Goal: Transaction & Acquisition: Purchase product/service

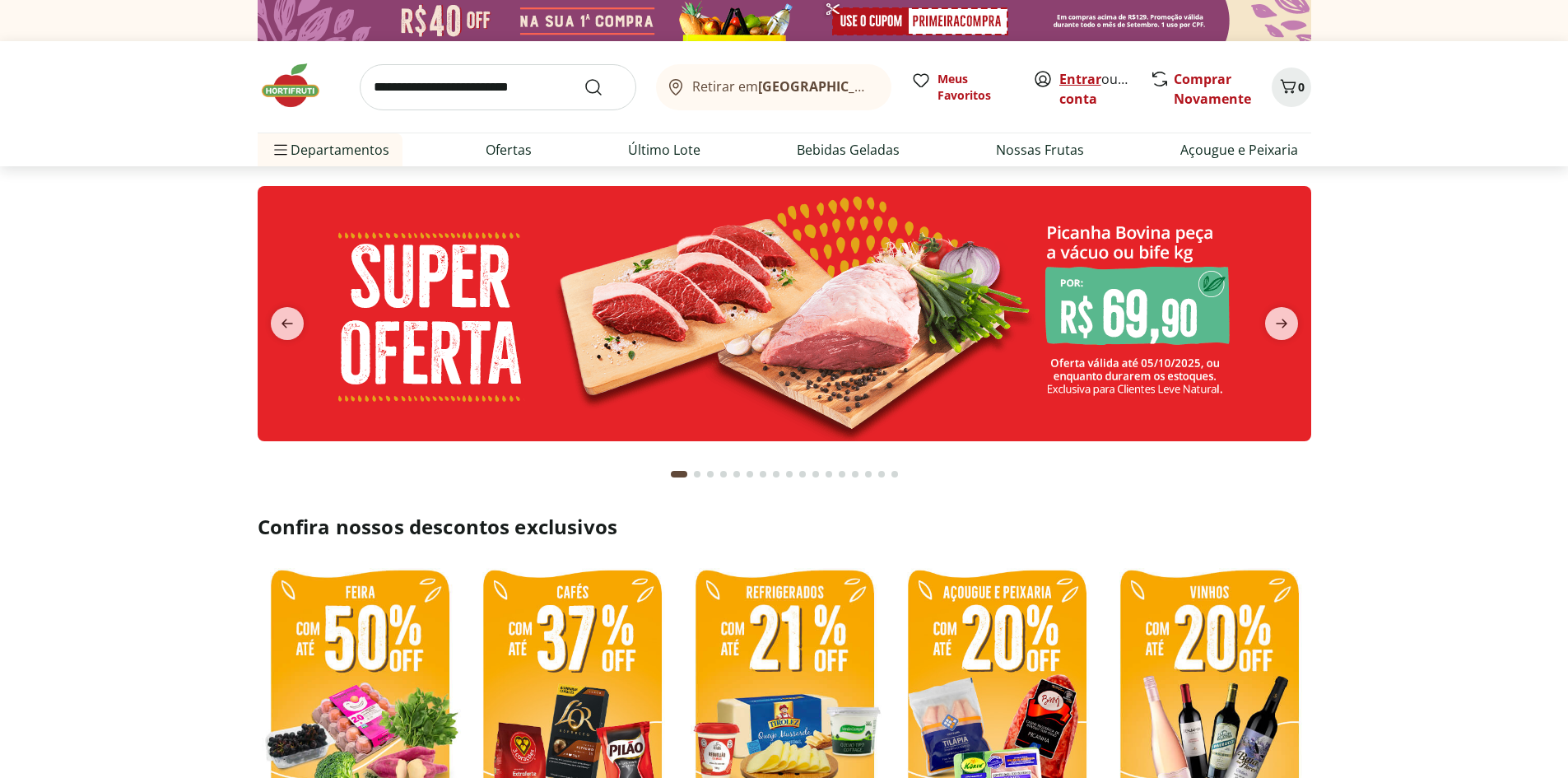
click at [1088, 70] on link "Entrar" at bounding box center [1080, 78] width 42 height 19
click at [800, 82] on b "[GEOGRAPHIC_DATA]/[GEOGRAPHIC_DATA]" at bounding box center [896, 86] width 277 height 19
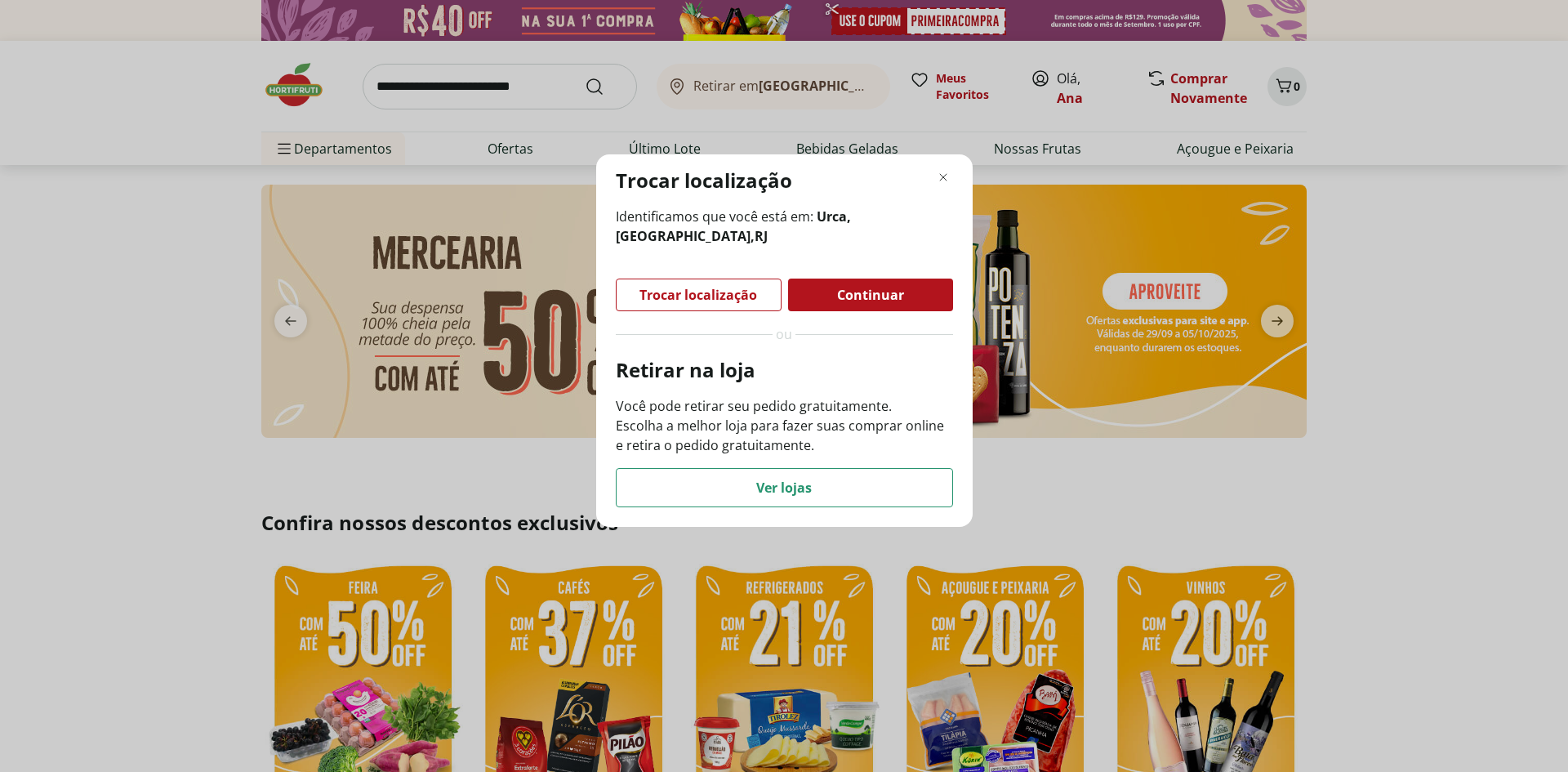
click at [887, 292] on span "Continuar" at bounding box center [871, 295] width 67 height 13
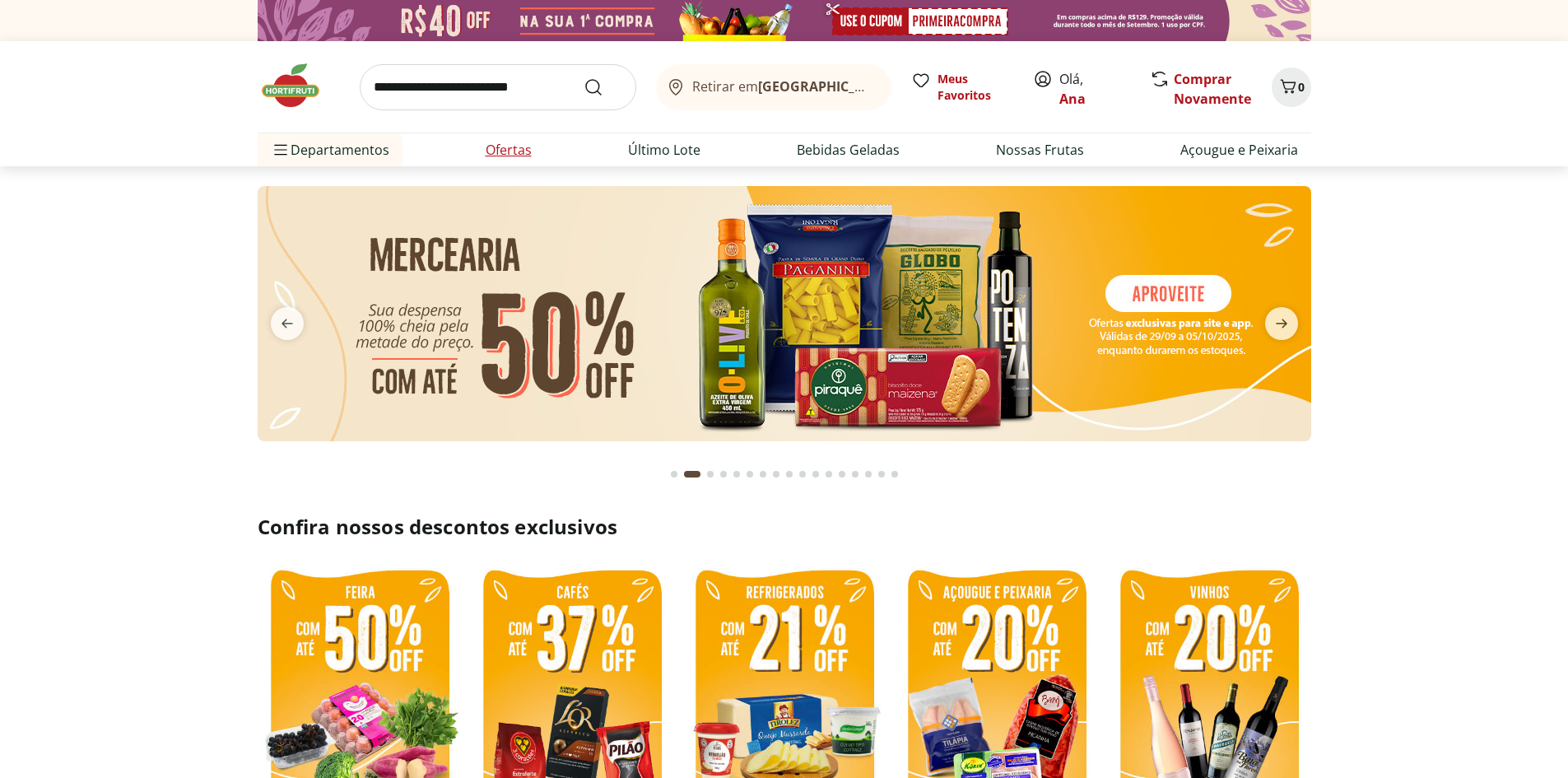
click at [492, 152] on link "Ofertas" at bounding box center [508, 150] width 46 height 19
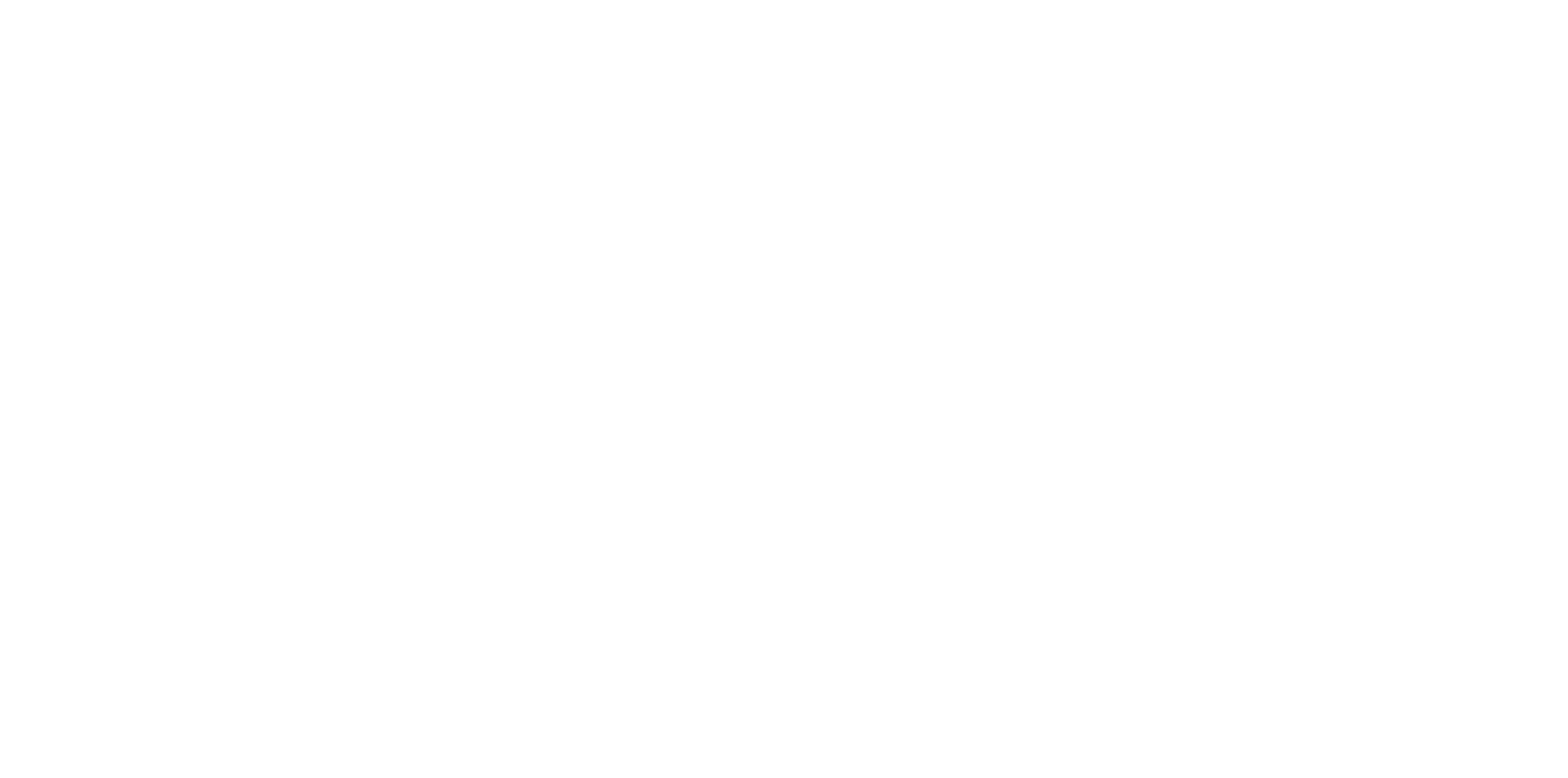
select select "**********"
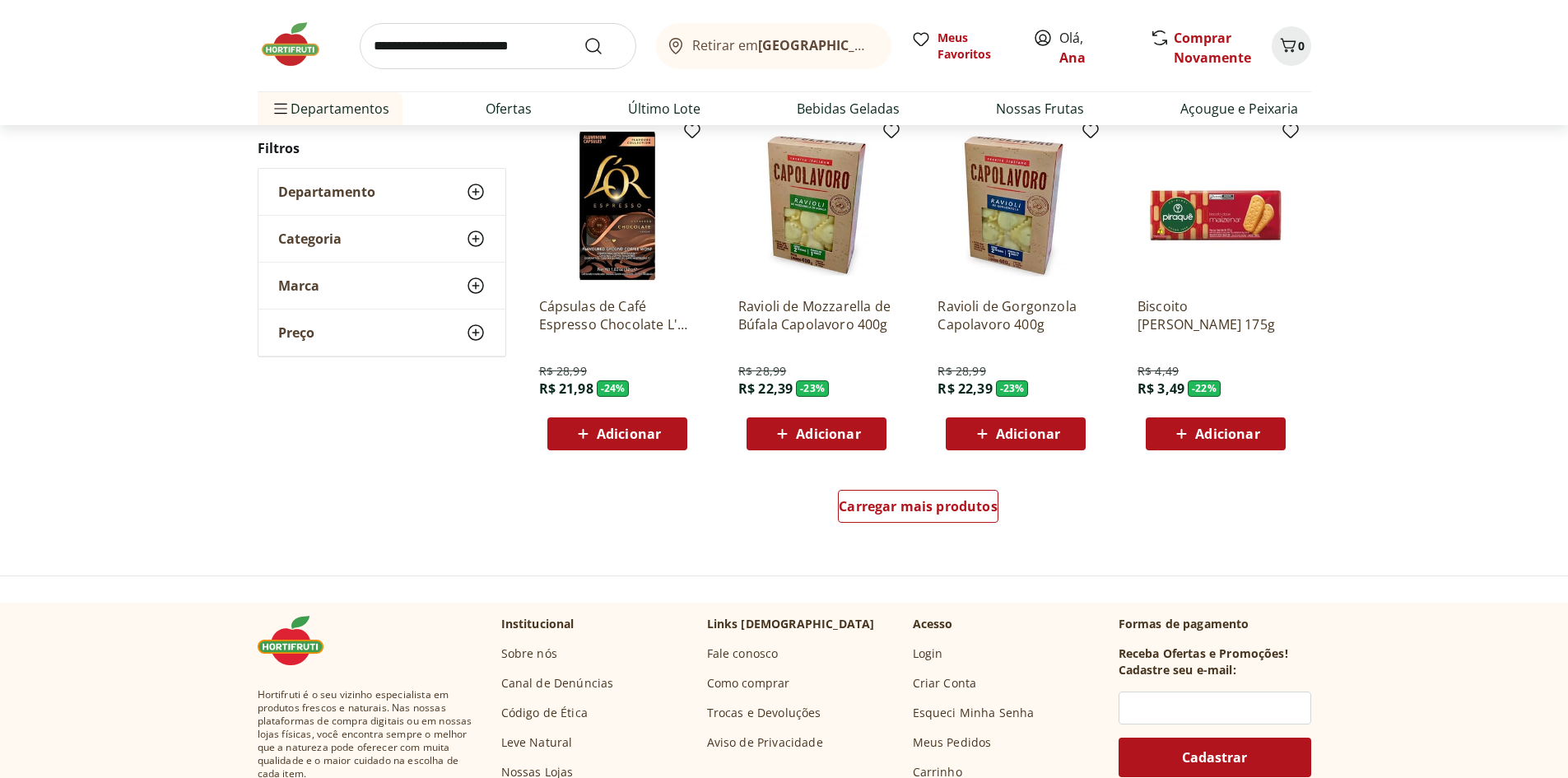
scroll to position [906, 0]
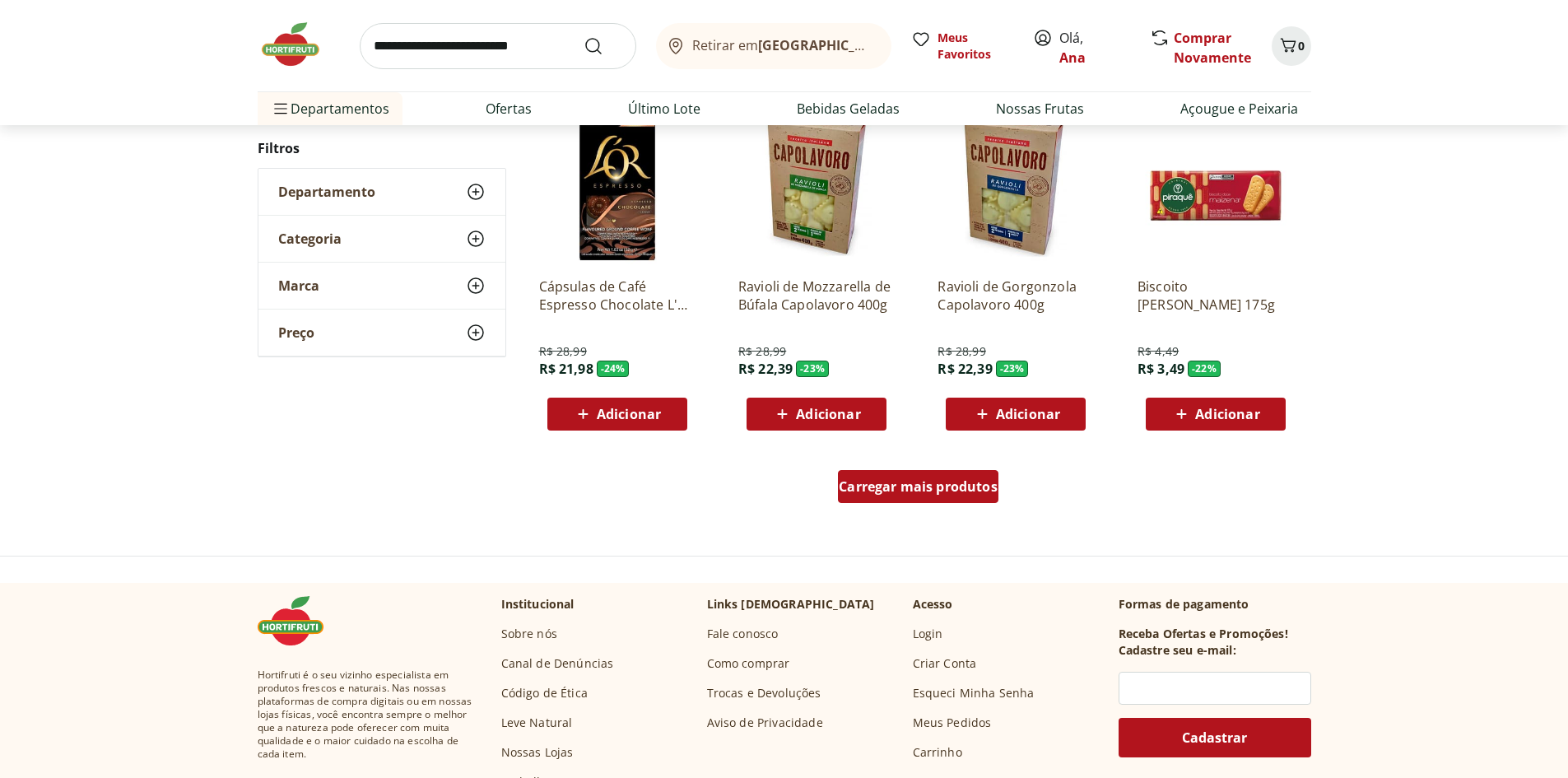
click at [931, 495] on div "Carregar mais produtos" at bounding box center [918, 485] width 160 height 33
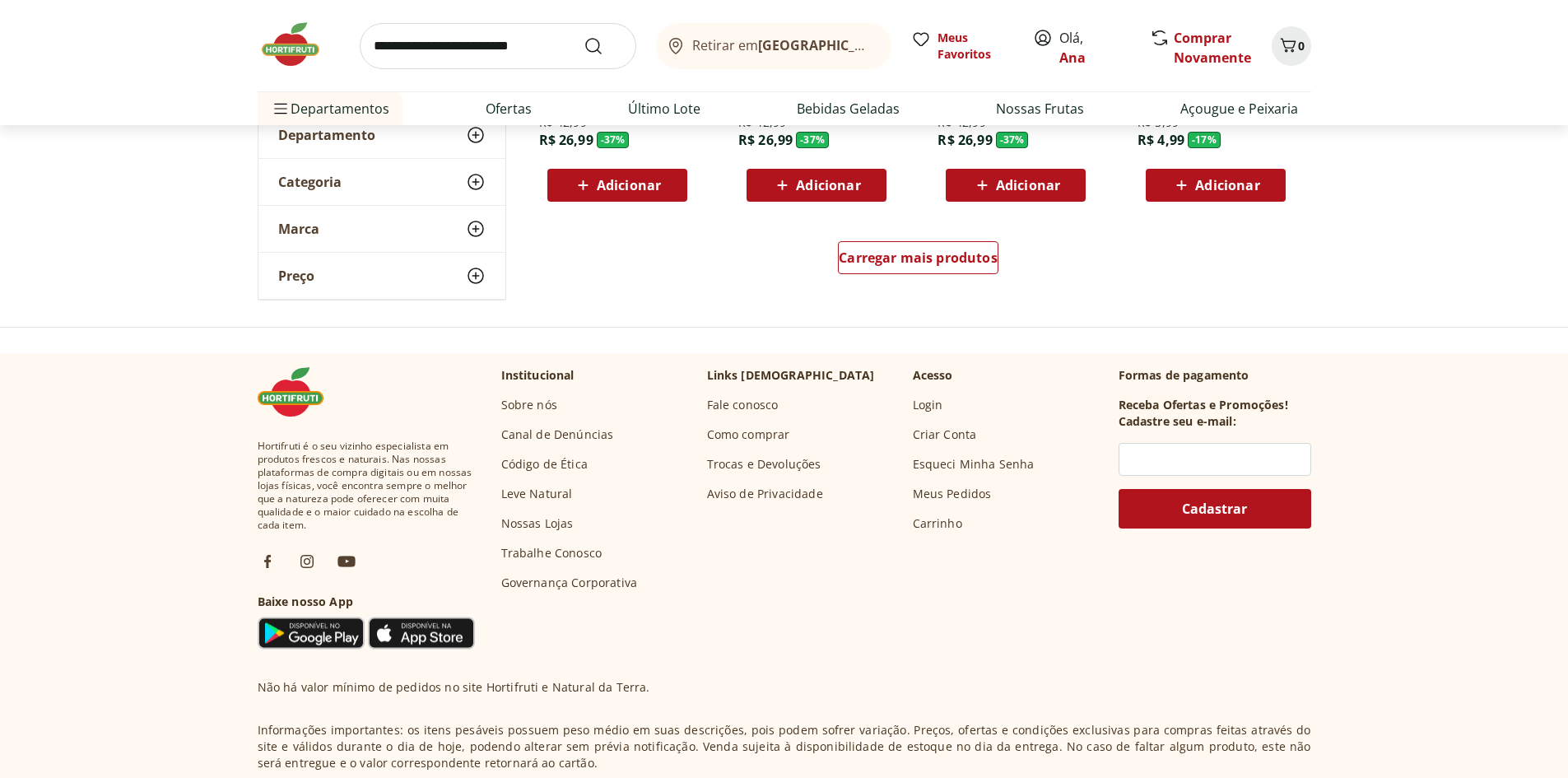
scroll to position [1234, 0]
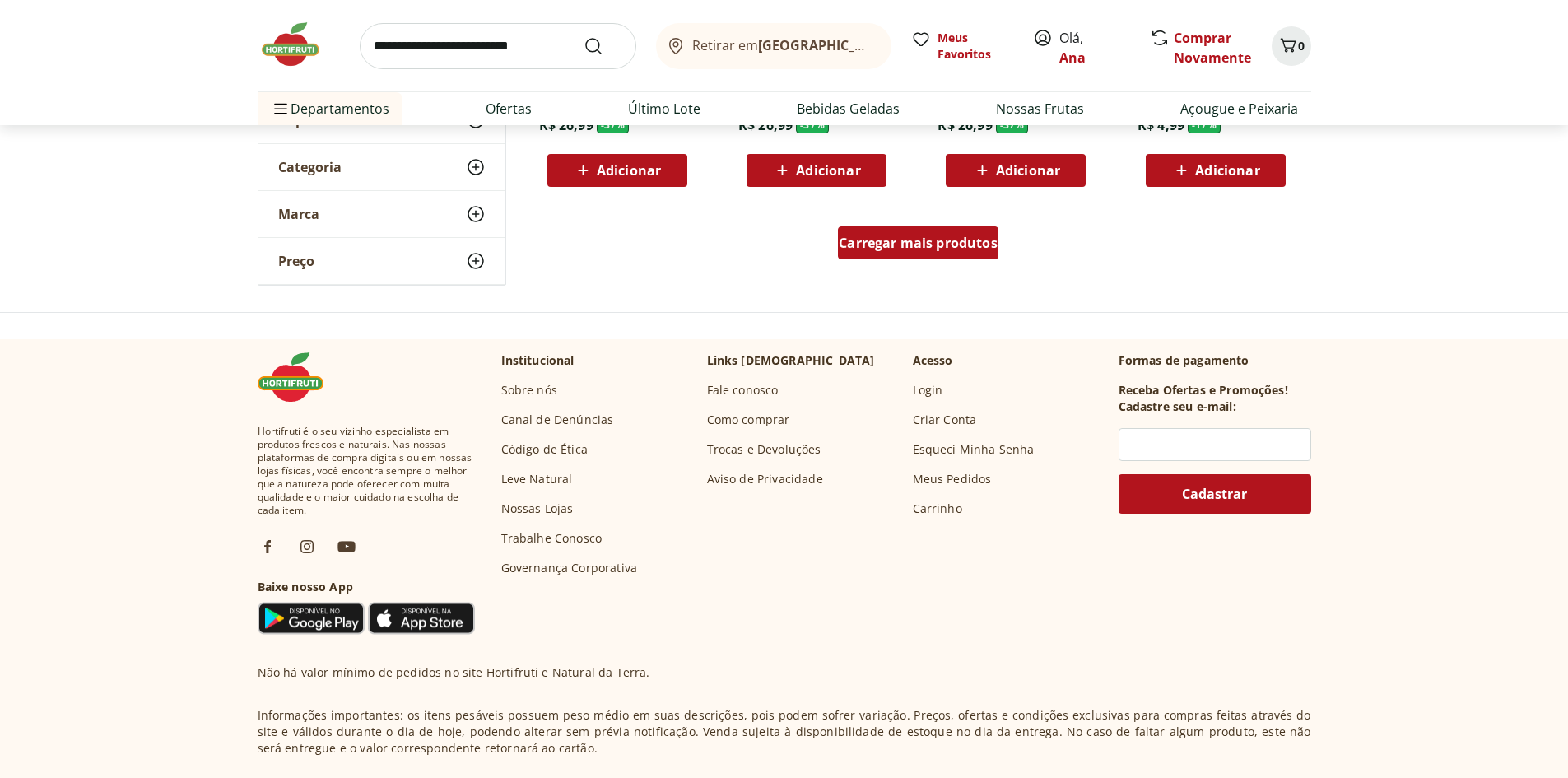
click at [911, 241] on span "Carregar mais produtos" at bounding box center [918, 242] width 159 height 13
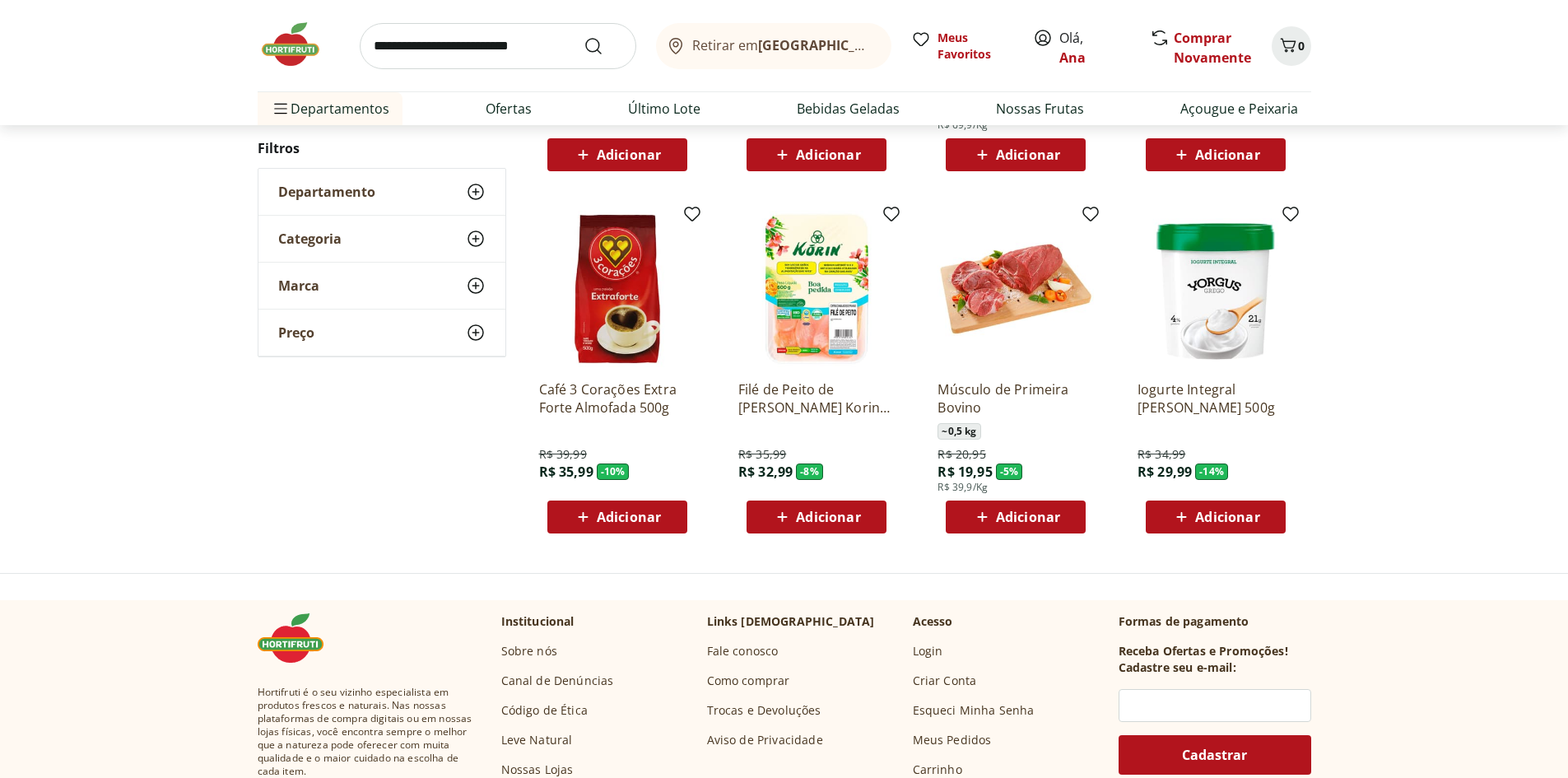
scroll to position [902, 0]
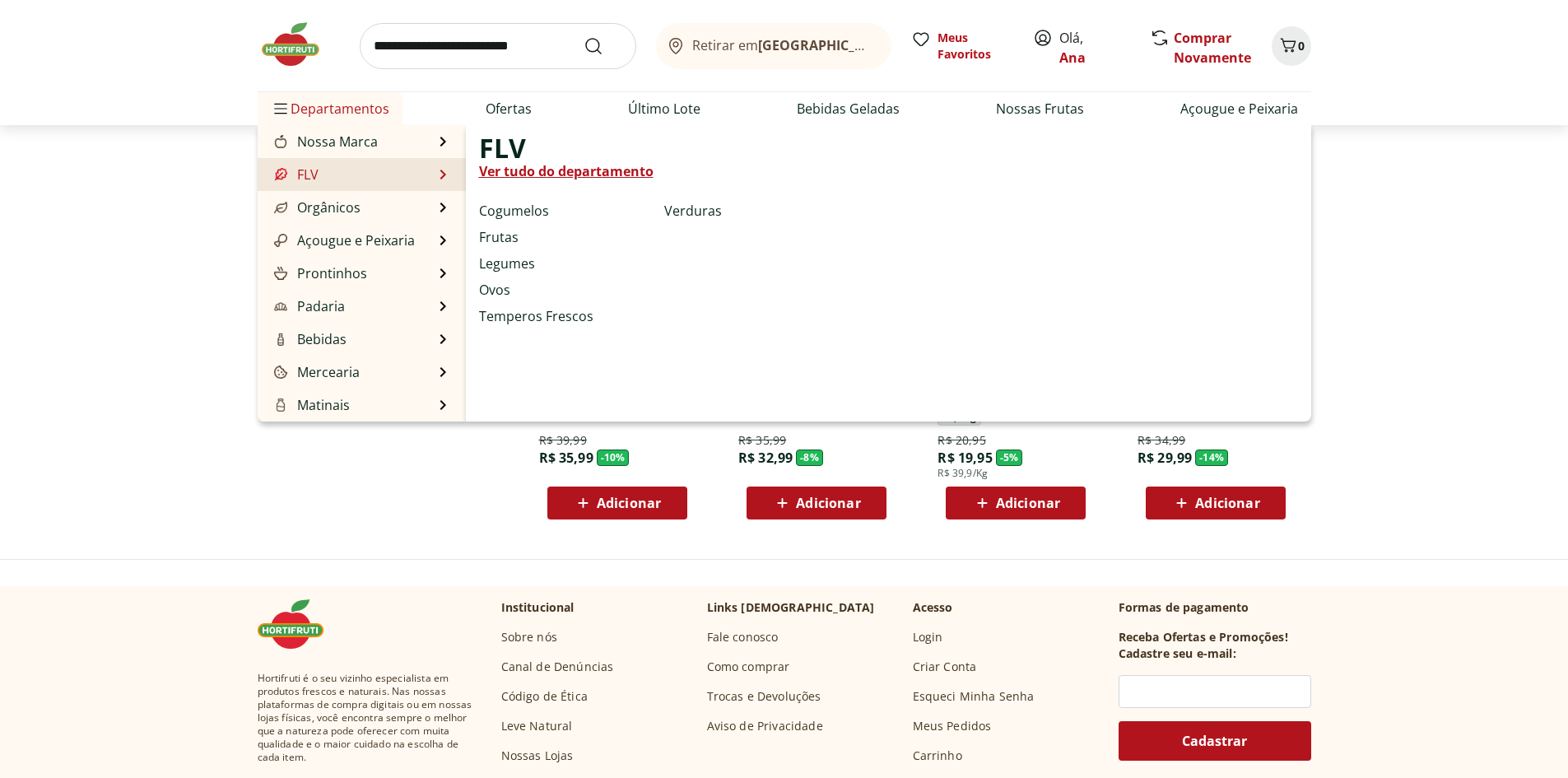
click at [302, 182] on link "FLV" at bounding box center [294, 174] width 48 height 19
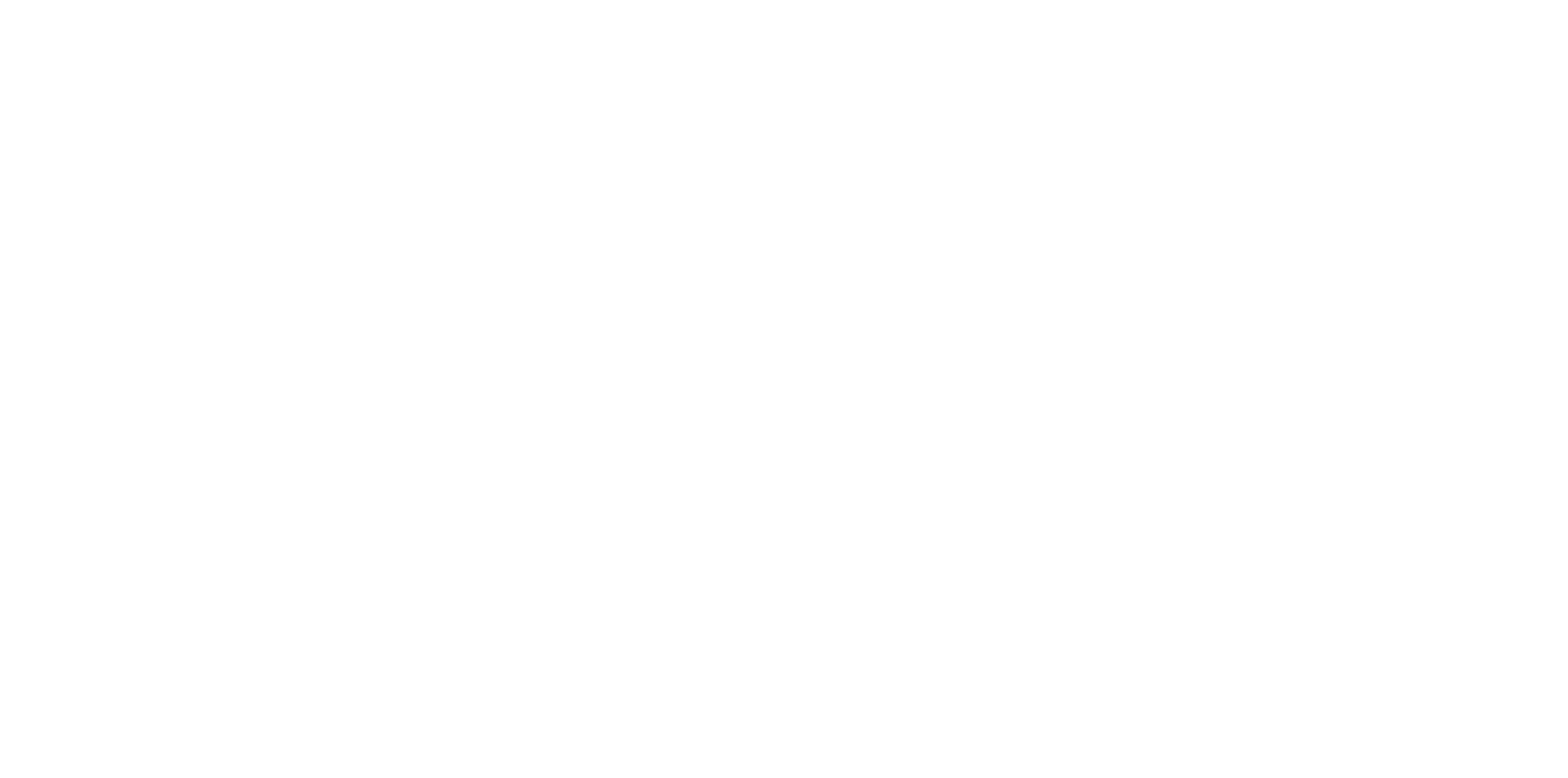
select select "**********"
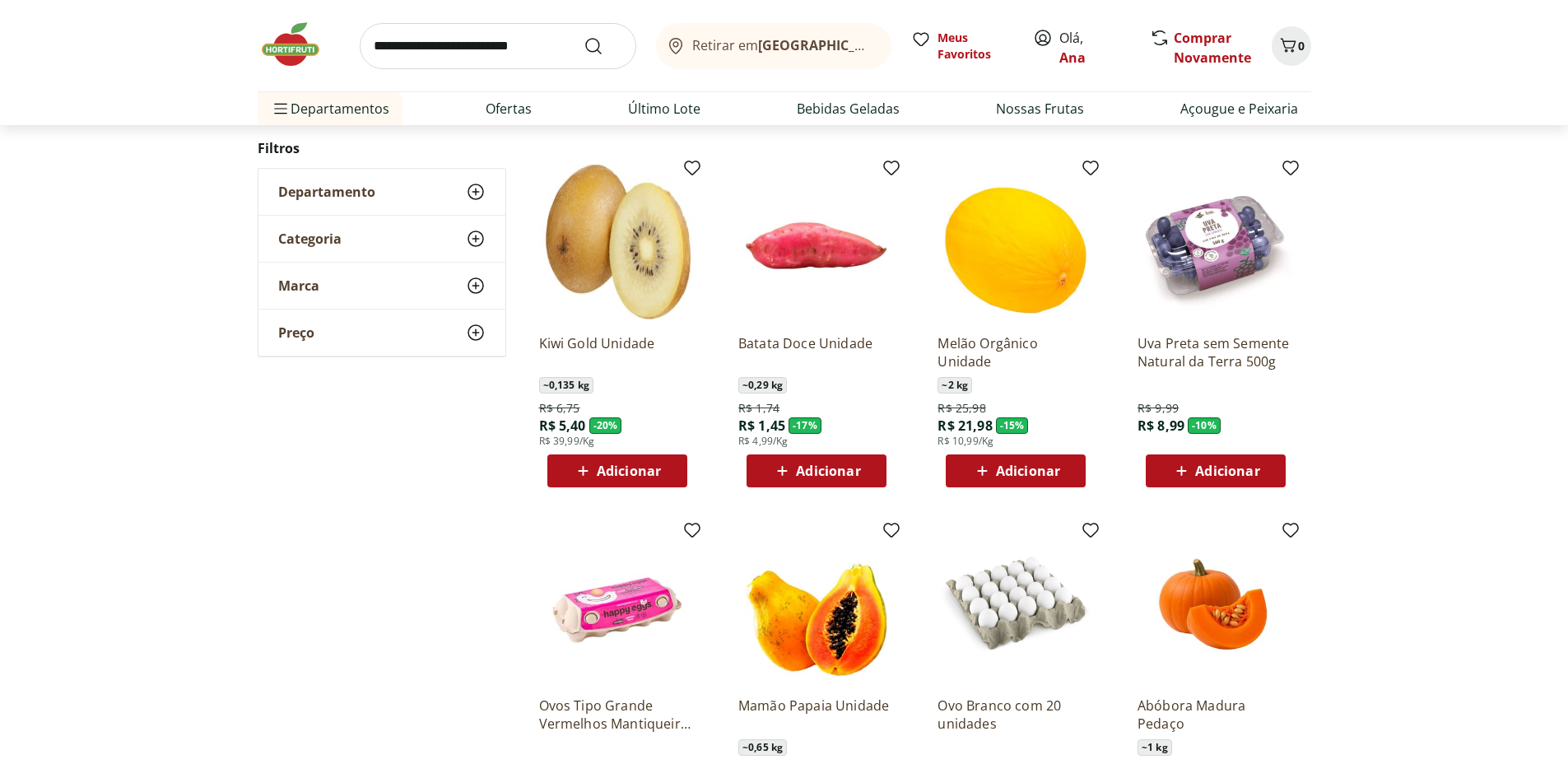
scroll to position [494, 0]
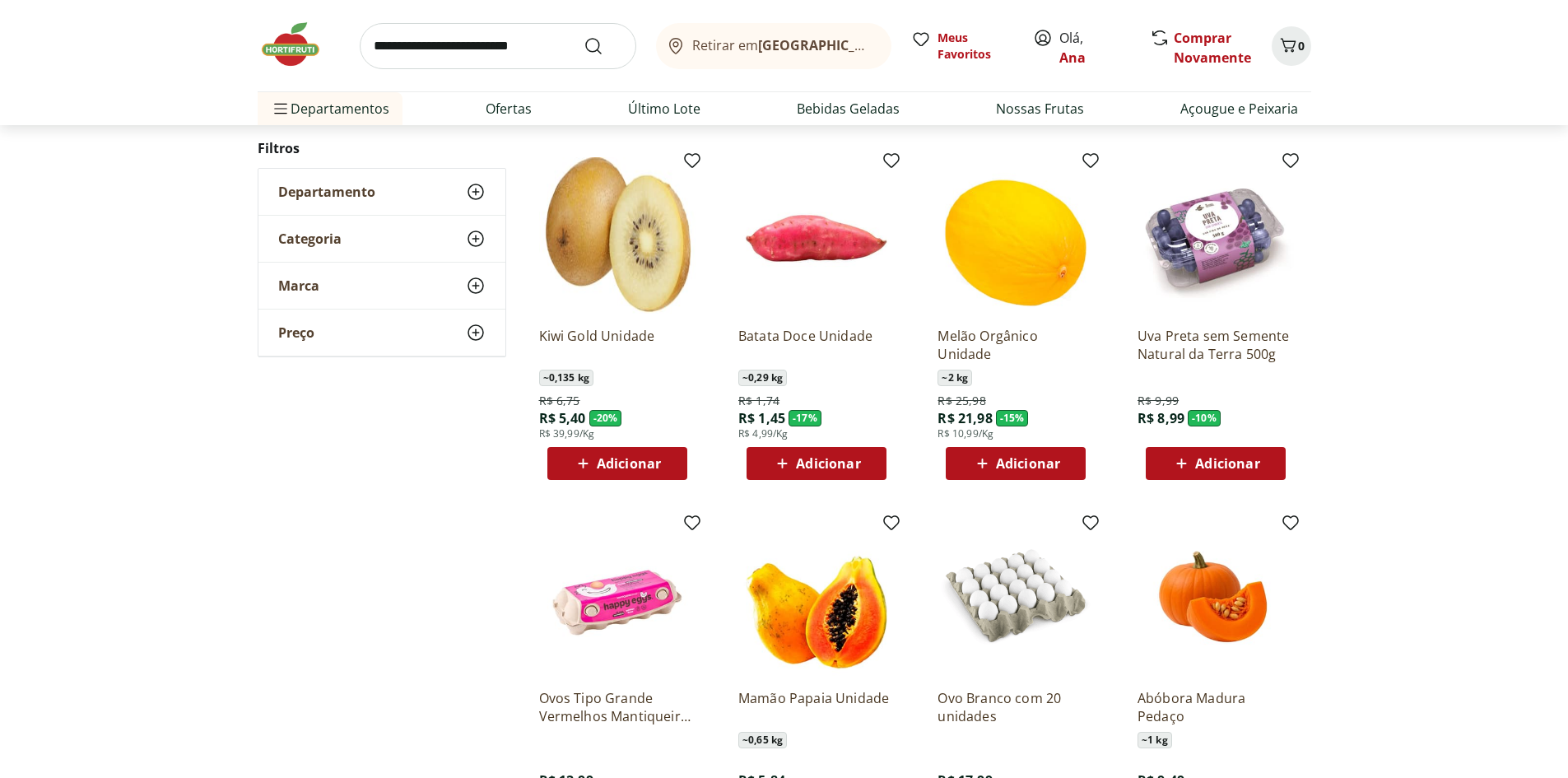
click at [851, 470] on span "Adicionar" at bounding box center [827, 463] width 64 height 13
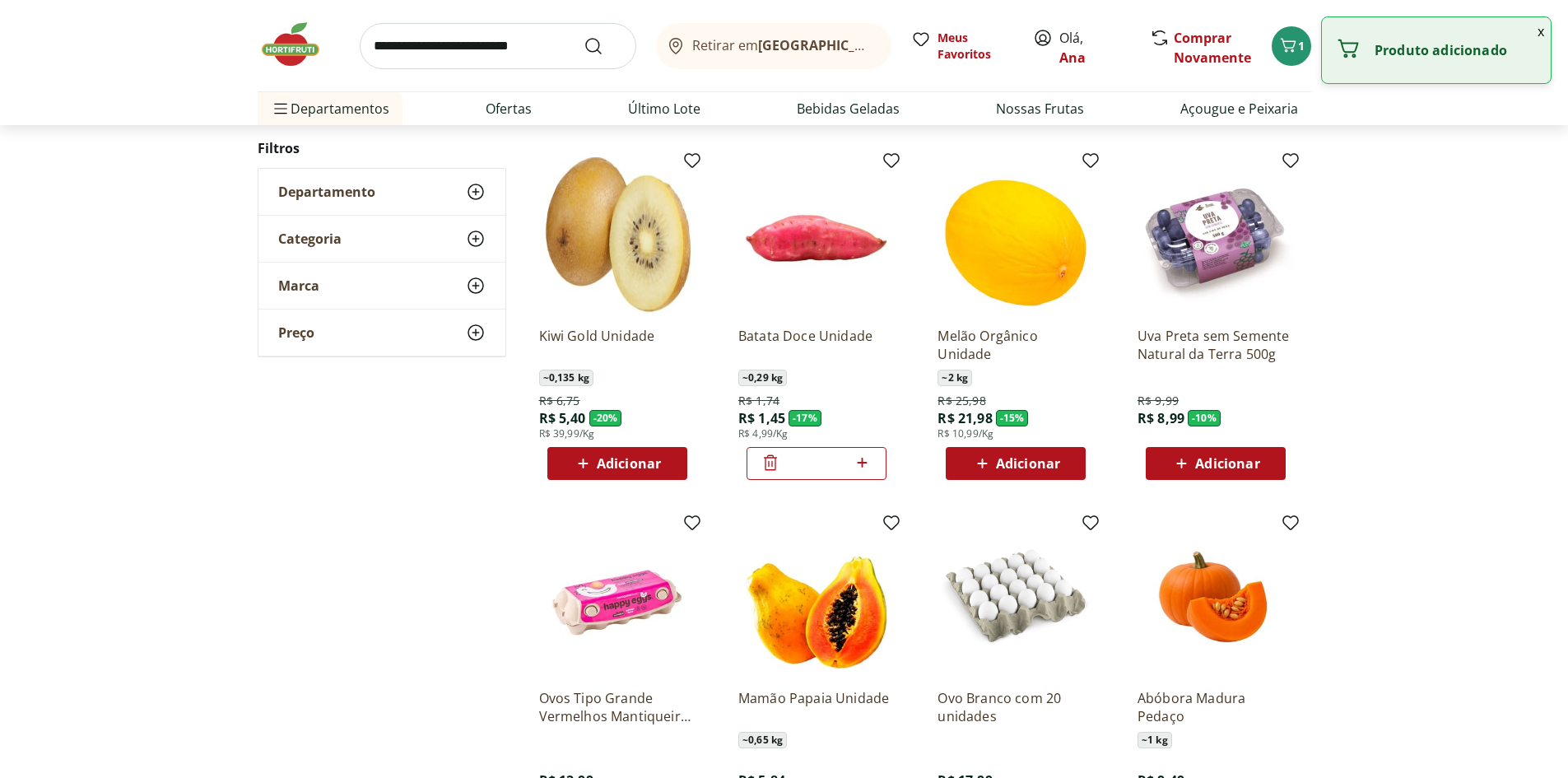
click at [864, 461] on icon at bounding box center [862, 463] width 20 height 19
type input "*"
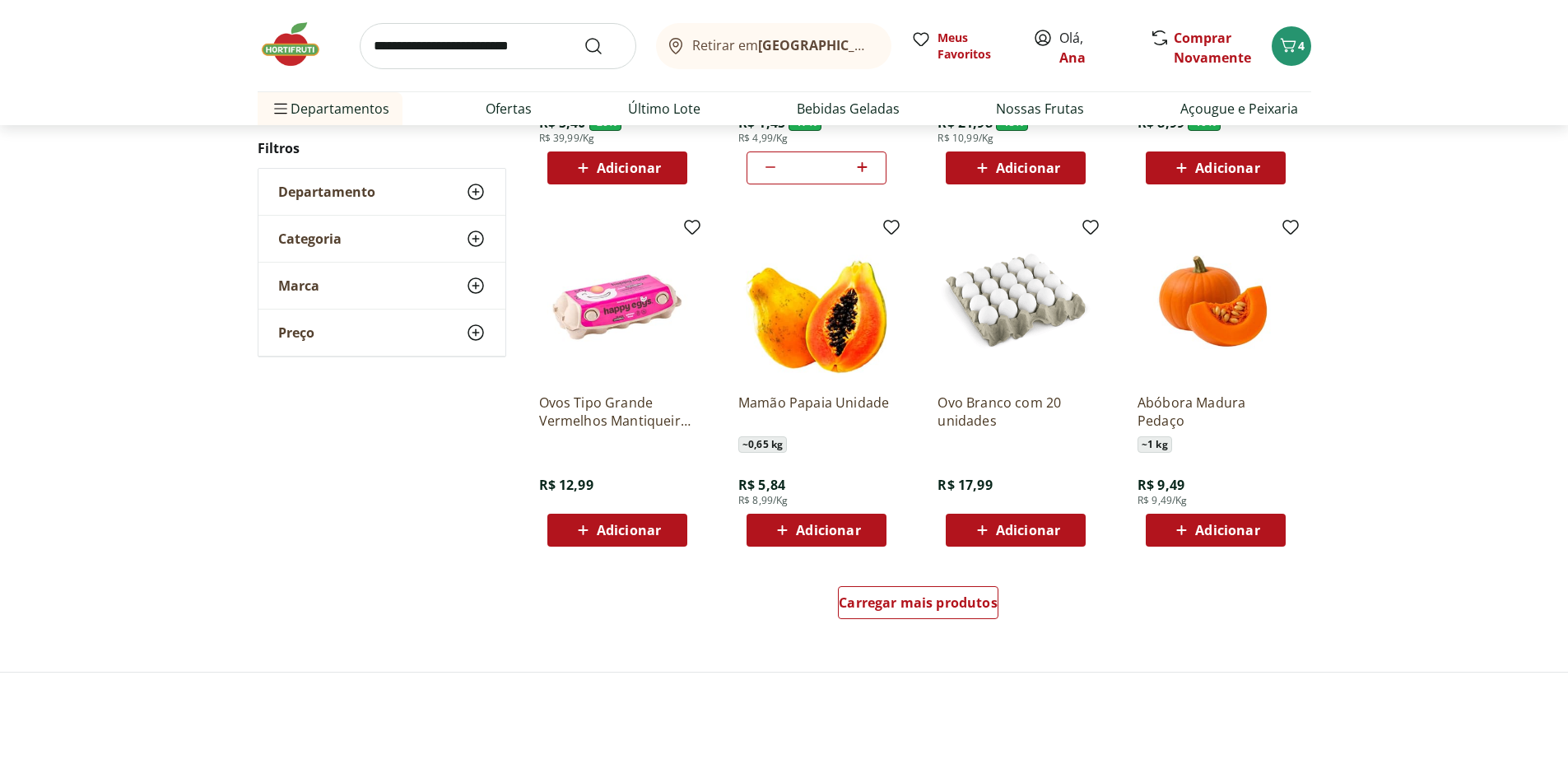
scroll to position [823, 0]
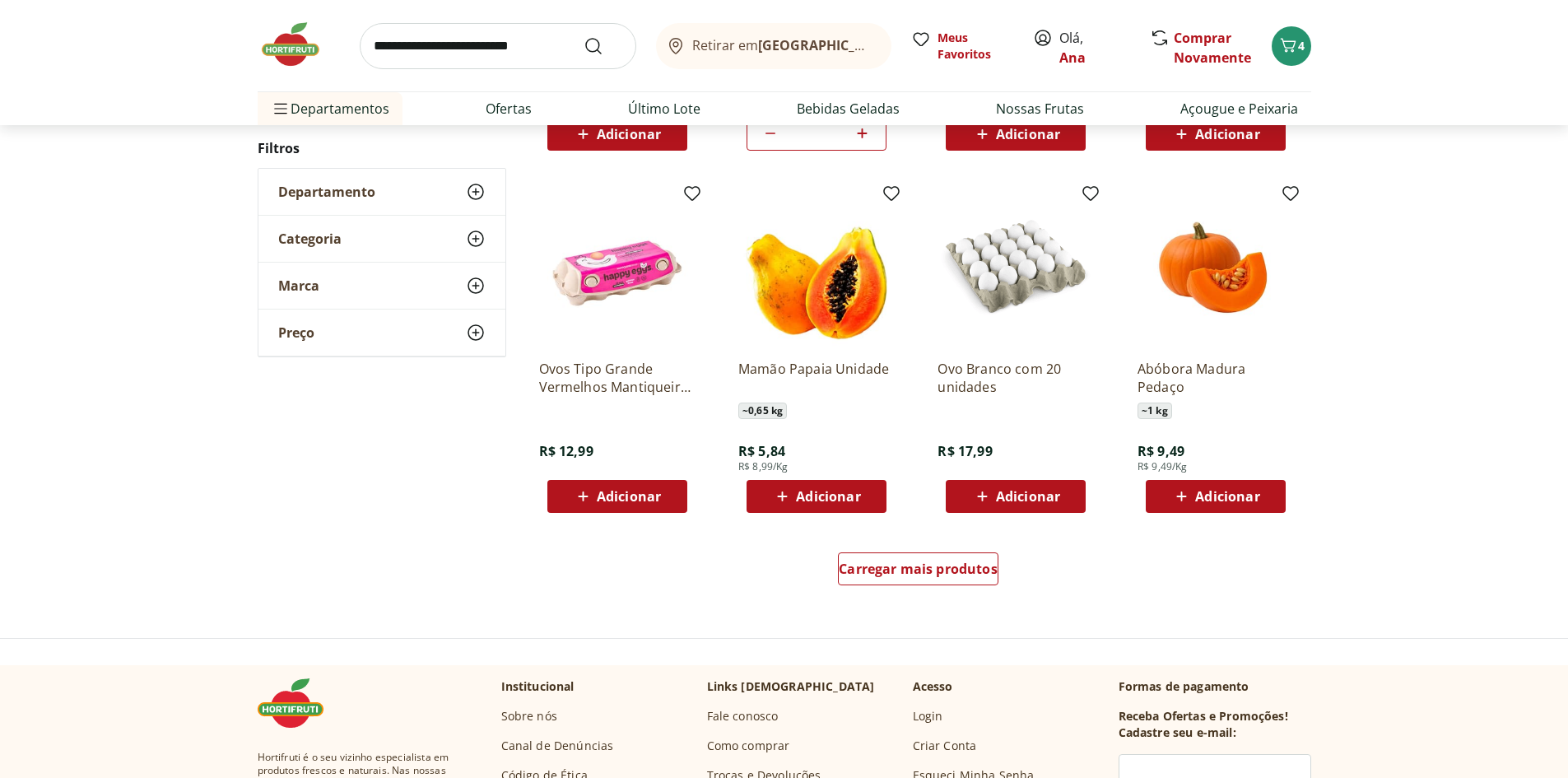
click at [850, 502] on span "Adicionar" at bounding box center [827, 496] width 64 height 13
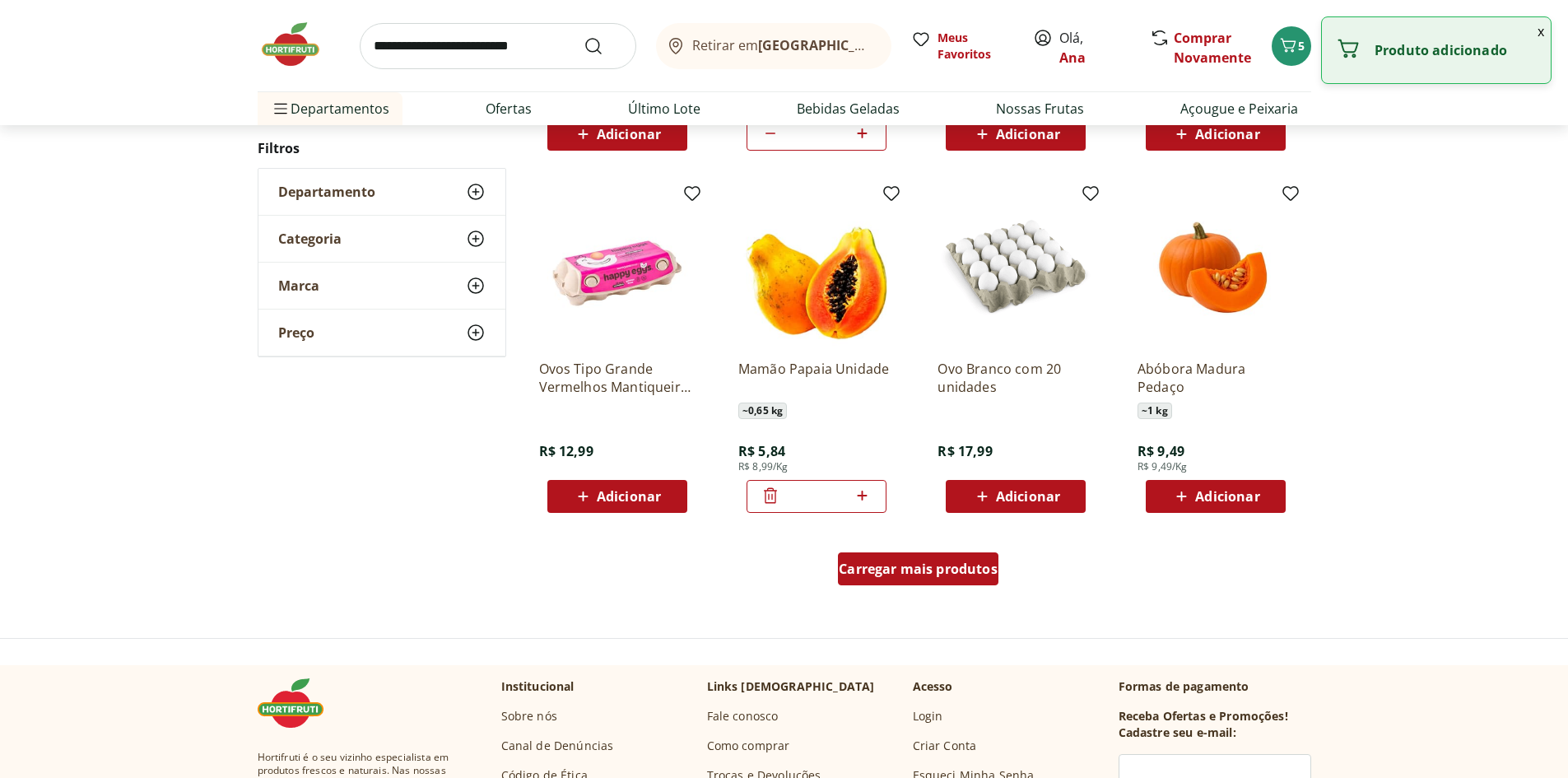
click at [929, 562] on span "Carregar mais produtos" at bounding box center [918, 568] width 159 height 13
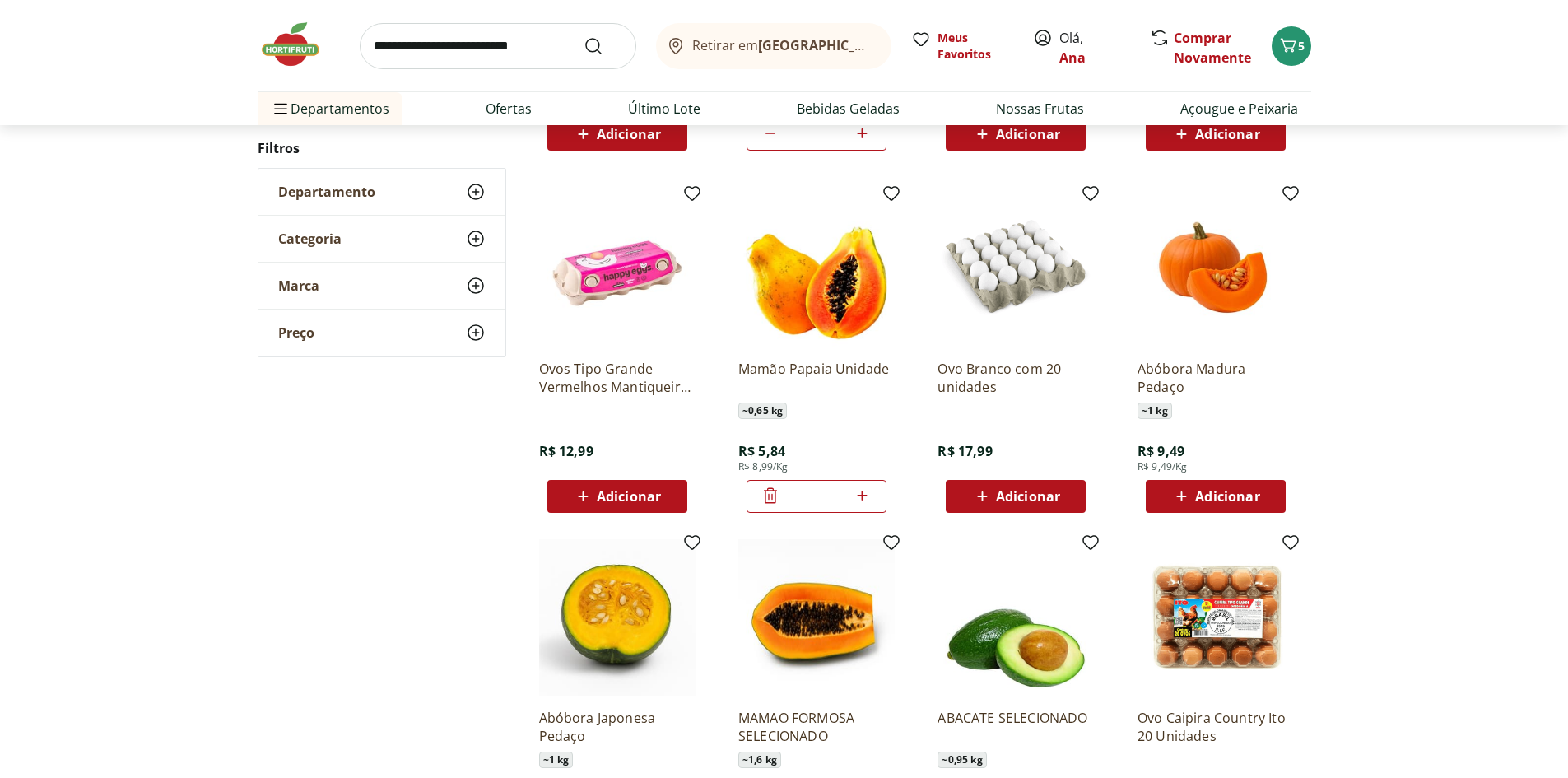
click at [599, 492] on span "Adicionar" at bounding box center [628, 496] width 64 height 13
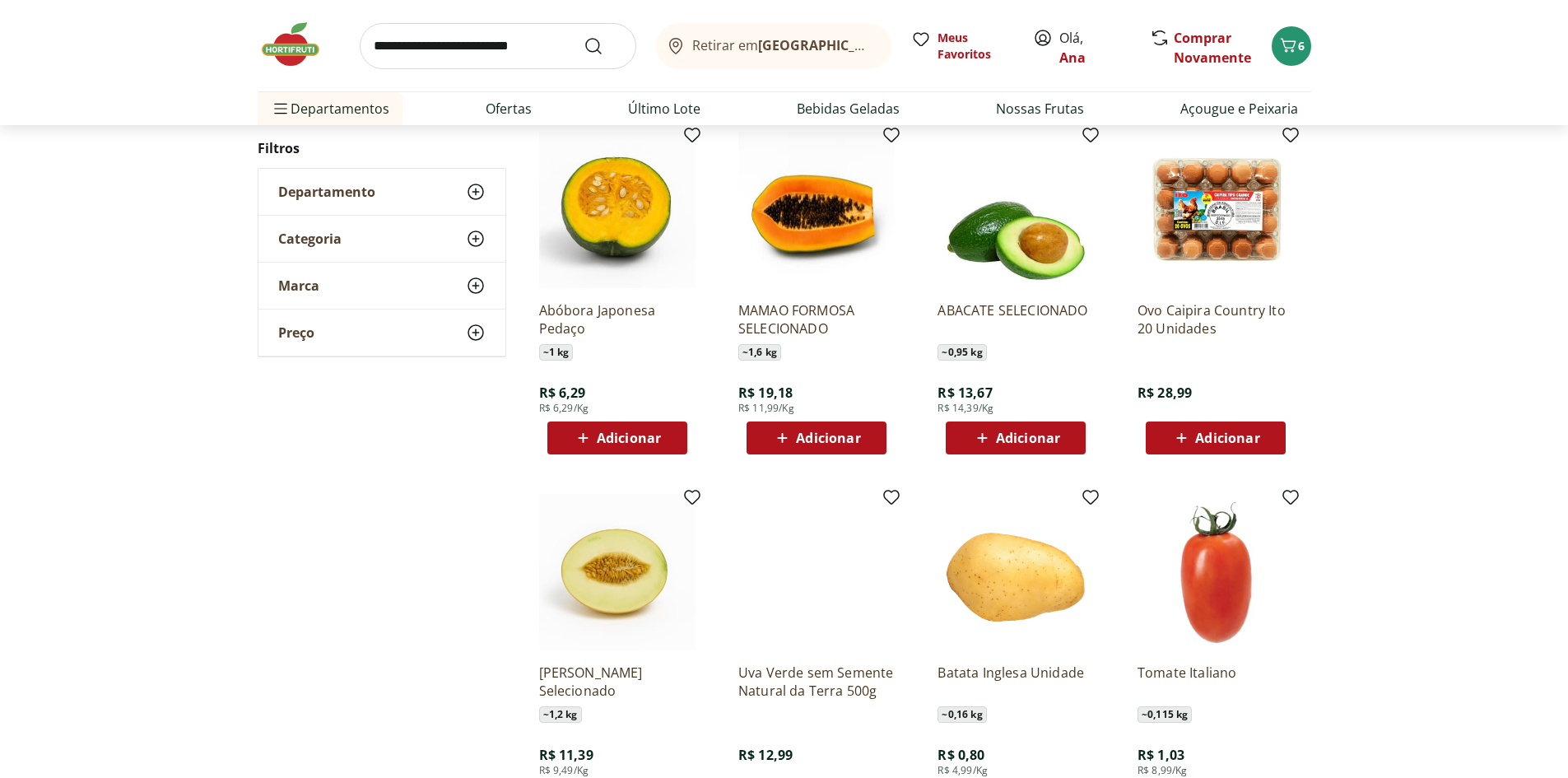
scroll to position [1234, 0]
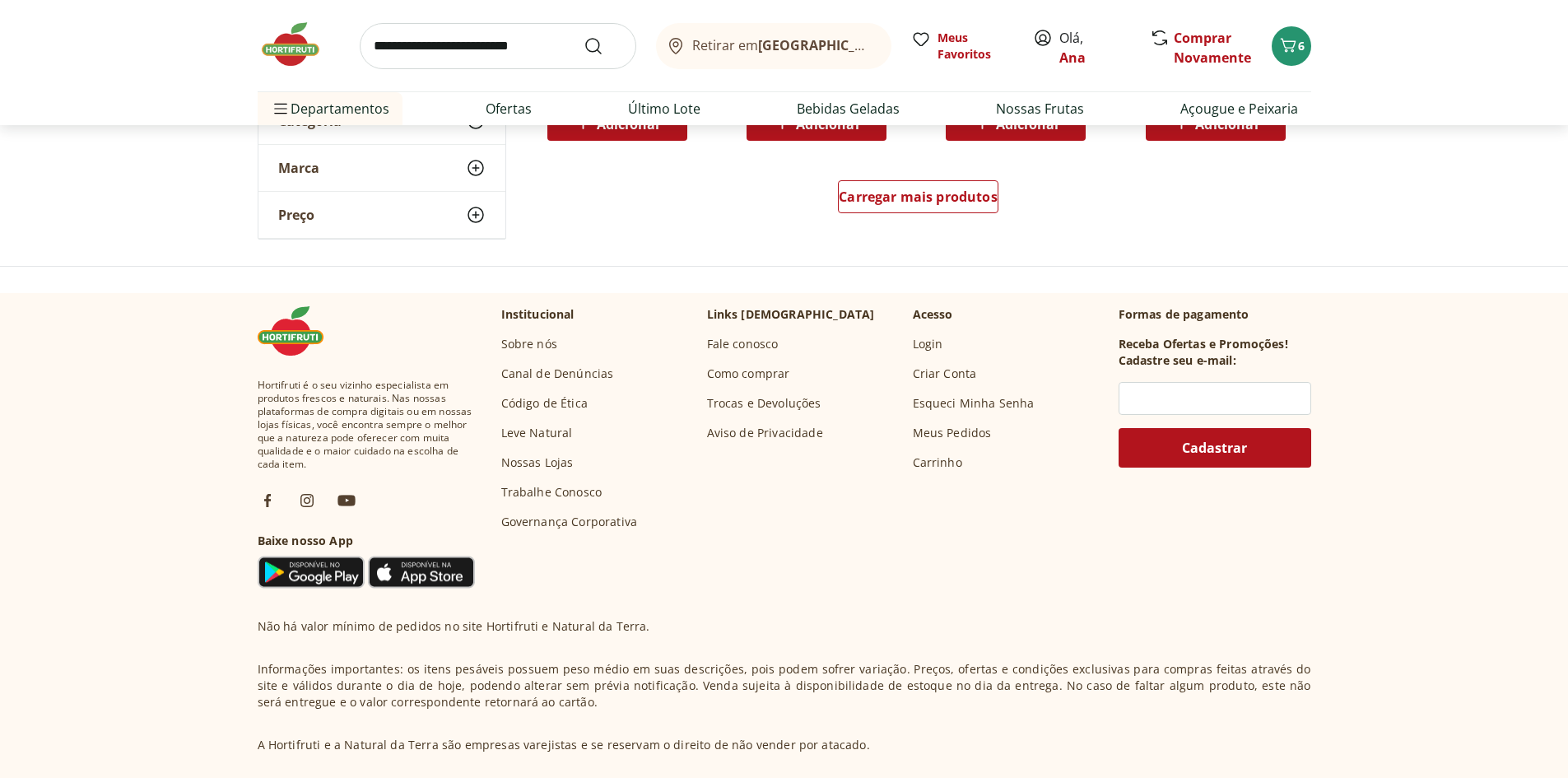
scroll to position [411, 0]
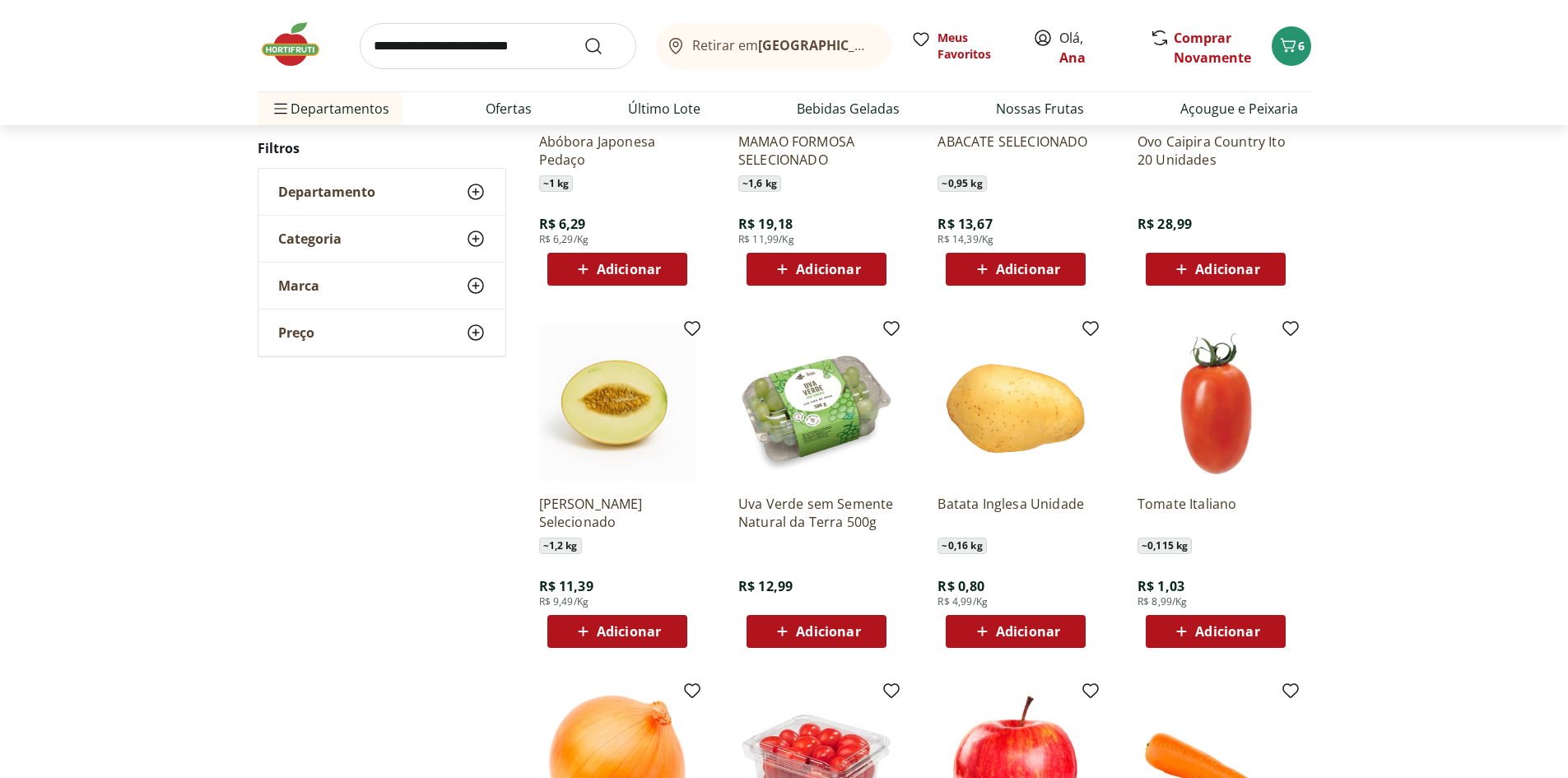
click at [1246, 633] on span "Adicionar" at bounding box center [1226, 631] width 64 height 13
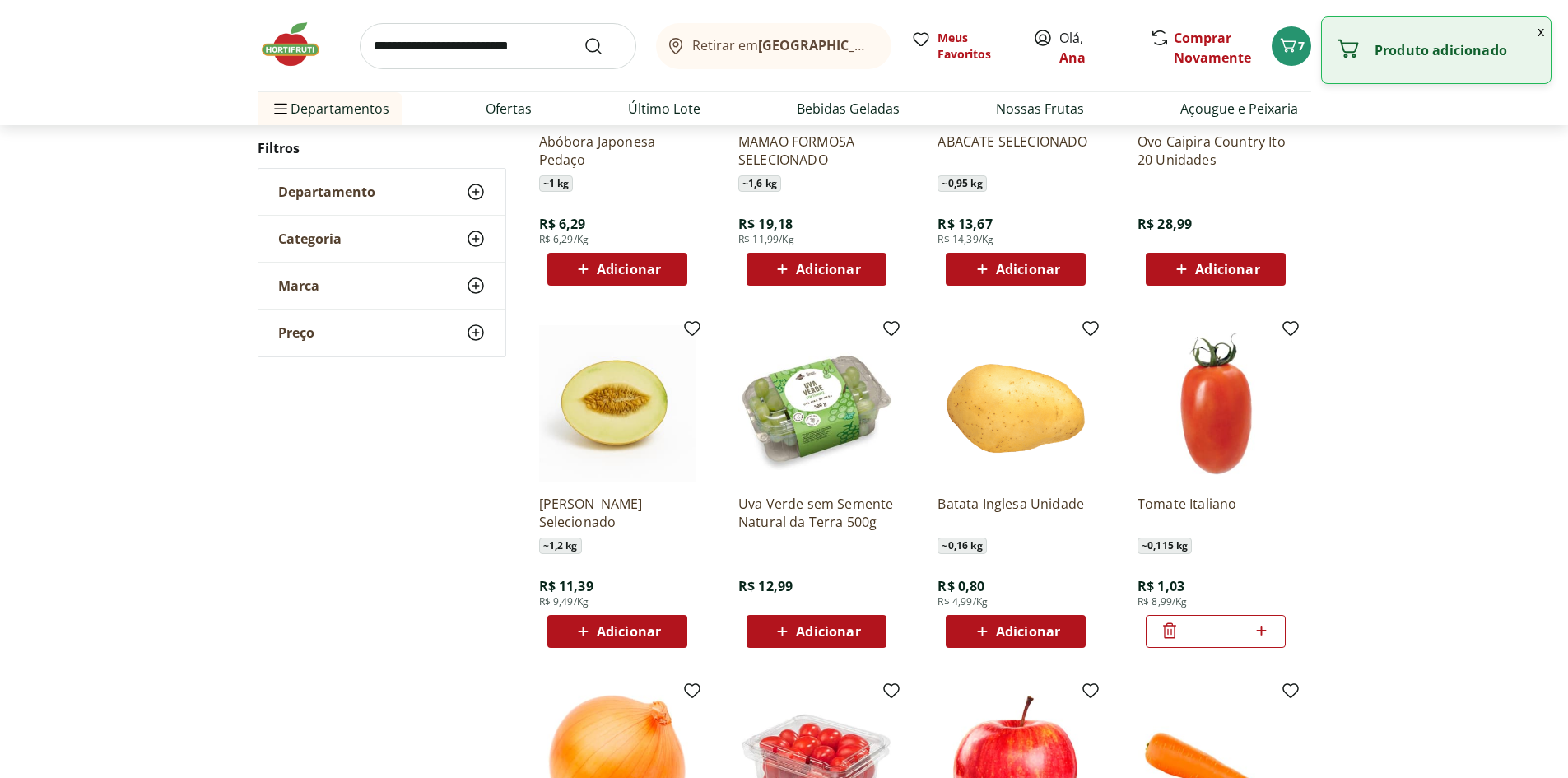
click at [1264, 634] on icon at bounding box center [1261, 630] width 20 height 19
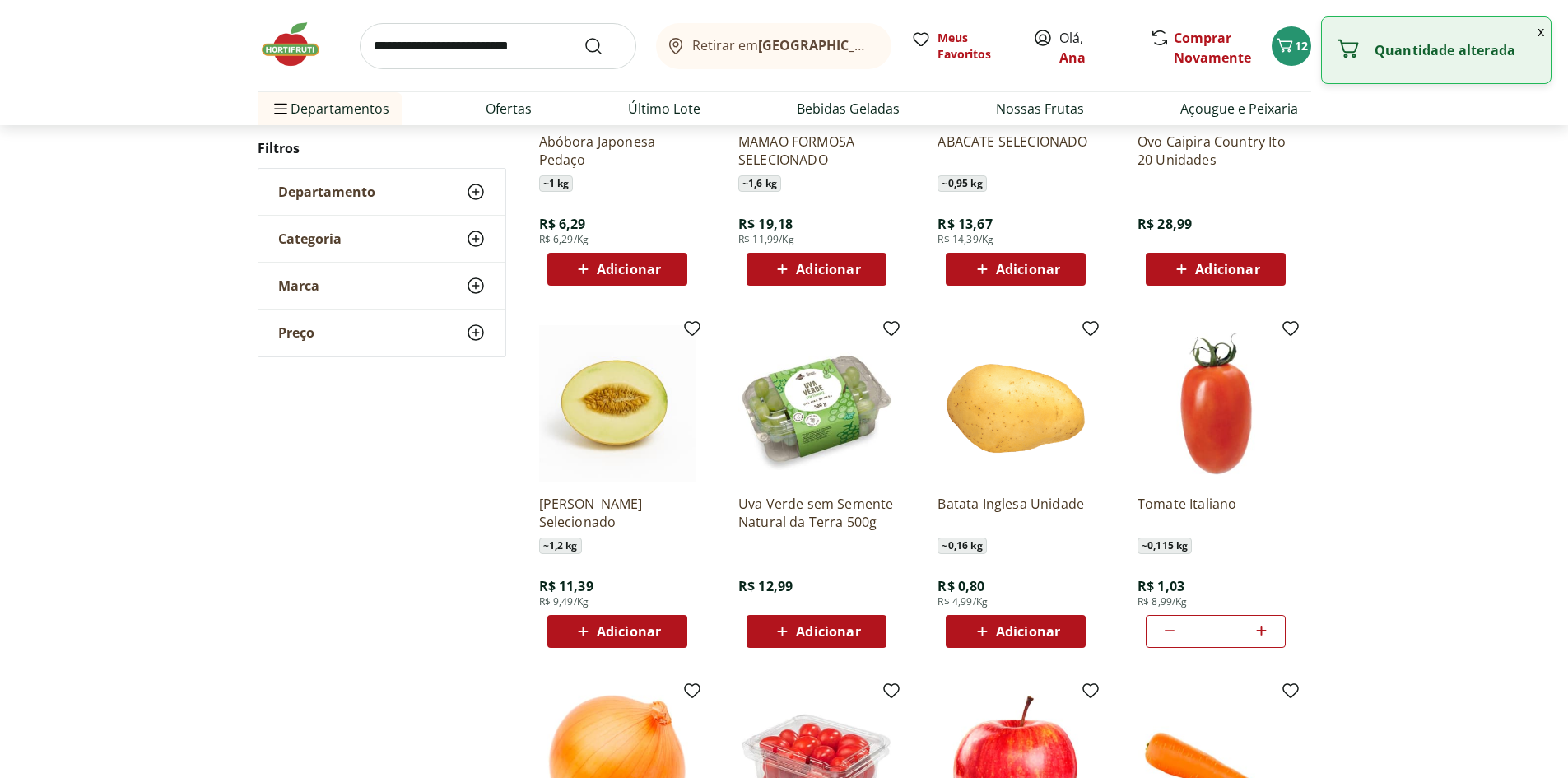
click at [1264, 634] on icon at bounding box center [1261, 630] width 20 height 19
type input "*"
click at [996, 632] on span "Adicionar" at bounding box center [1027, 631] width 64 height 13
click at [1061, 628] on icon at bounding box center [1061, 630] width 20 height 19
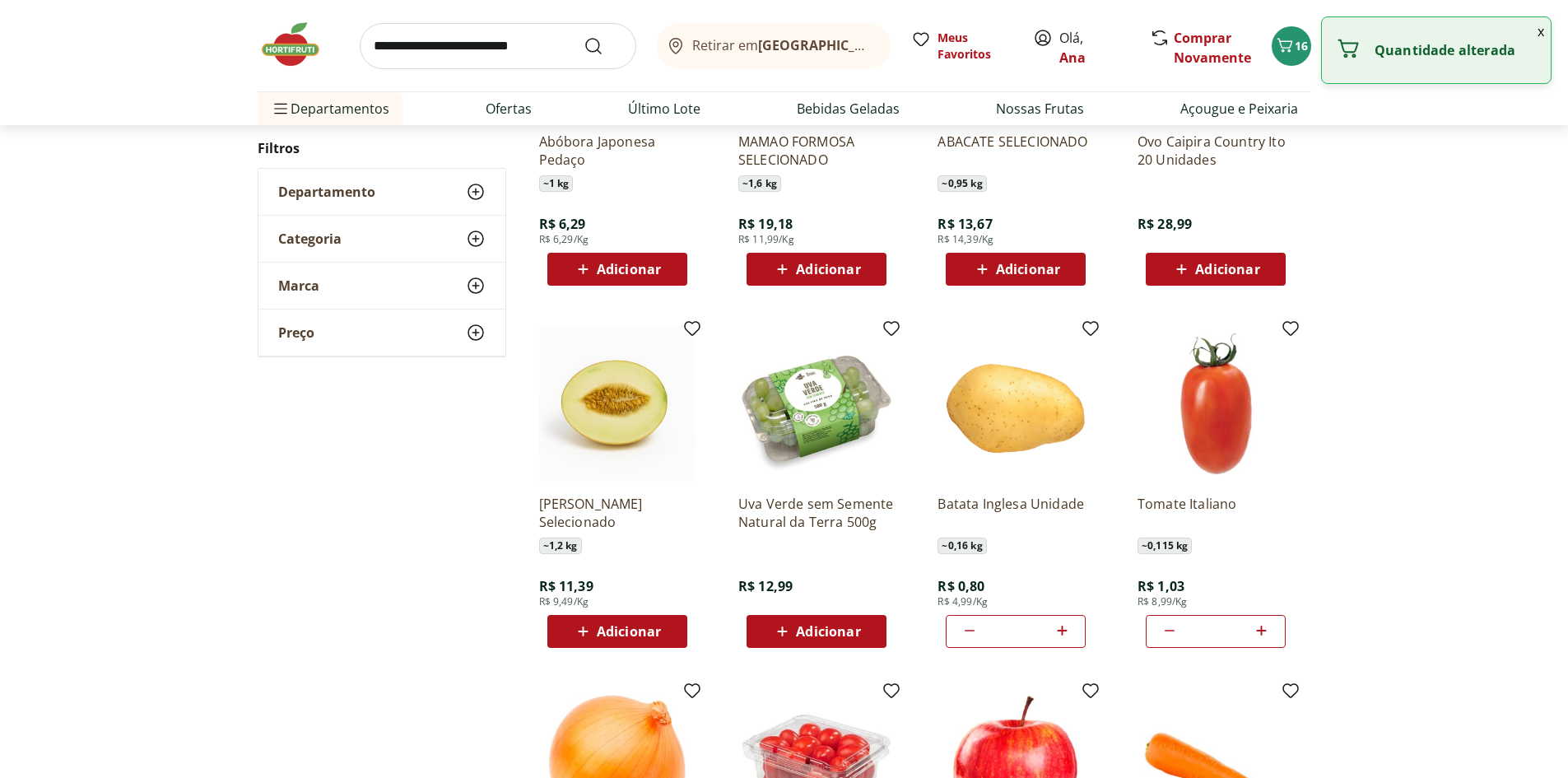
click at [1061, 628] on icon at bounding box center [1061, 630] width 20 height 19
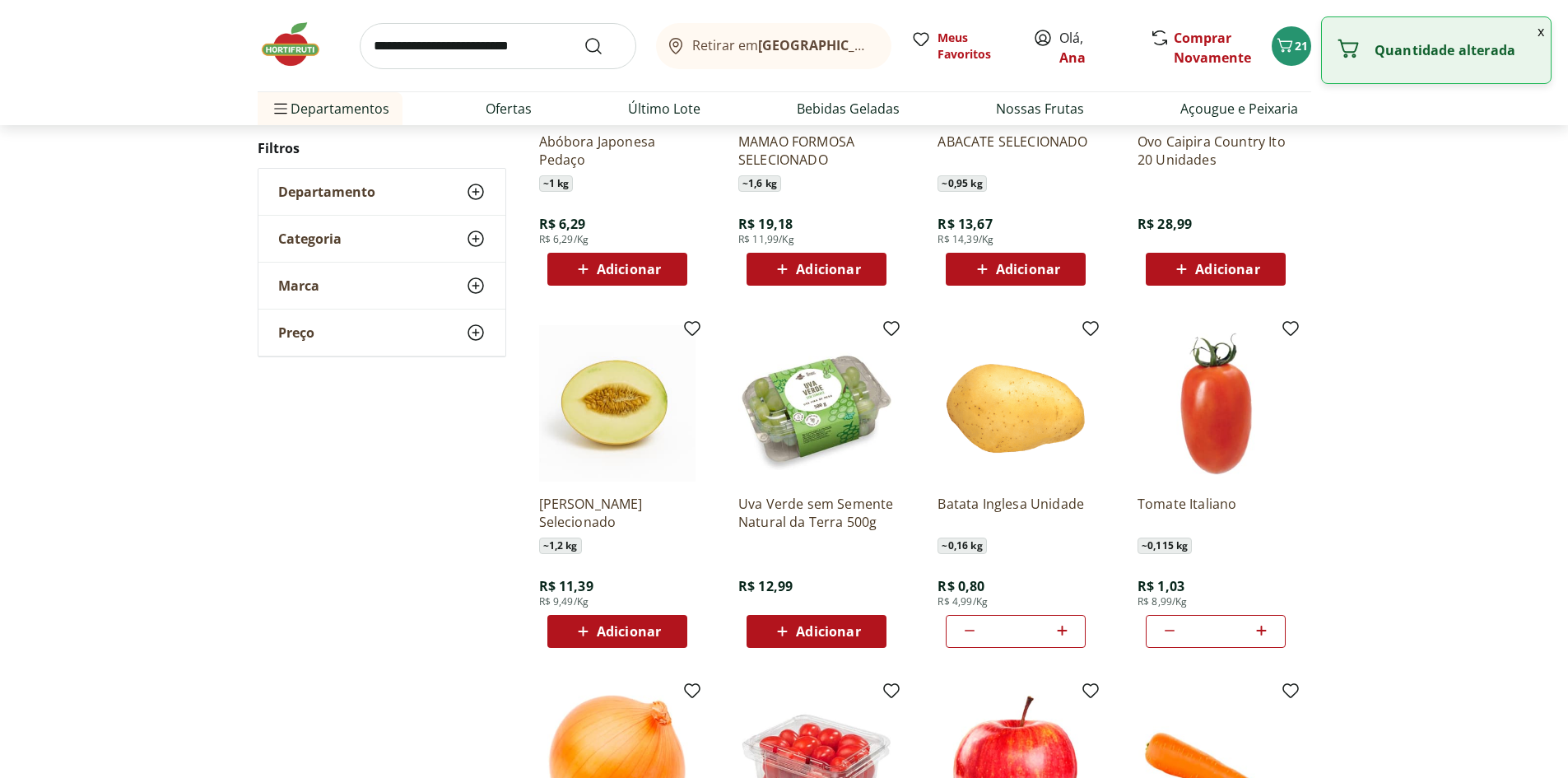
click at [1061, 628] on icon at bounding box center [1061, 630] width 20 height 19
type input "**"
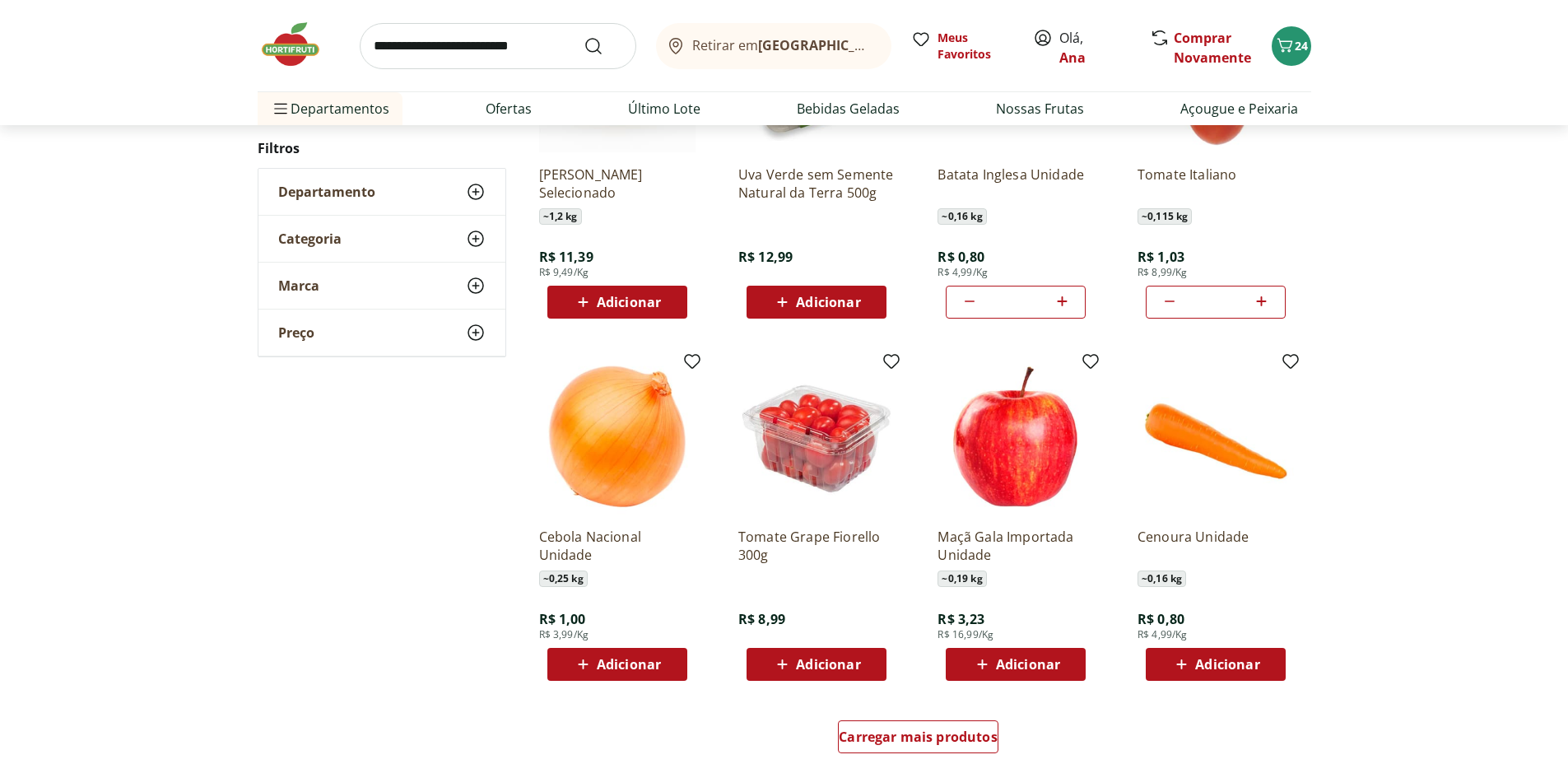
scroll to position [906, 0]
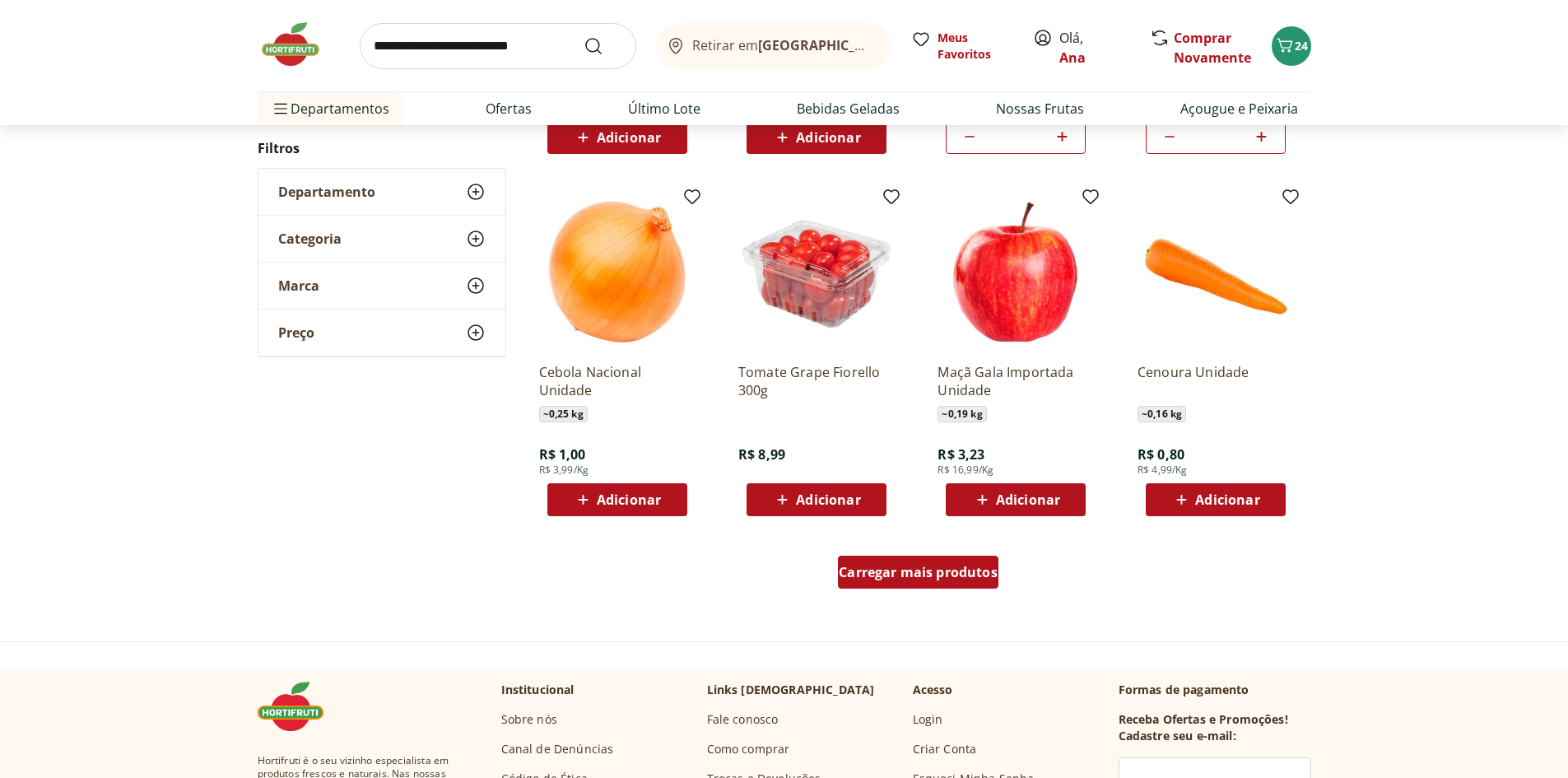
click at [928, 568] on span "Carregar mais produtos" at bounding box center [918, 572] width 159 height 13
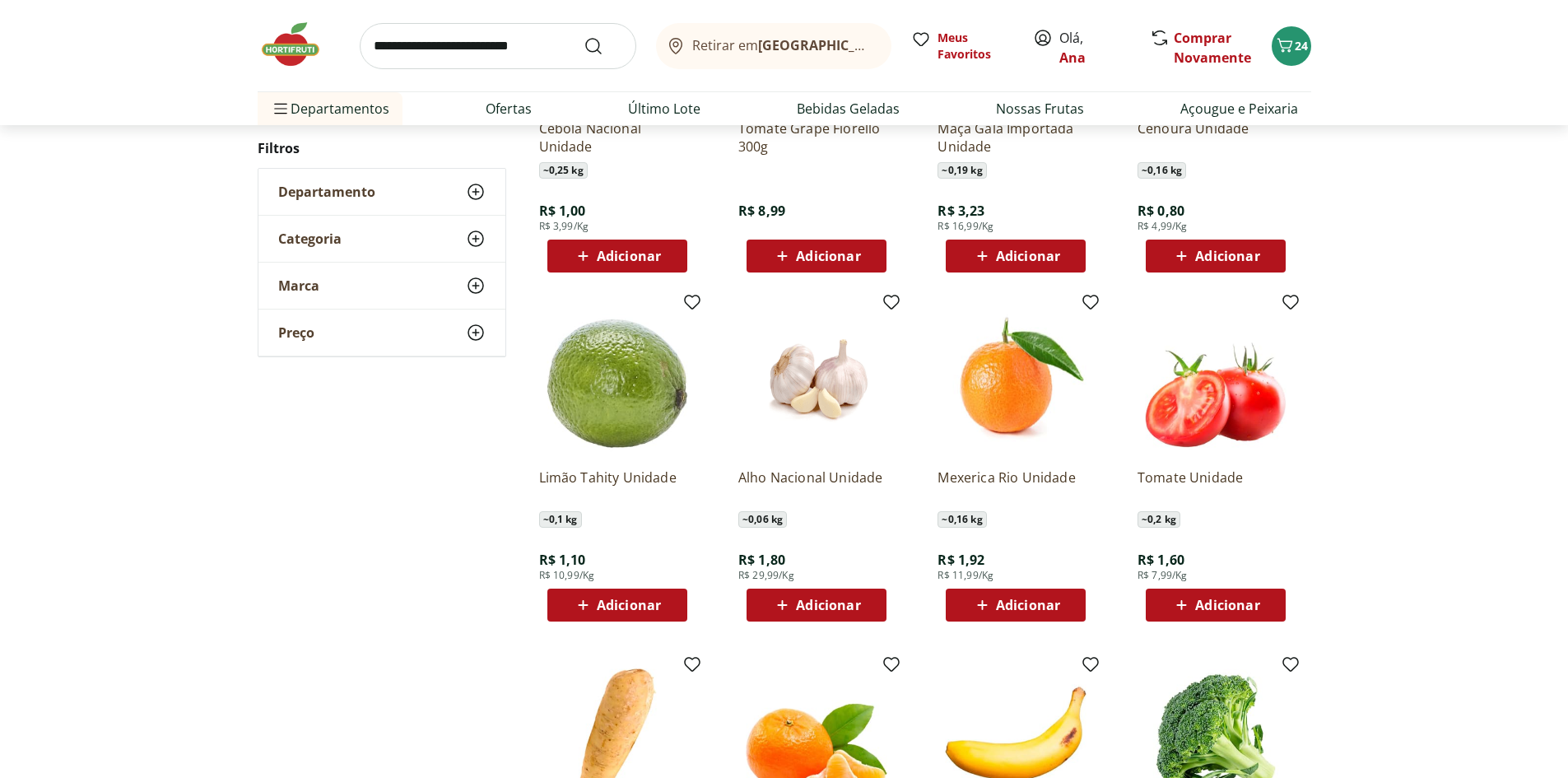
scroll to position [1152, 0]
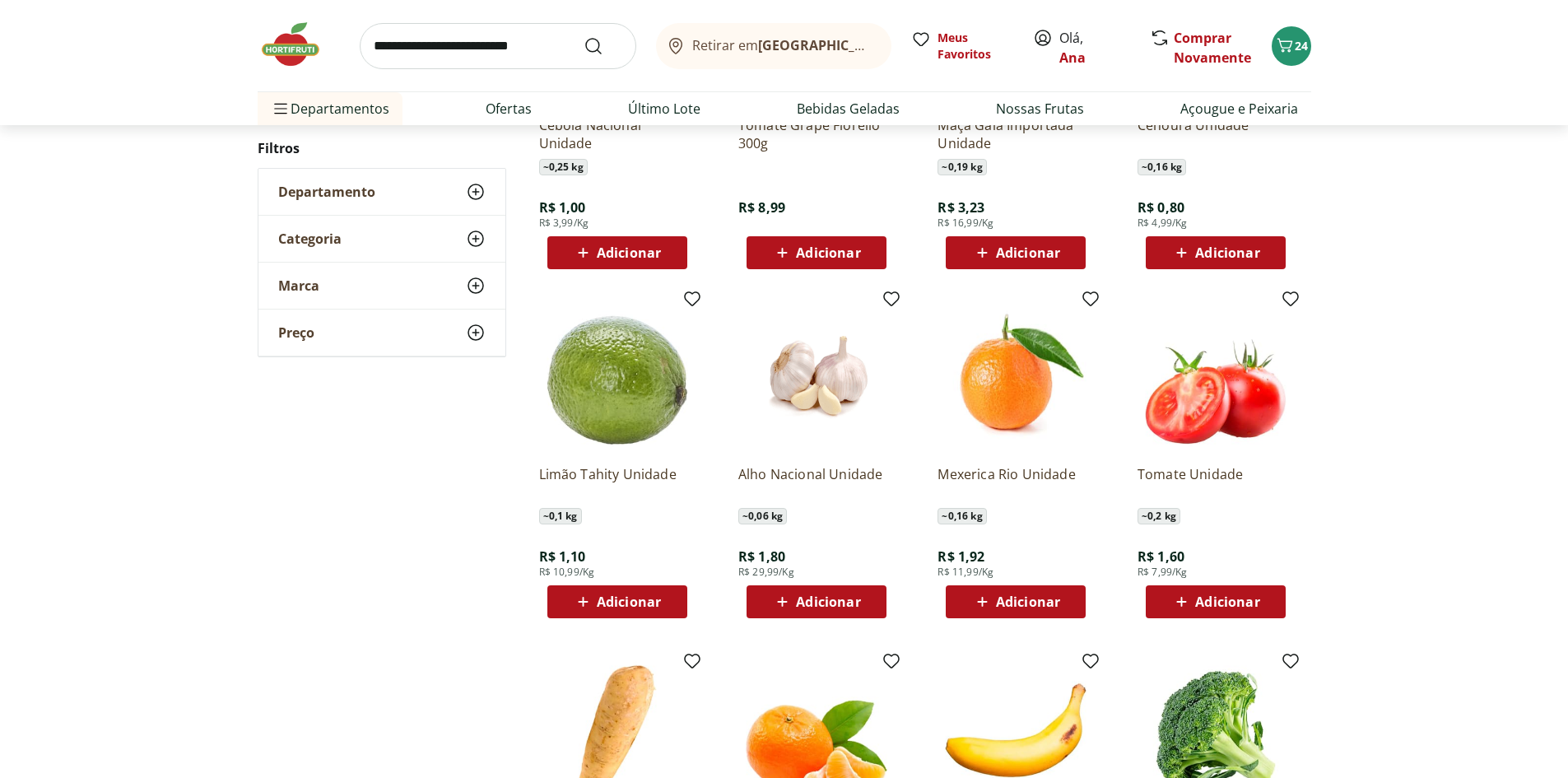
click at [610, 608] on span "Adicionar" at bounding box center [628, 601] width 64 height 13
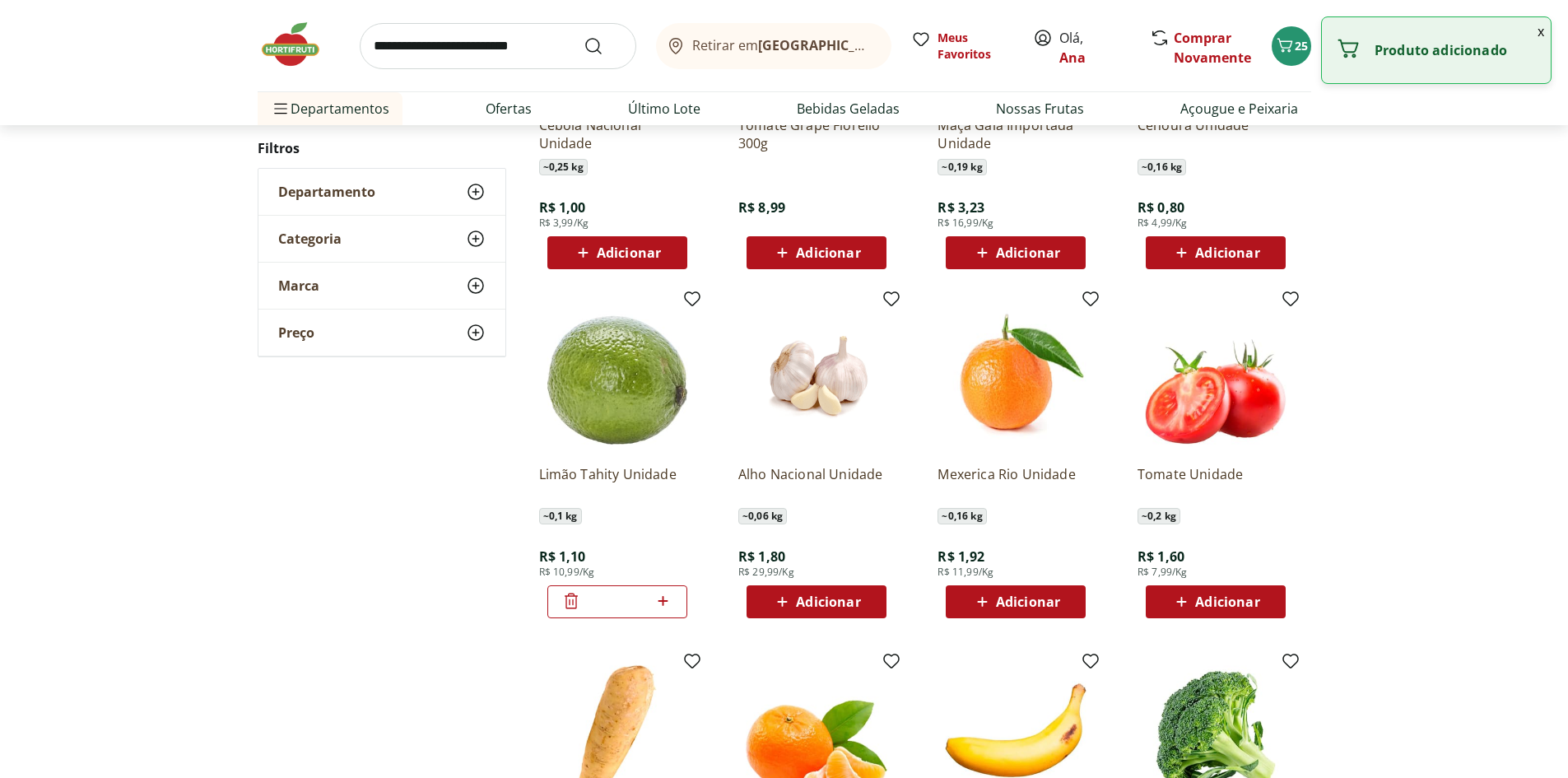
click at [663, 601] on icon at bounding box center [662, 600] width 10 height 10
type input "*"
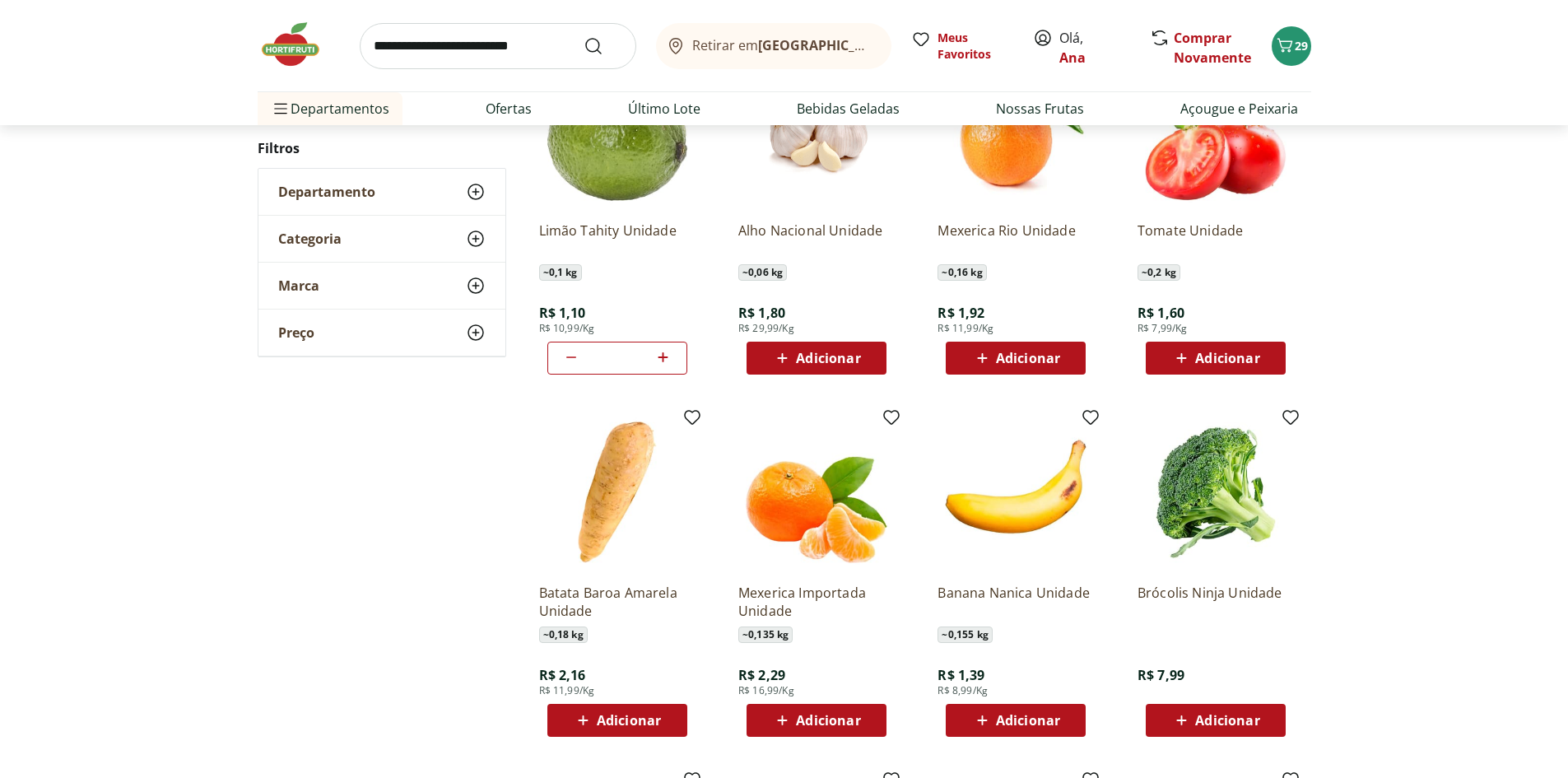
scroll to position [1399, 0]
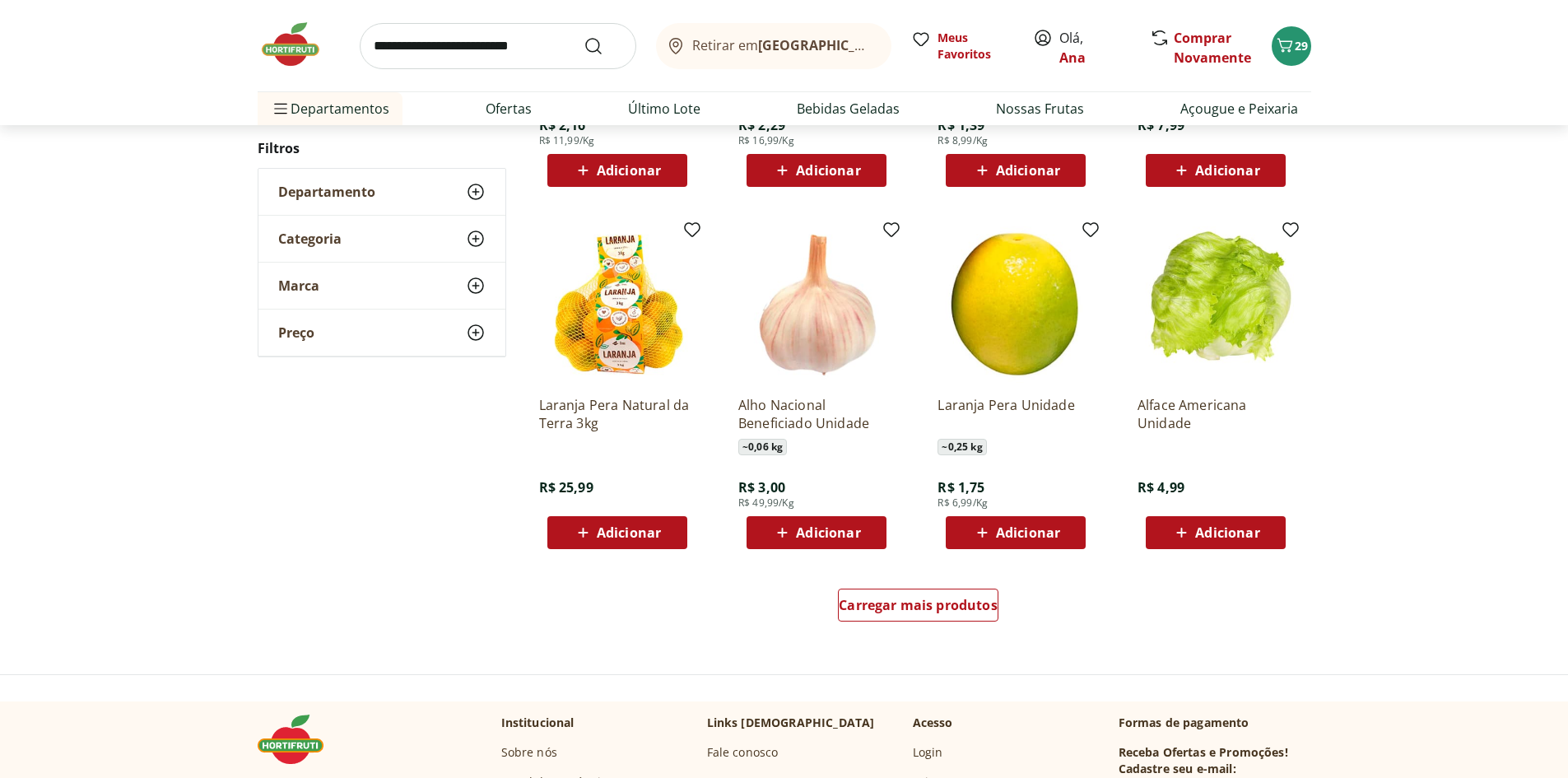
scroll to position [902, 0]
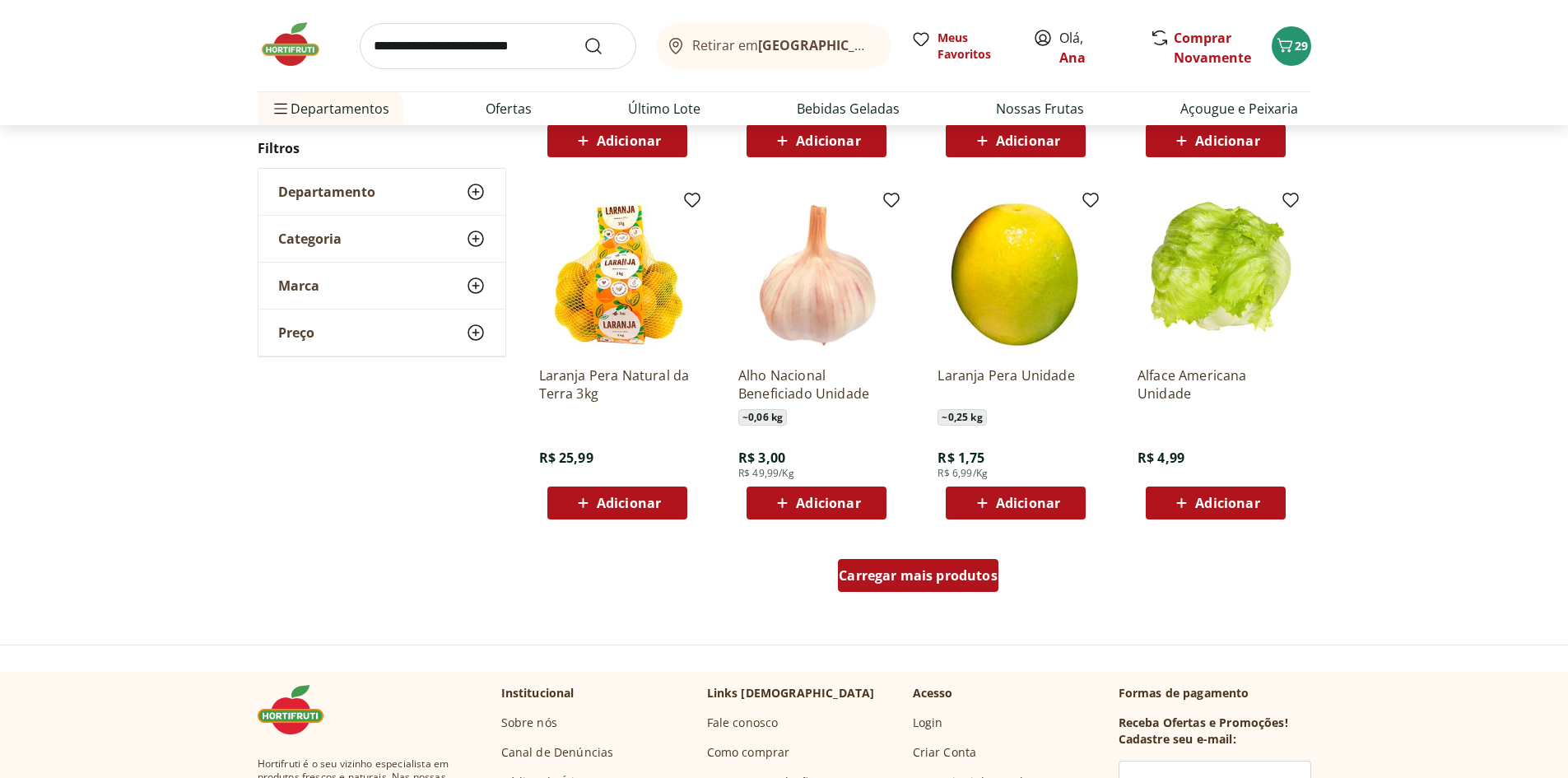
click at [960, 570] on span "Carregar mais produtos" at bounding box center [918, 575] width 159 height 13
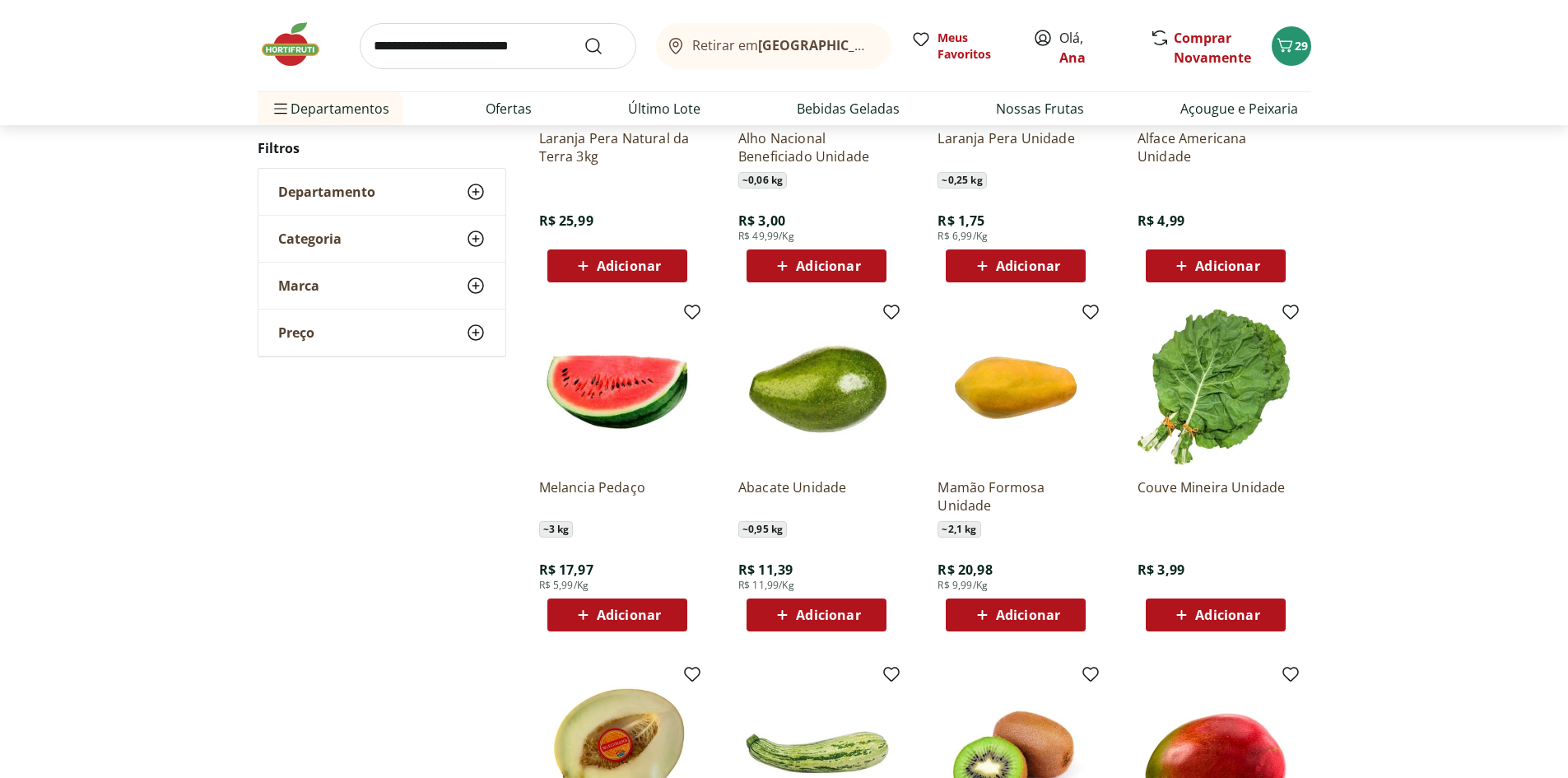
scroll to position [1149, 0]
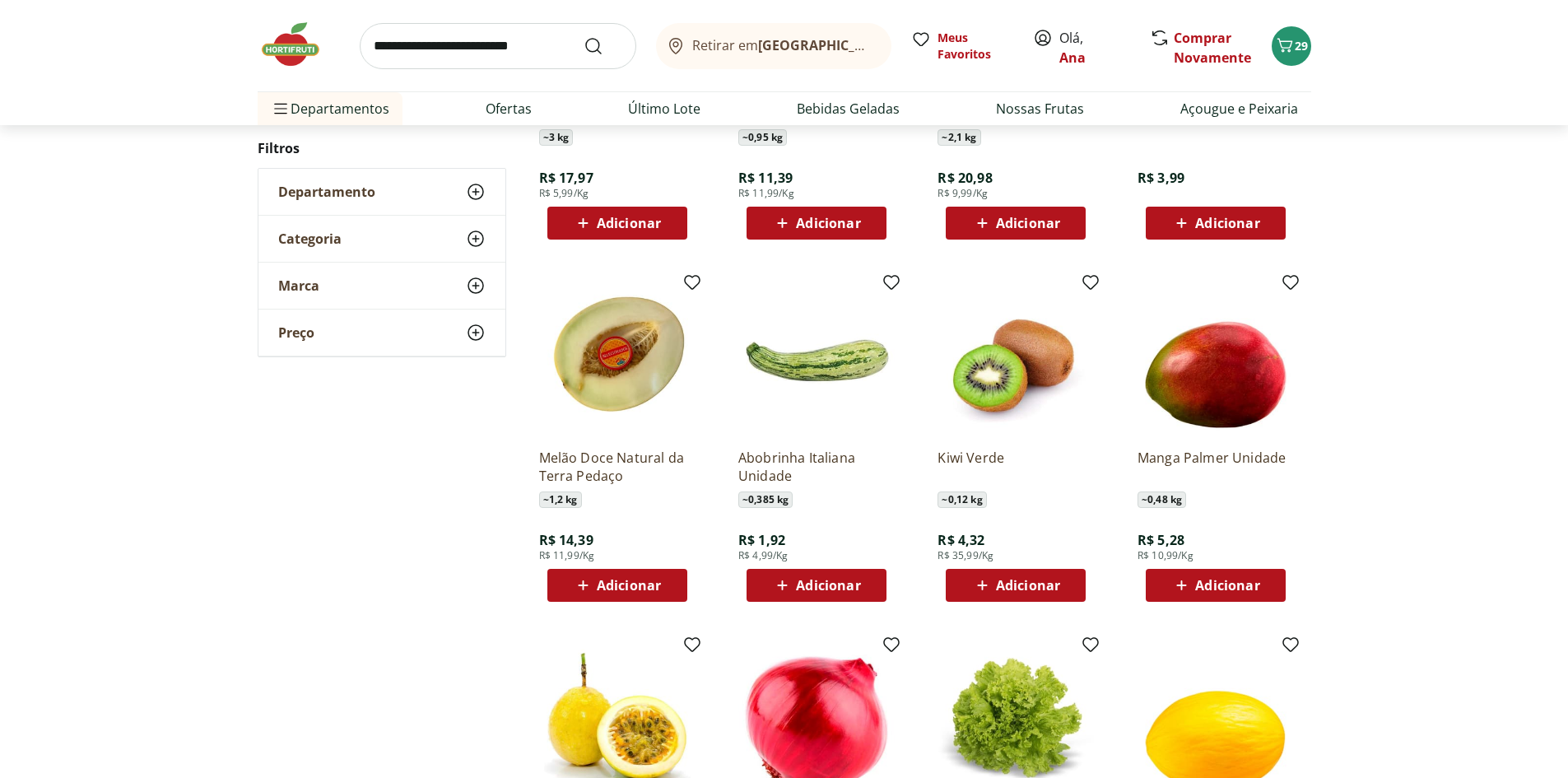
scroll to position [487, 0]
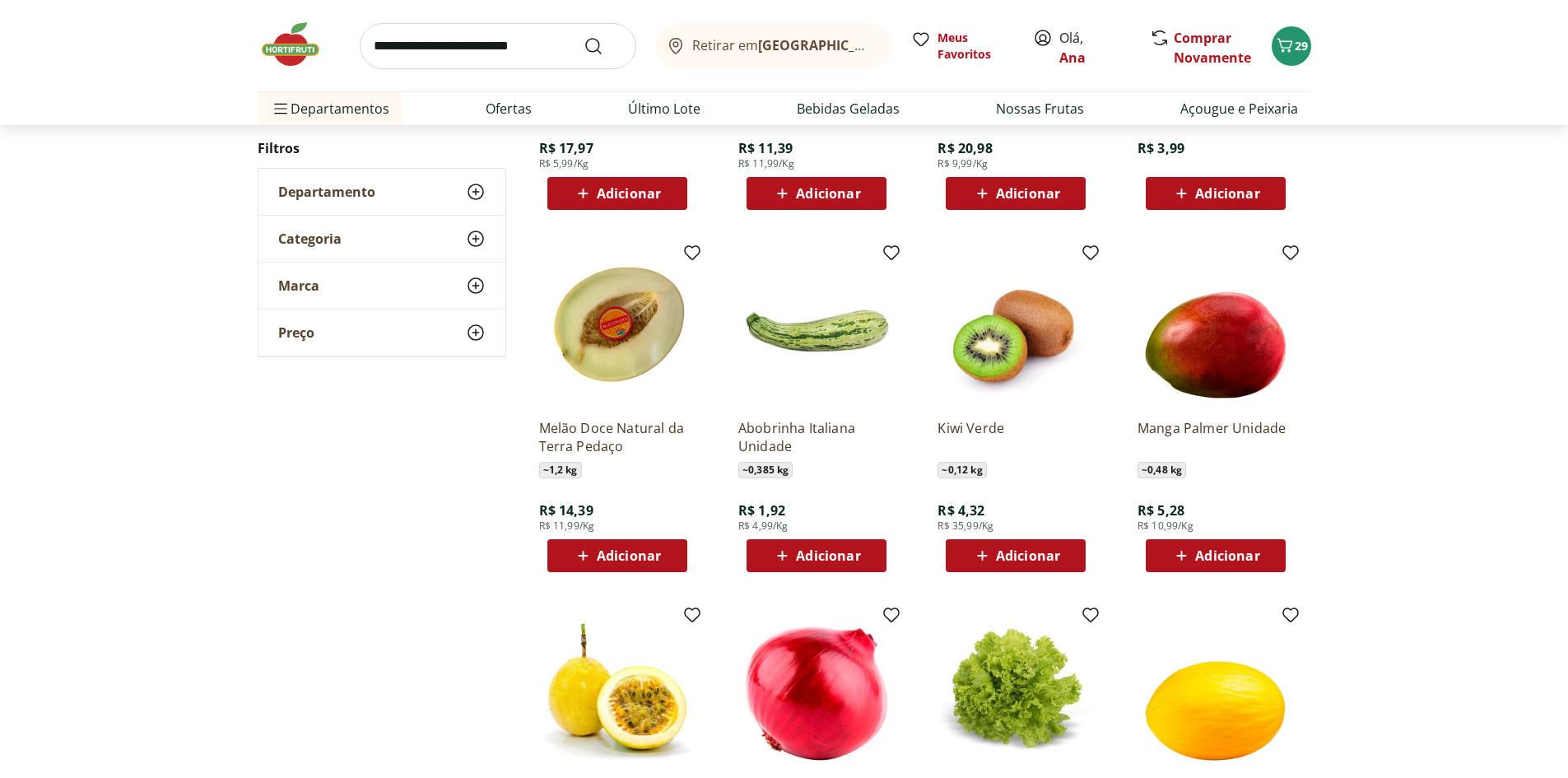
click at [1263, 557] on div "Adicionar" at bounding box center [1215, 556] width 114 height 30
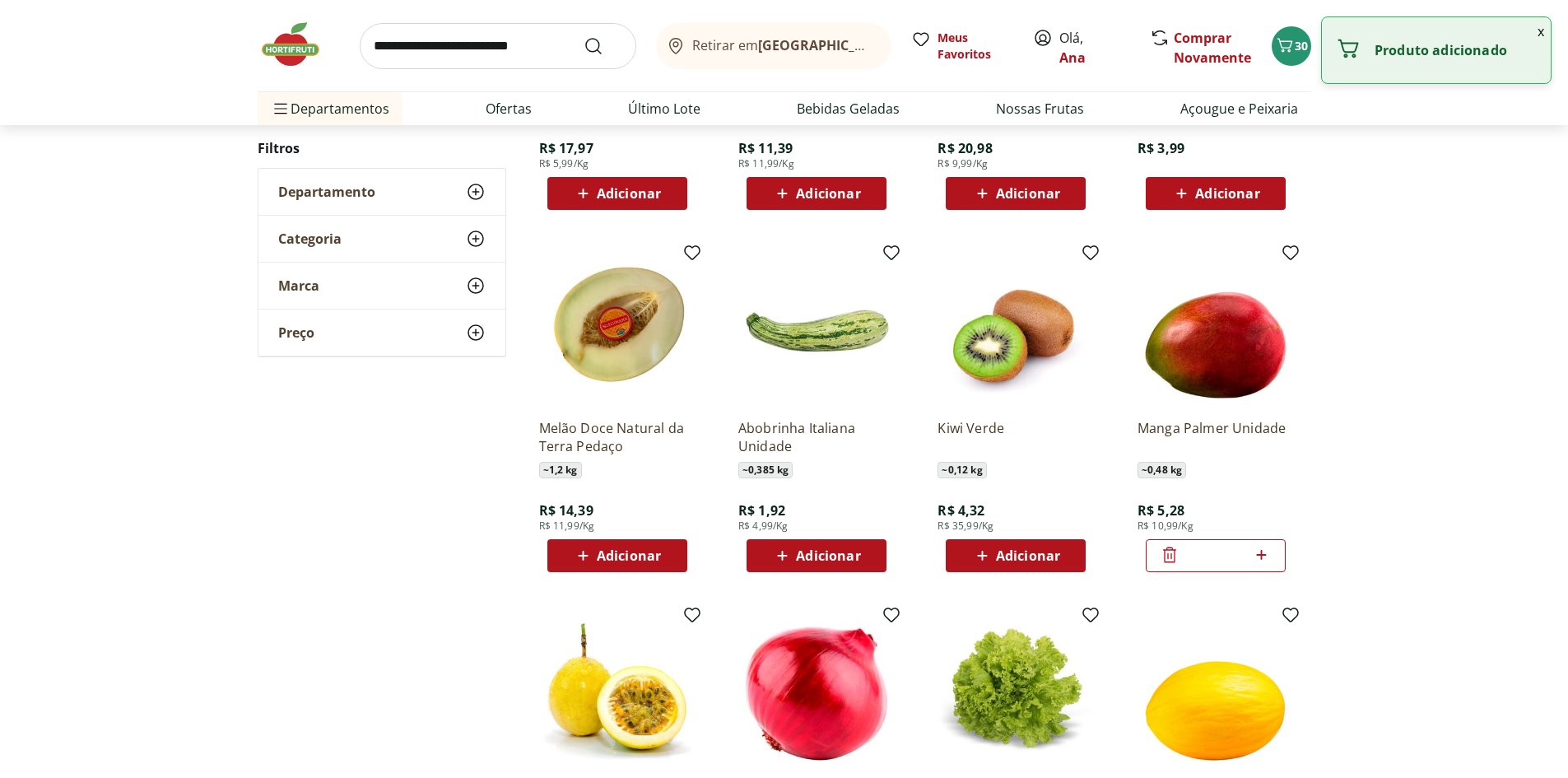
click at [1261, 552] on icon at bounding box center [1261, 554] width 10 height 10
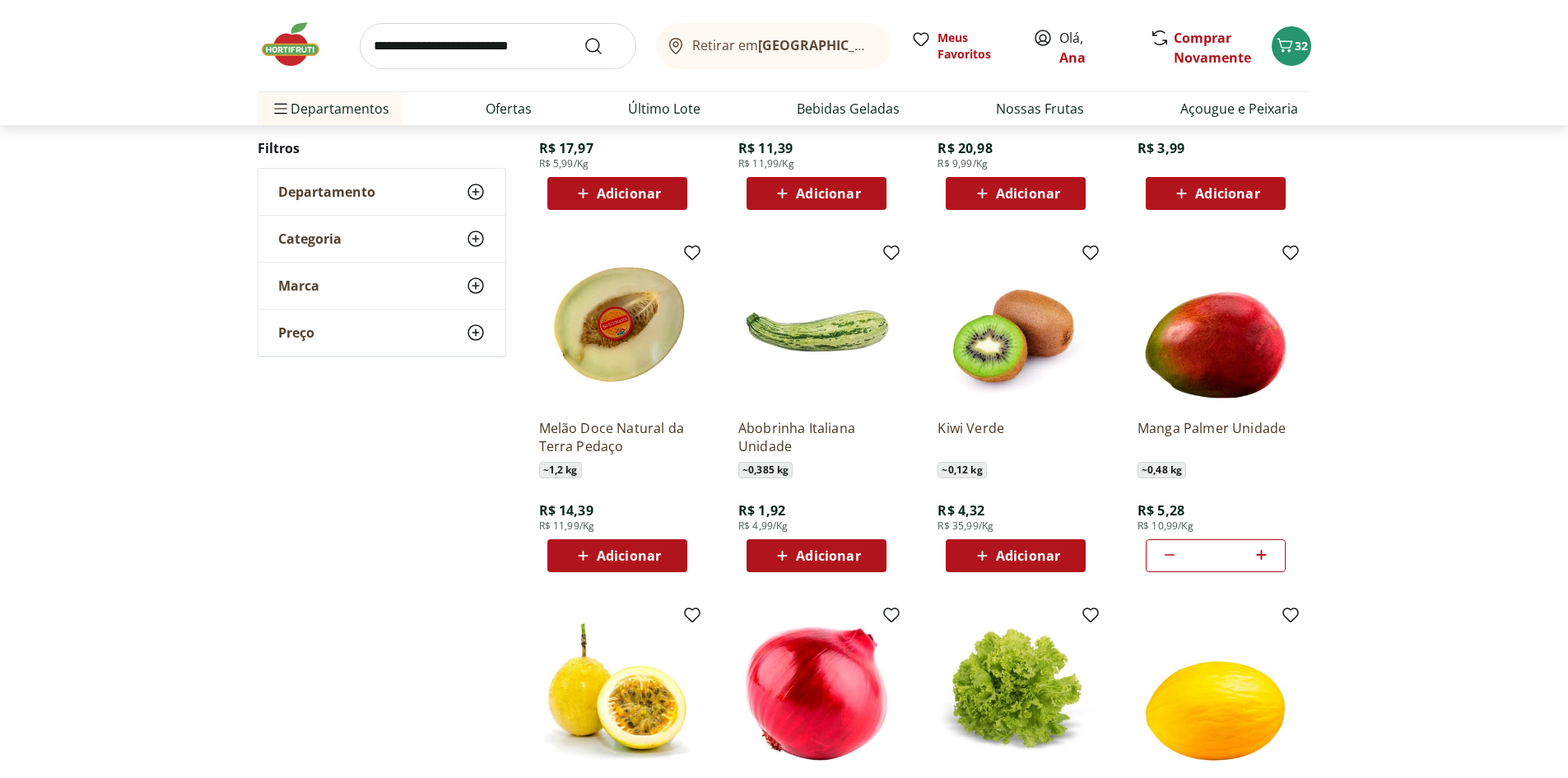
click at [1261, 552] on icon at bounding box center [1261, 554] width 10 height 10
type input "*"
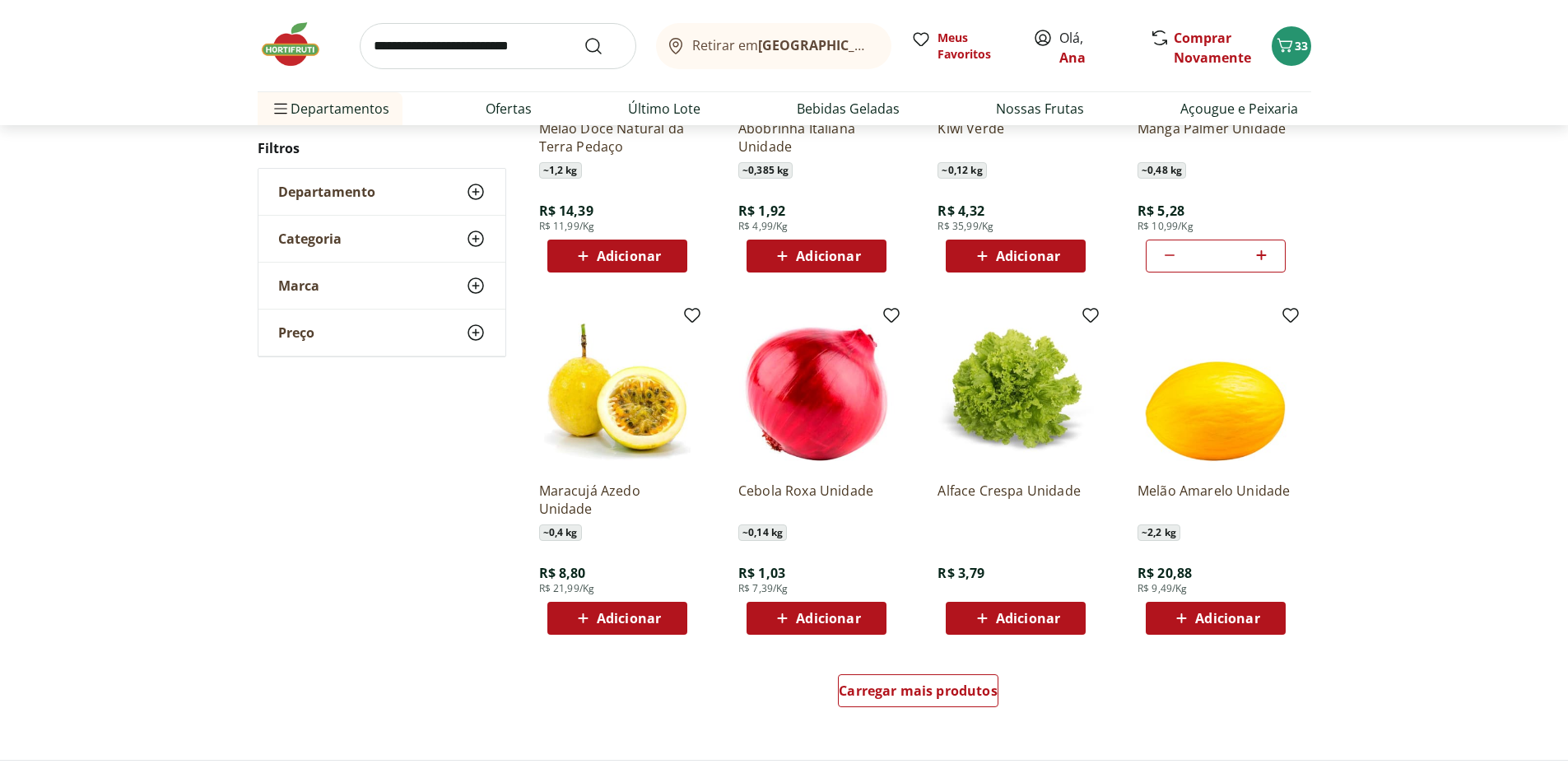
scroll to position [817, 0]
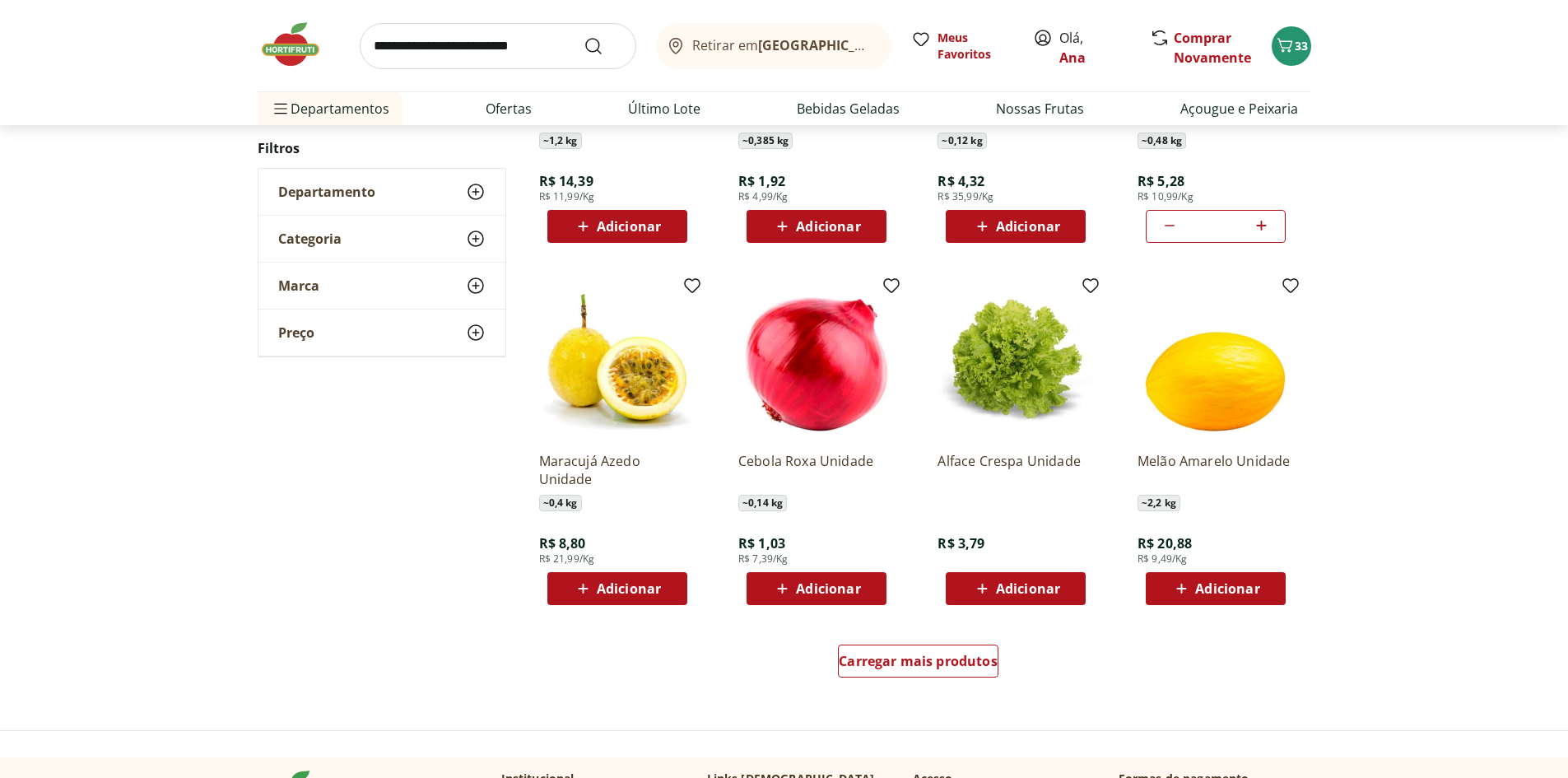
click at [1053, 587] on span "Adicionar" at bounding box center [1027, 588] width 64 height 13
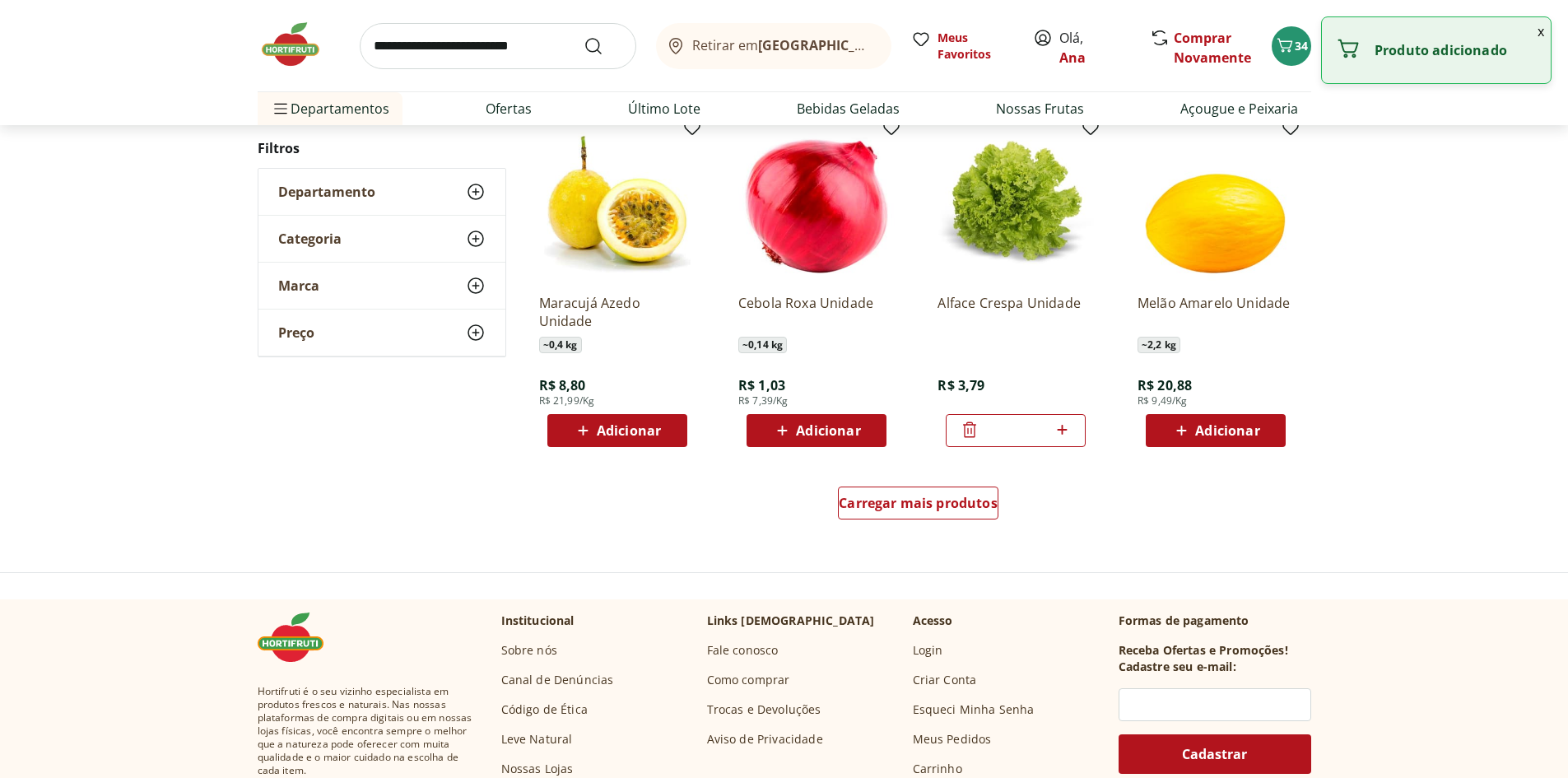
scroll to position [982, 0]
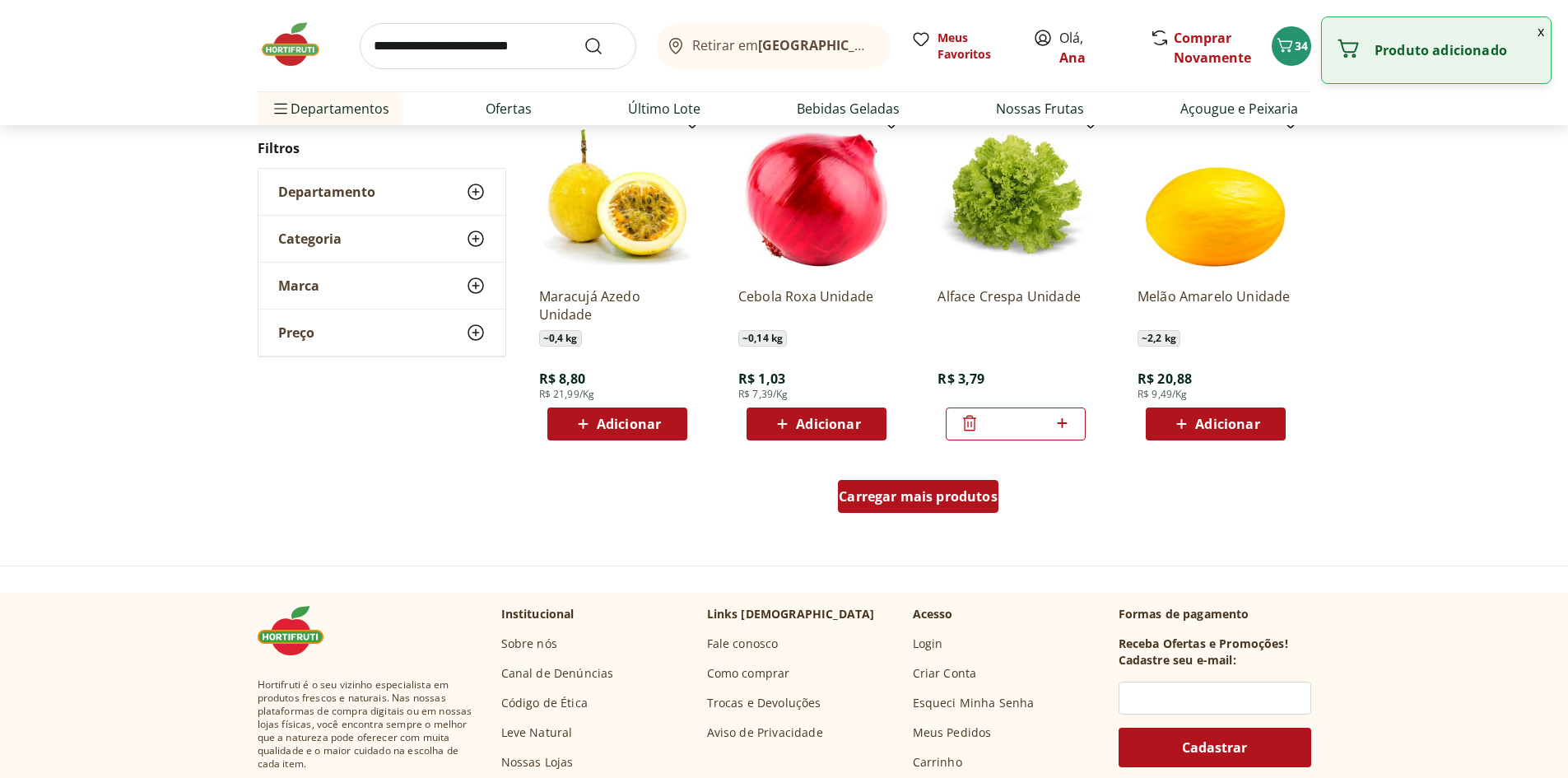
click at [883, 497] on span "Carregar mais produtos" at bounding box center [918, 496] width 159 height 13
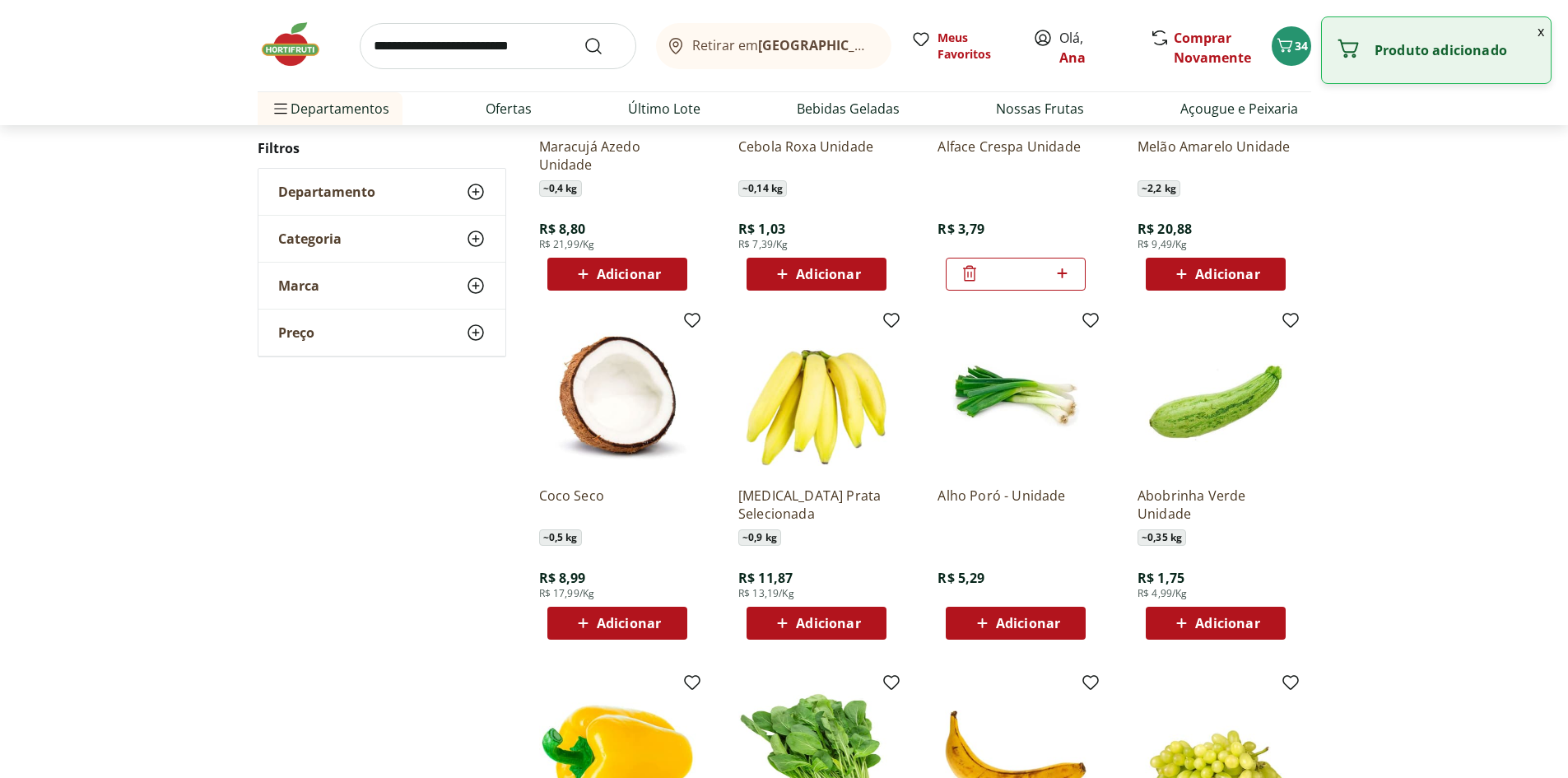
scroll to position [1145, 0]
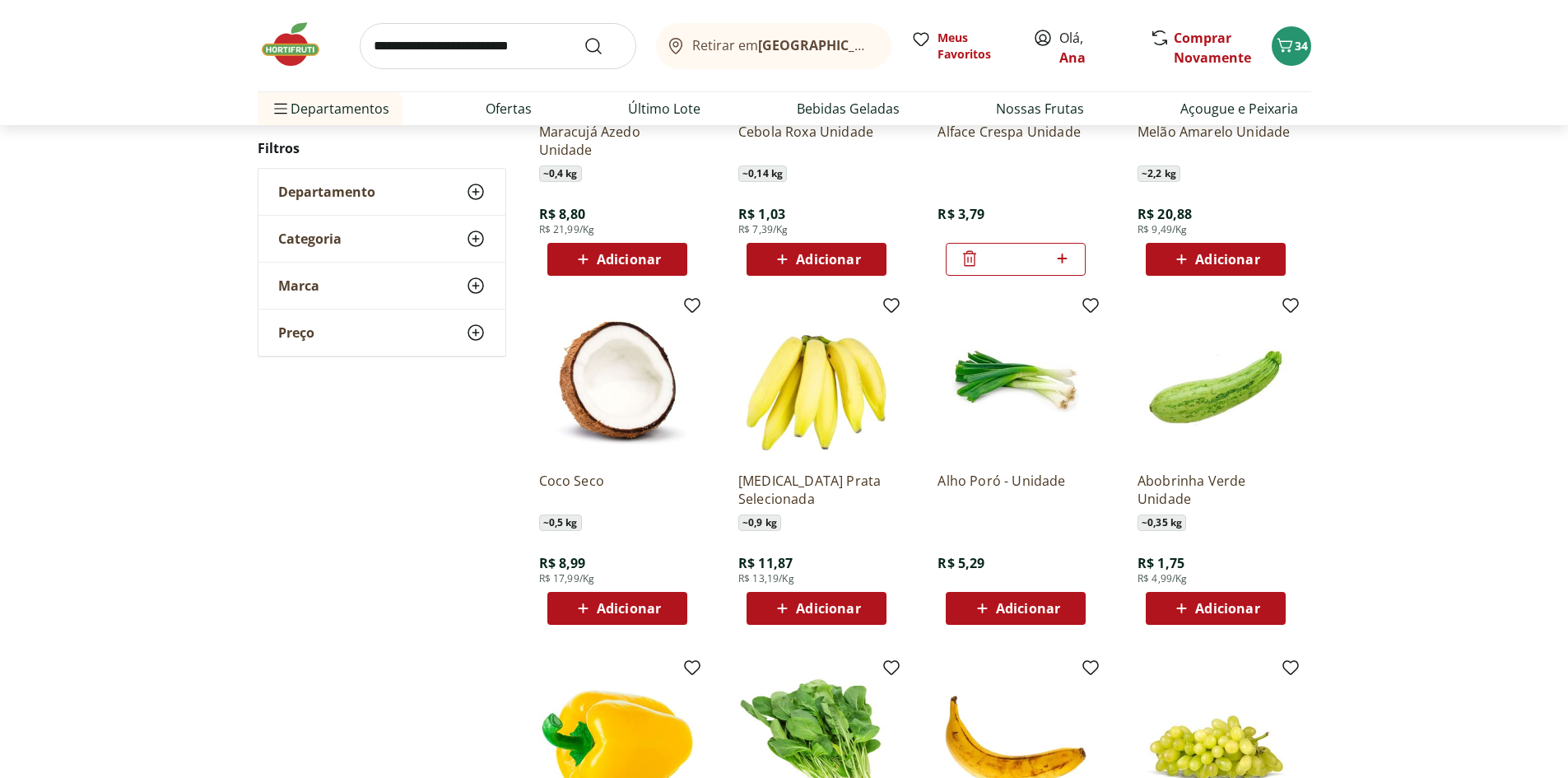
click at [840, 612] on span "Adicionar" at bounding box center [827, 608] width 64 height 13
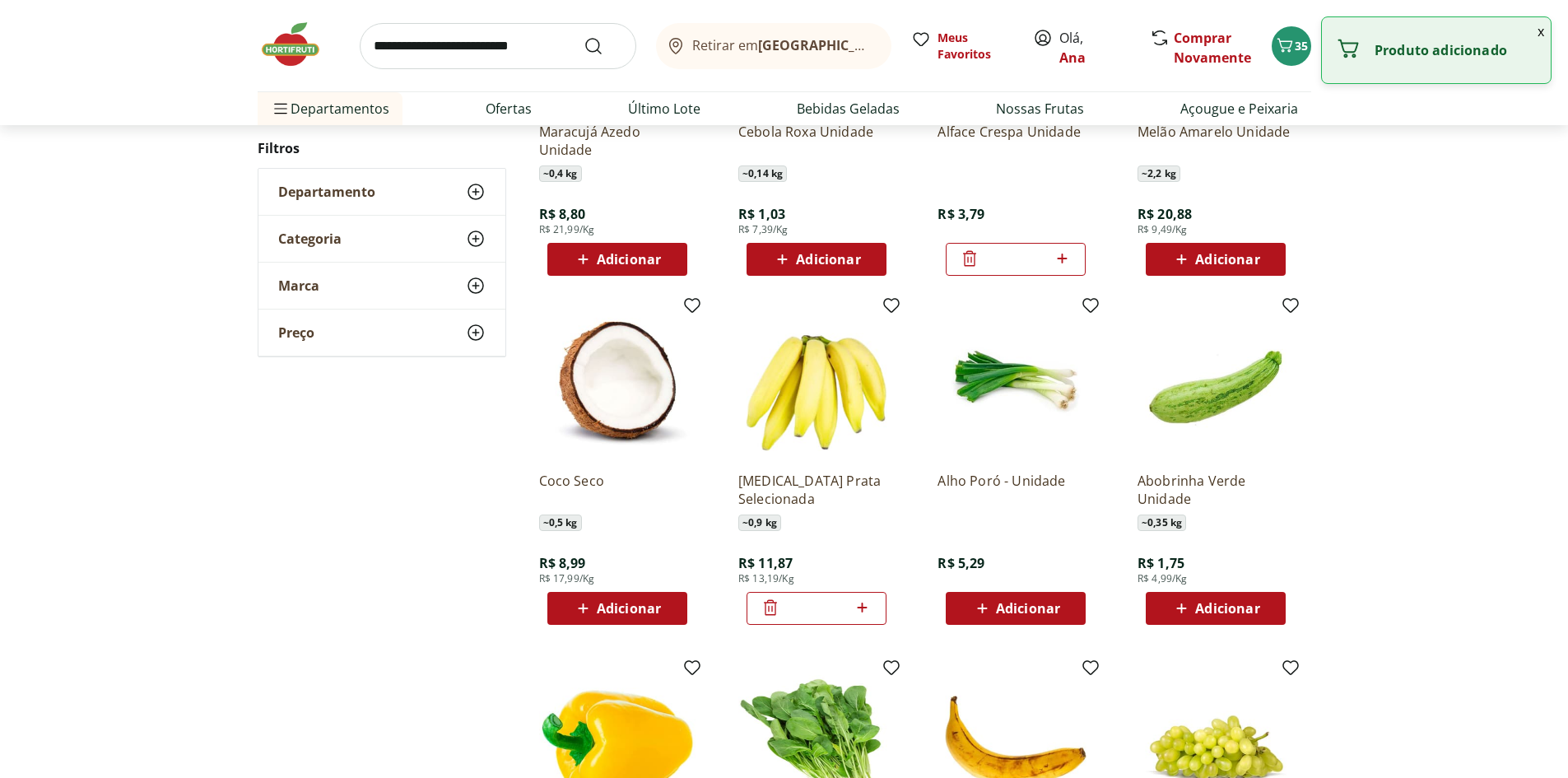
click at [861, 610] on icon at bounding box center [862, 607] width 20 height 19
type input "*"
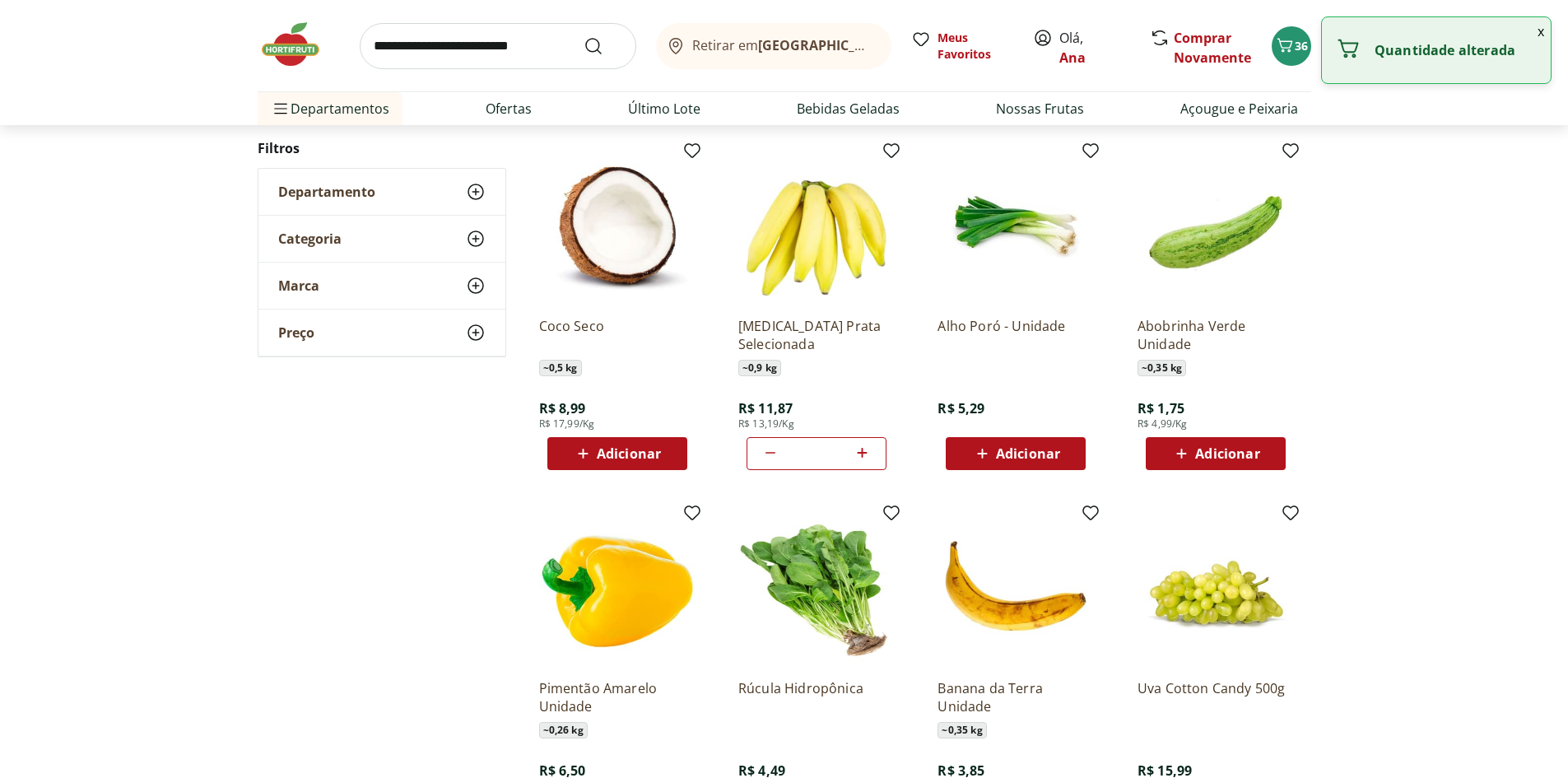
scroll to position [1310, 0]
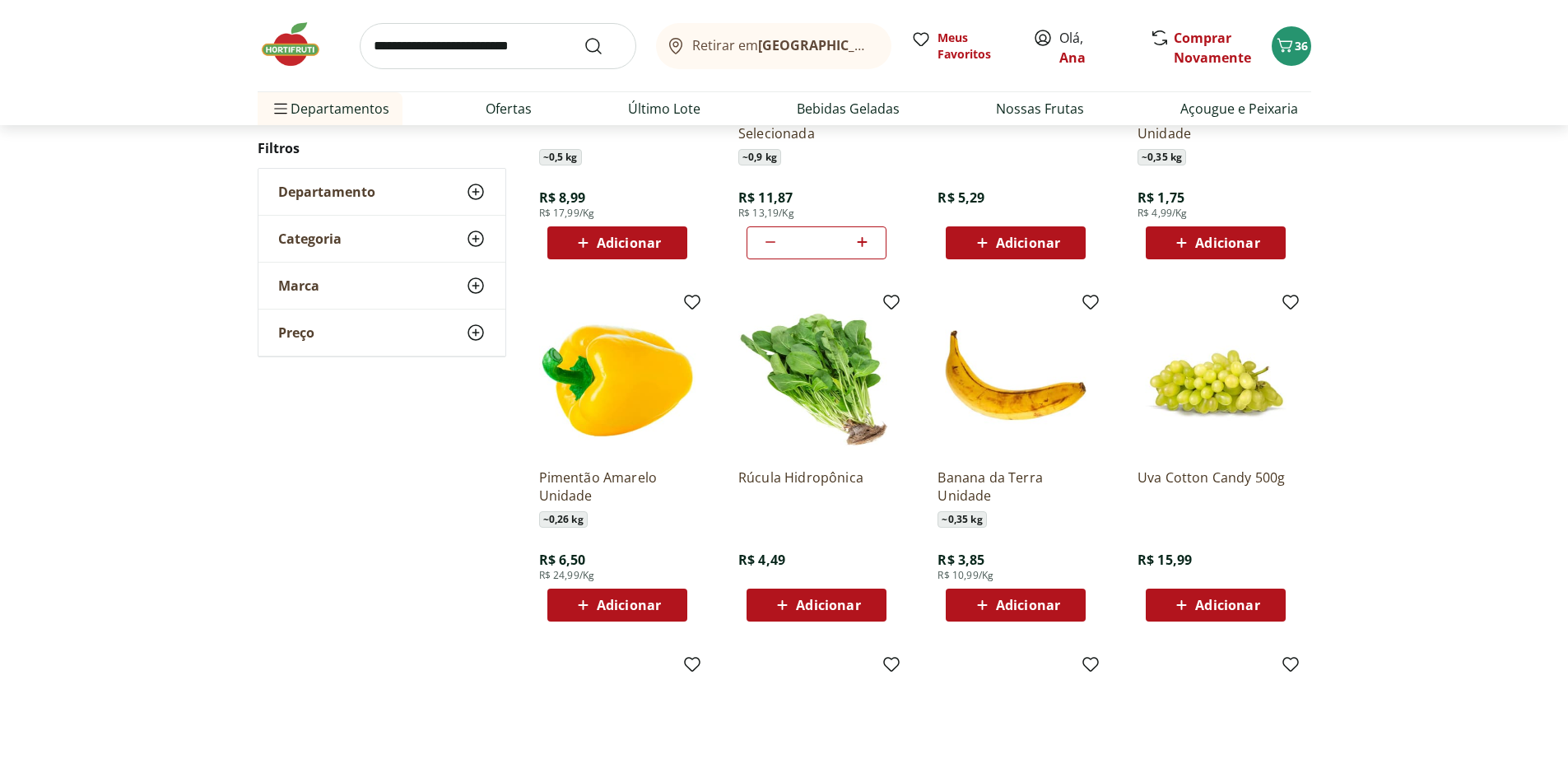
scroll to position [484, 0]
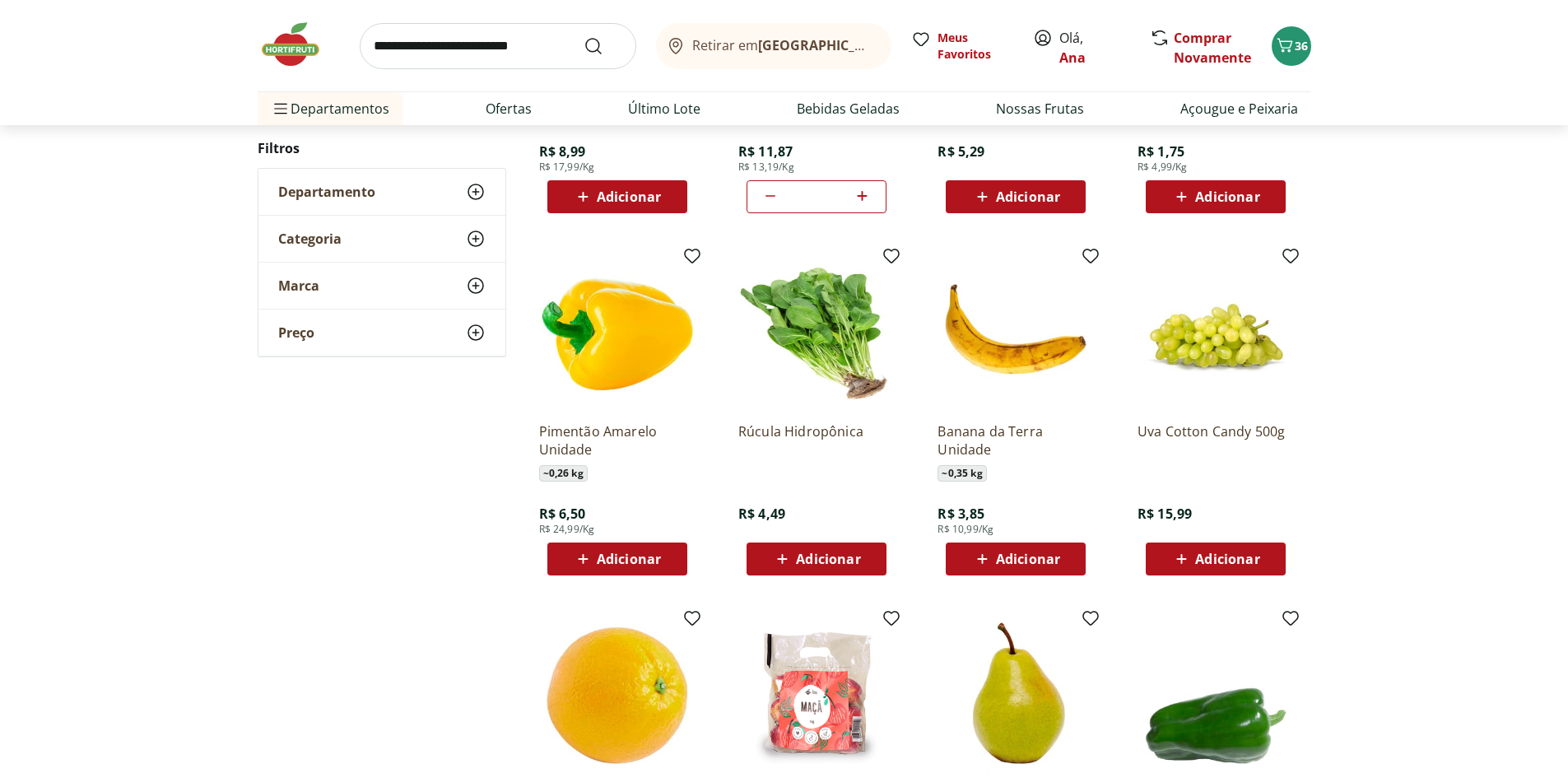
click at [1246, 552] on span "Adicionar" at bounding box center [1226, 559] width 64 height 13
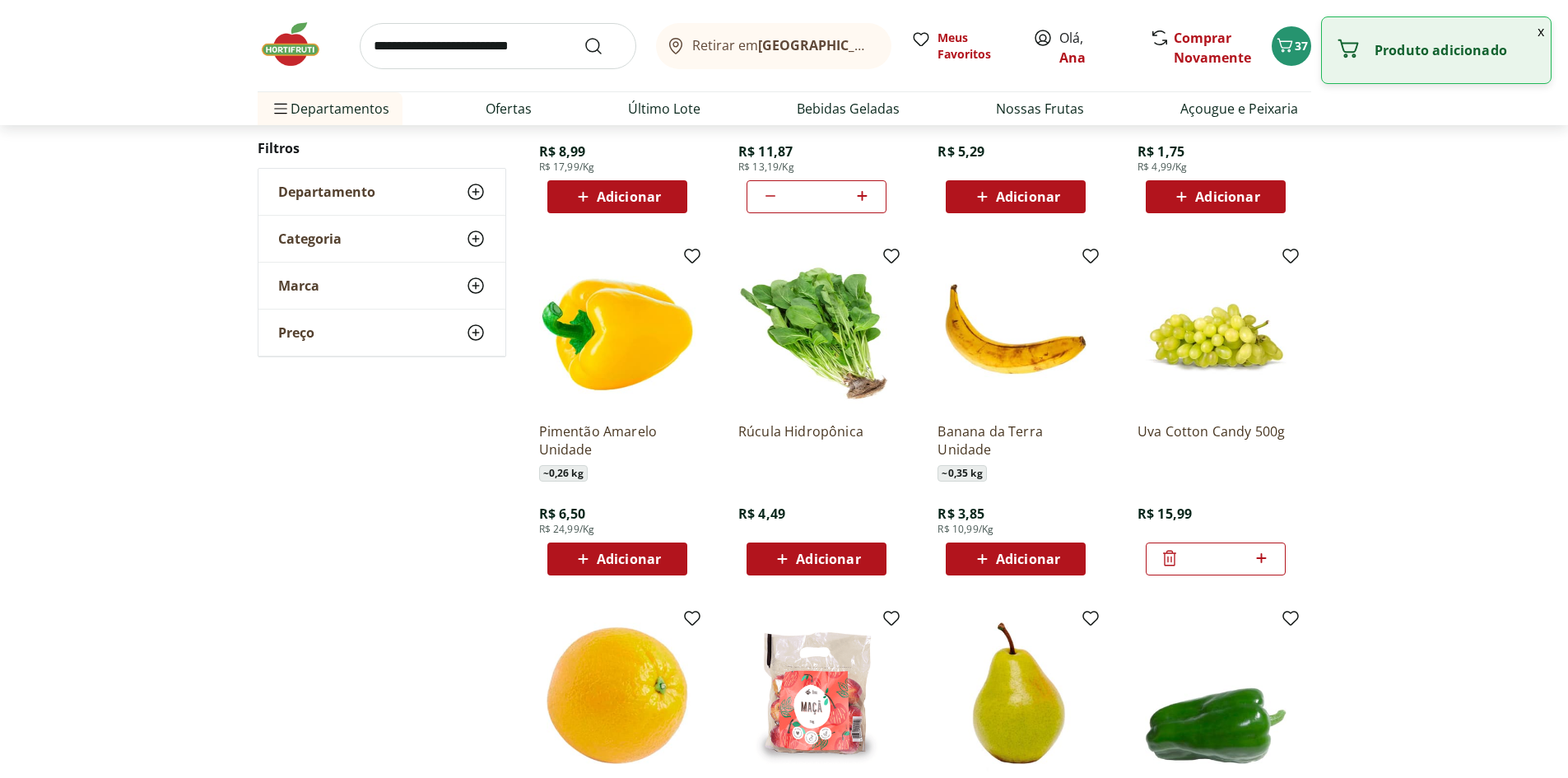
click at [1260, 555] on icon at bounding box center [1261, 558] width 20 height 19
type input "*"
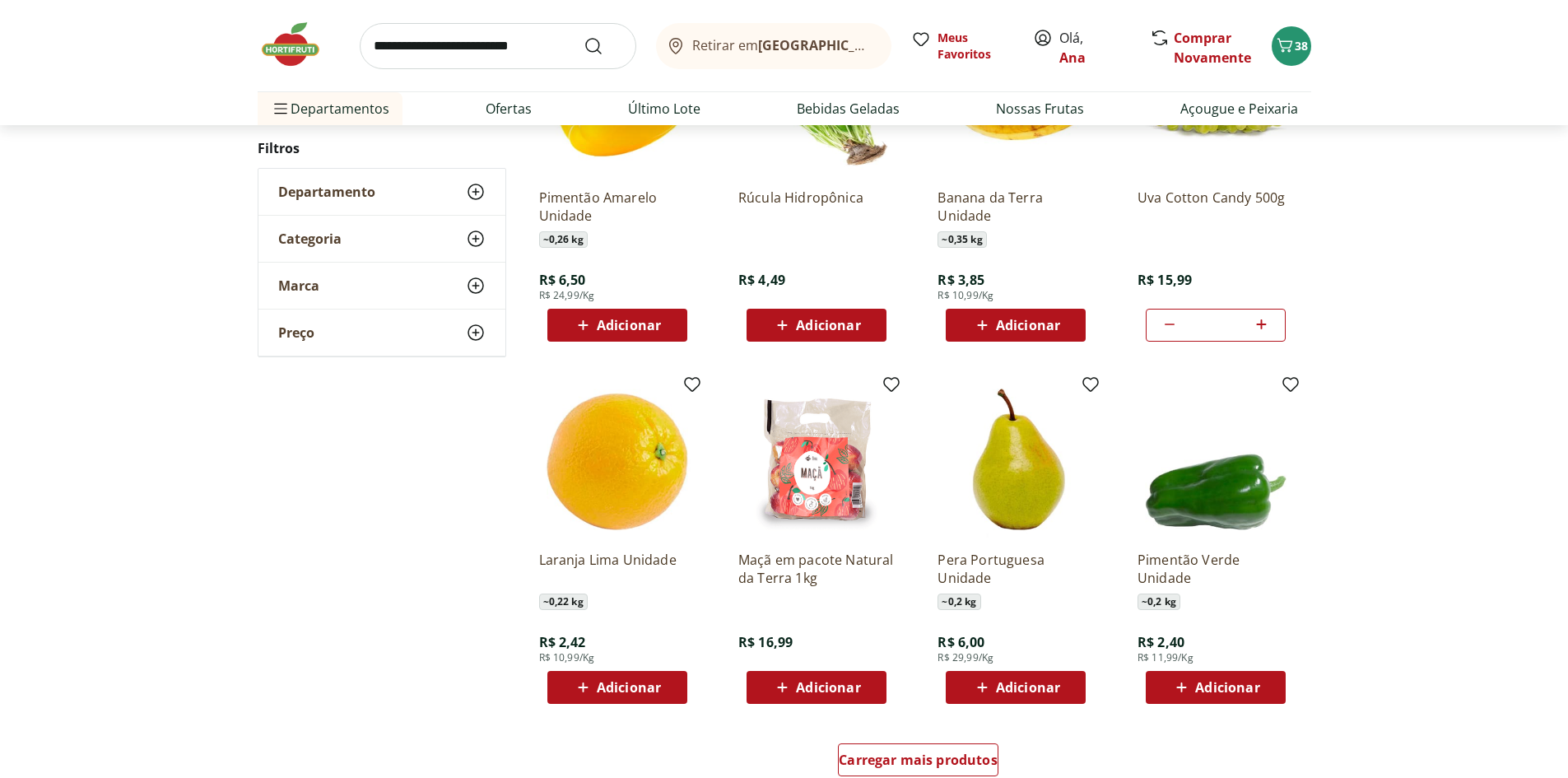
scroll to position [813, 0]
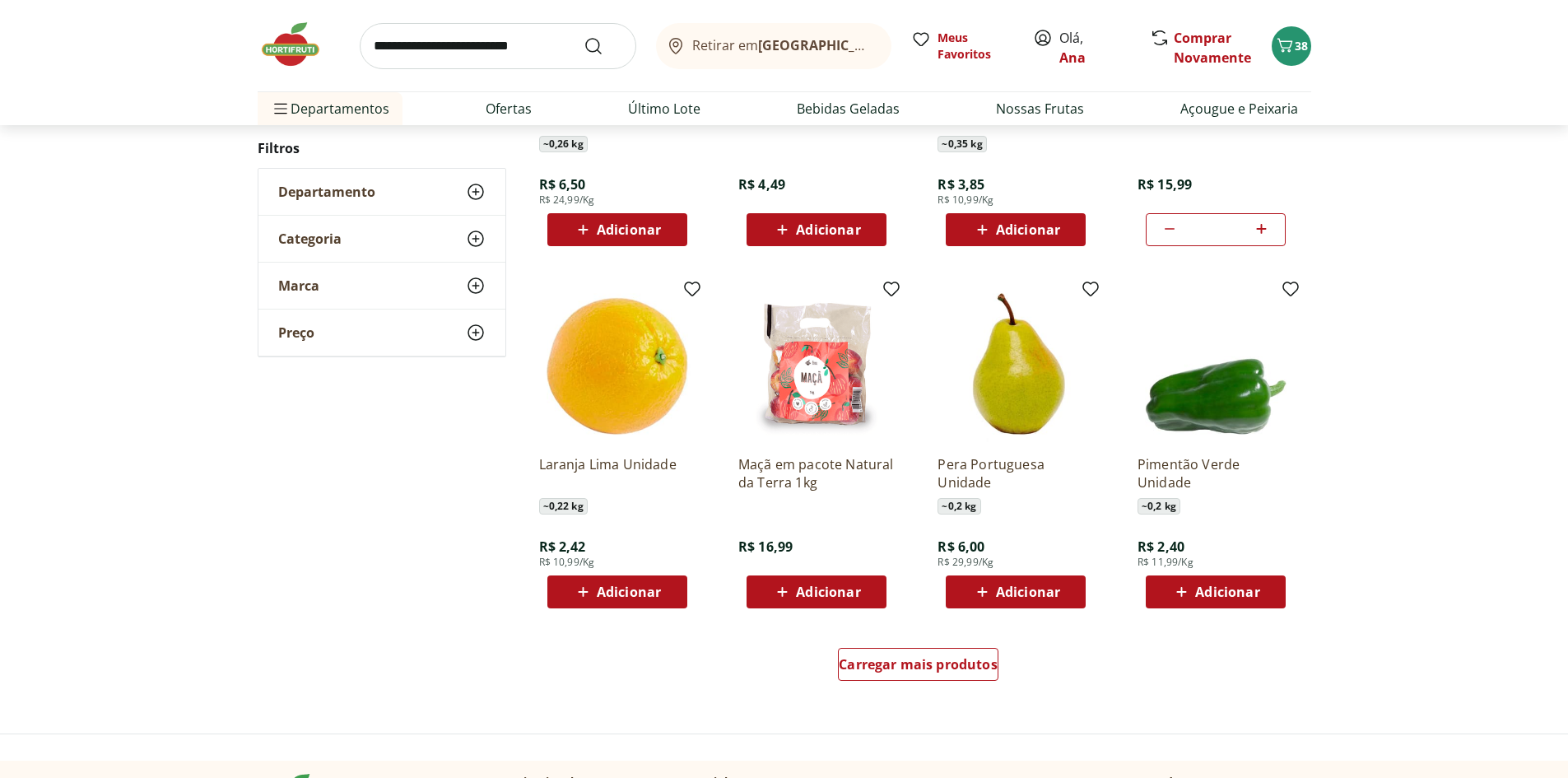
click at [611, 597] on span "Adicionar" at bounding box center [628, 591] width 64 height 13
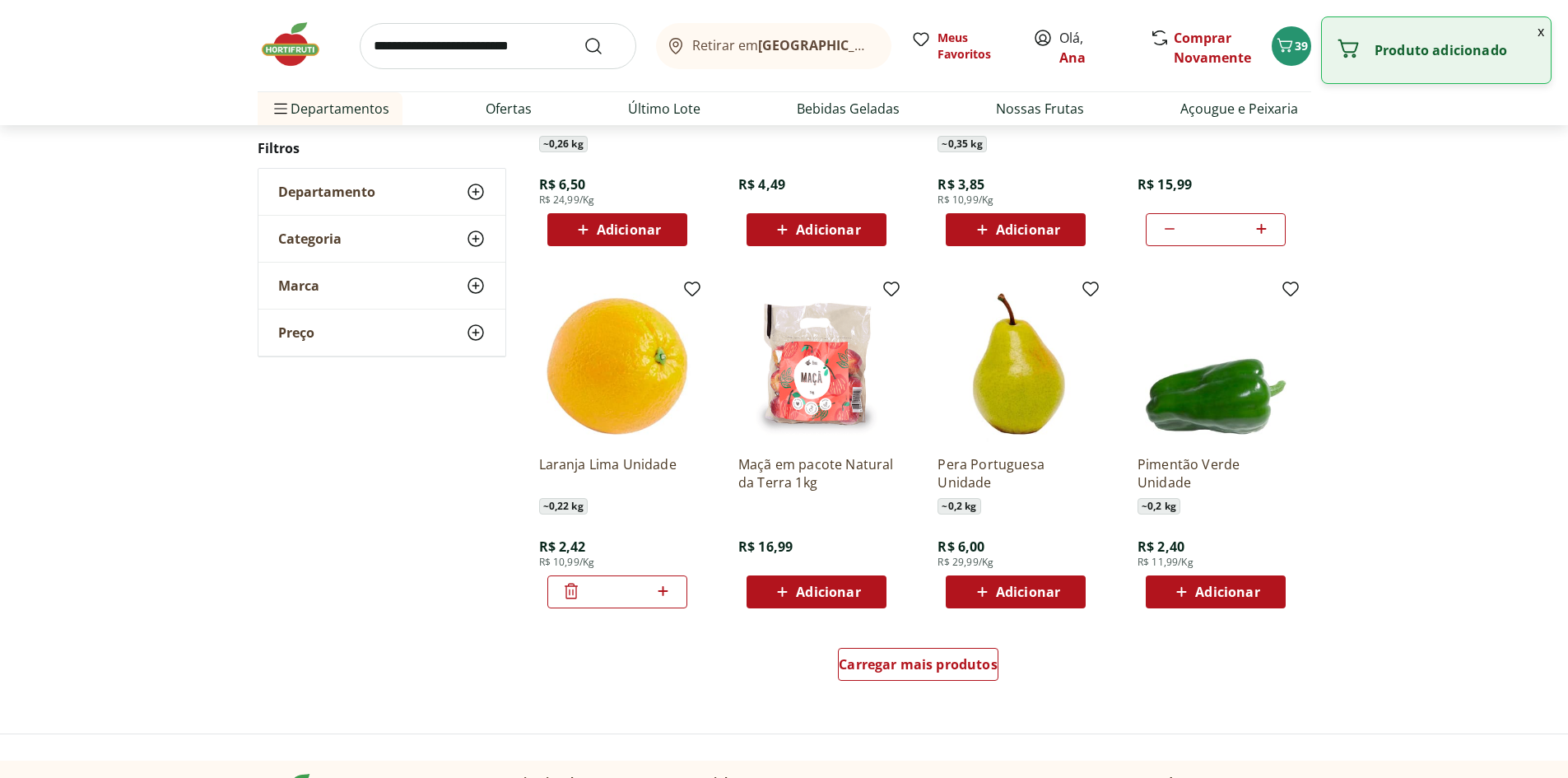
click at [659, 591] on icon at bounding box center [662, 590] width 10 height 10
type input "*"
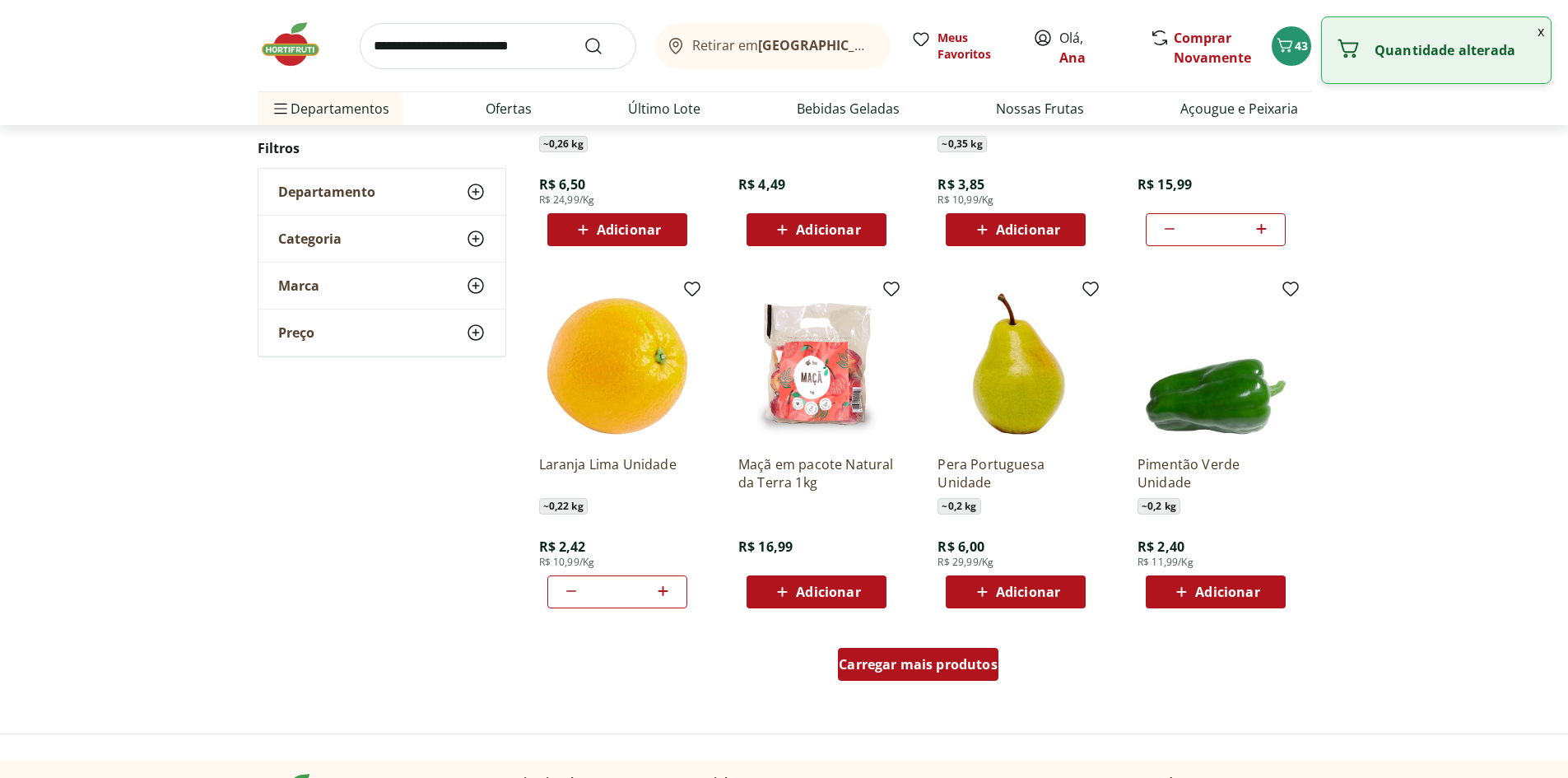
click at [959, 665] on span "Carregar mais produtos" at bounding box center [918, 663] width 159 height 13
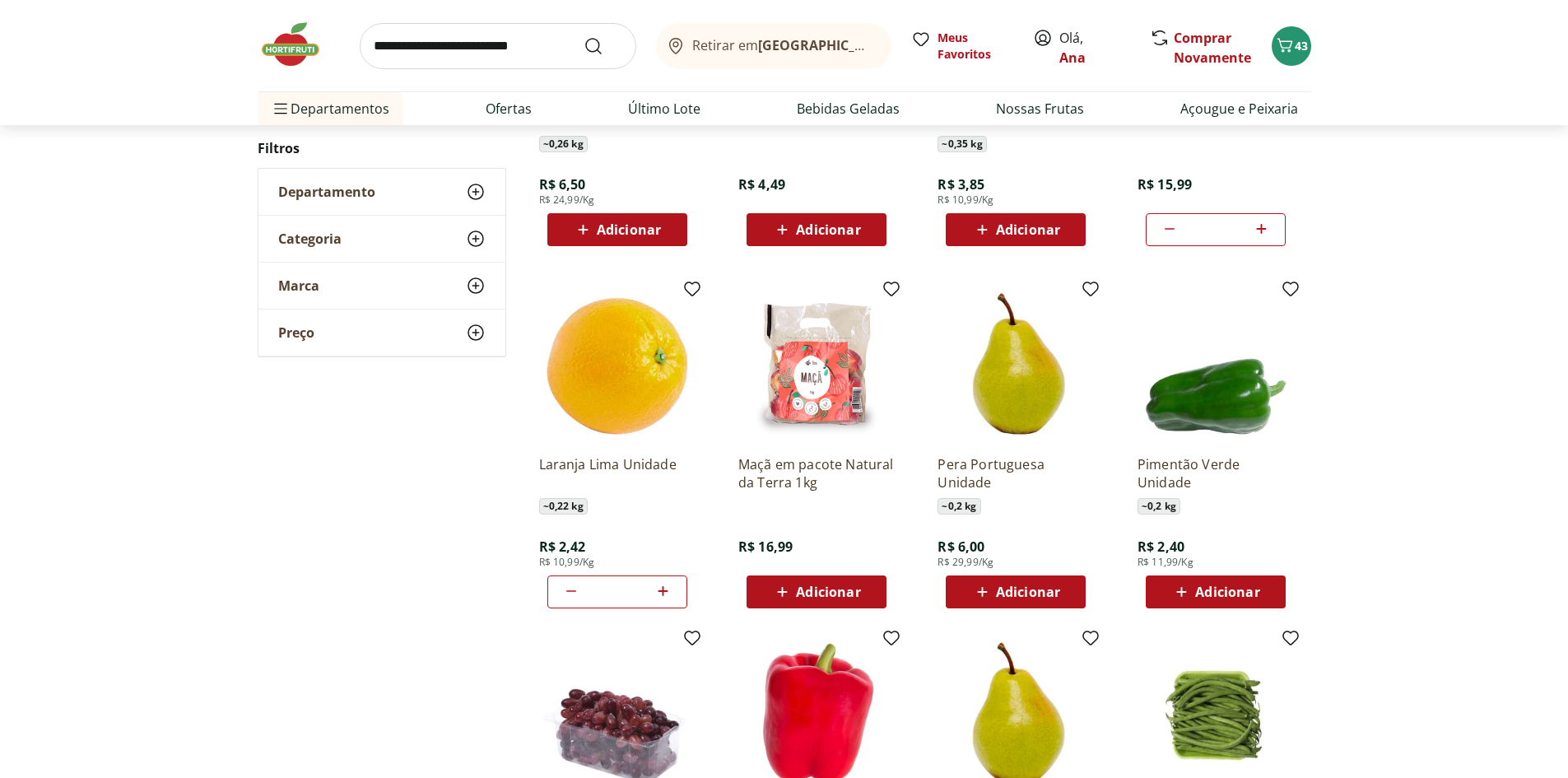
click at [1016, 598] on span "Adicionar" at bounding box center [1027, 591] width 64 height 13
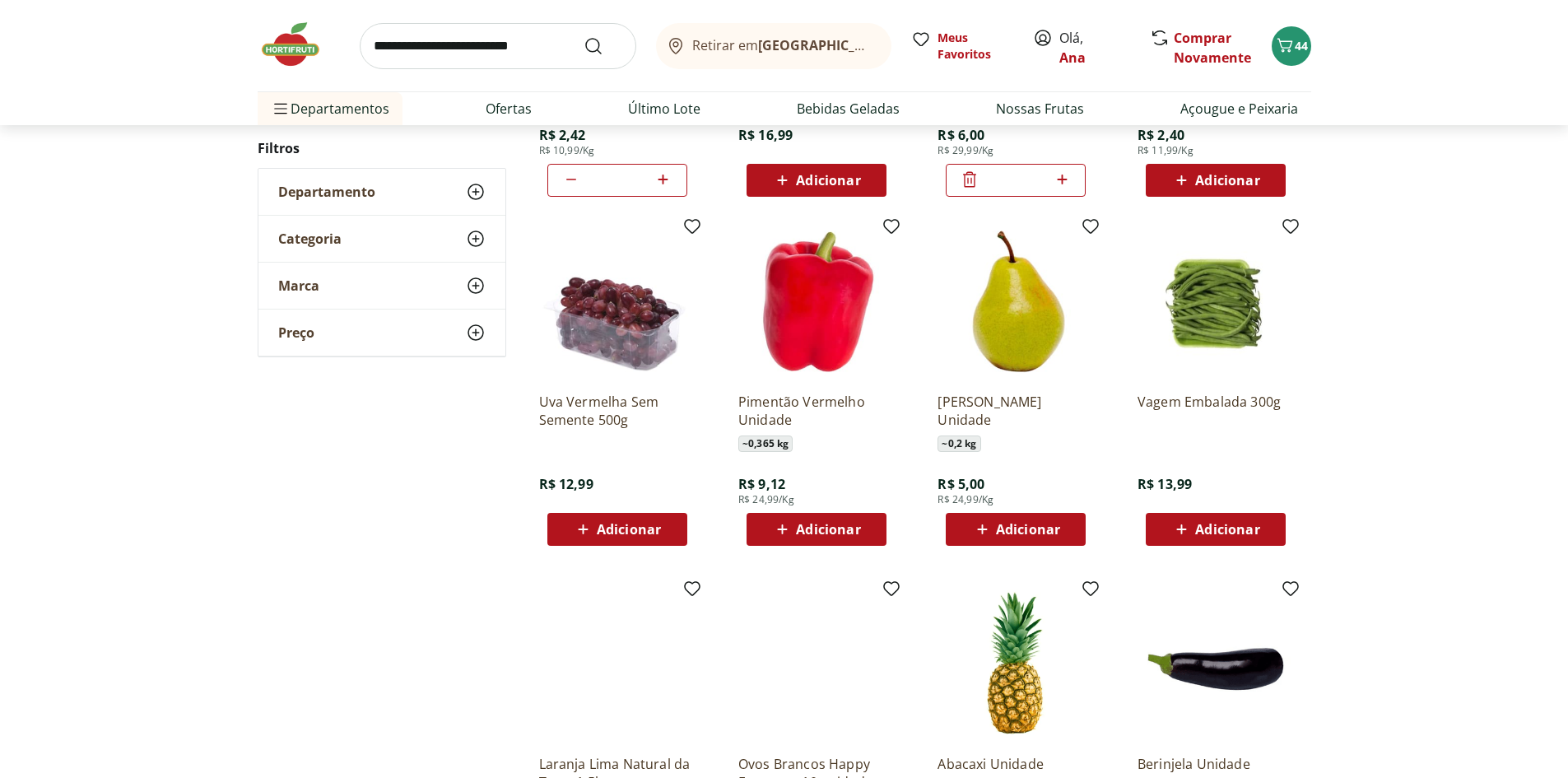
scroll to position [1389, 0]
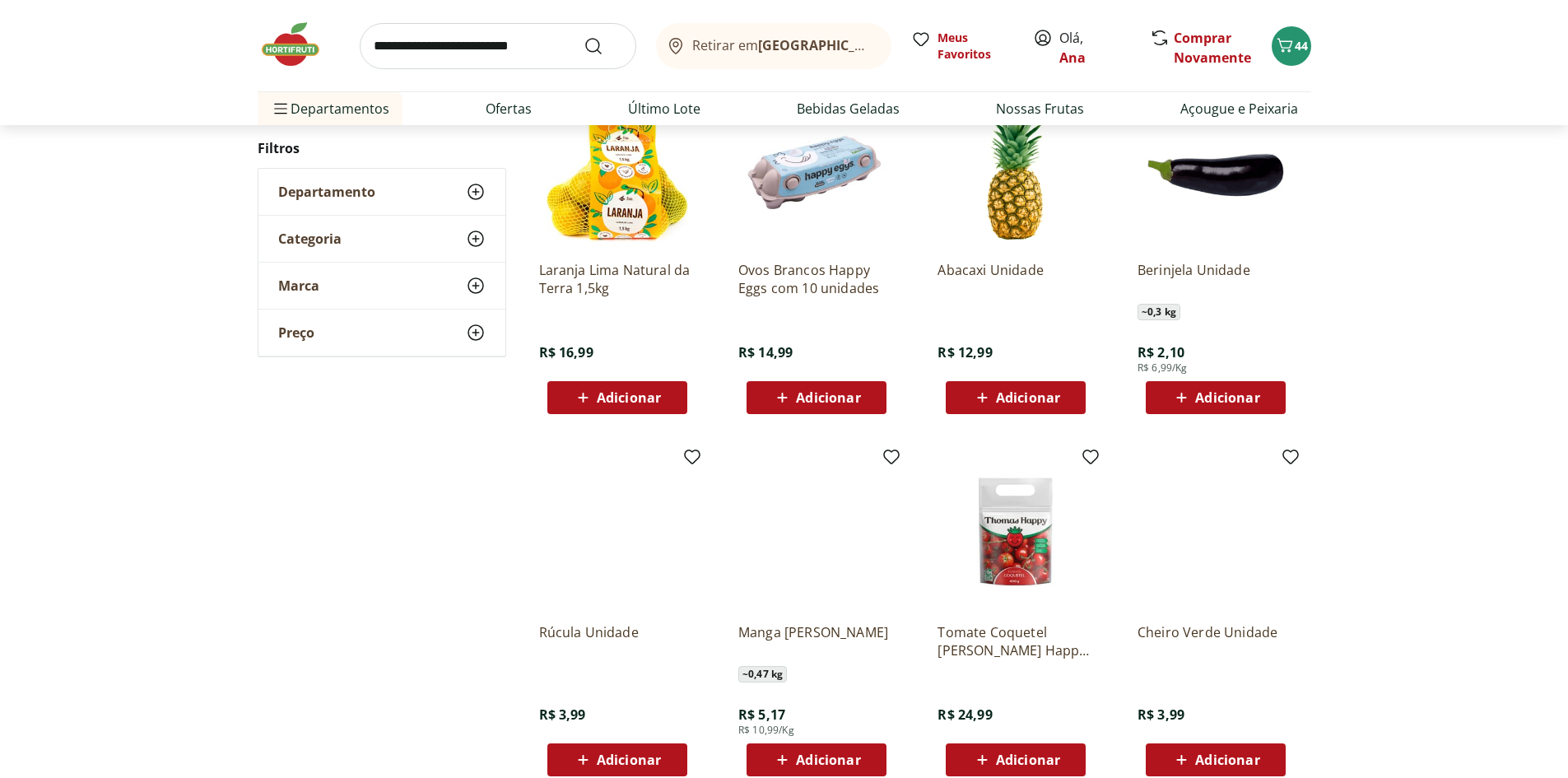
scroll to position [893, 0]
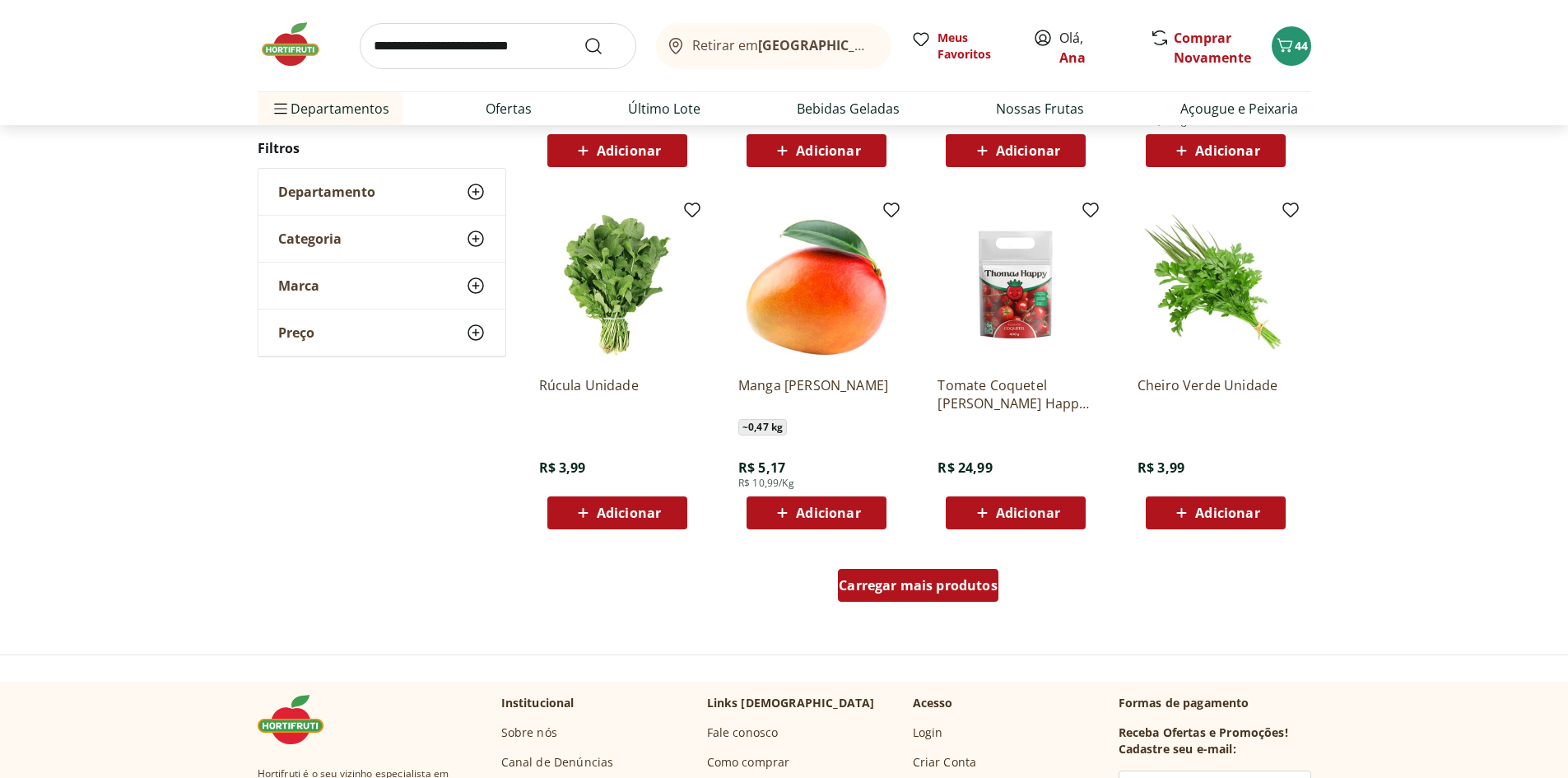
click at [896, 588] on span "Carregar mais produtos" at bounding box center [918, 585] width 159 height 13
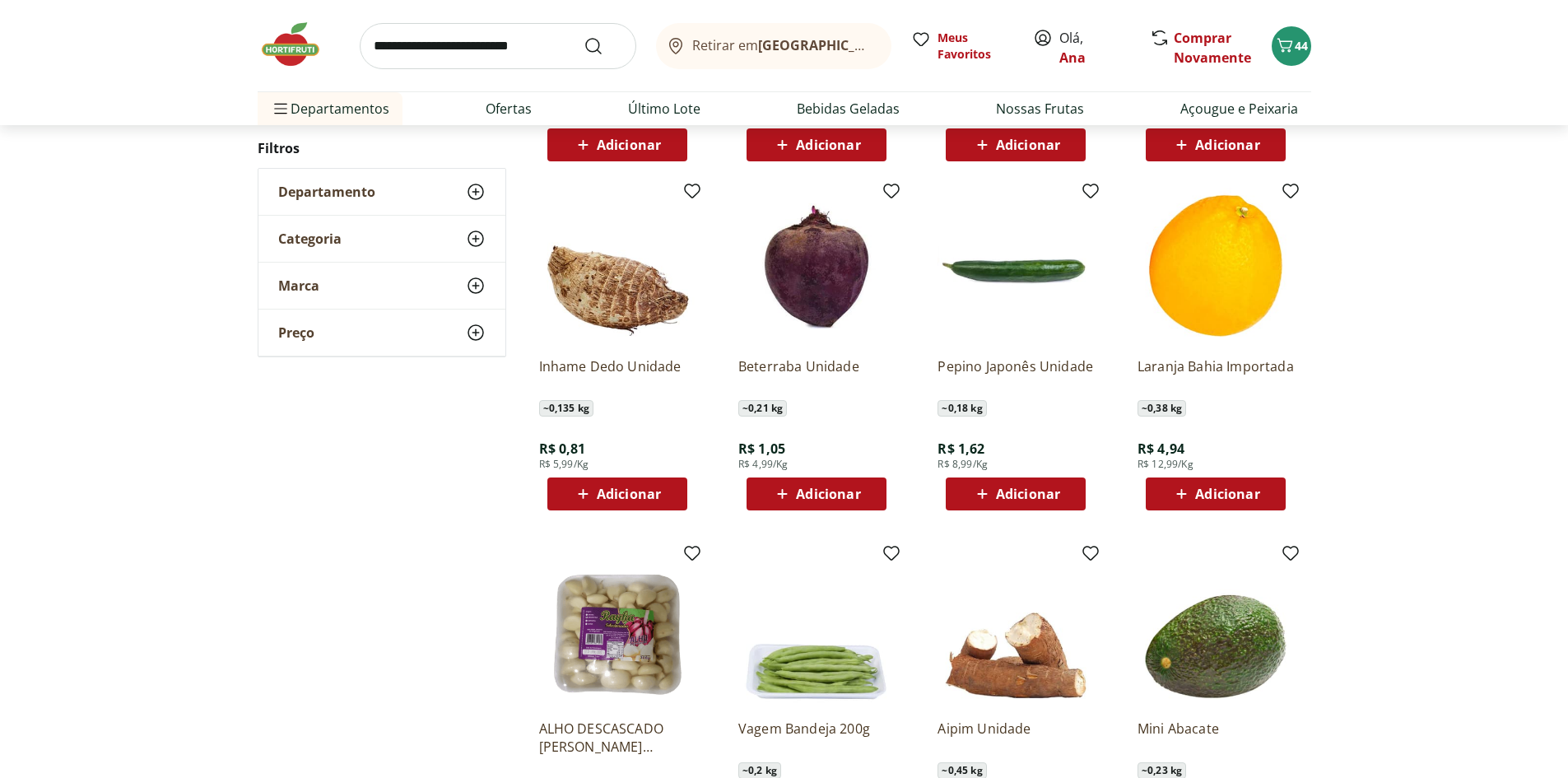
scroll to position [1304, 0]
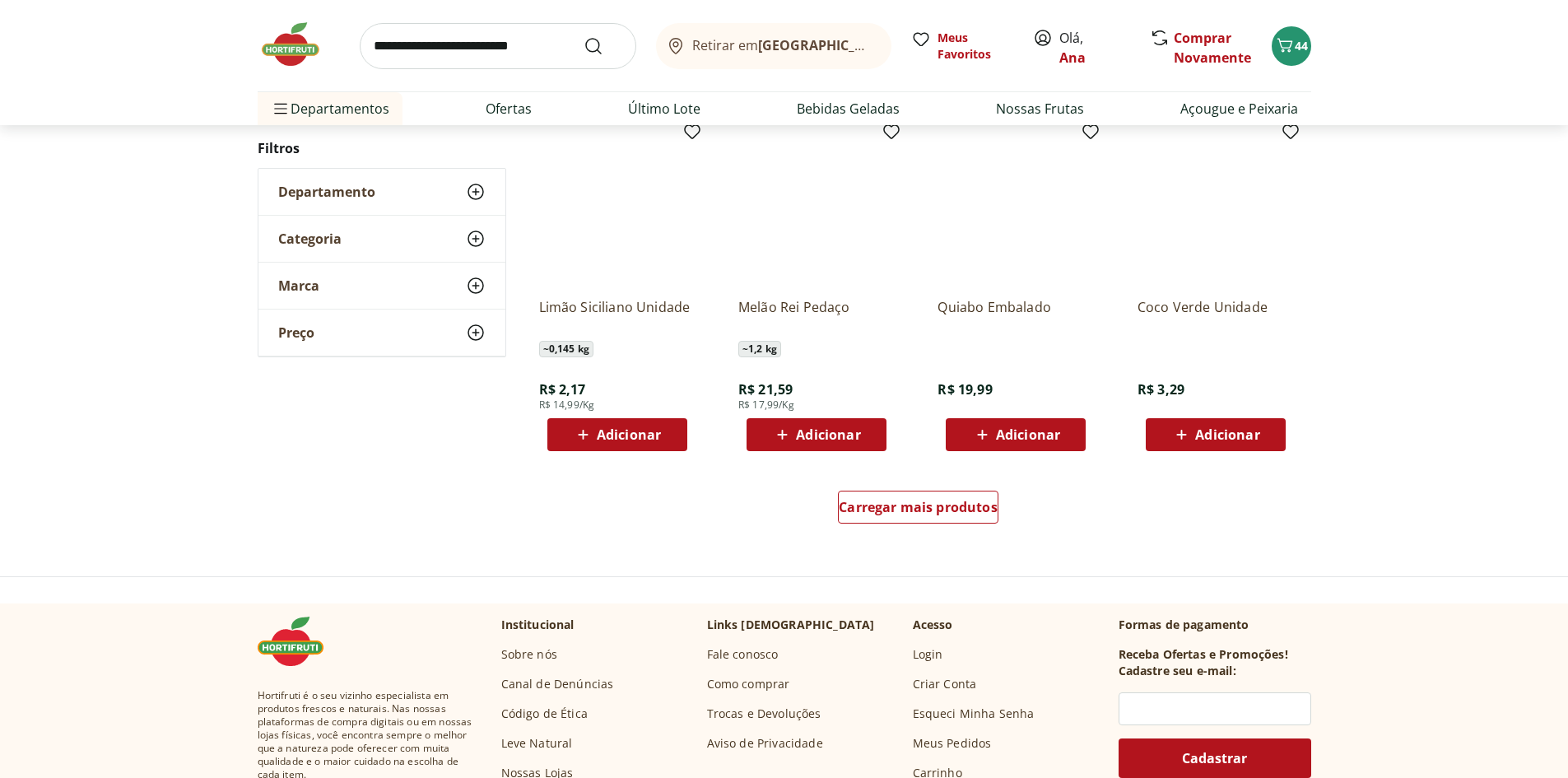
scroll to position [971, 0]
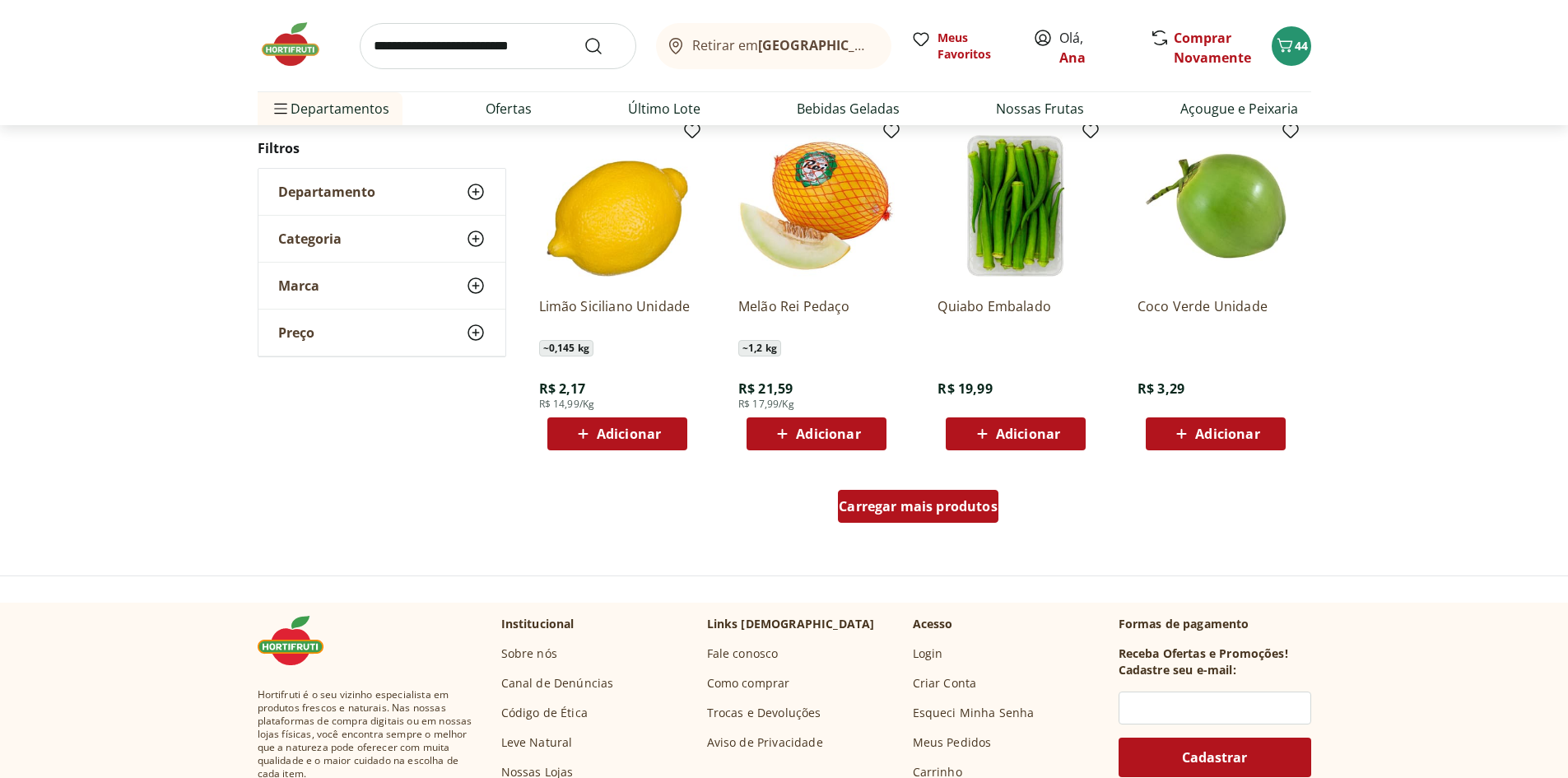
click at [953, 500] on span "Carregar mais produtos" at bounding box center [918, 506] width 159 height 13
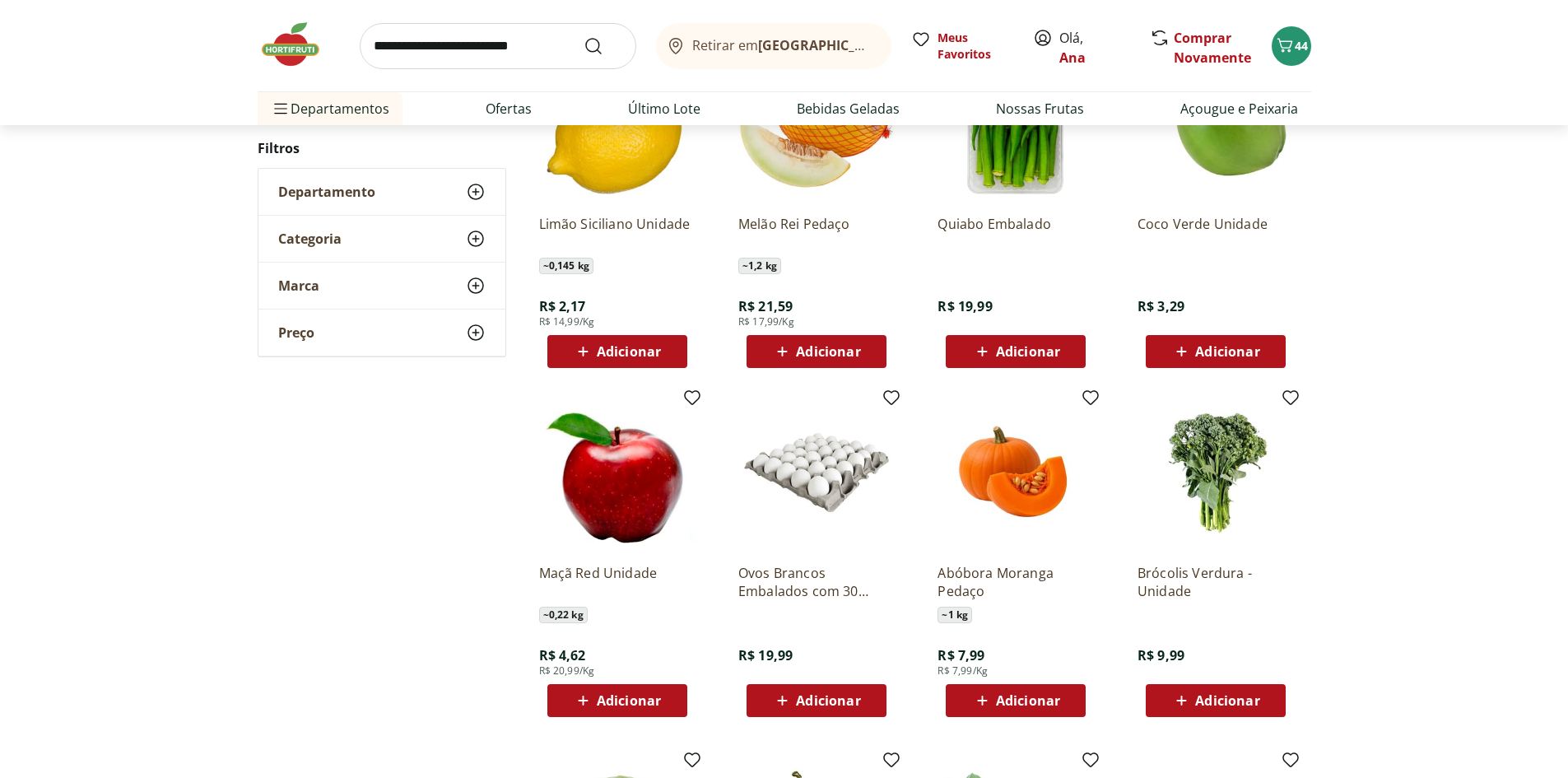
scroll to position [1219, 0]
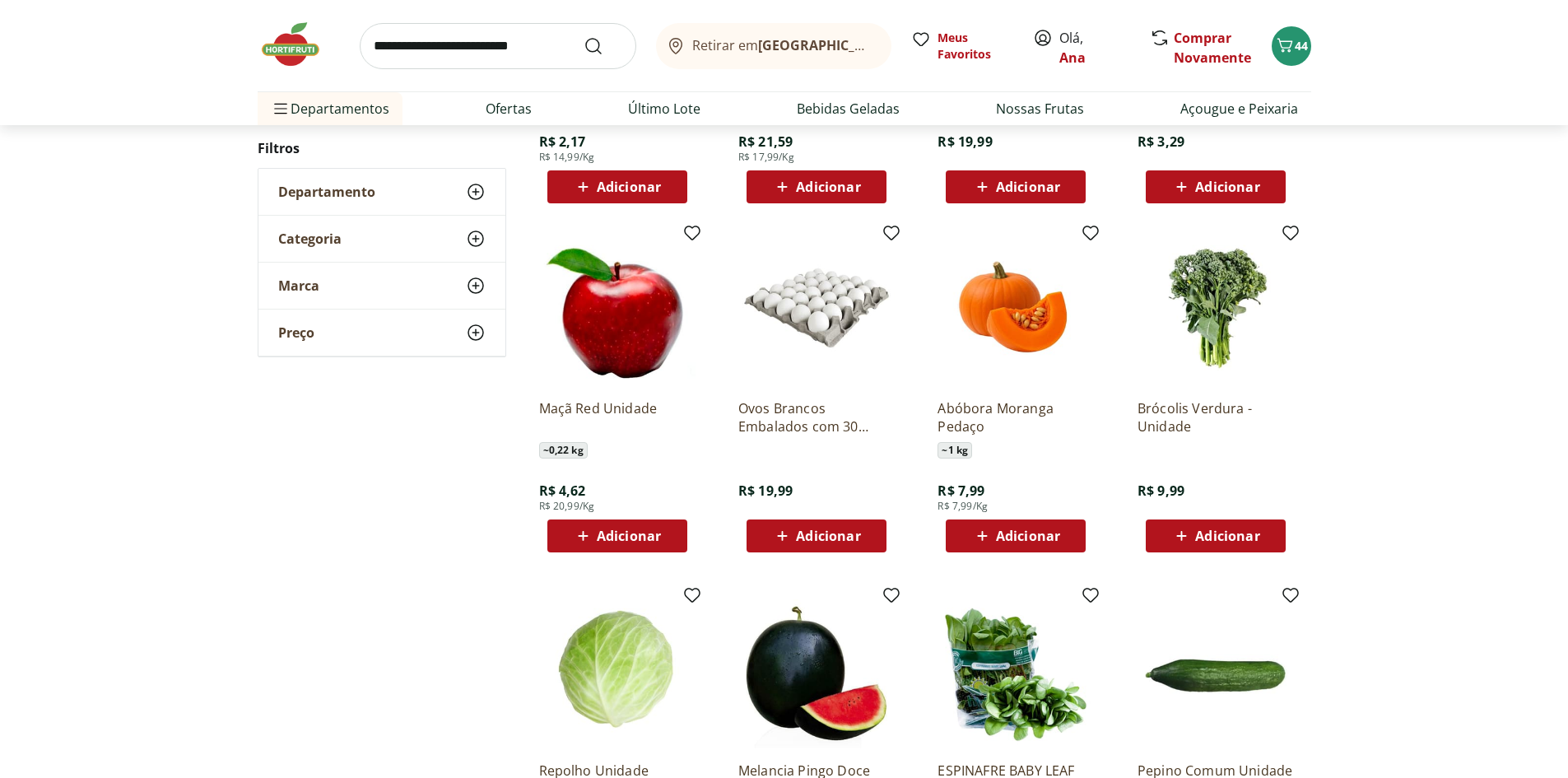
click at [1194, 534] on span "Adicionar" at bounding box center [1215, 536] width 88 height 19
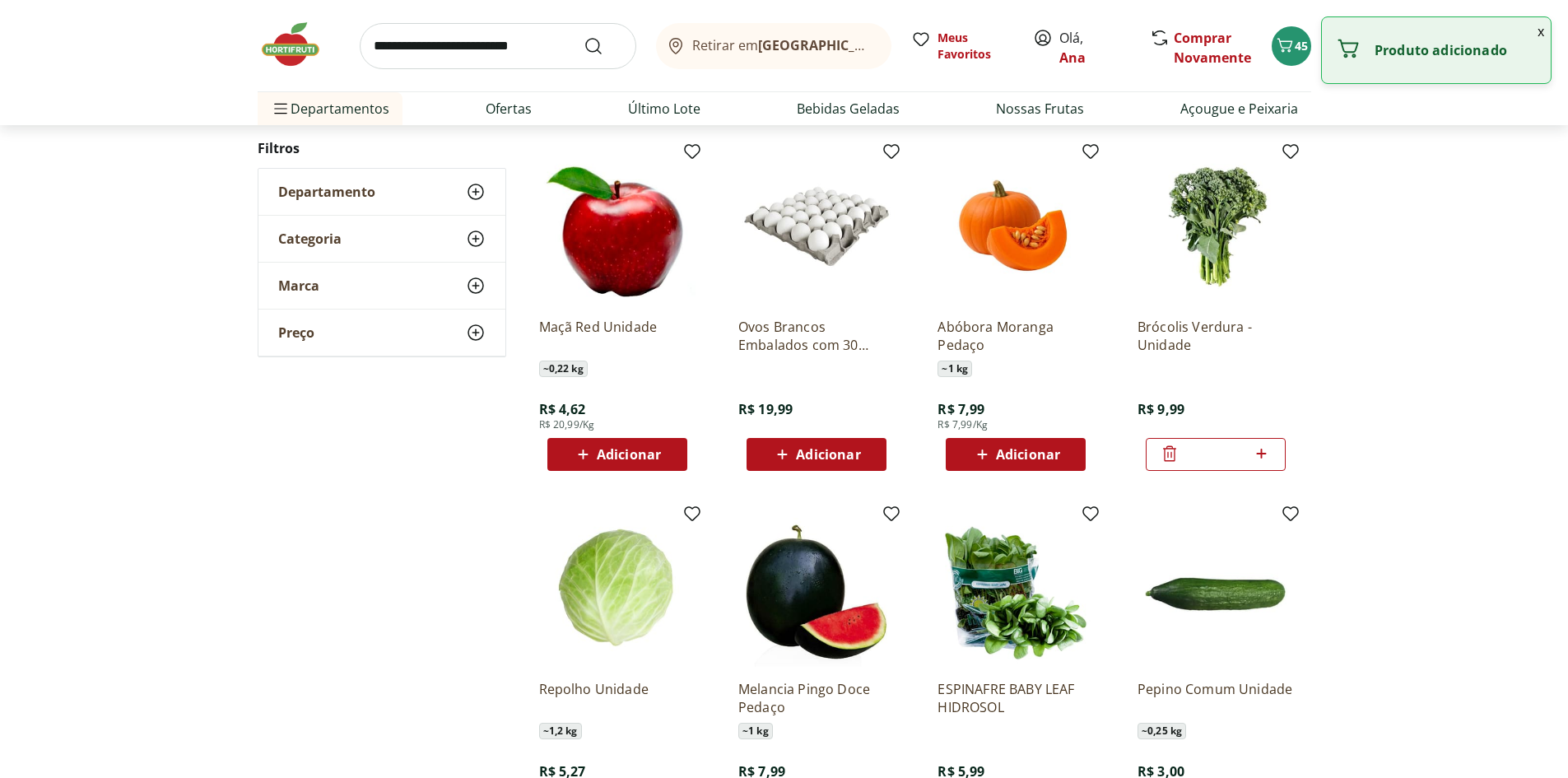
scroll to position [1300, 0]
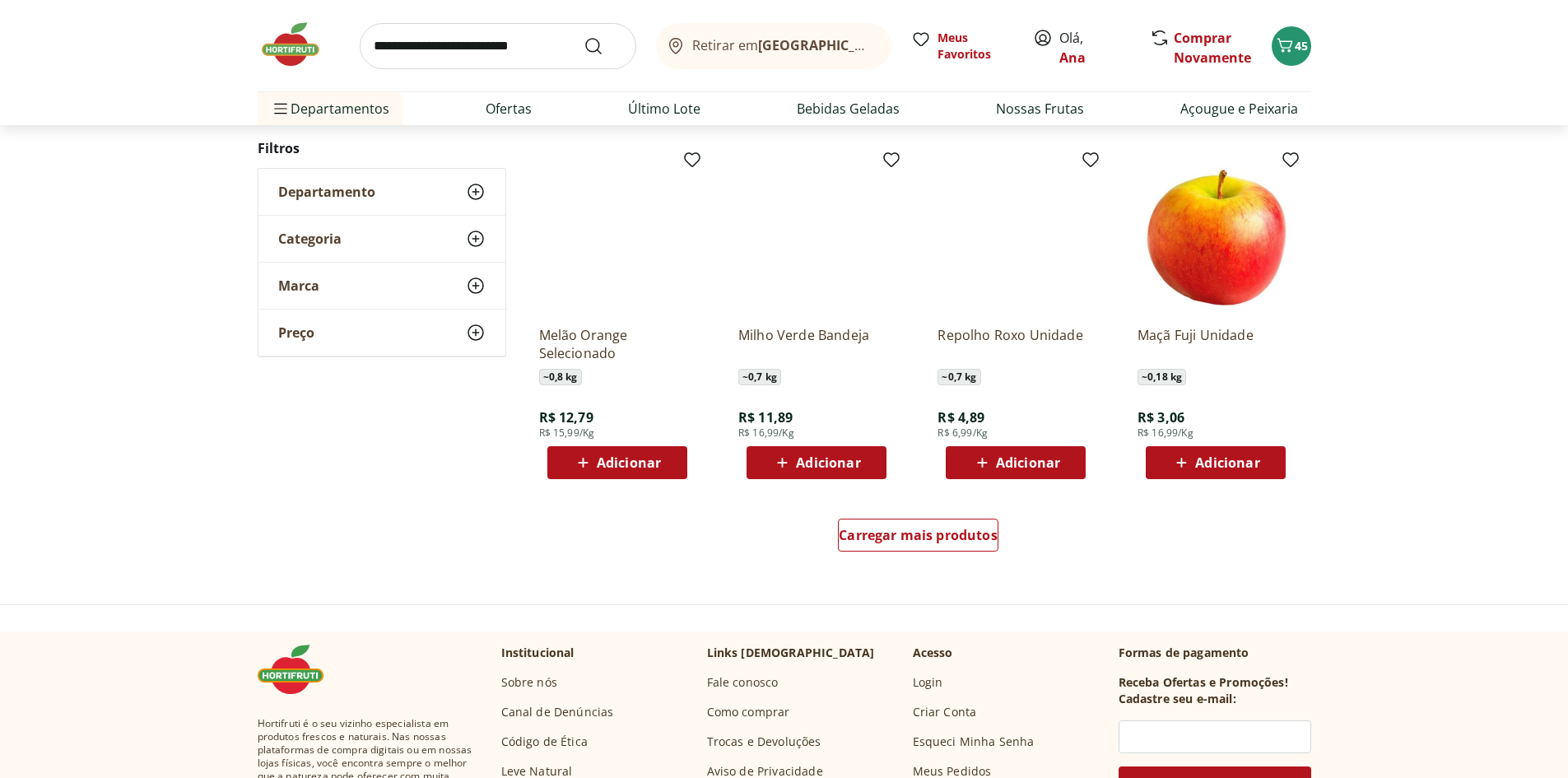
scroll to position [968, 0]
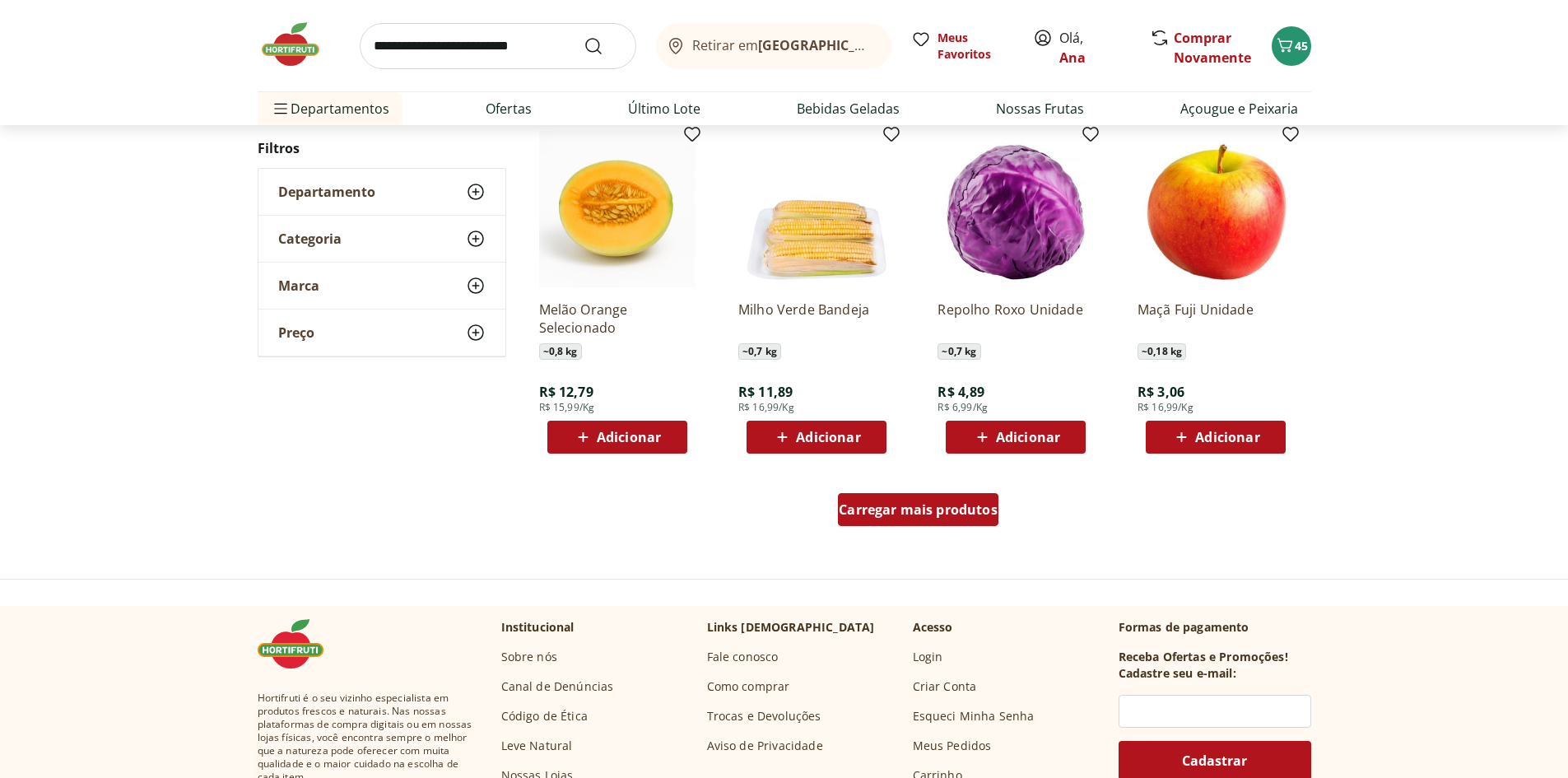
click at [913, 495] on div "Carregar mais produtos" at bounding box center [918, 509] width 160 height 33
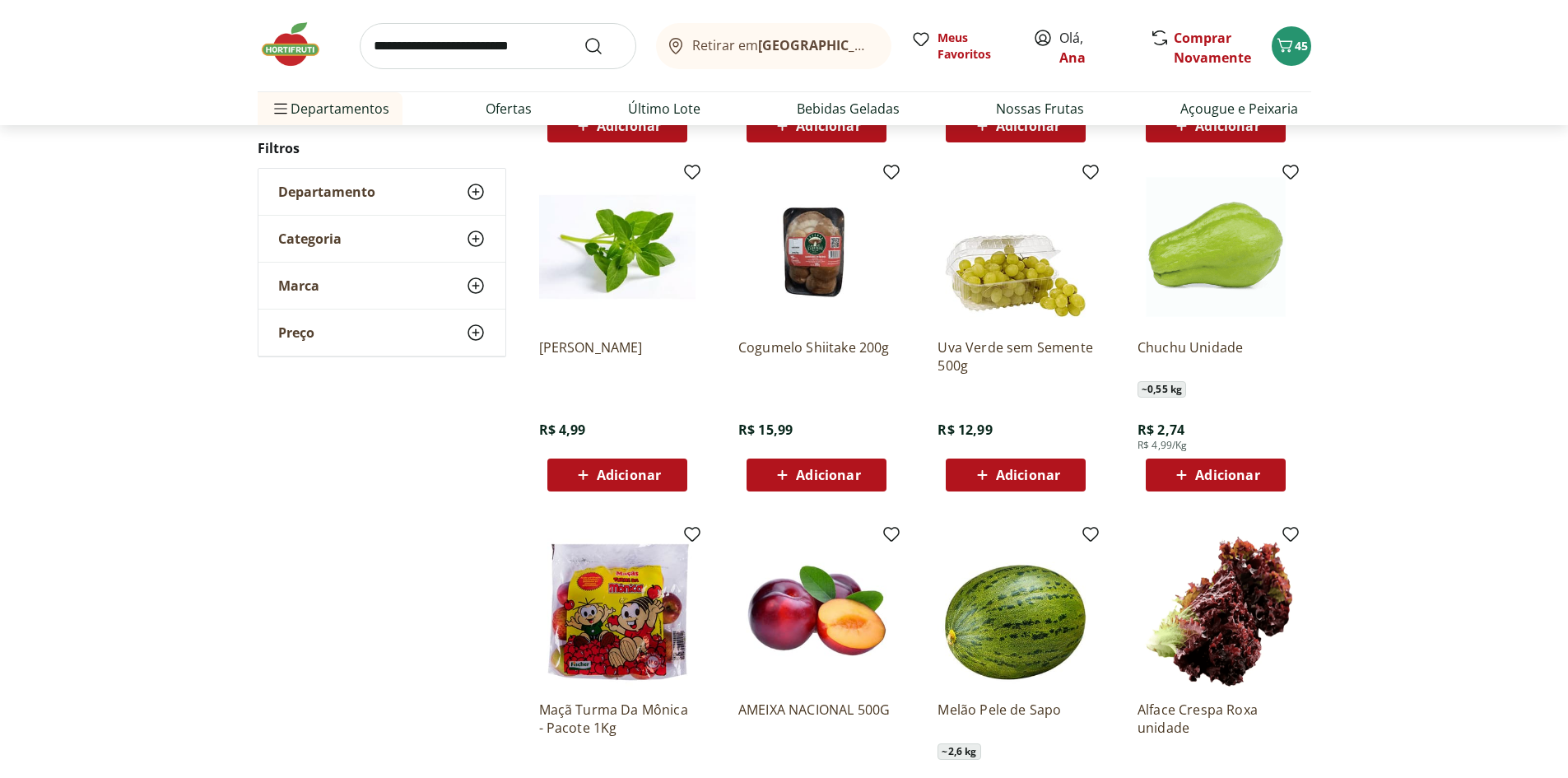
scroll to position [1297, 0]
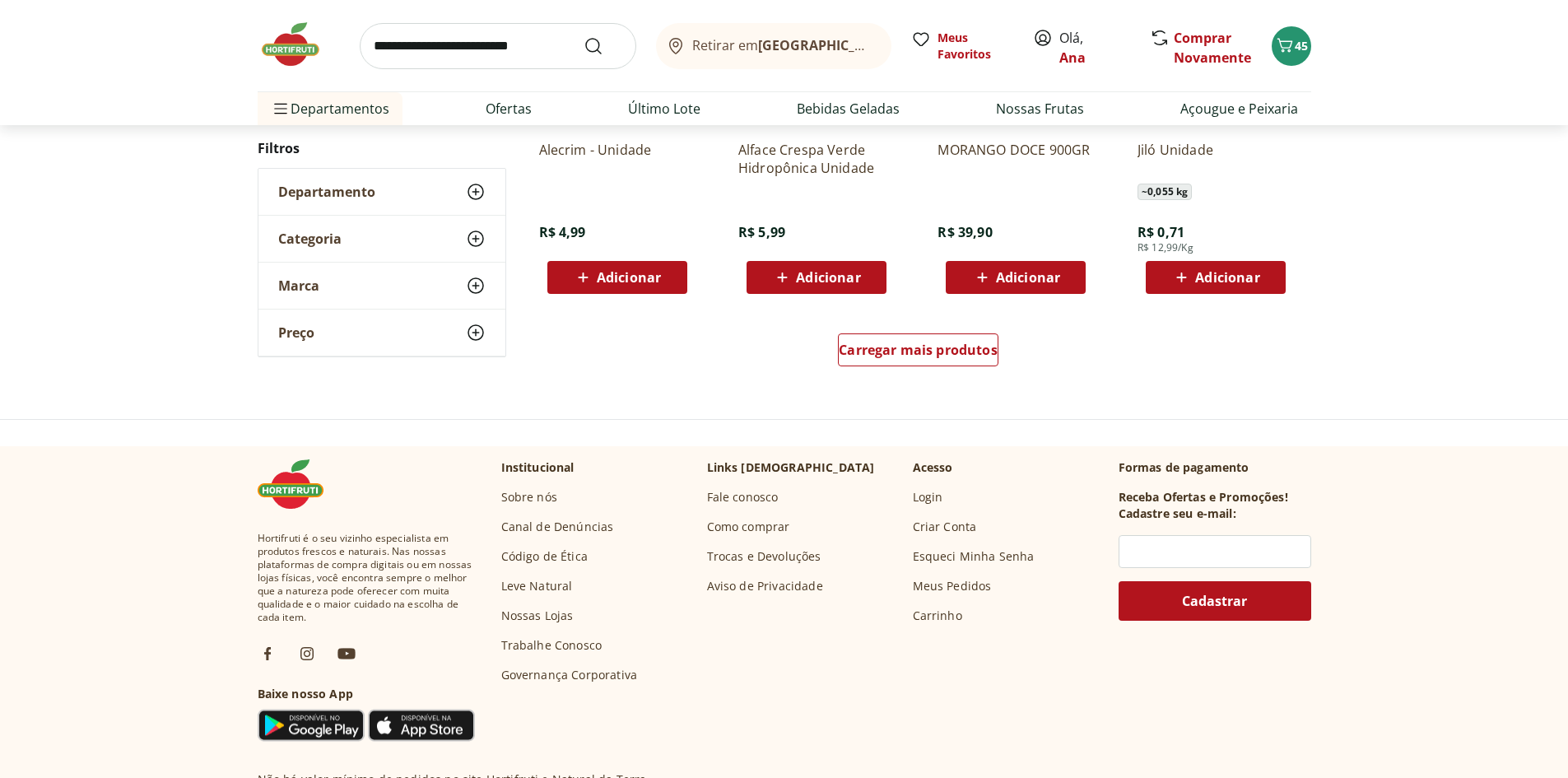
scroll to position [1130, 0]
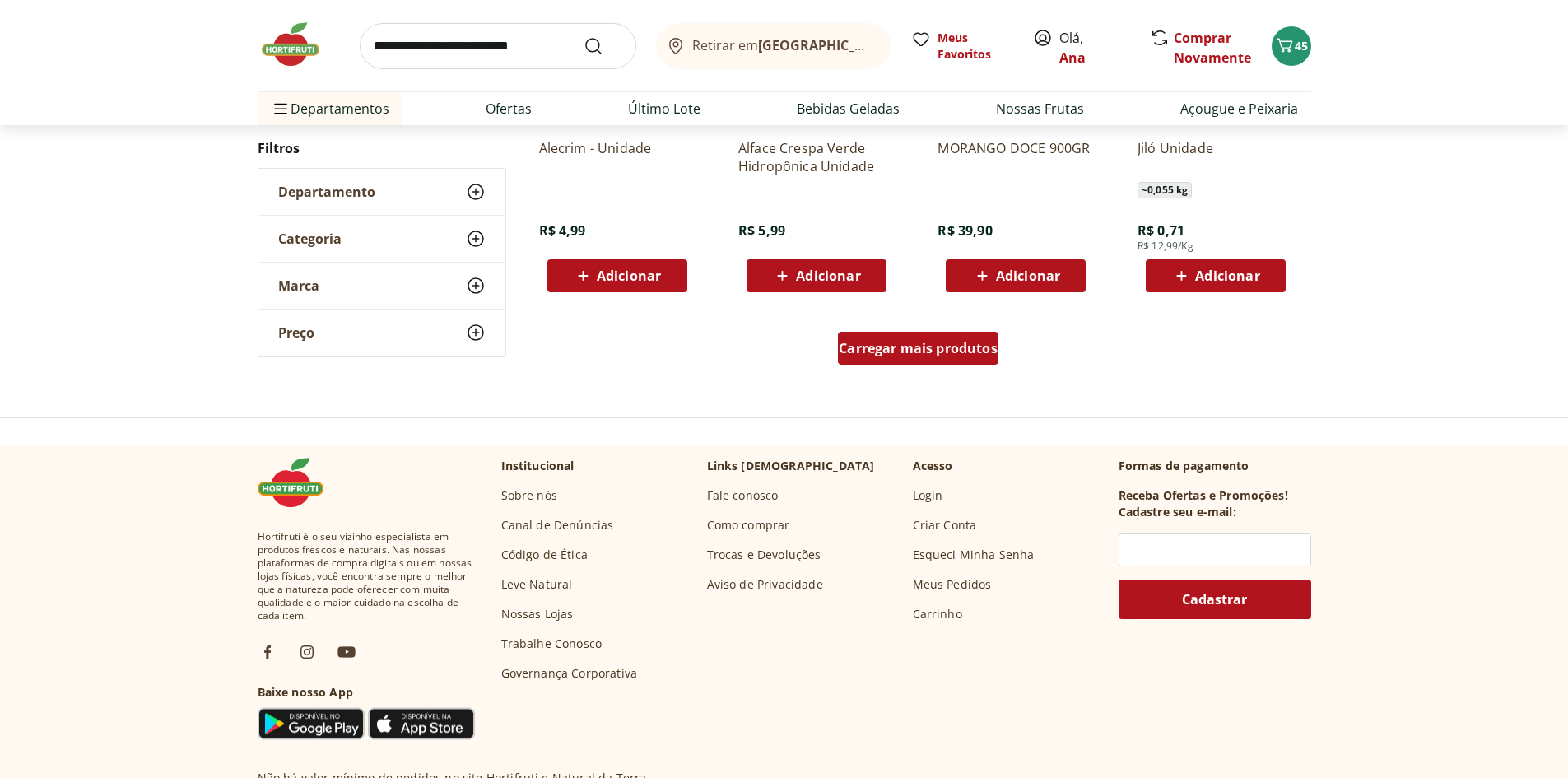
click at [912, 359] on div "Carregar mais produtos" at bounding box center [918, 347] width 160 height 33
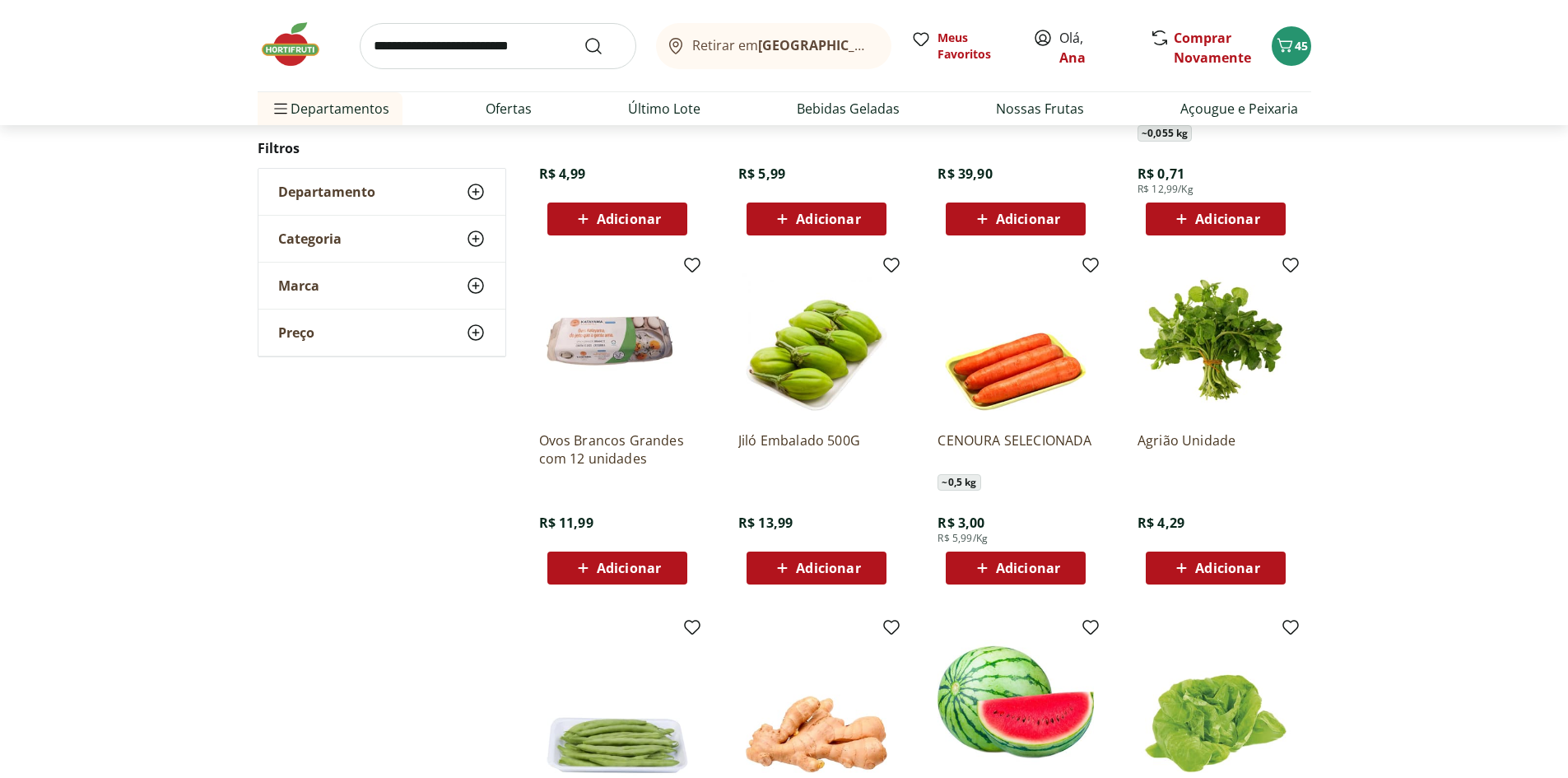
scroll to position [1211, 0]
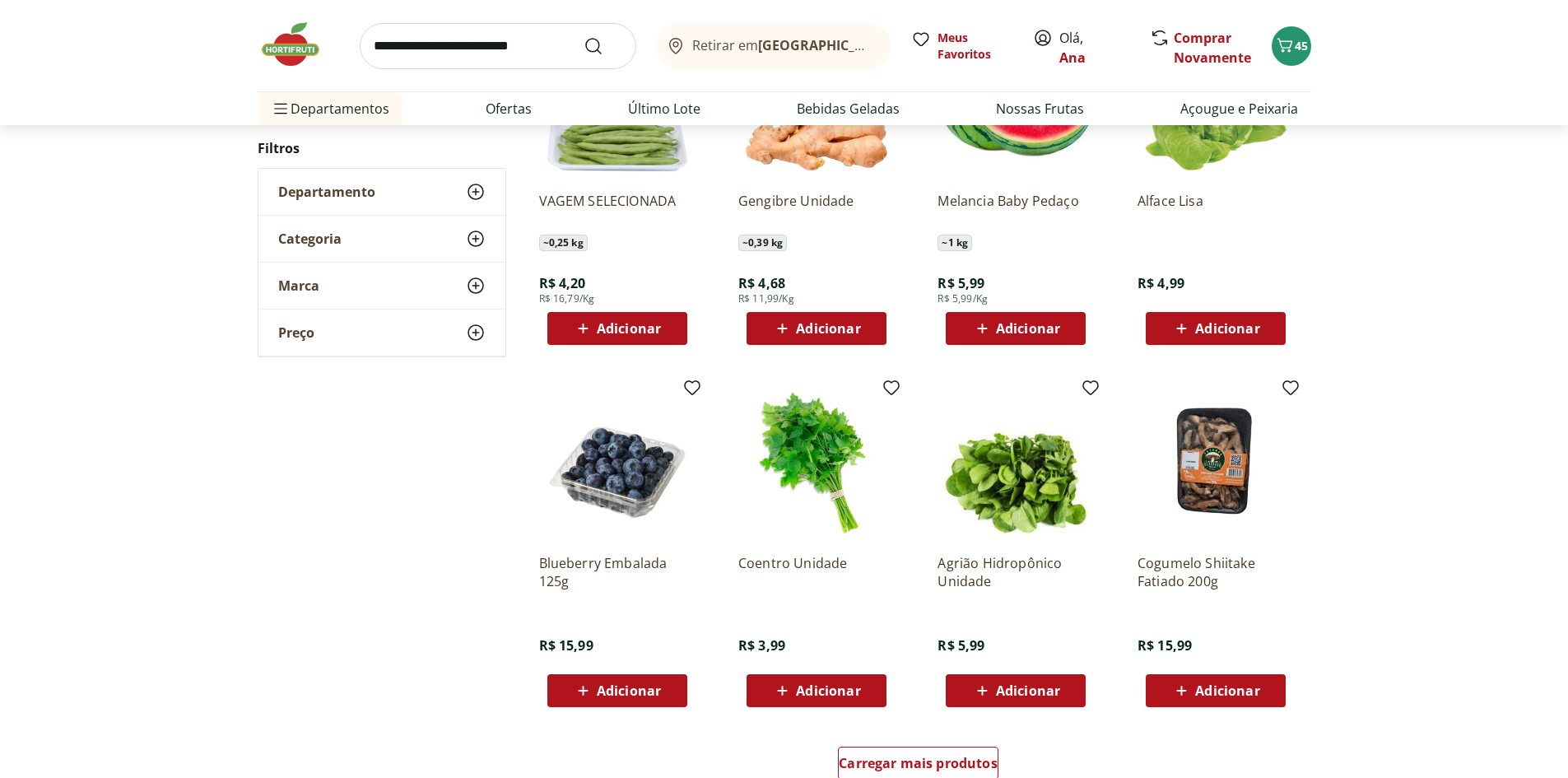
scroll to position [1044, 0]
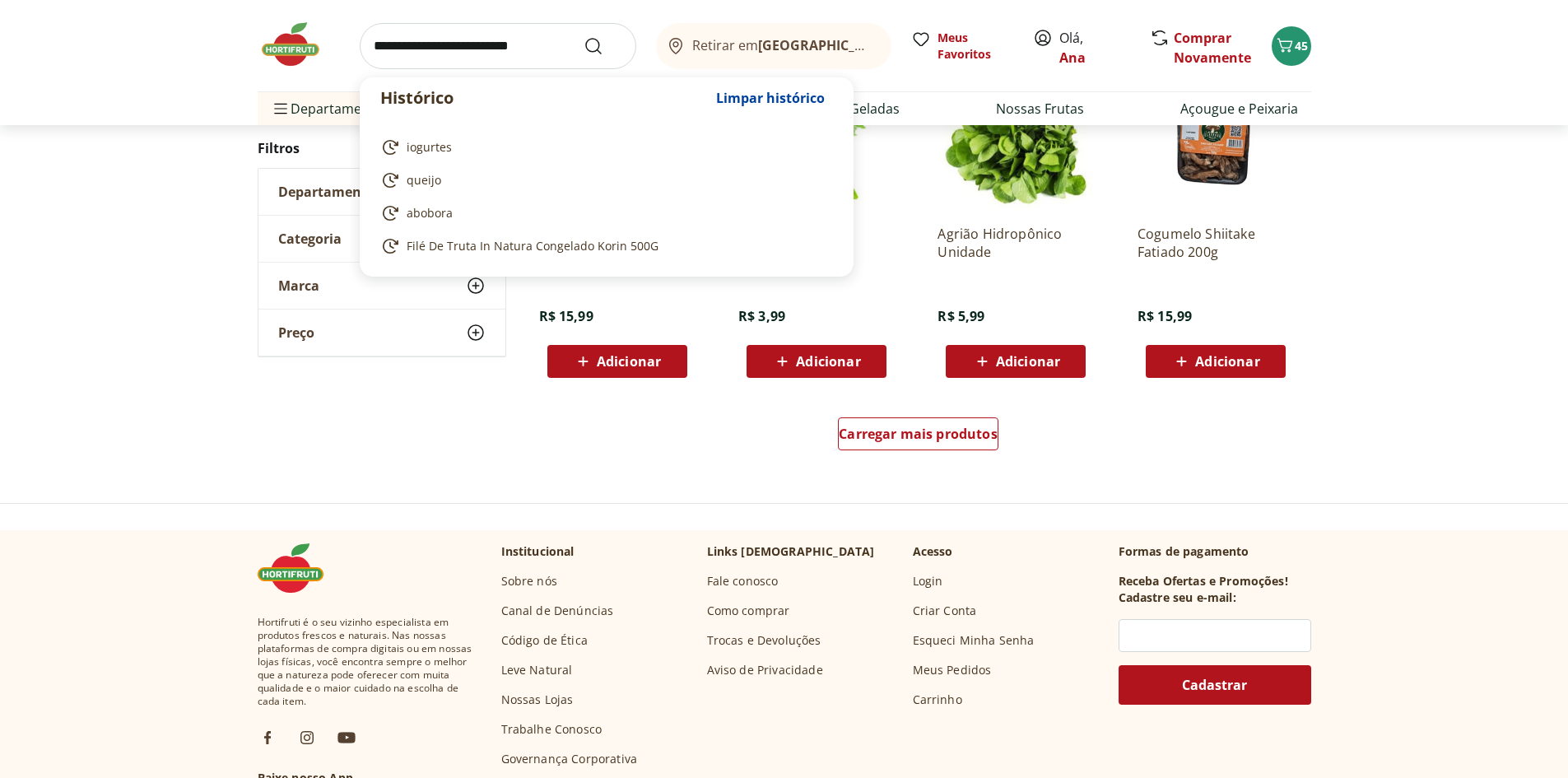
click at [433, 49] on input "search" at bounding box center [498, 46] width 277 height 46
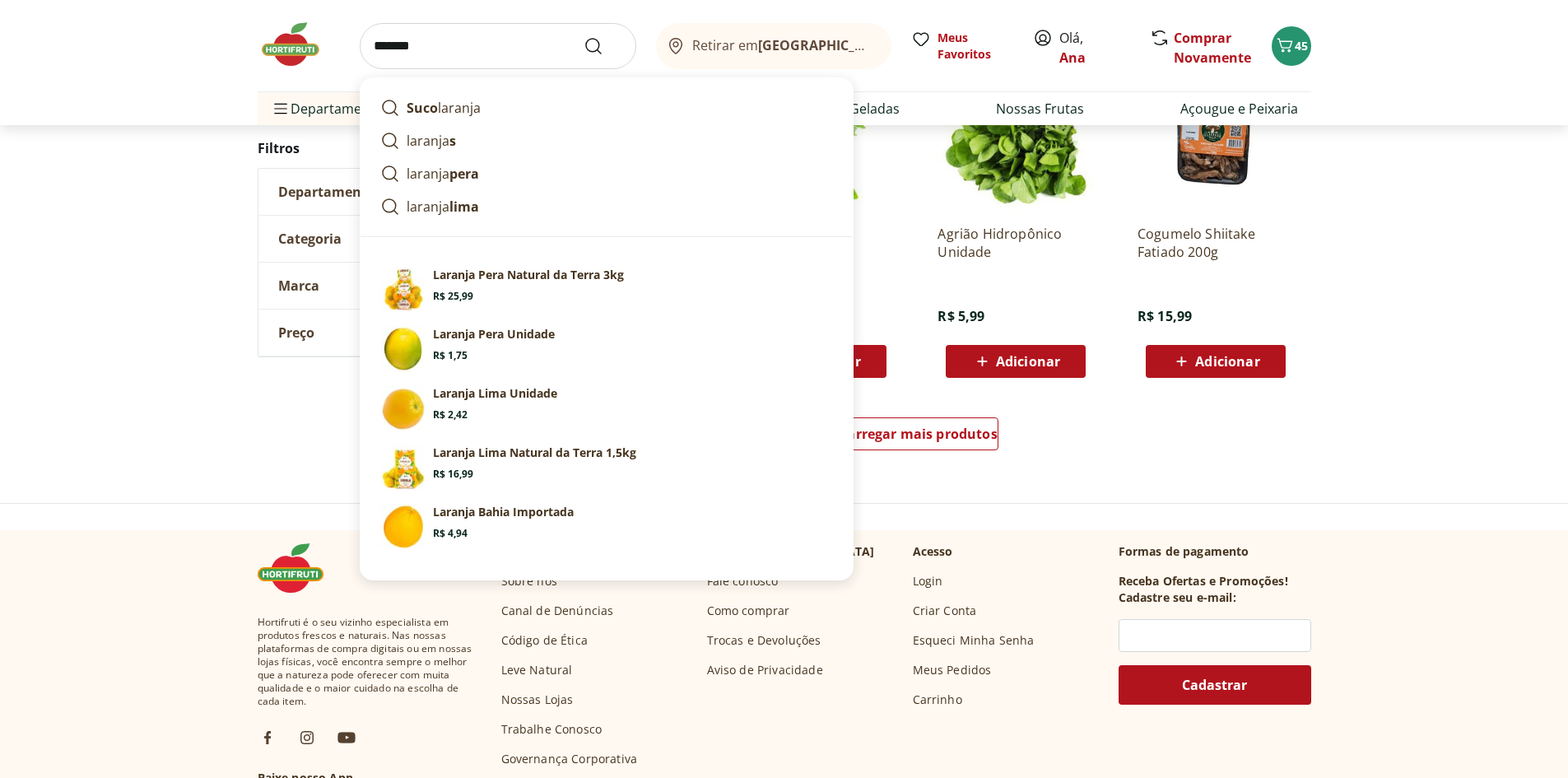
type input "*******"
click at [583, 36] on button "Submit Search" at bounding box center [603, 46] width 40 height 19
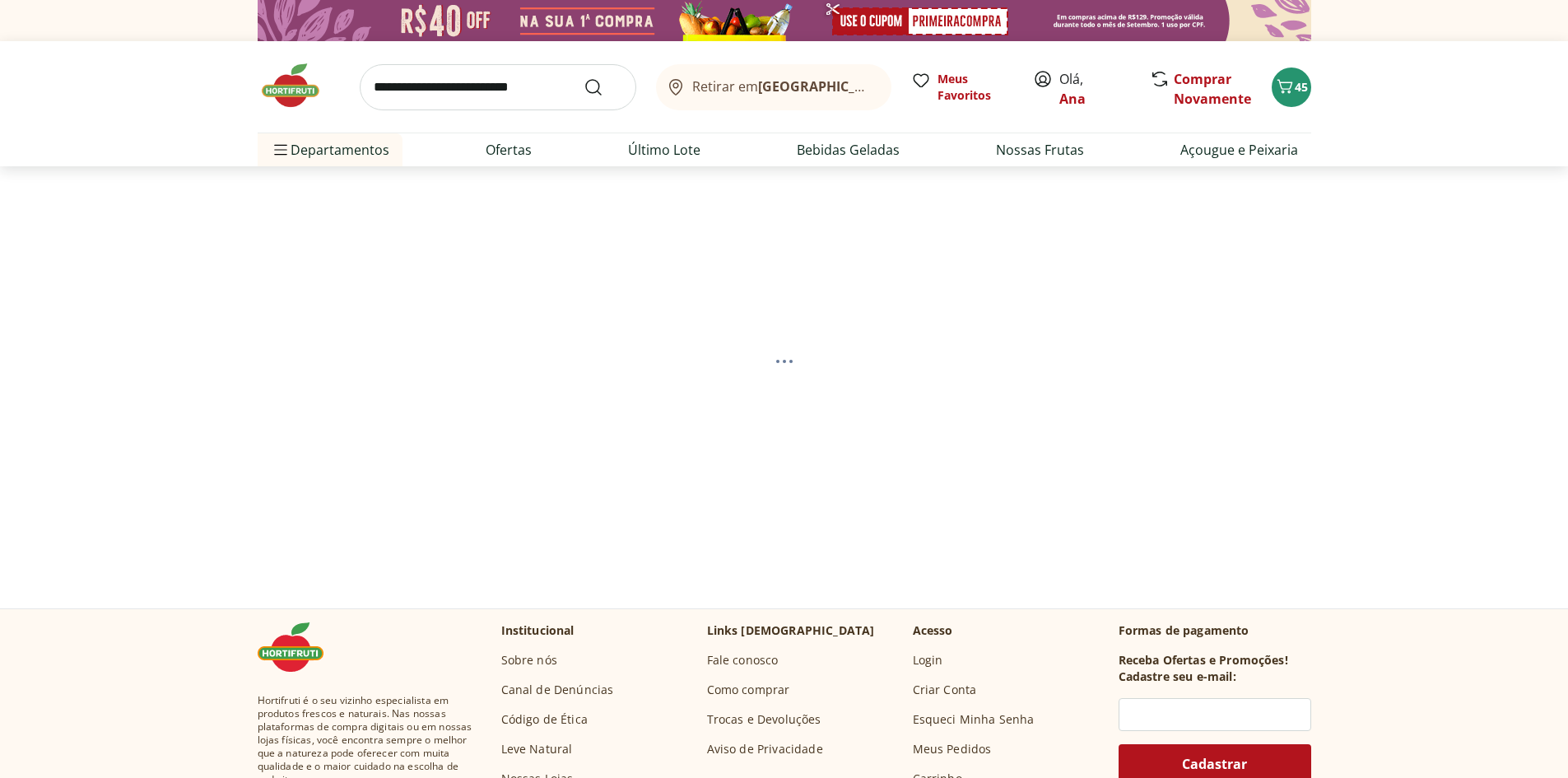
select select "**********"
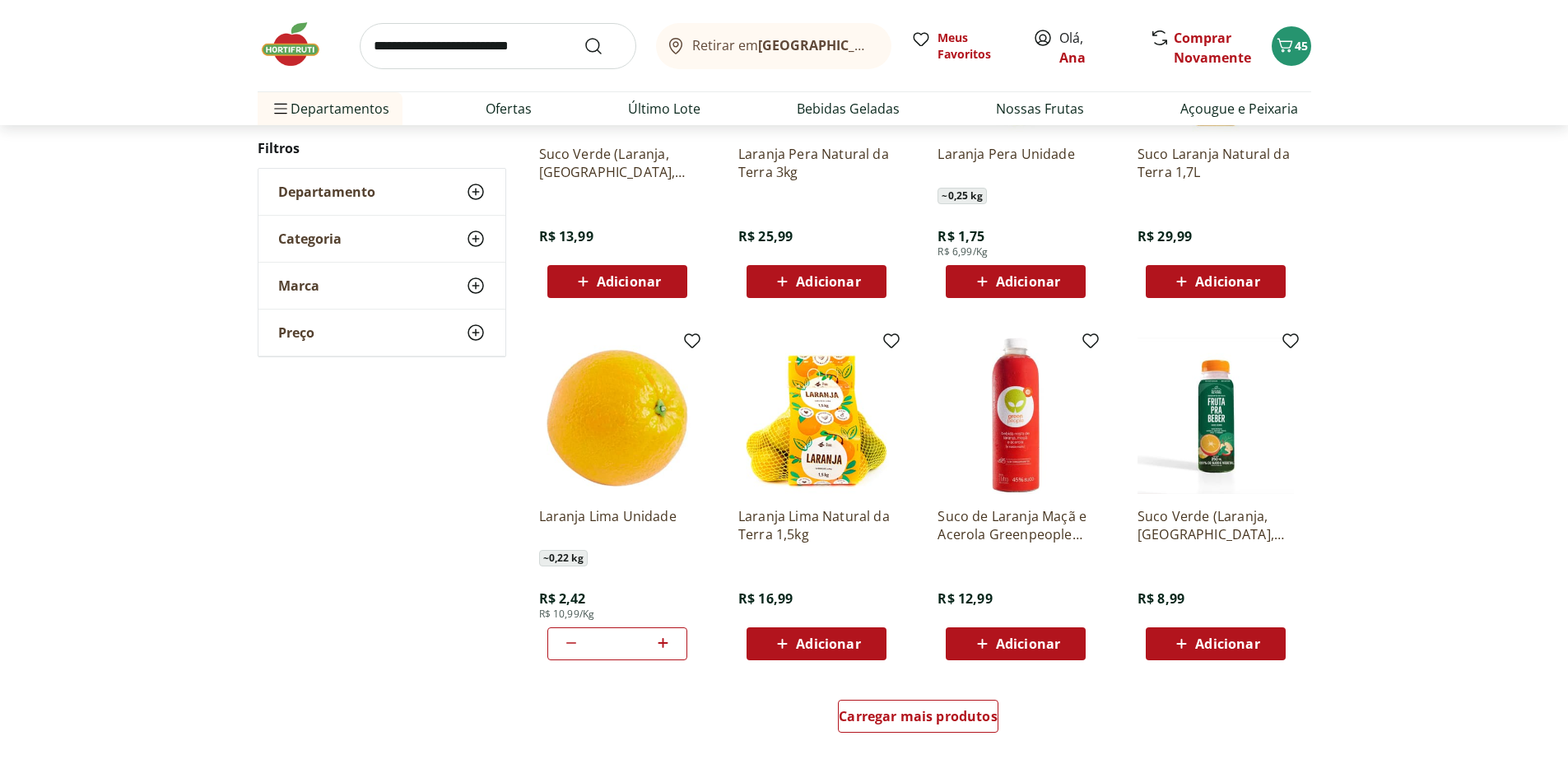
scroll to position [741, 0]
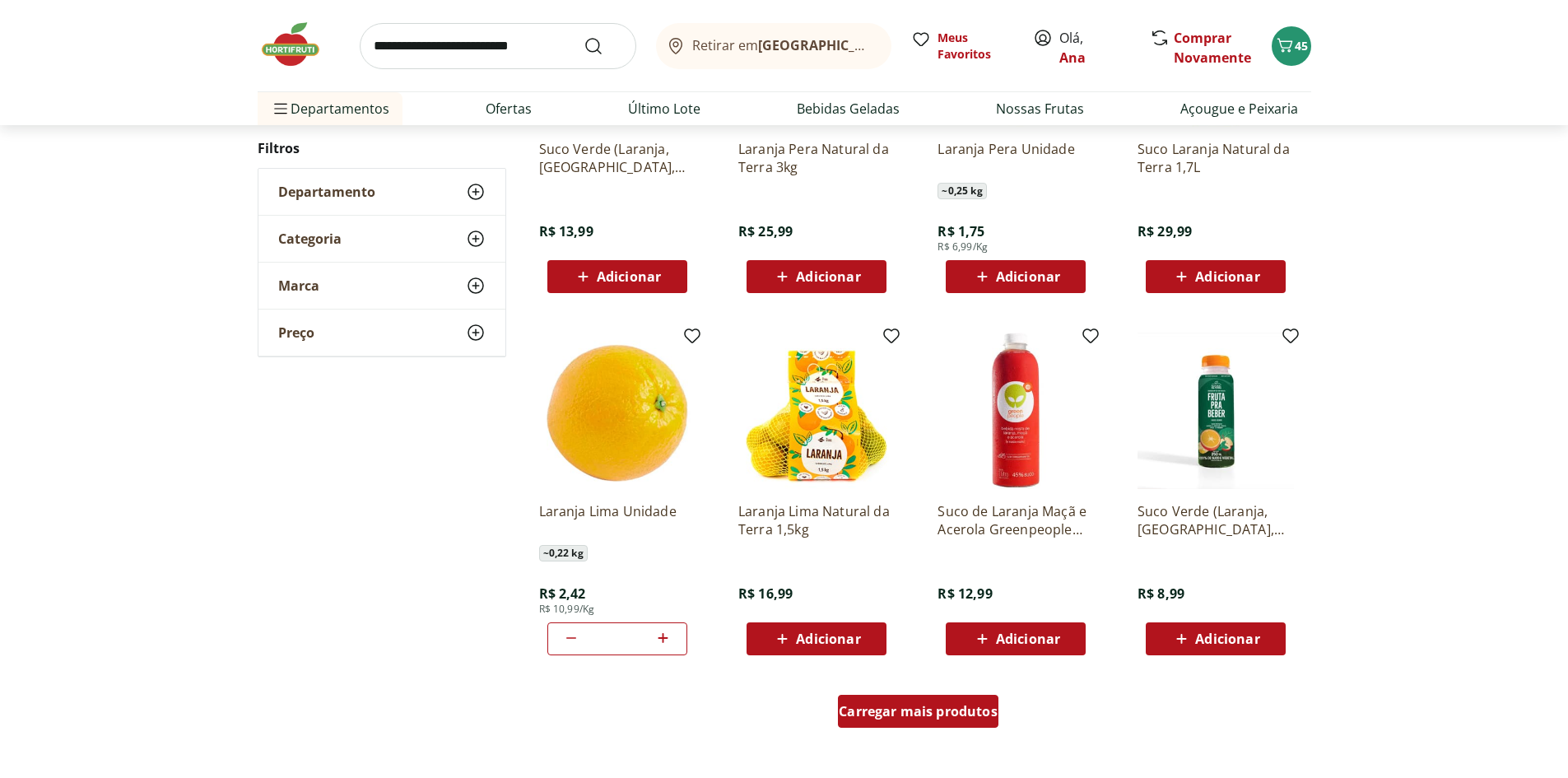
click at [941, 705] on span "Carregar mais produtos" at bounding box center [918, 711] width 159 height 13
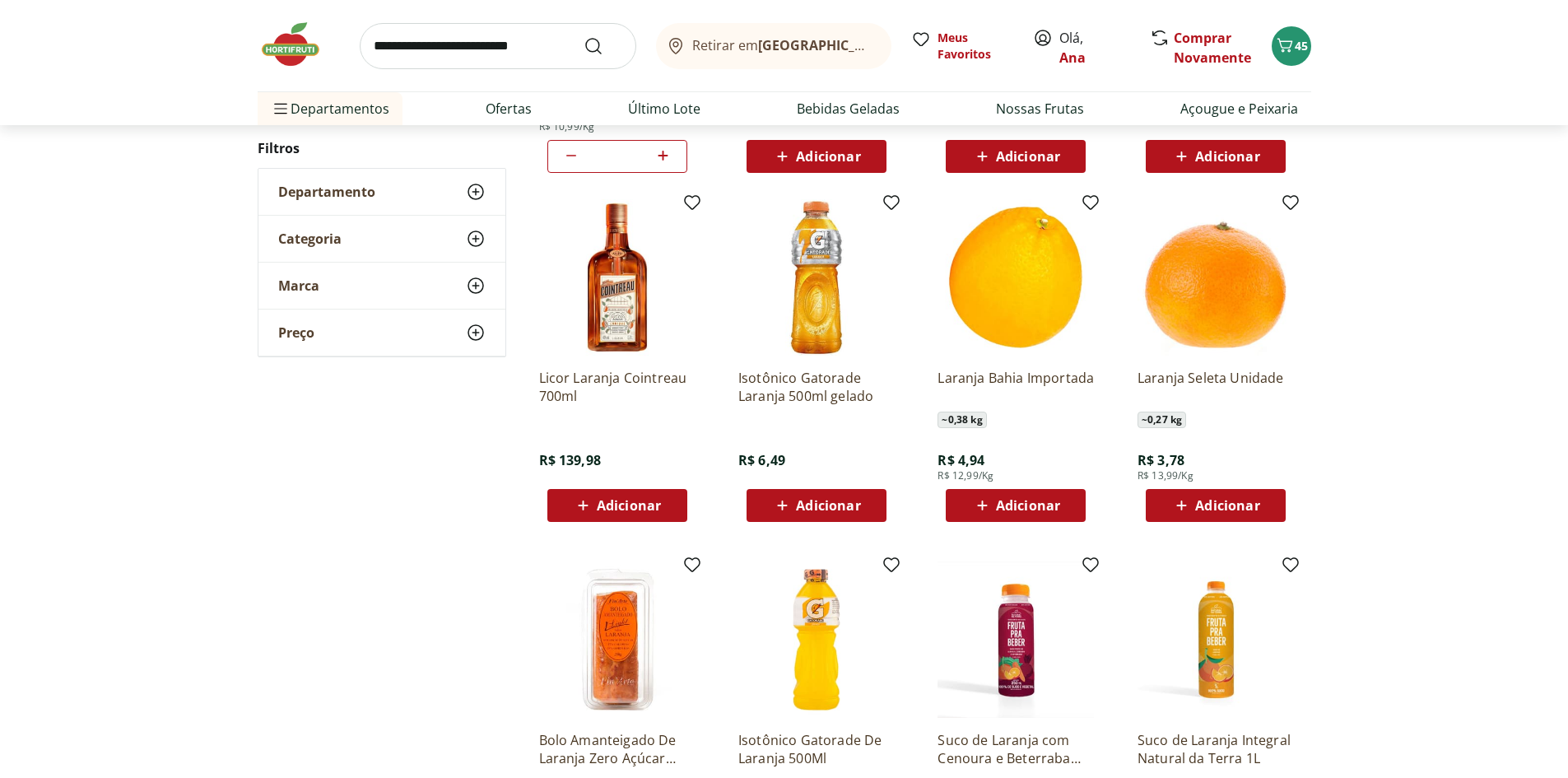
scroll to position [1234, 0]
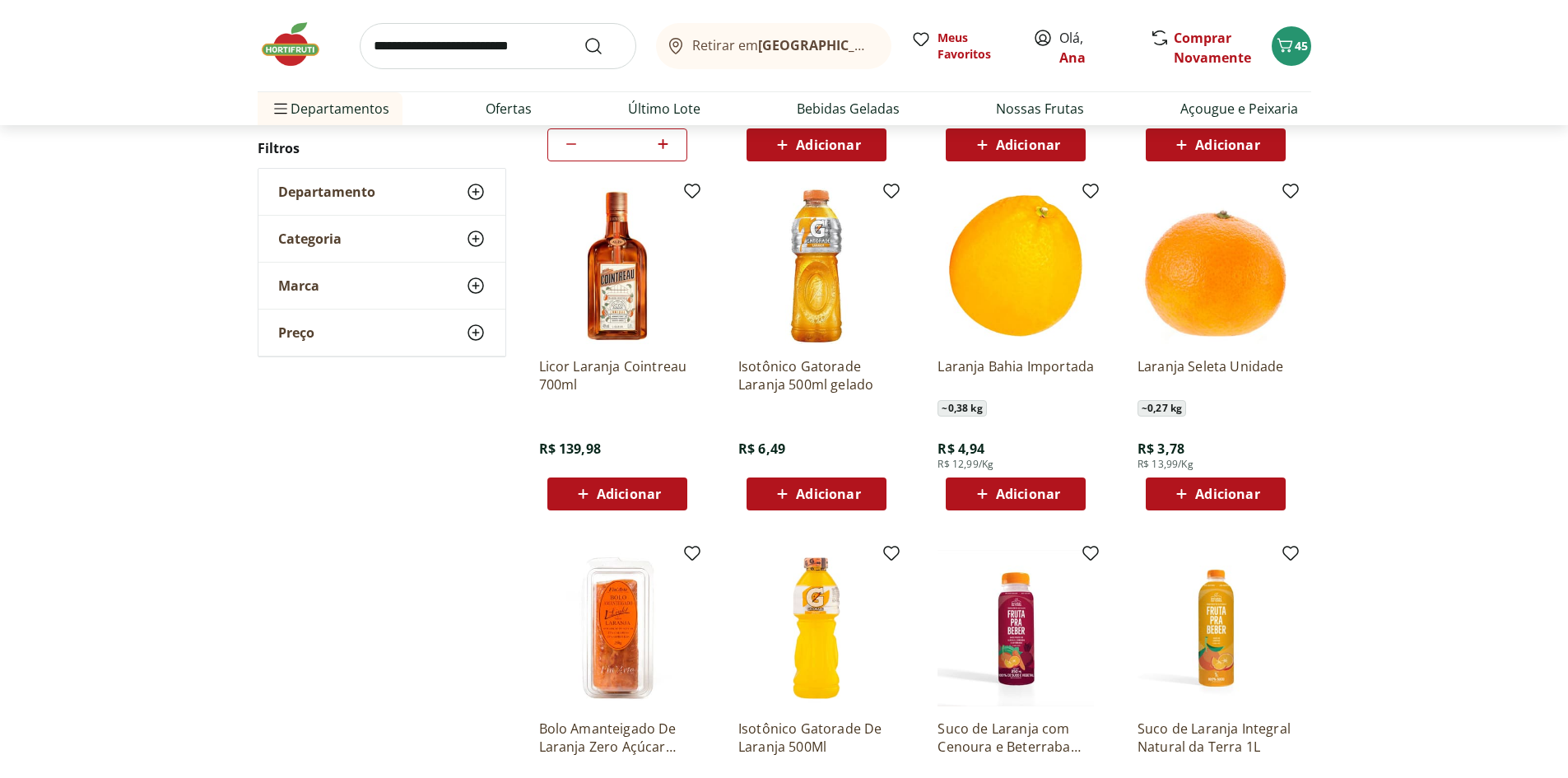
click at [1273, 481] on button "Adicionar" at bounding box center [1215, 493] width 140 height 33
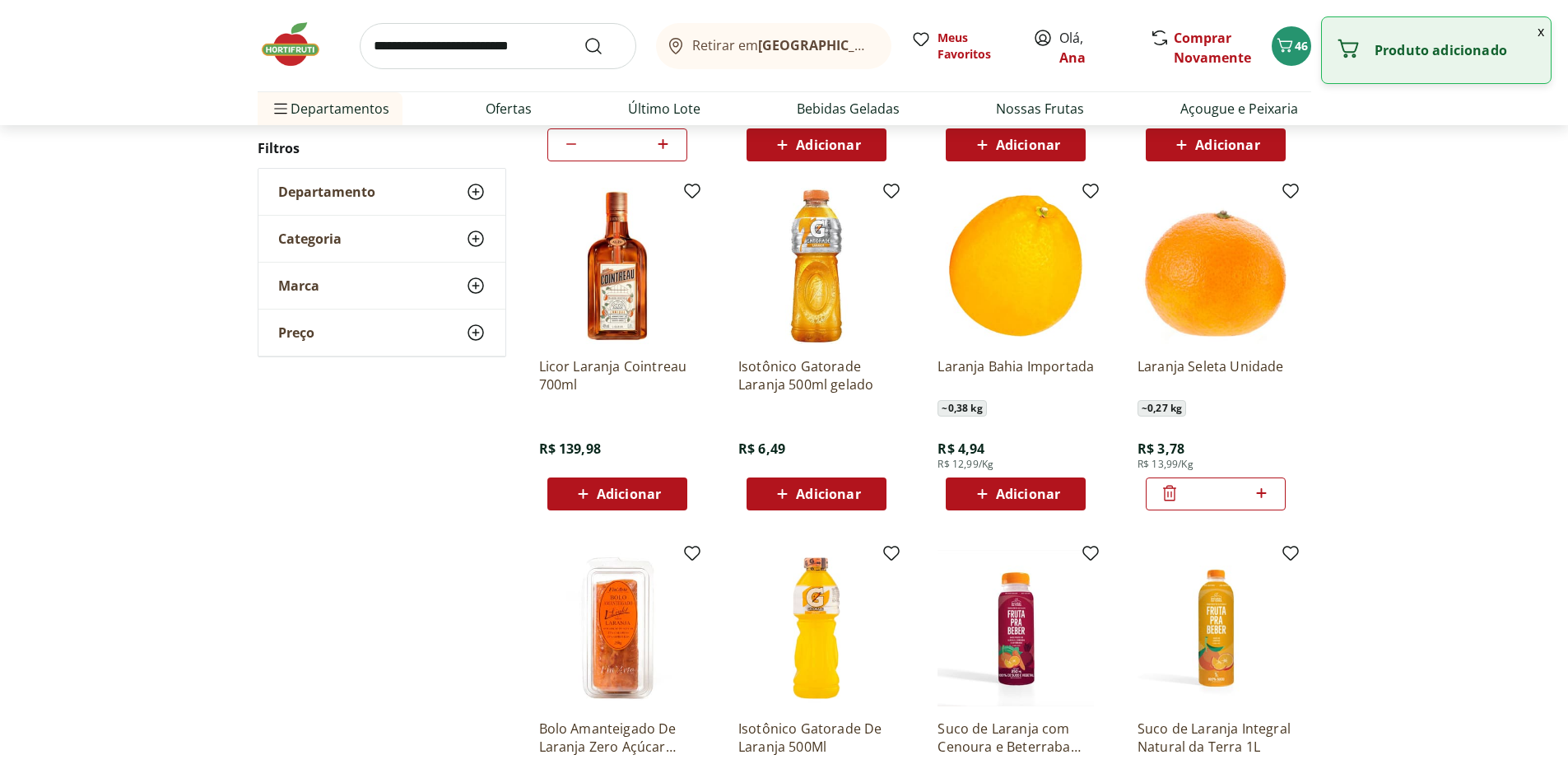
click at [1264, 500] on icon at bounding box center [1261, 493] width 20 height 19
type input "*"
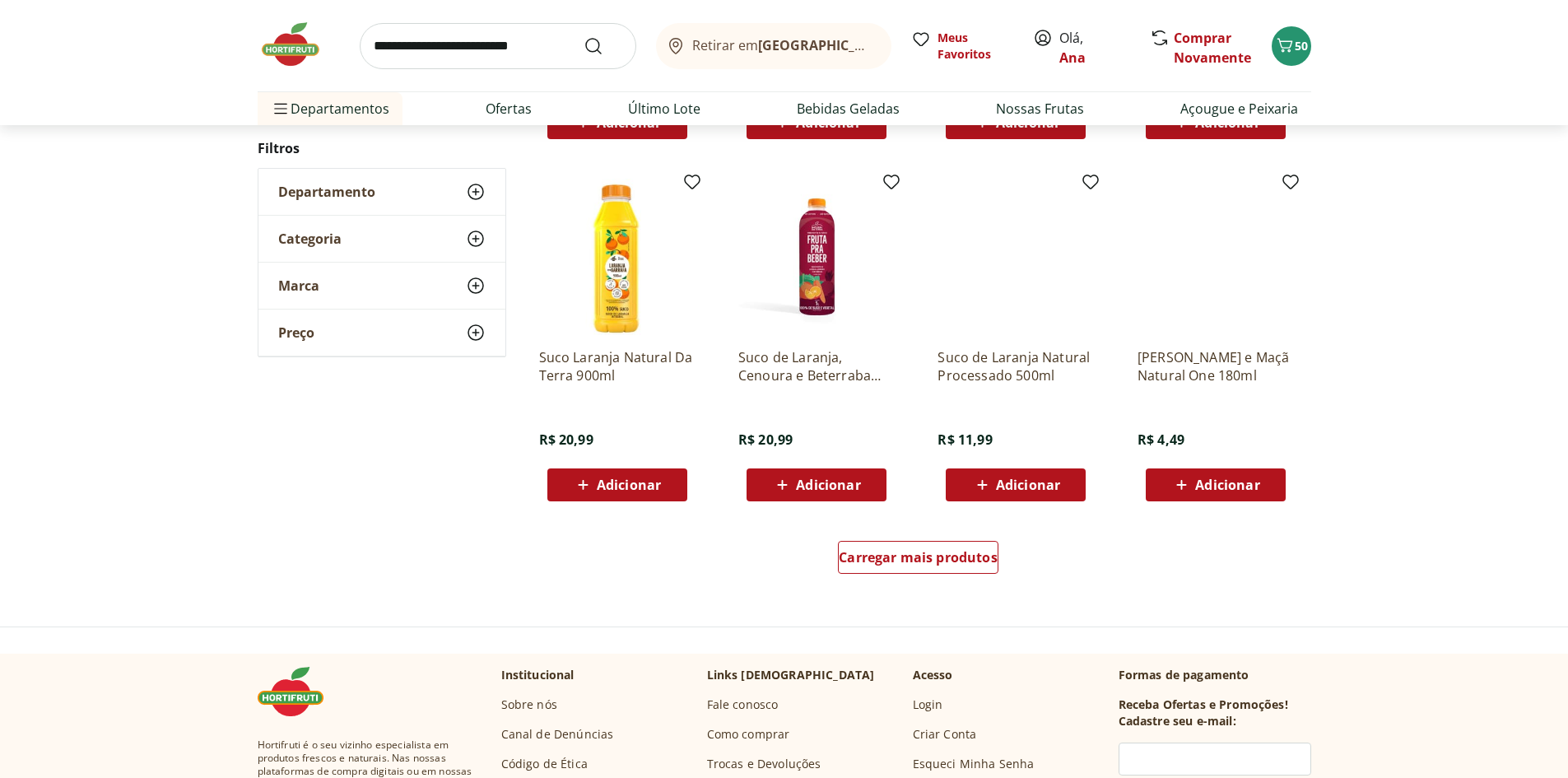
scroll to position [988, 0]
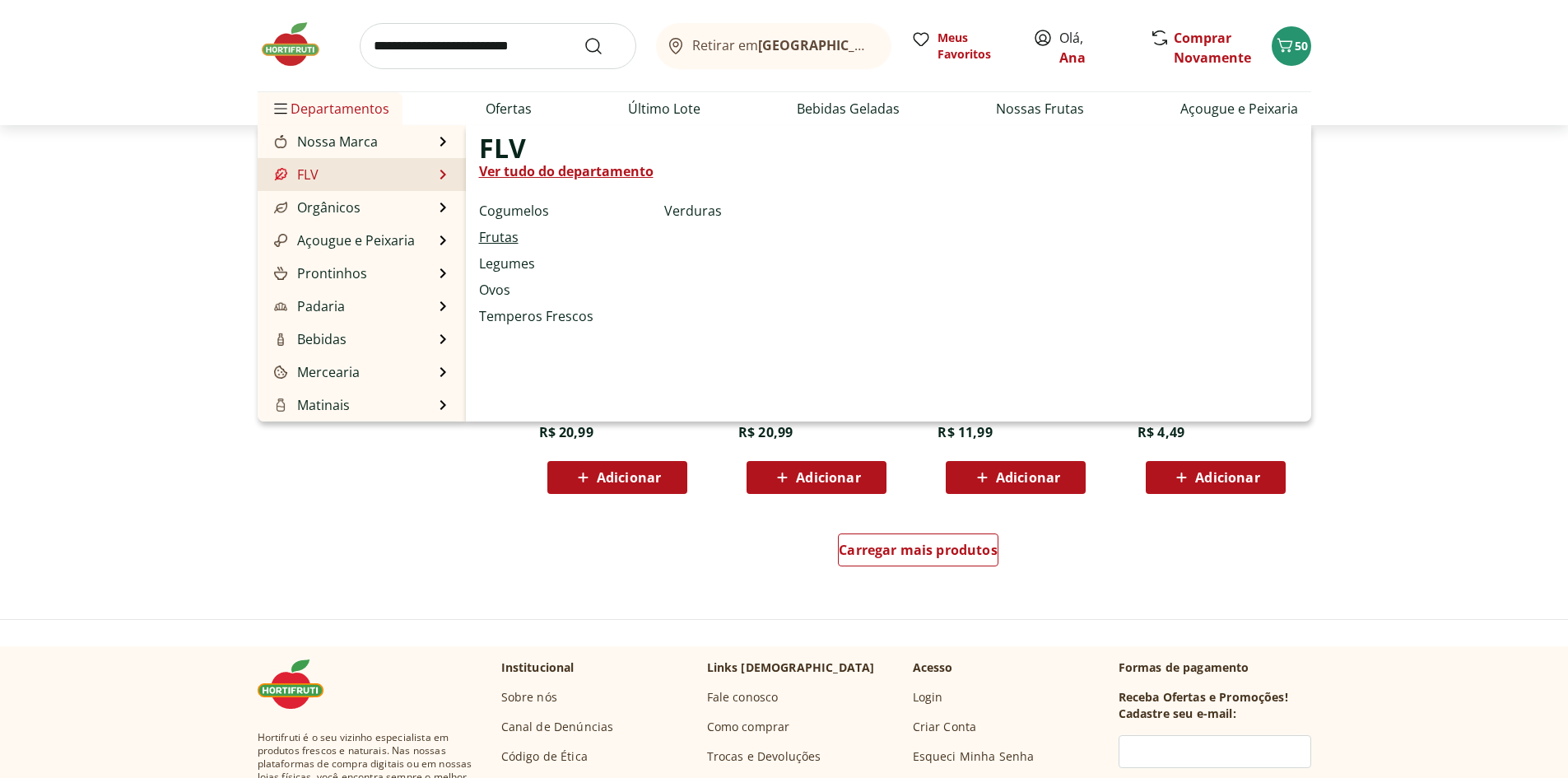
click at [503, 244] on link "Frutas" at bounding box center [499, 237] width 40 height 19
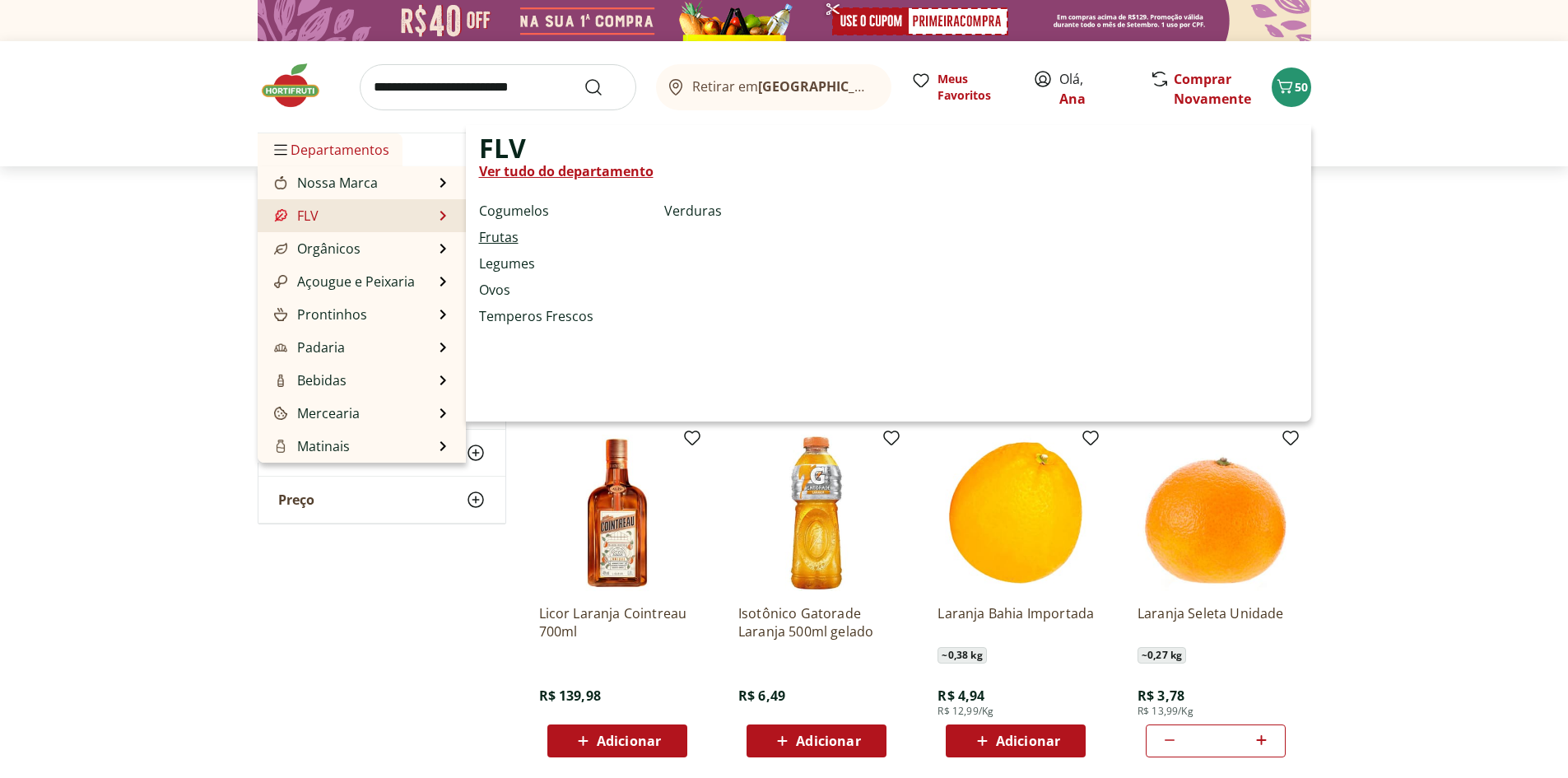
select select "**********"
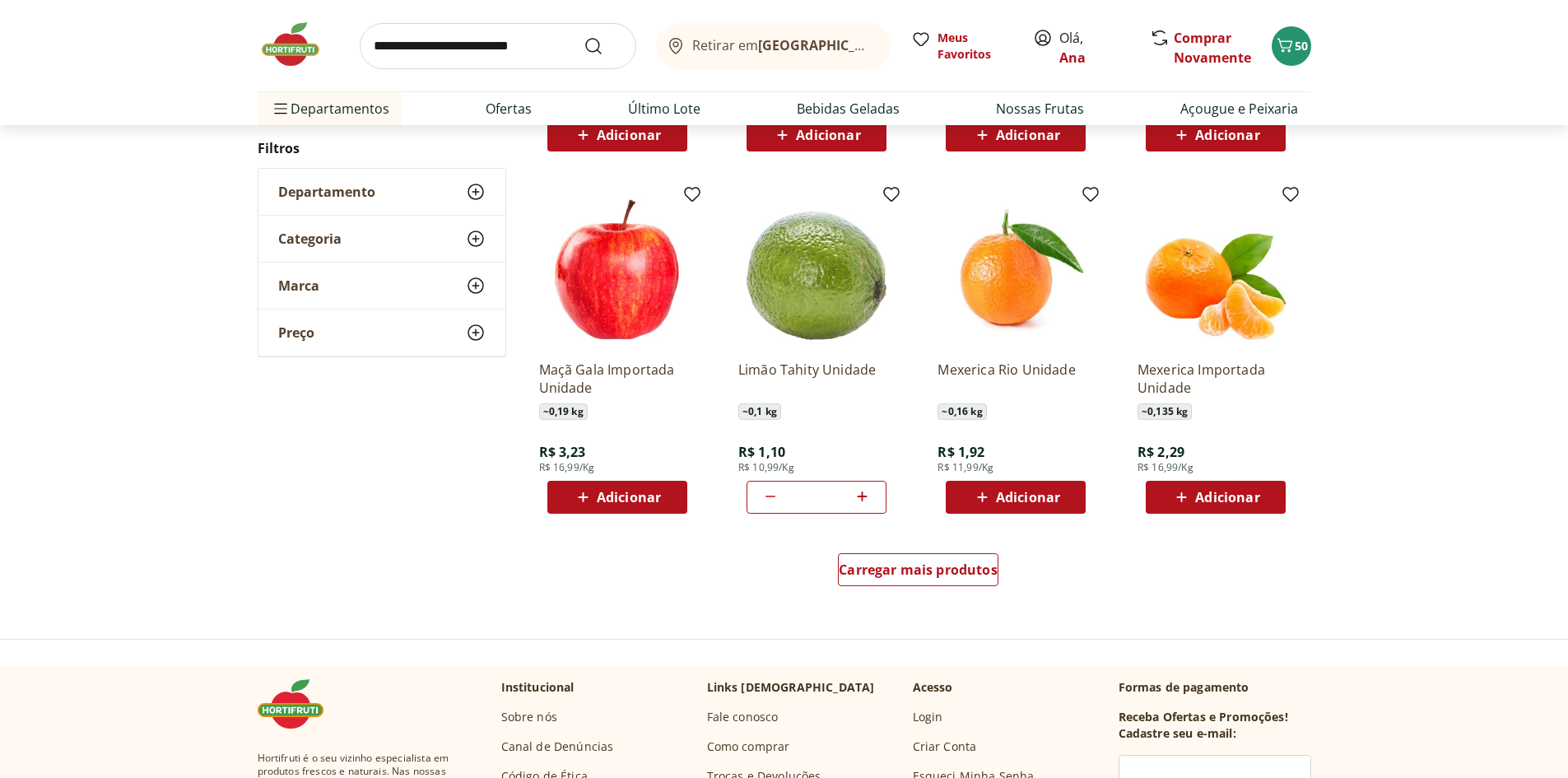
scroll to position [823, 0]
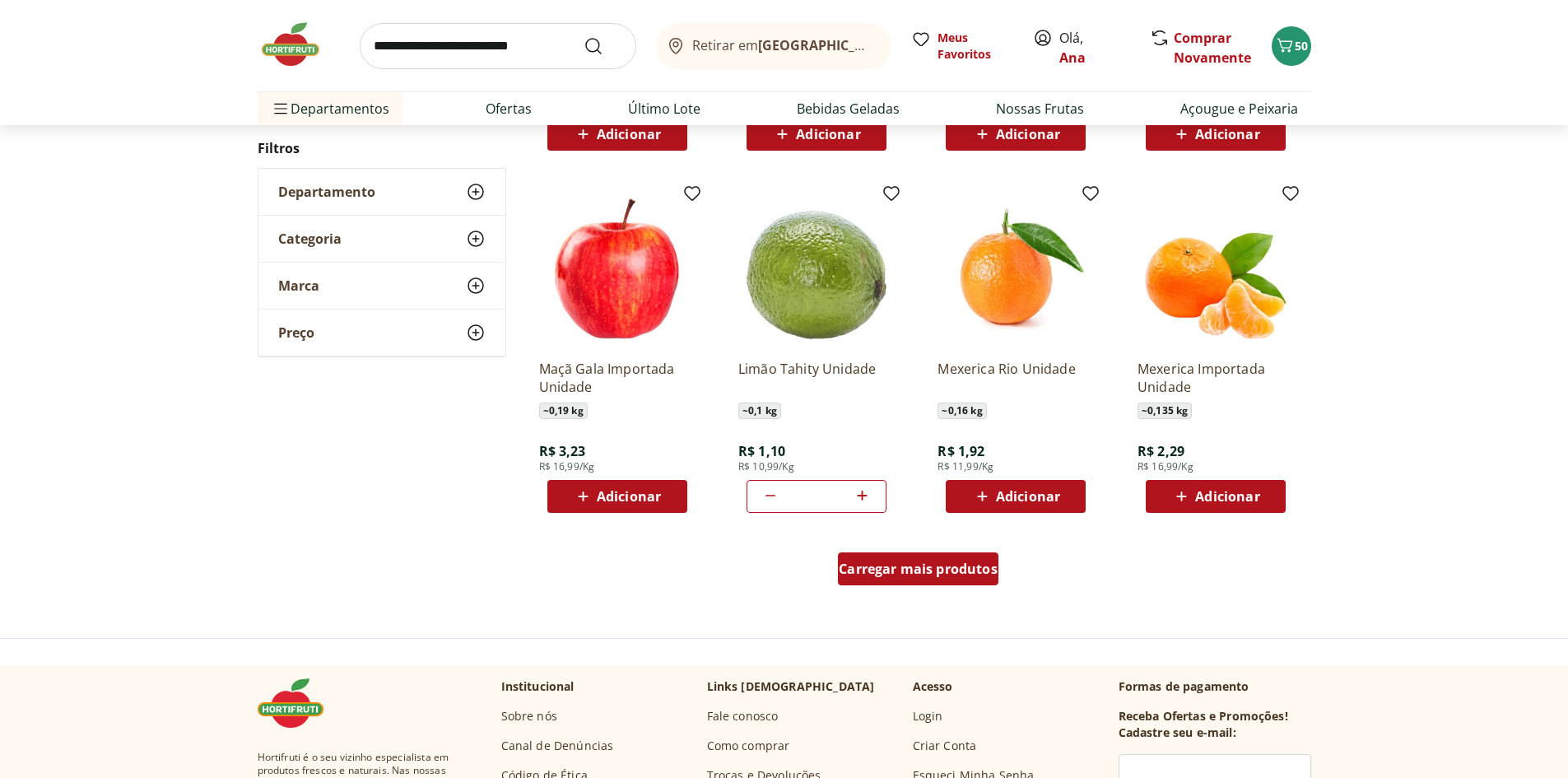
click at [916, 566] on span "Carregar mais produtos" at bounding box center [918, 568] width 159 height 13
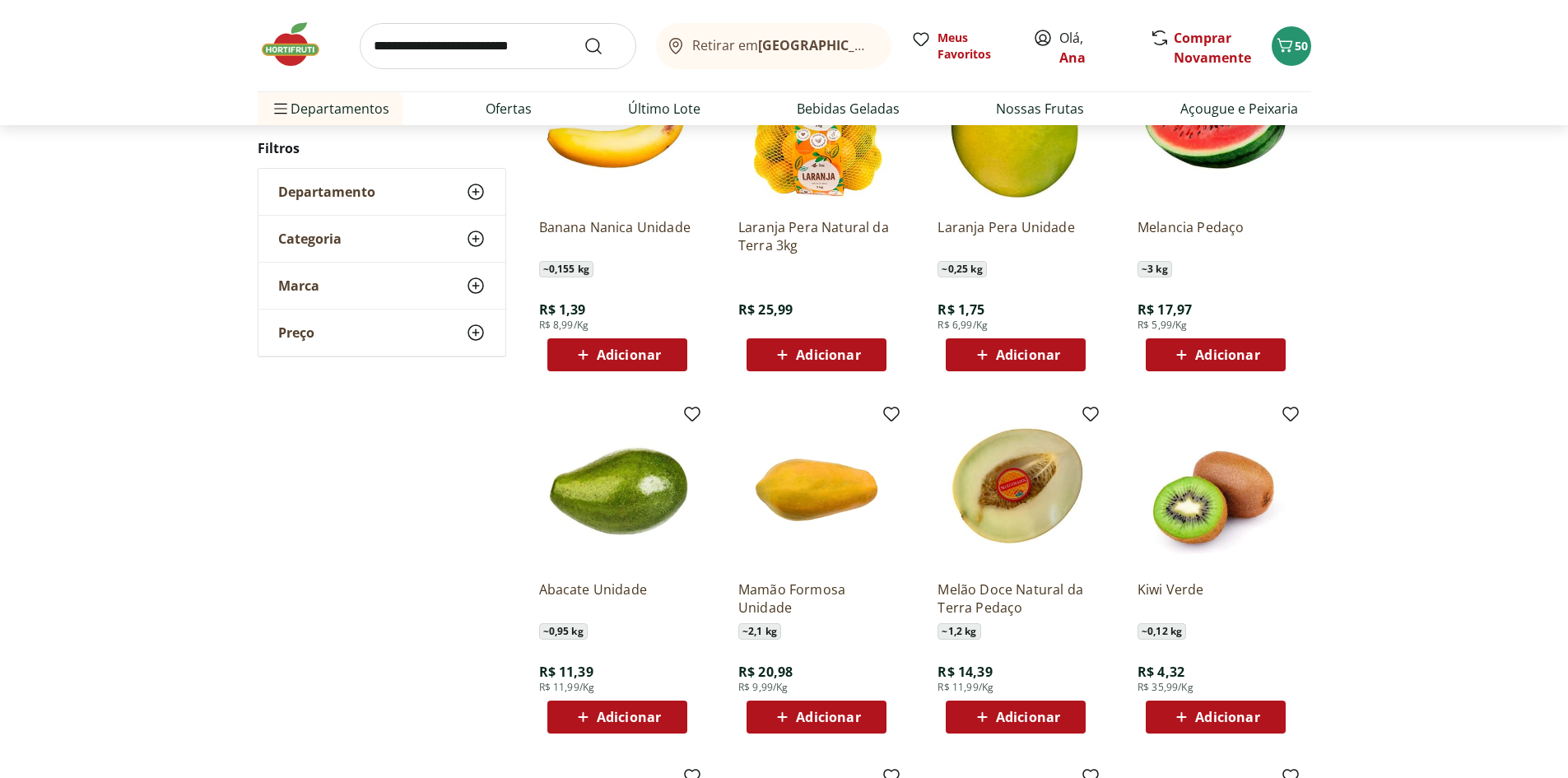
scroll to position [1317, 0]
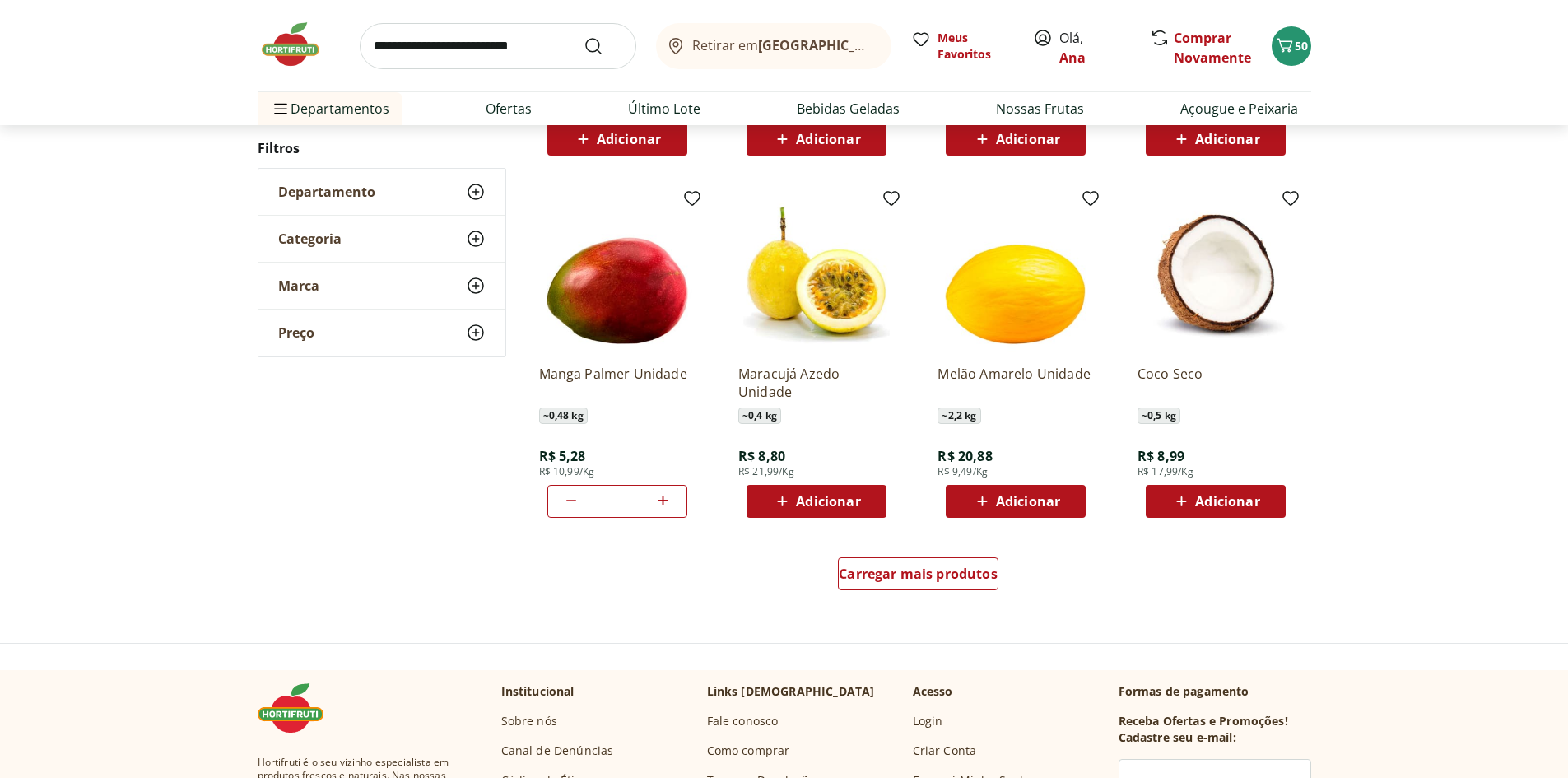
scroll to position [906, 0]
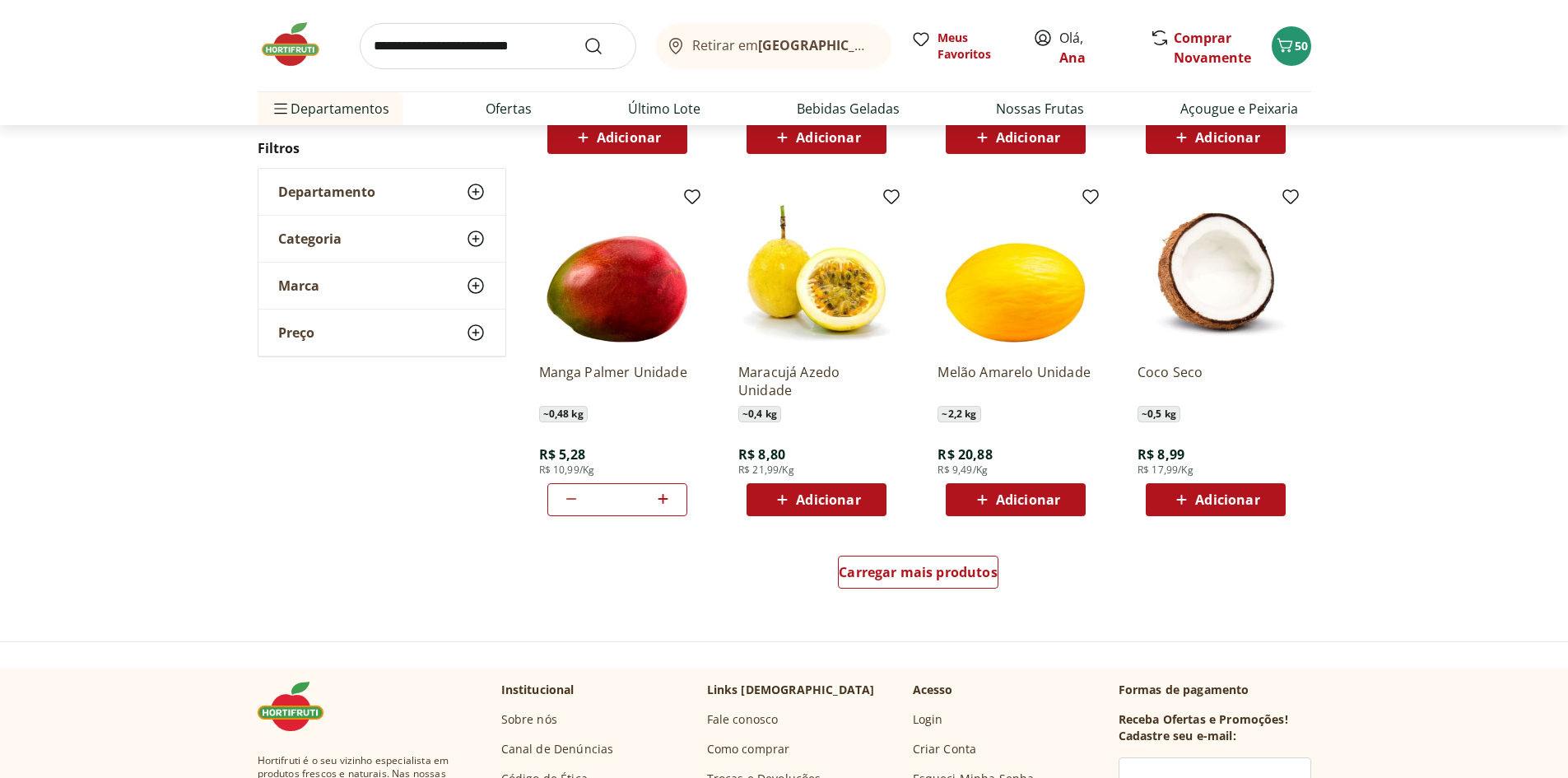
click at [814, 496] on span "Adicionar" at bounding box center [827, 500] width 64 height 13
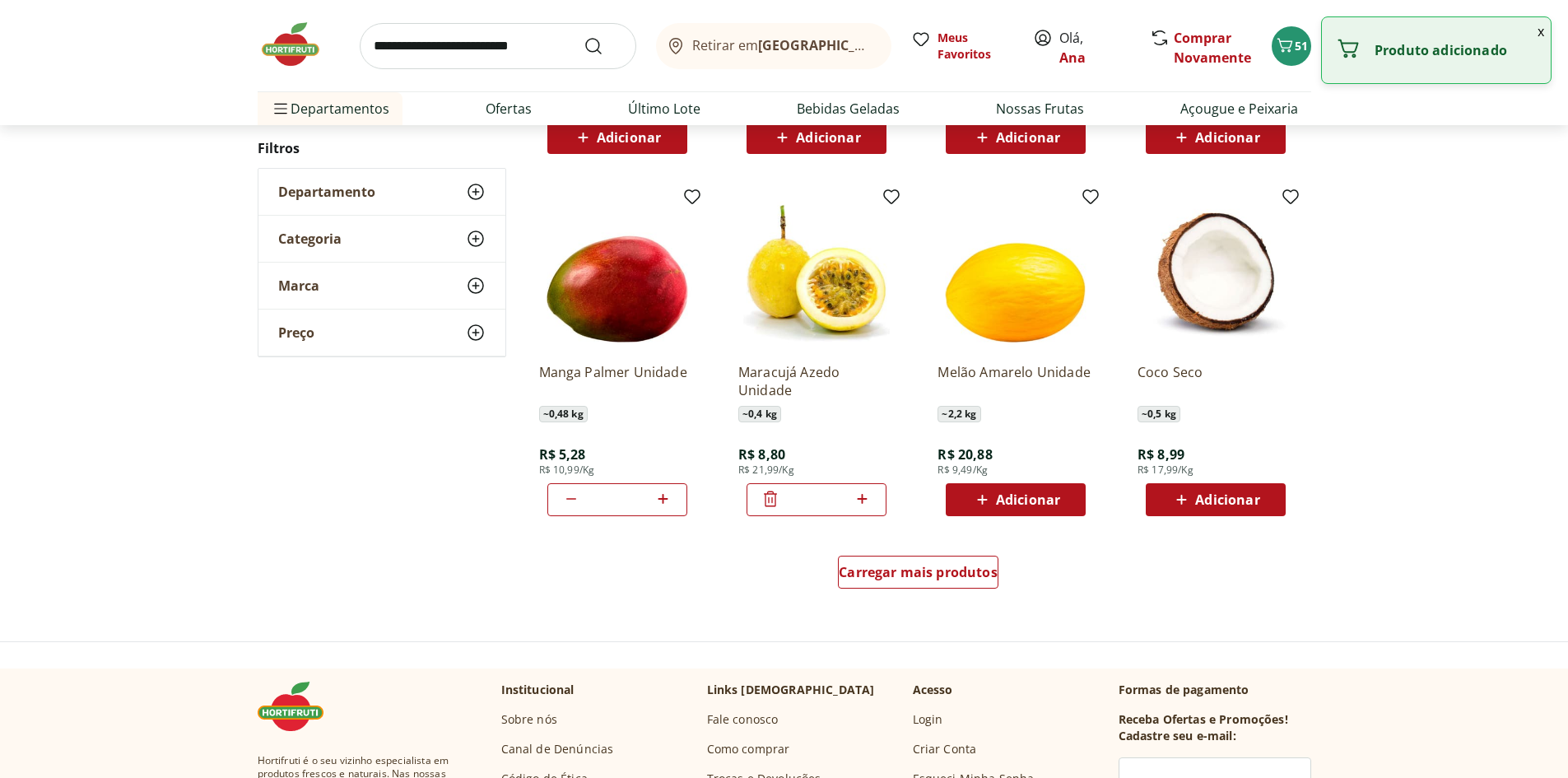
click at [864, 499] on icon at bounding box center [862, 499] width 10 height 10
type input "*"
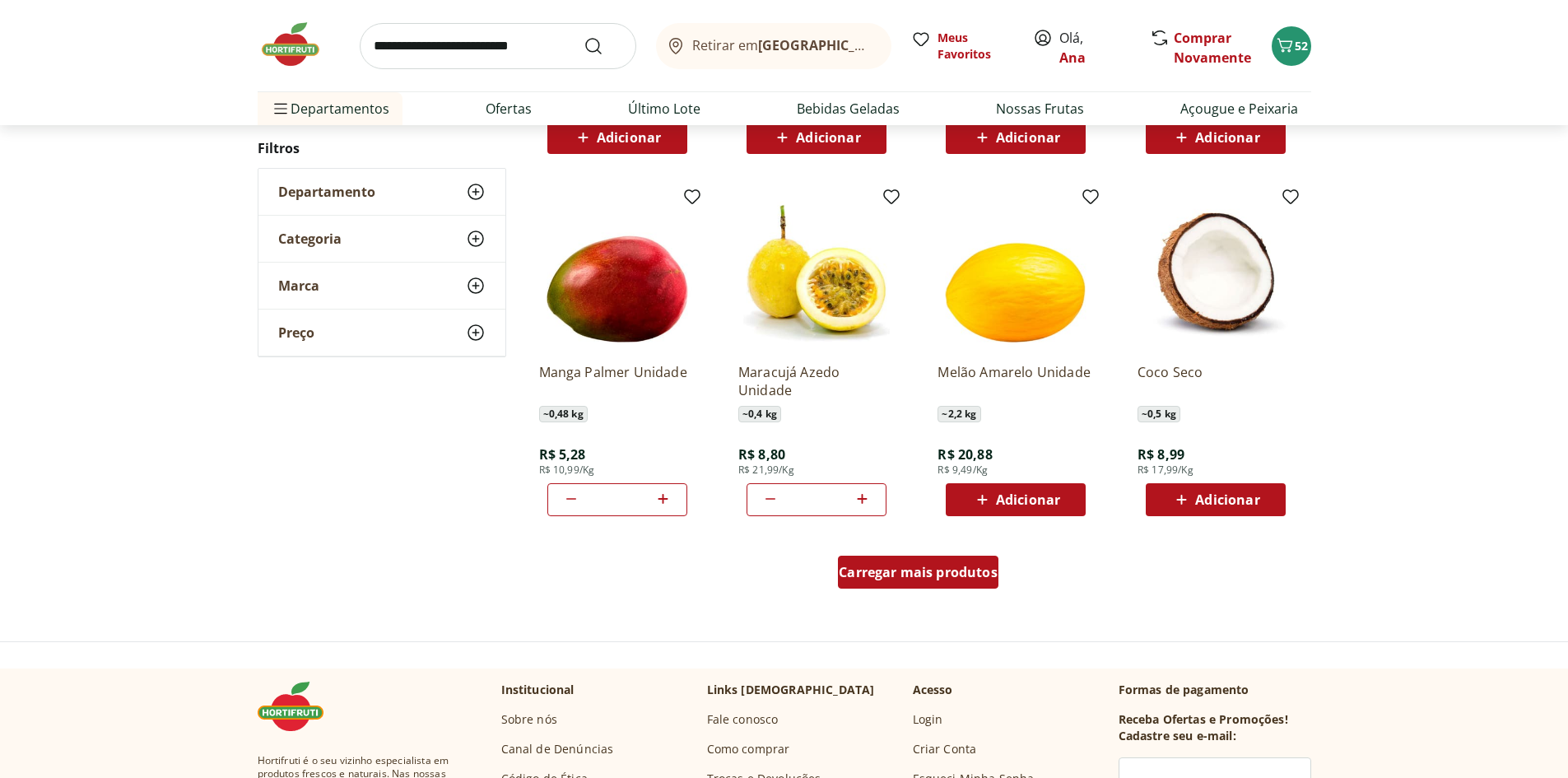
click at [942, 571] on span "Carregar mais produtos" at bounding box center [918, 572] width 159 height 13
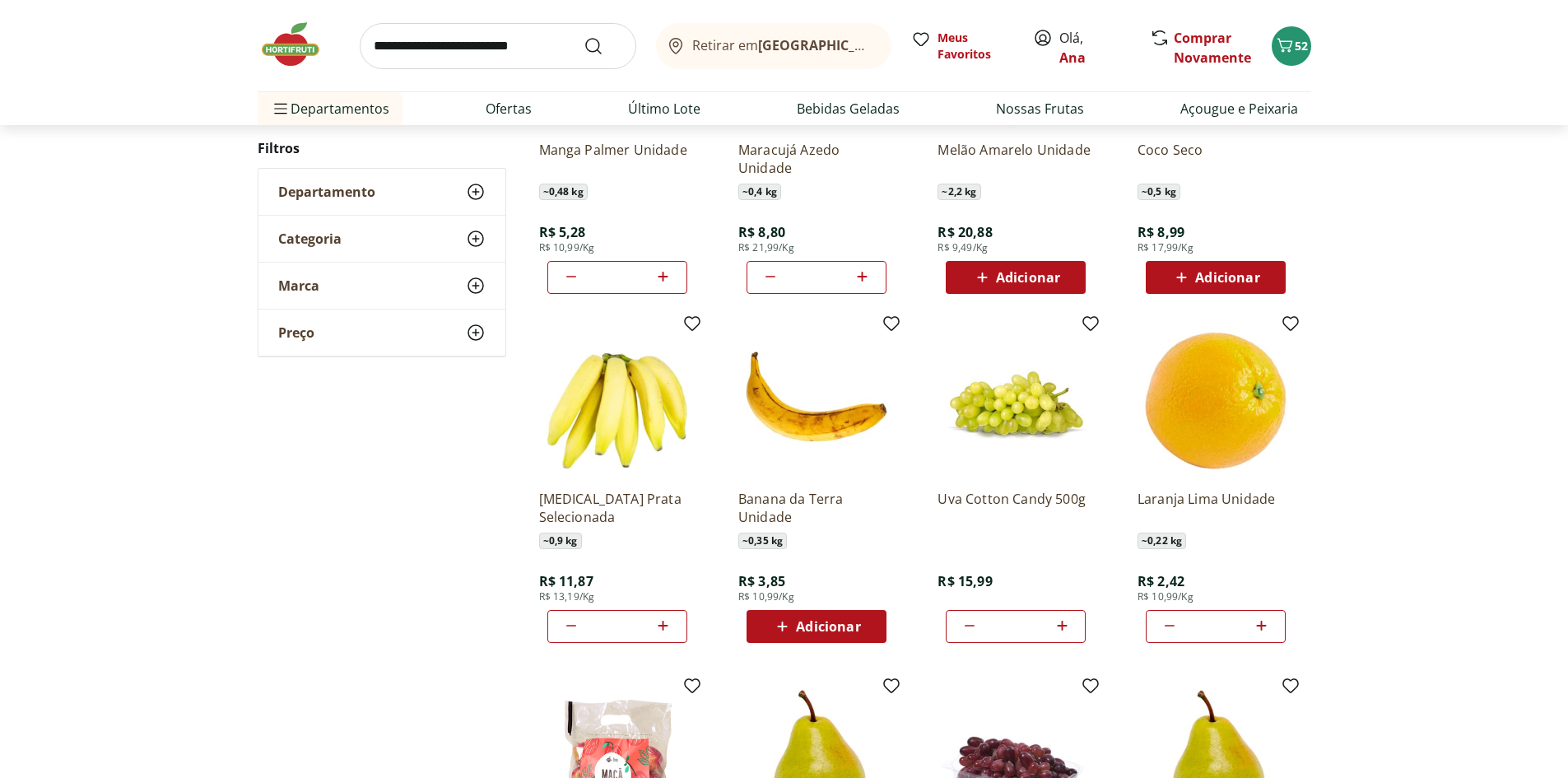
scroll to position [1152, 0]
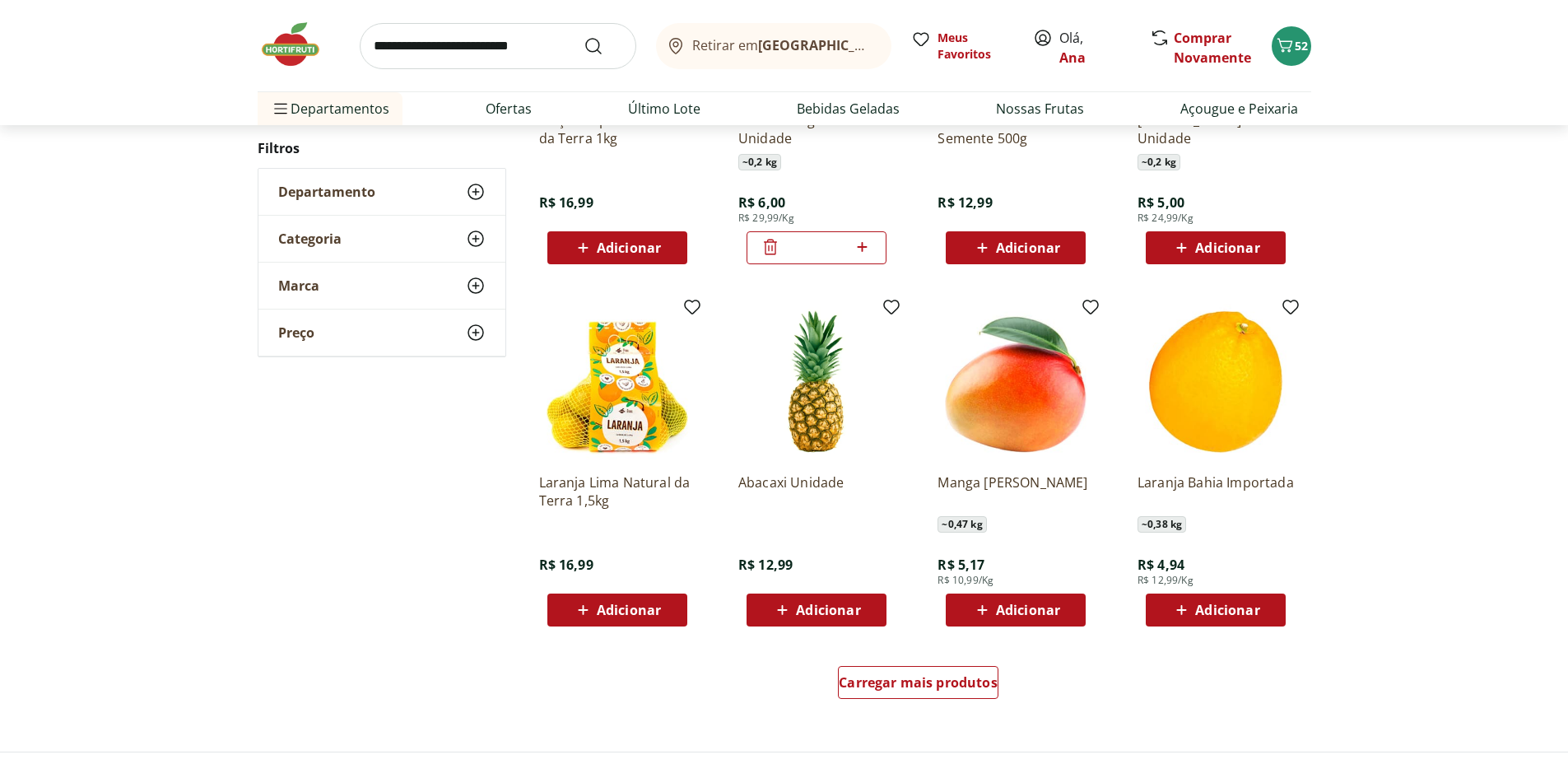
scroll to position [819, 0]
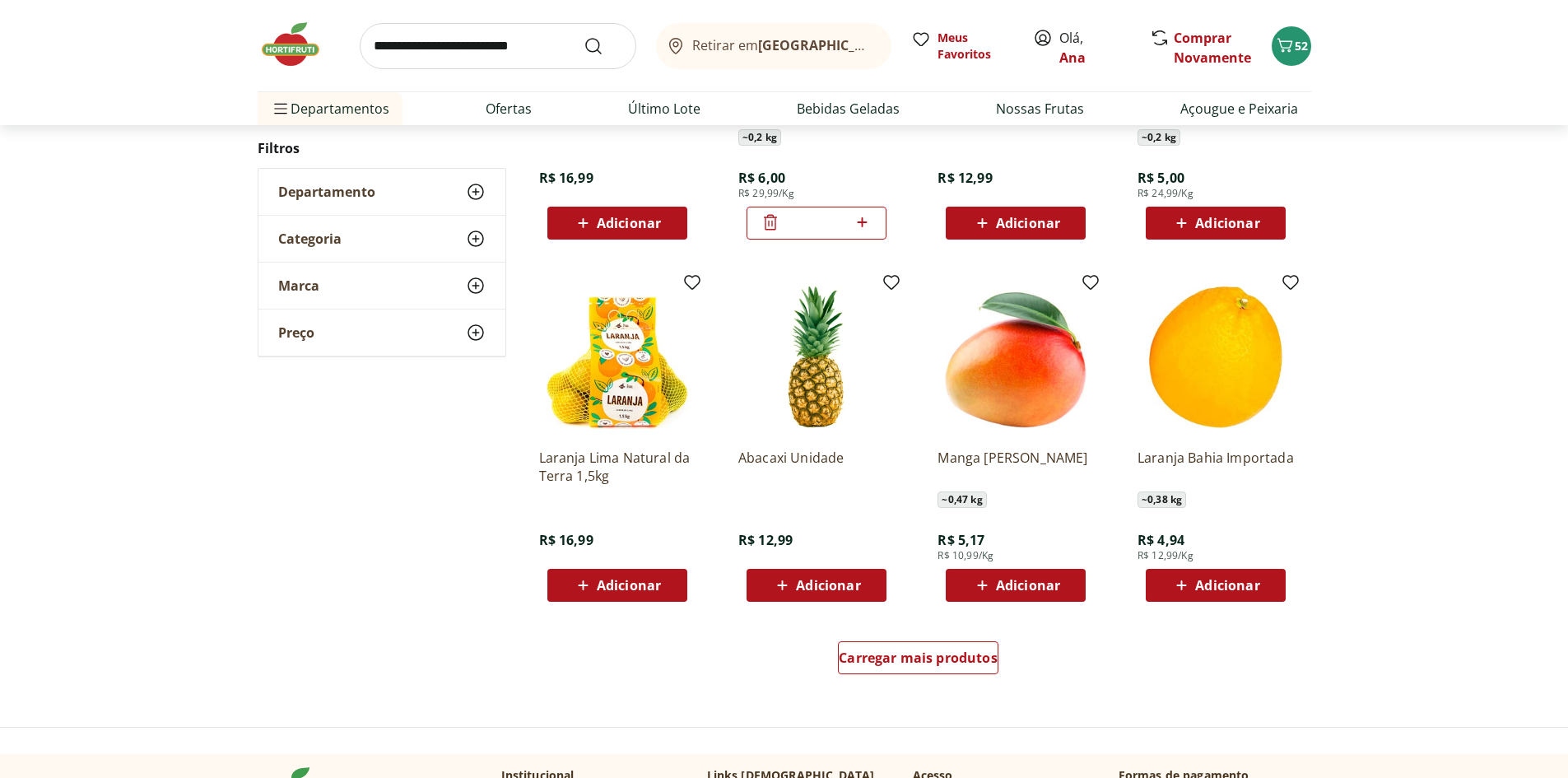
click at [860, 224] on icon at bounding box center [862, 222] width 20 height 19
type input "*"
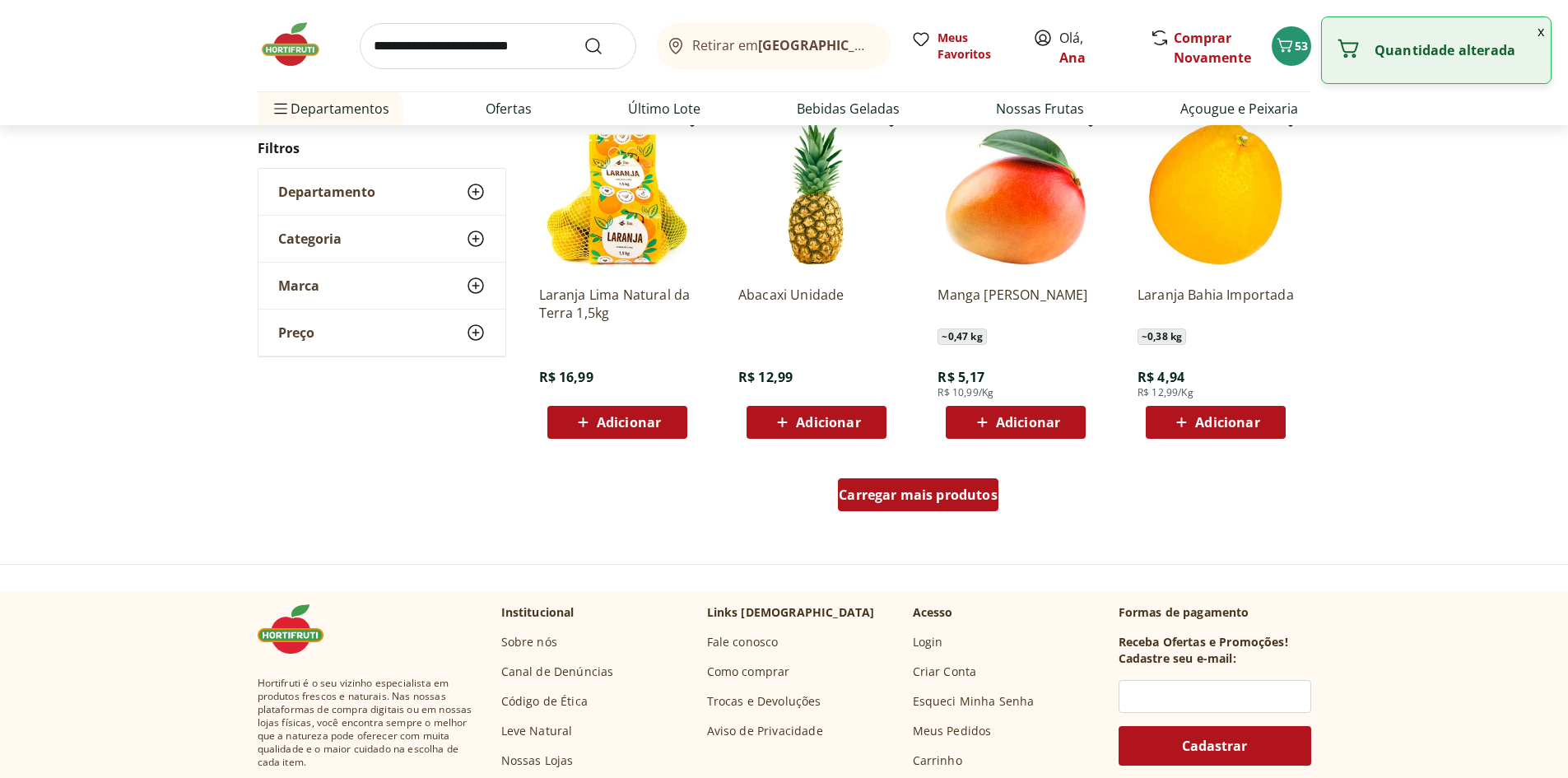
scroll to position [984, 0]
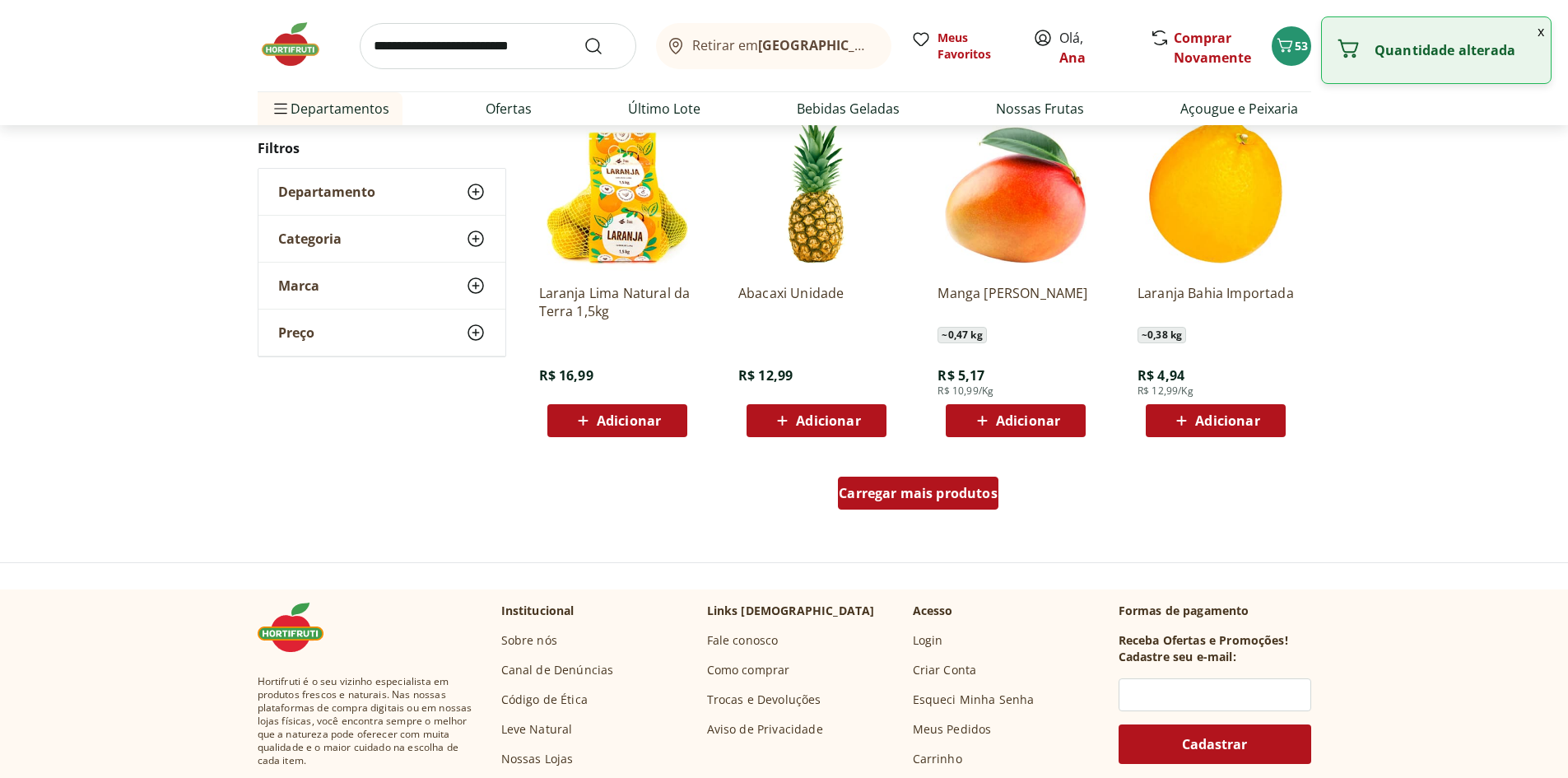
click at [939, 493] on span "Carregar mais produtos" at bounding box center [918, 493] width 159 height 13
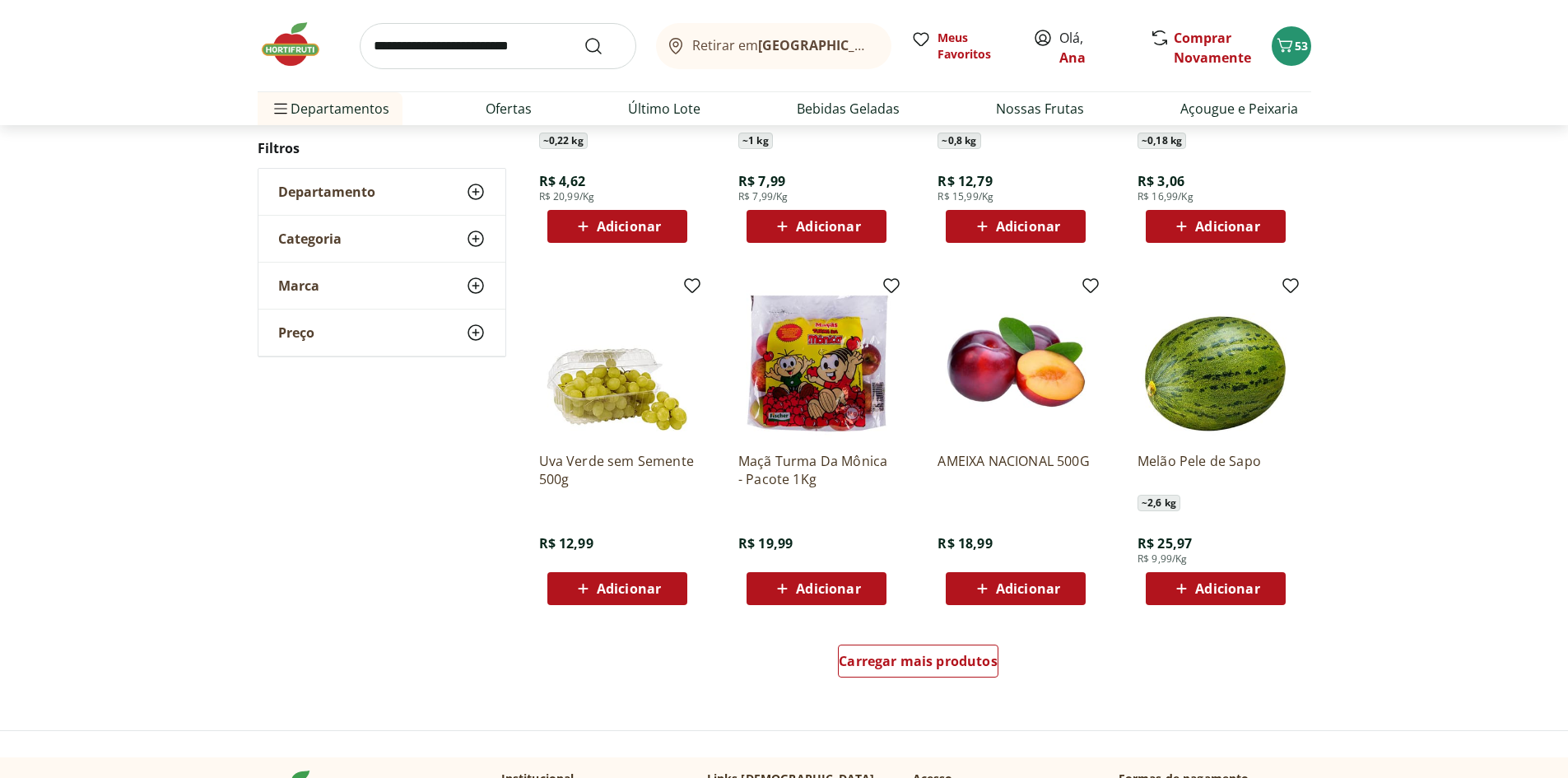
scroll to position [899, 0]
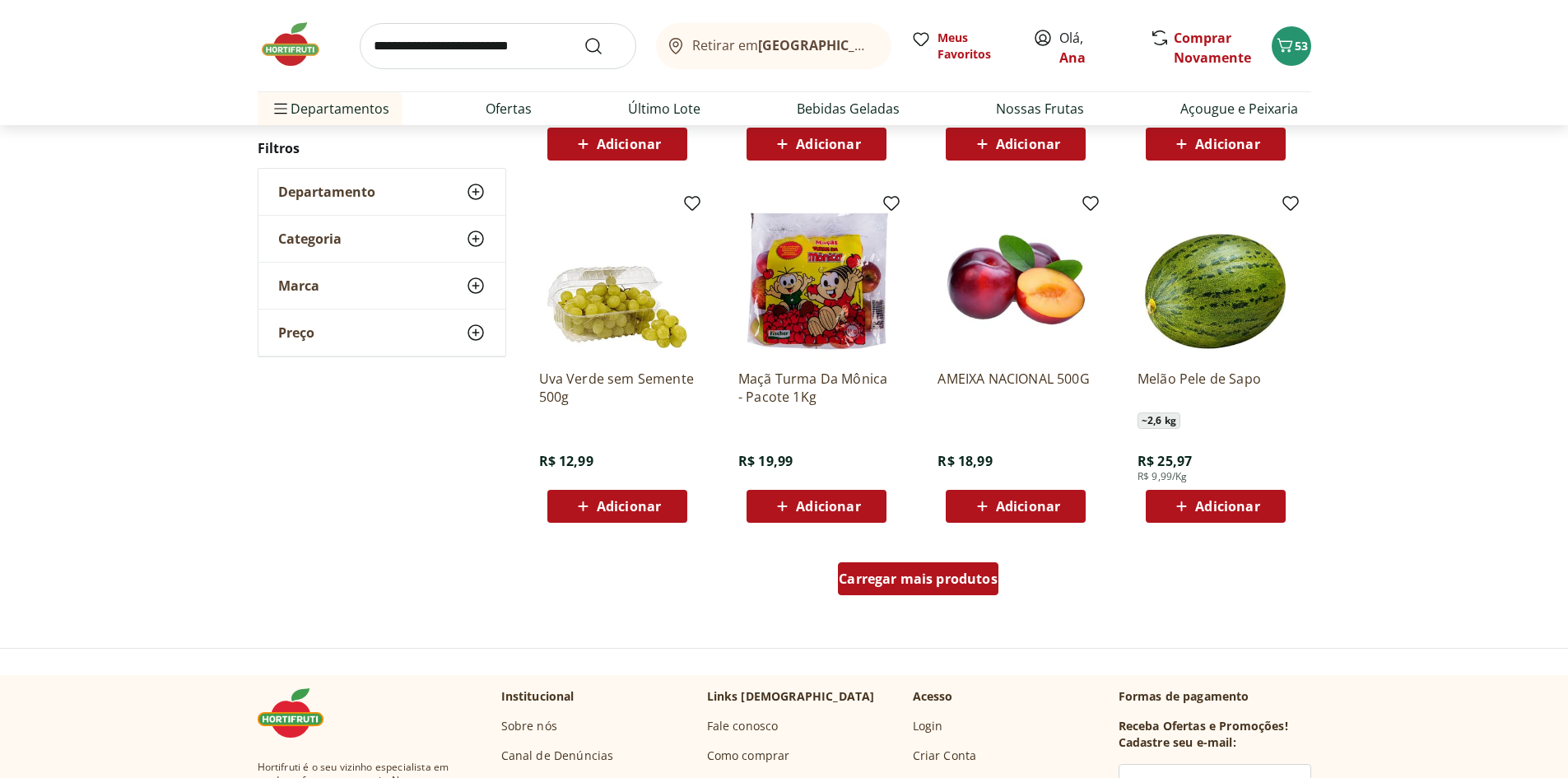
click at [912, 584] on span "Carregar mais produtos" at bounding box center [918, 578] width 159 height 13
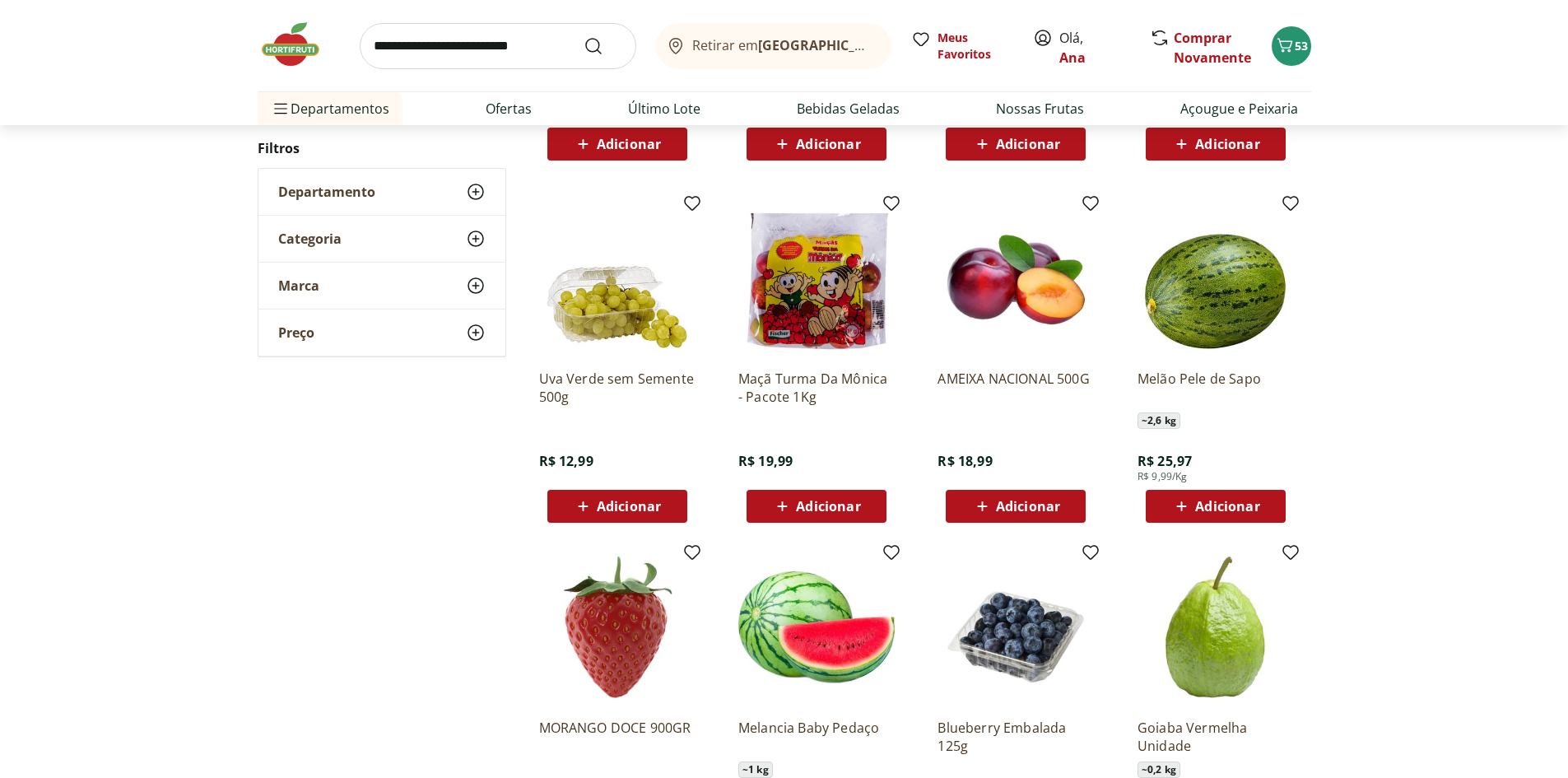
scroll to position [1145, 0]
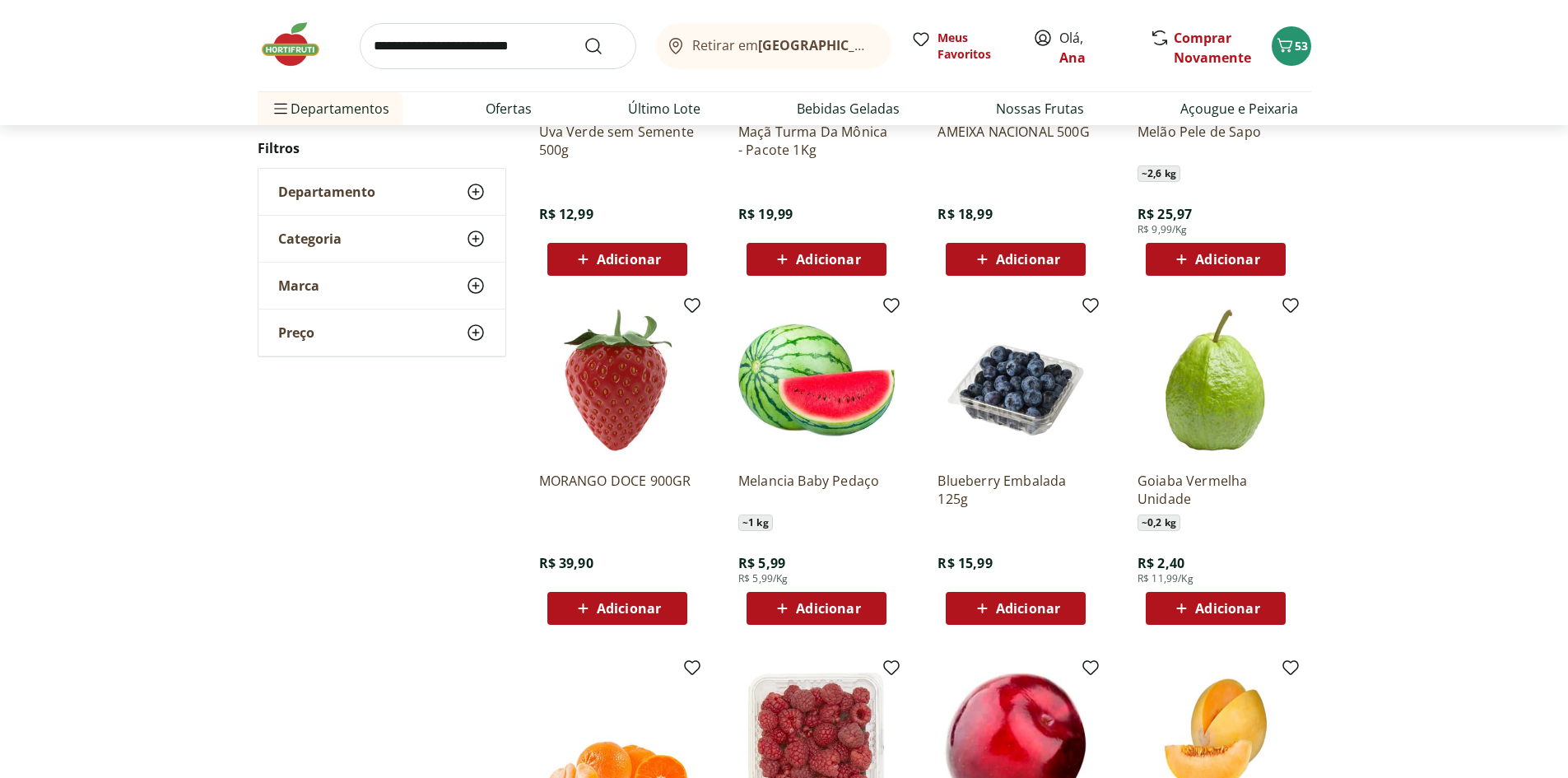
click at [1035, 609] on span "Adicionar" at bounding box center [1027, 608] width 64 height 13
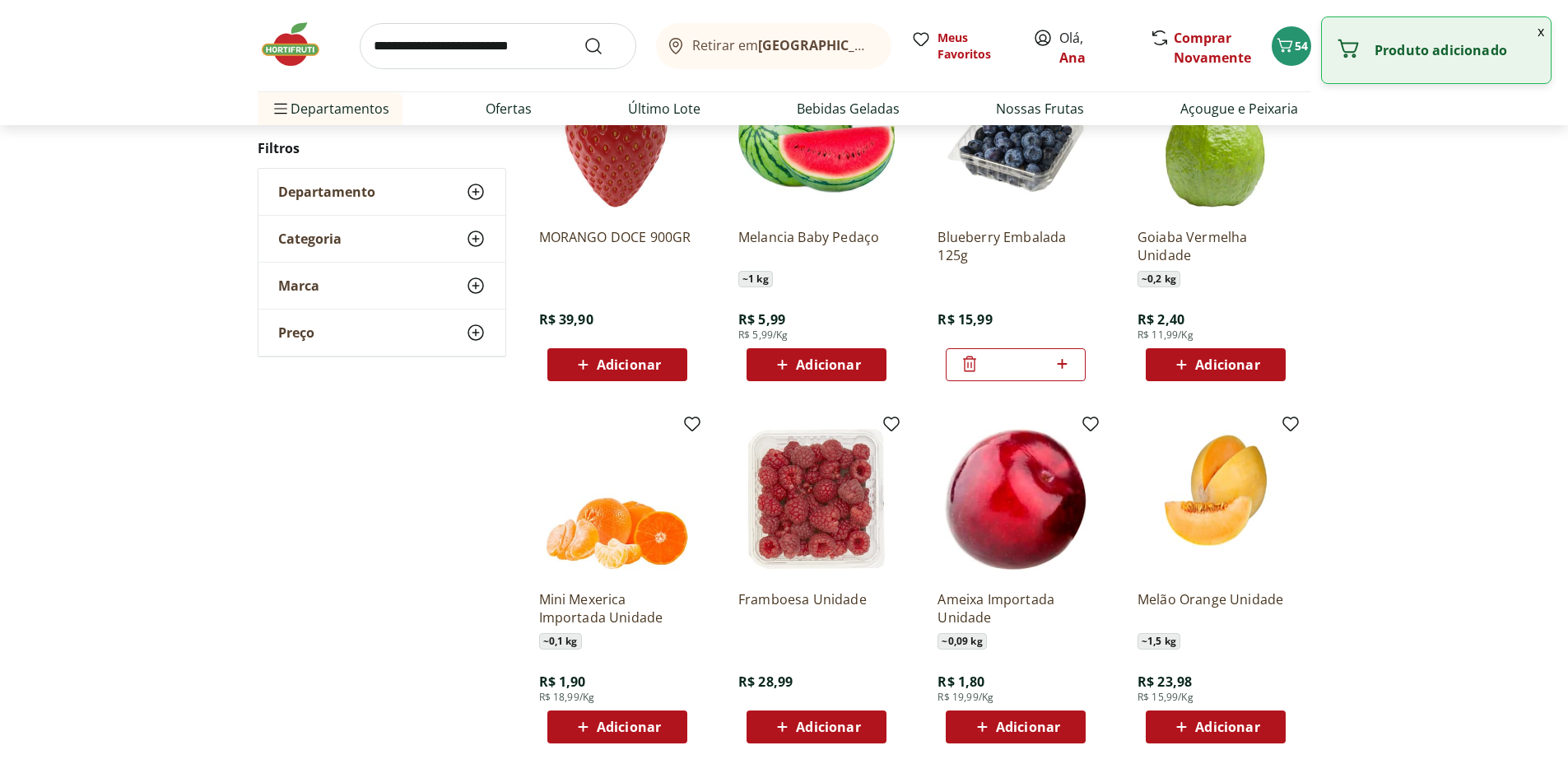
scroll to position [1393, 0]
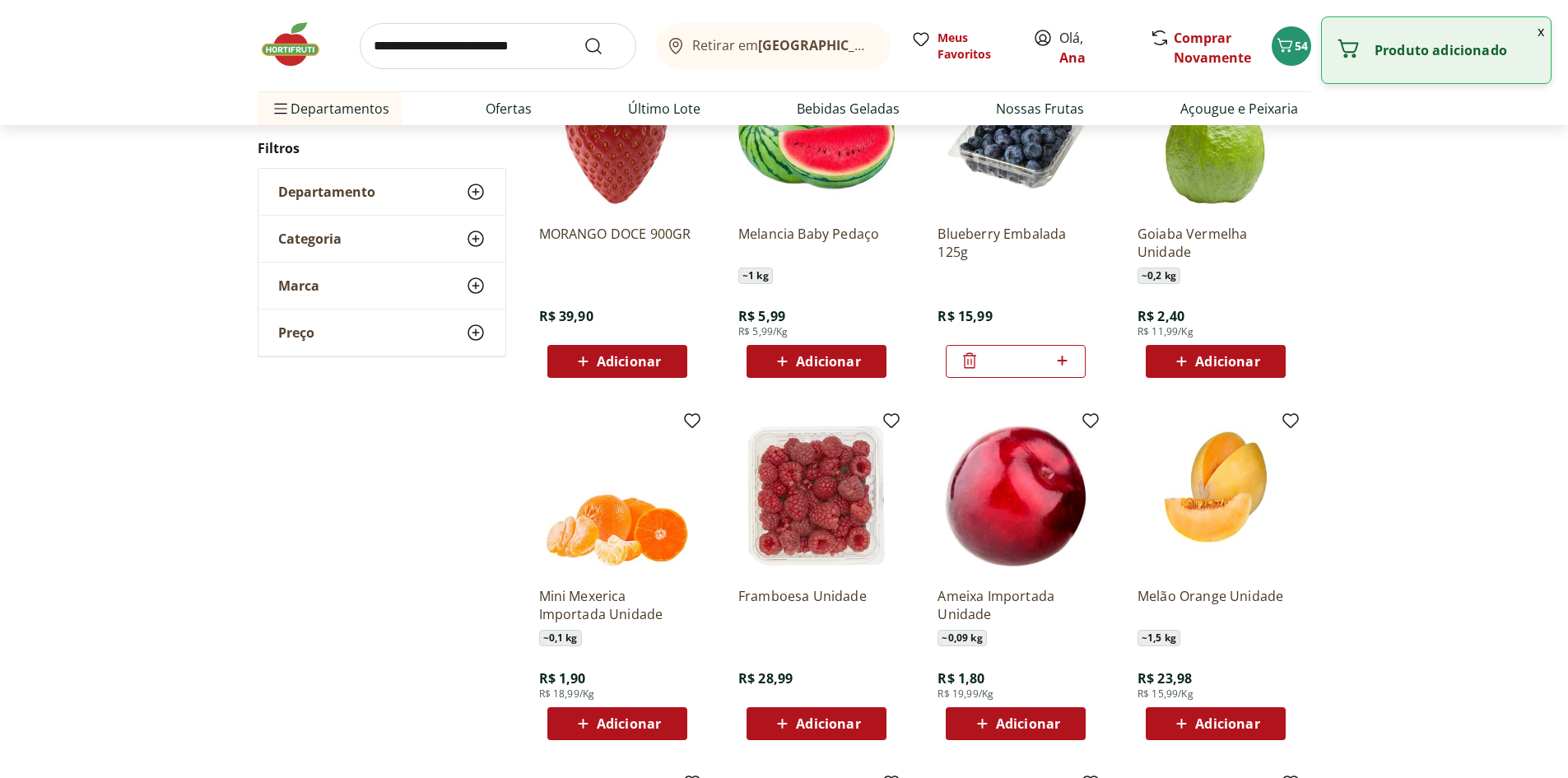
click at [965, 359] on icon at bounding box center [969, 361] width 13 height 16
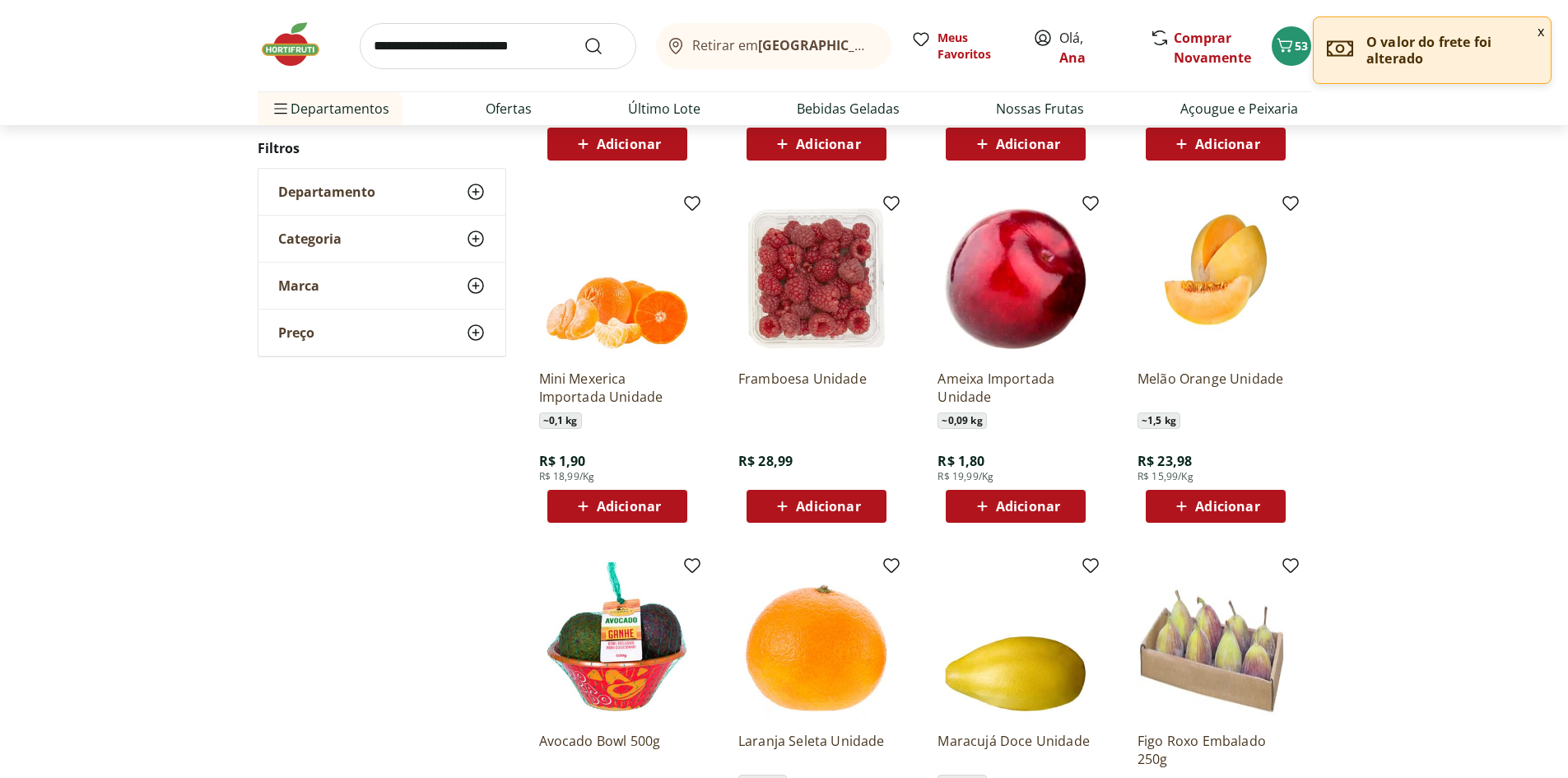
scroll to position [567, 0]
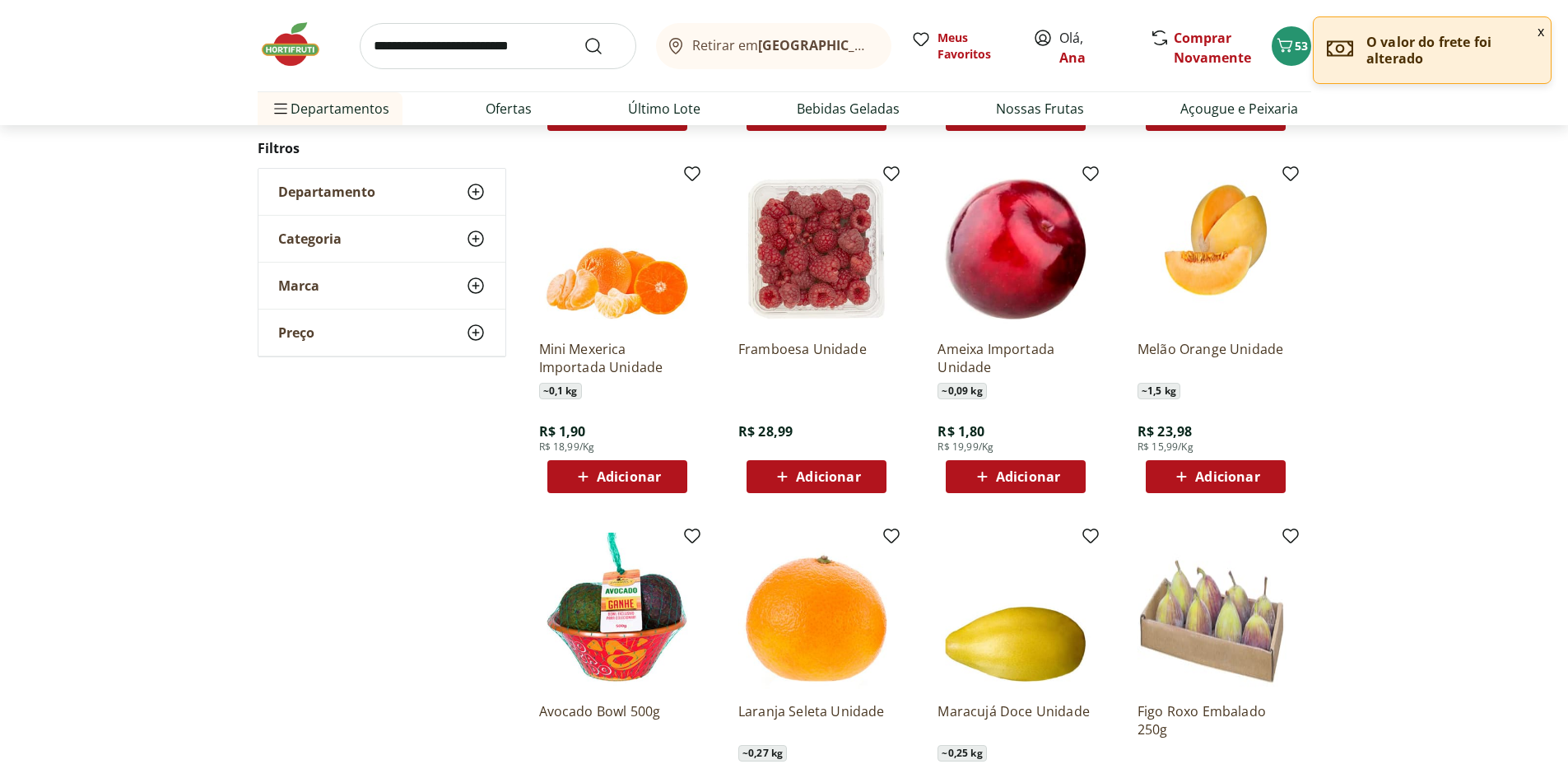
click at [1019, 465] on div "Adicionar" at bounding box center [1015, 477] width 114 height 30
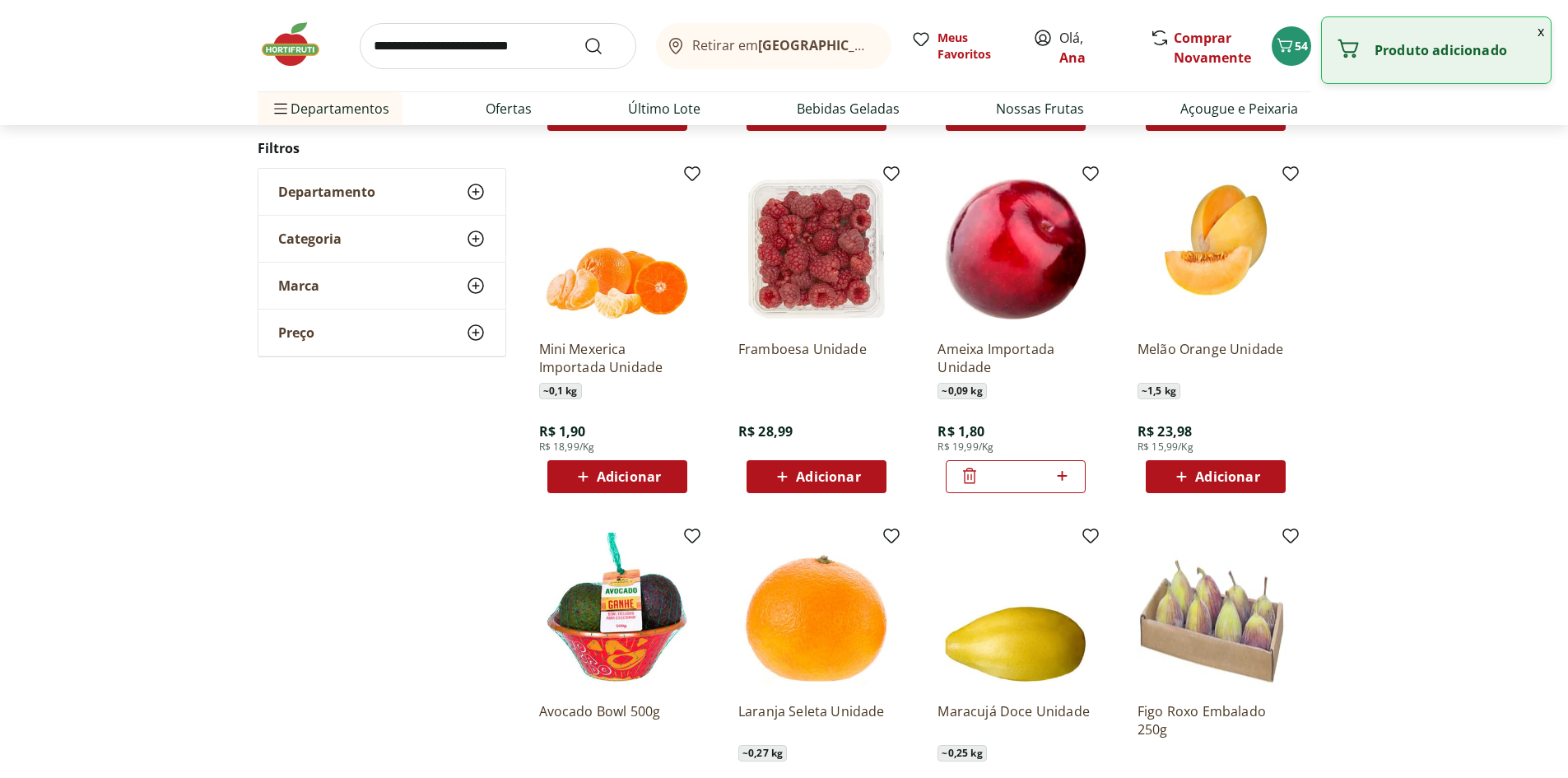
click at [1070, 475] on icon at bounding box center [1061, 476] width 20 height 19
click at [1069, 476] on icon at bounding box center [1061, 476] width 20 height 19
type input "*"
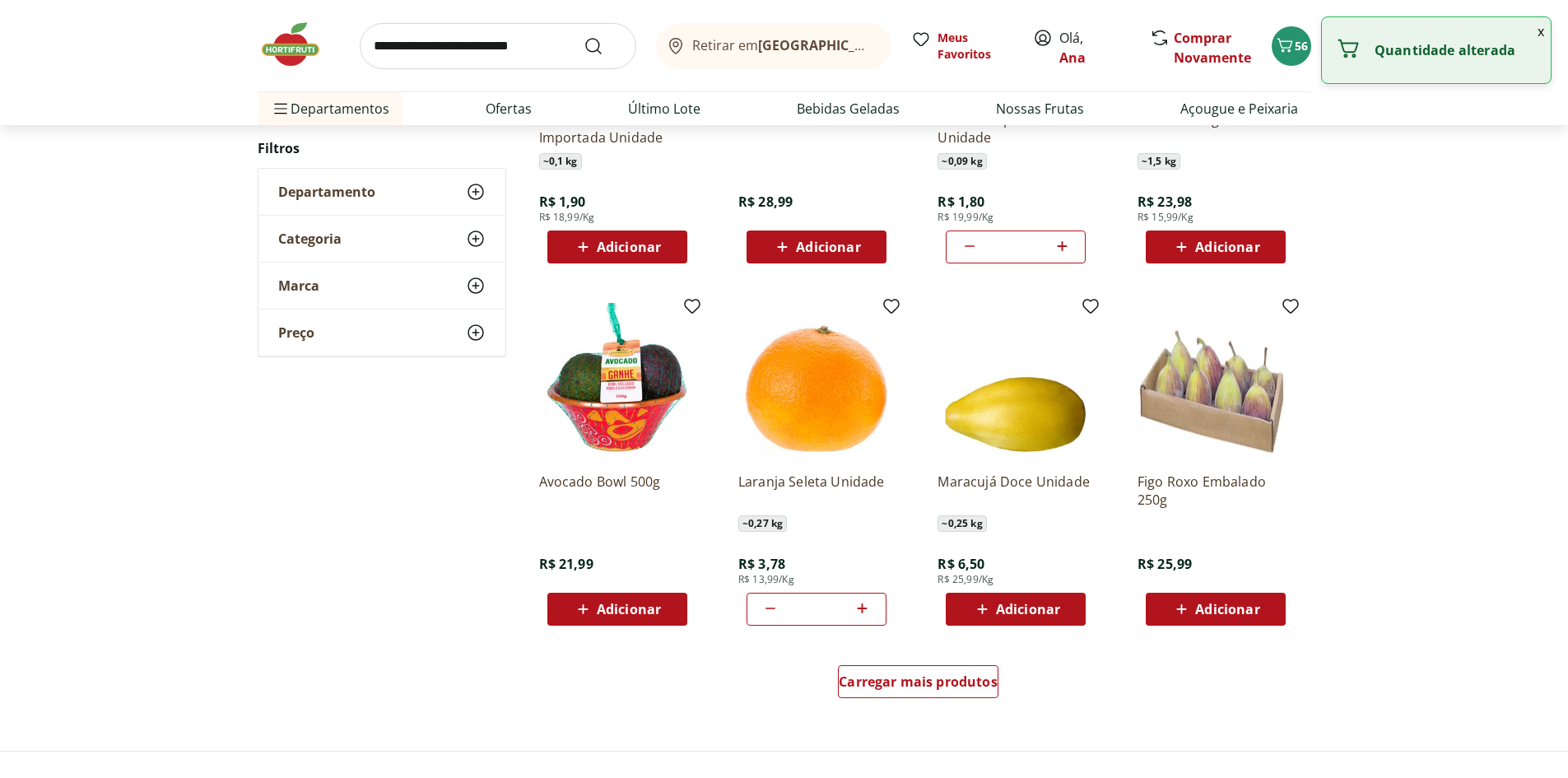
scroll to position [813, 0]
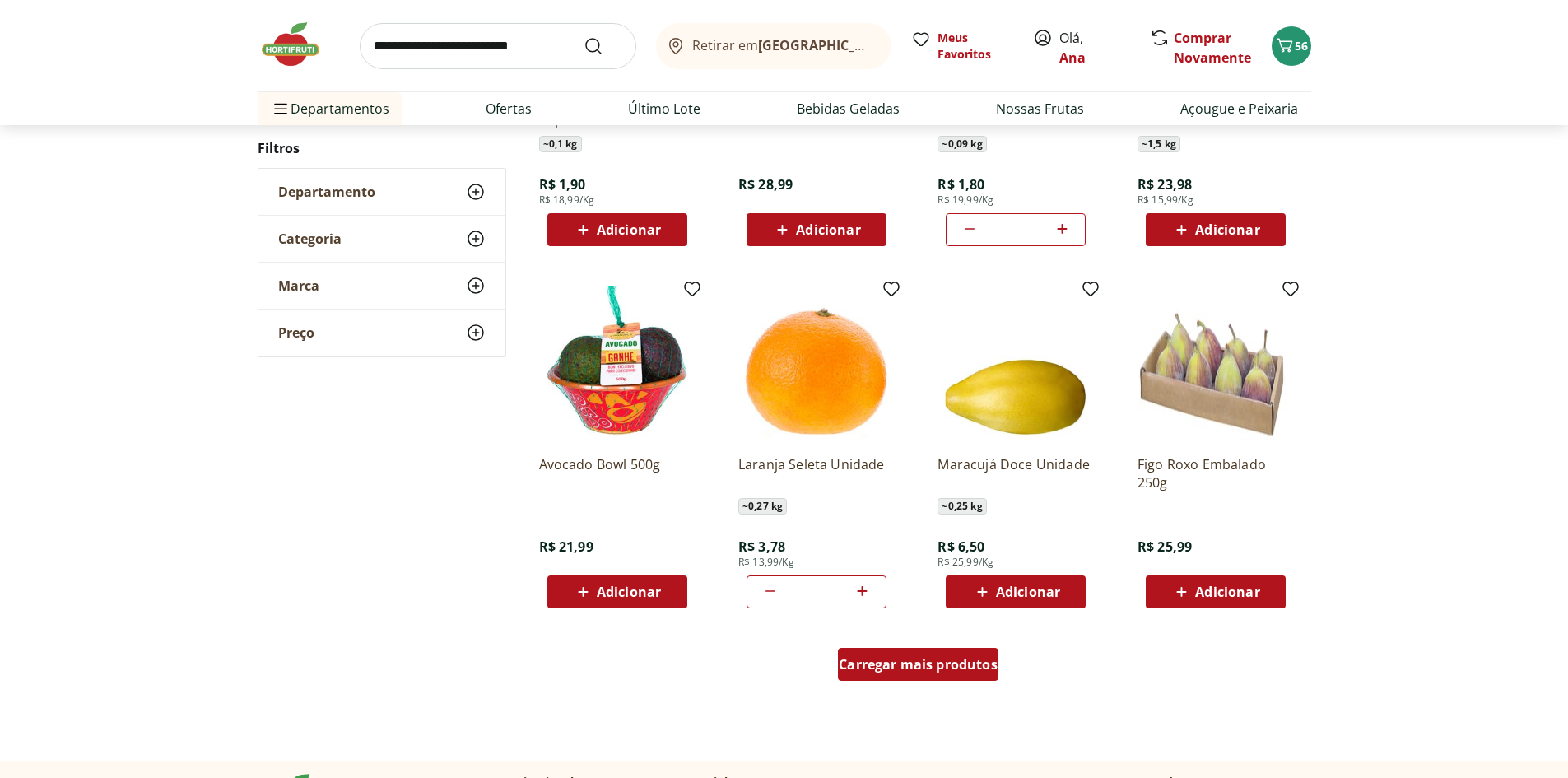
click at [966, 668] on span "Carregar mais produtos" at bounding box center [918, 663] width 159 height 13
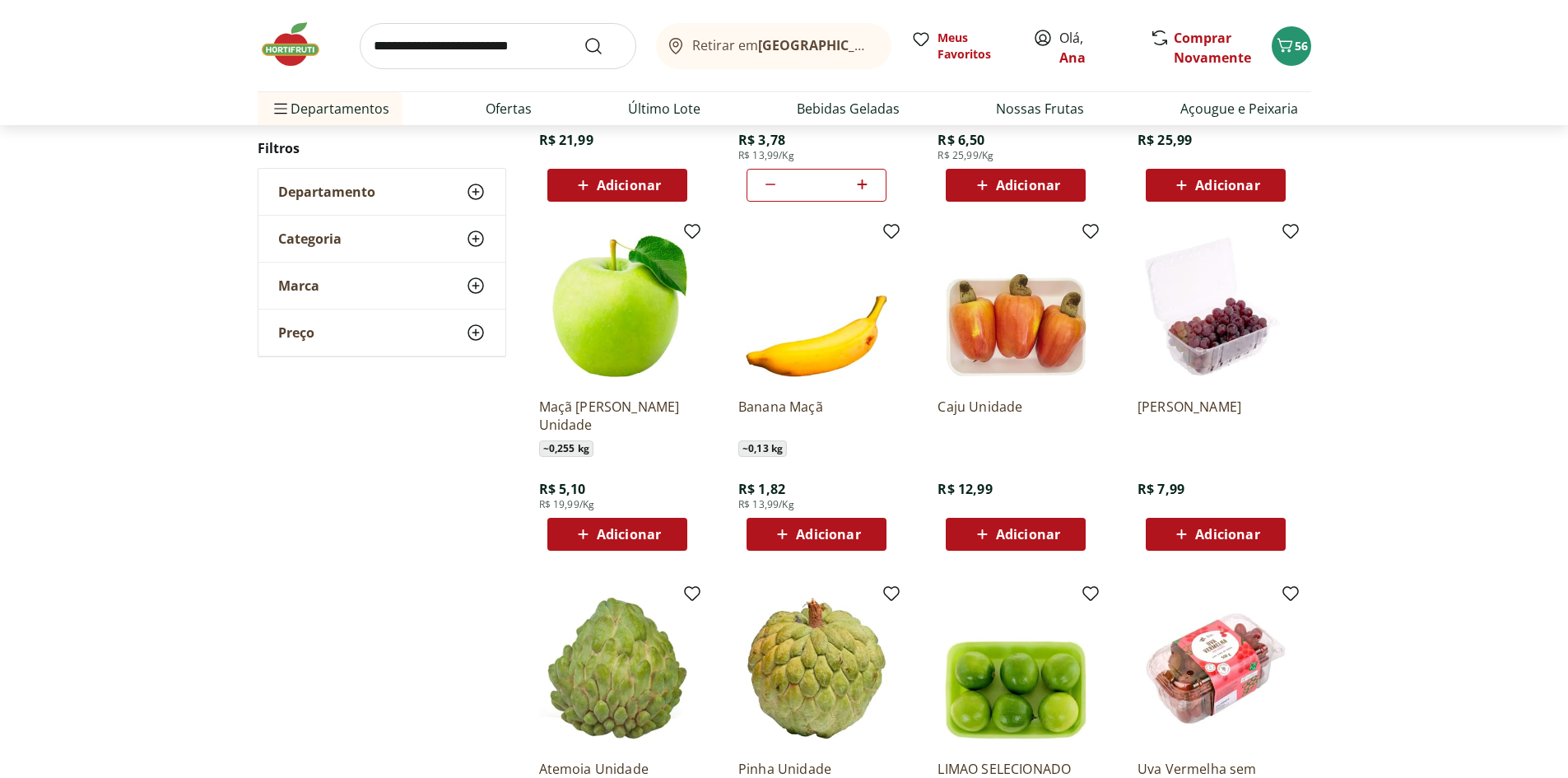
scroll to position [1225, 0]
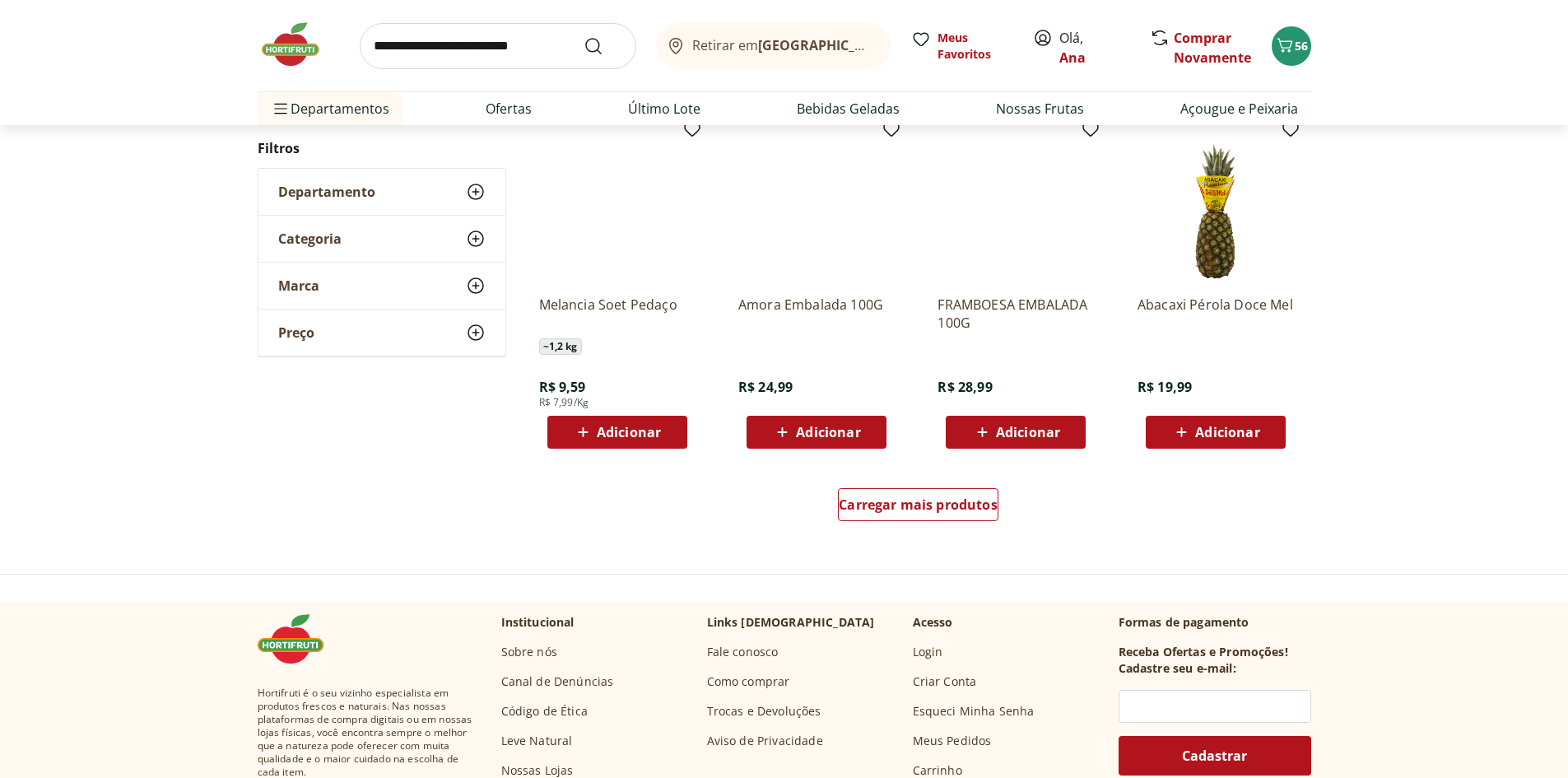
scroll to position [974, 0]
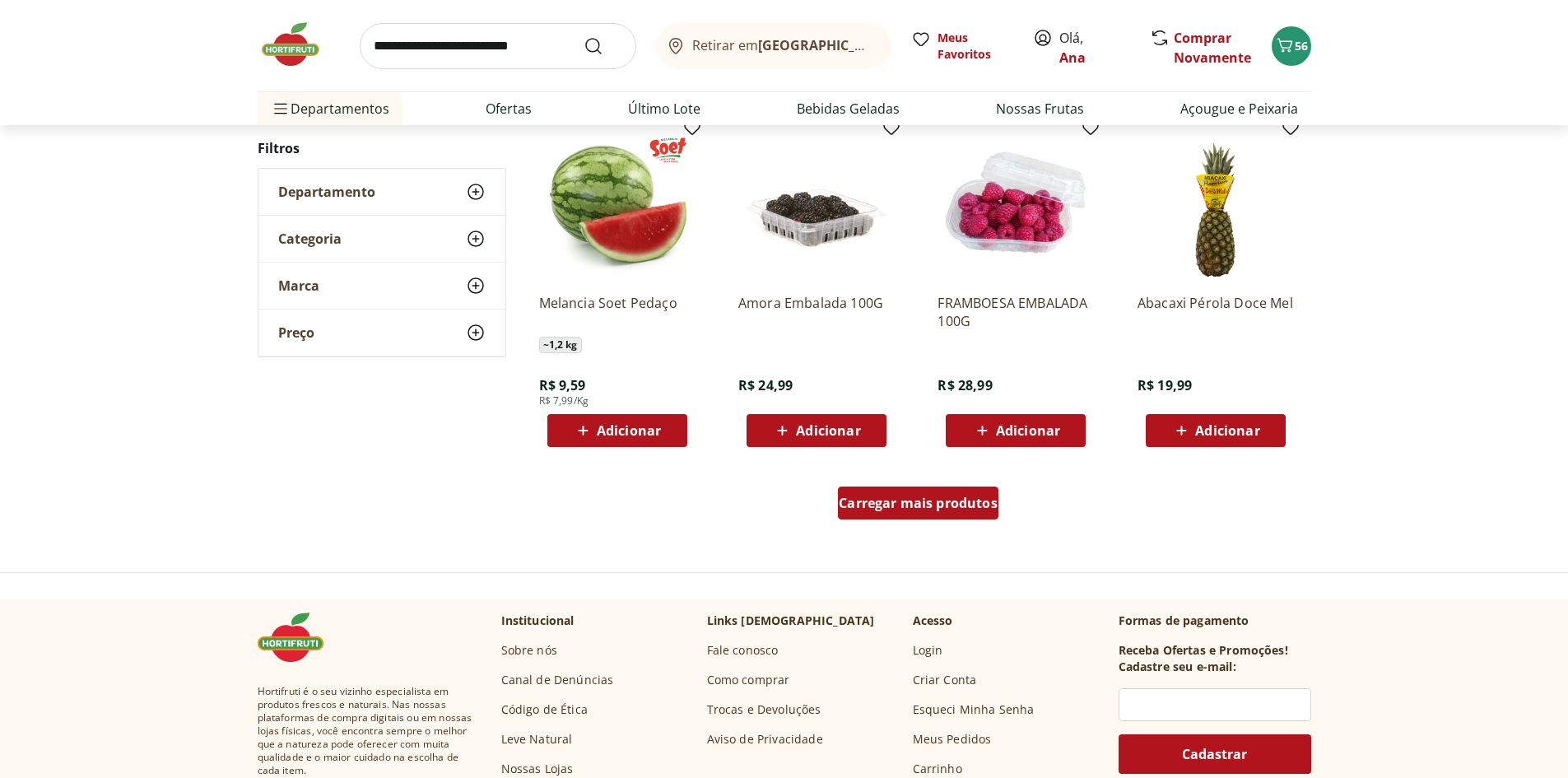
click at [947, 509] on span "Carregar mais produtos" at bounding box center [918, 502] width 159 height 13
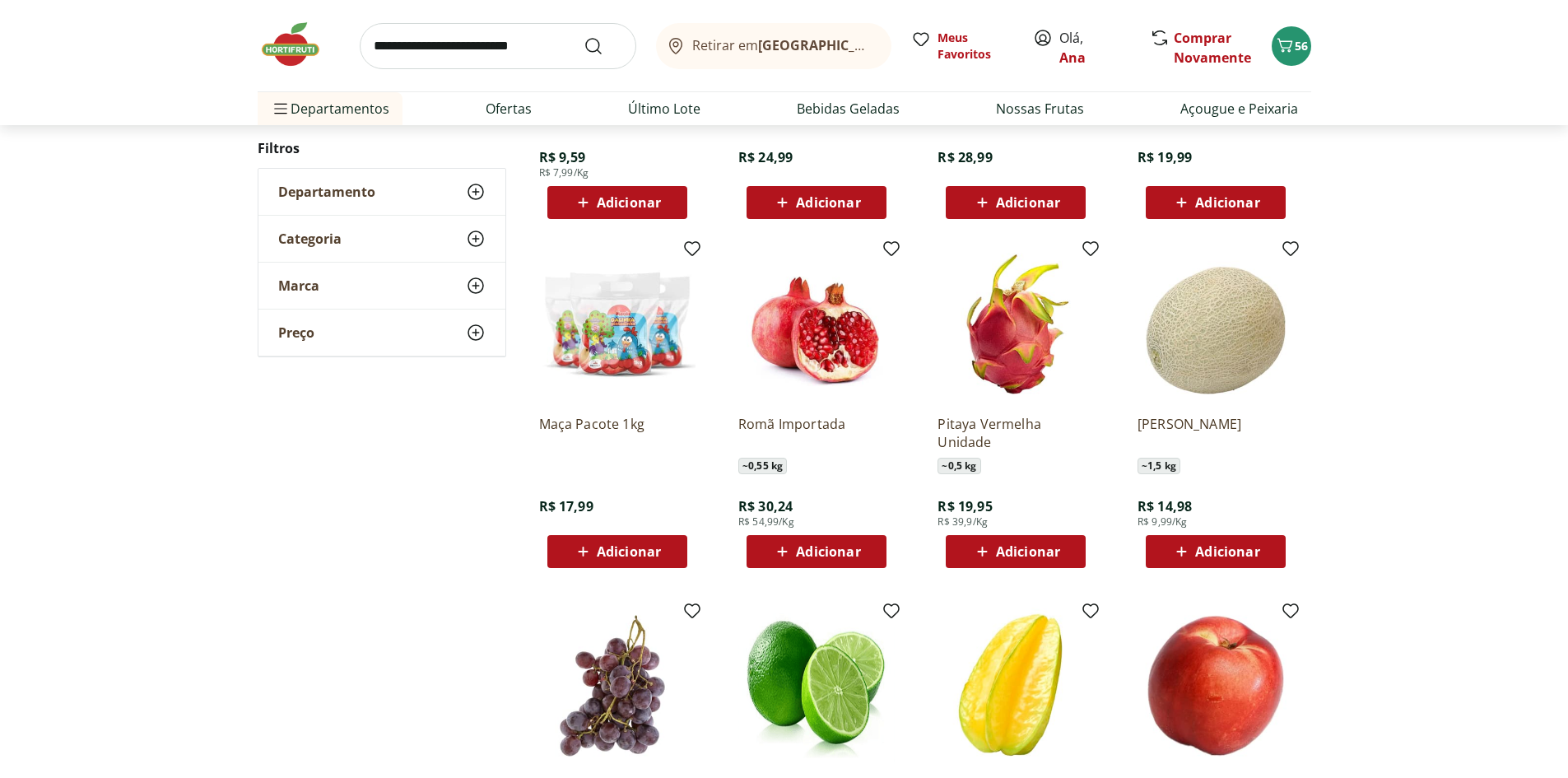
scroll to position [1221, 0]
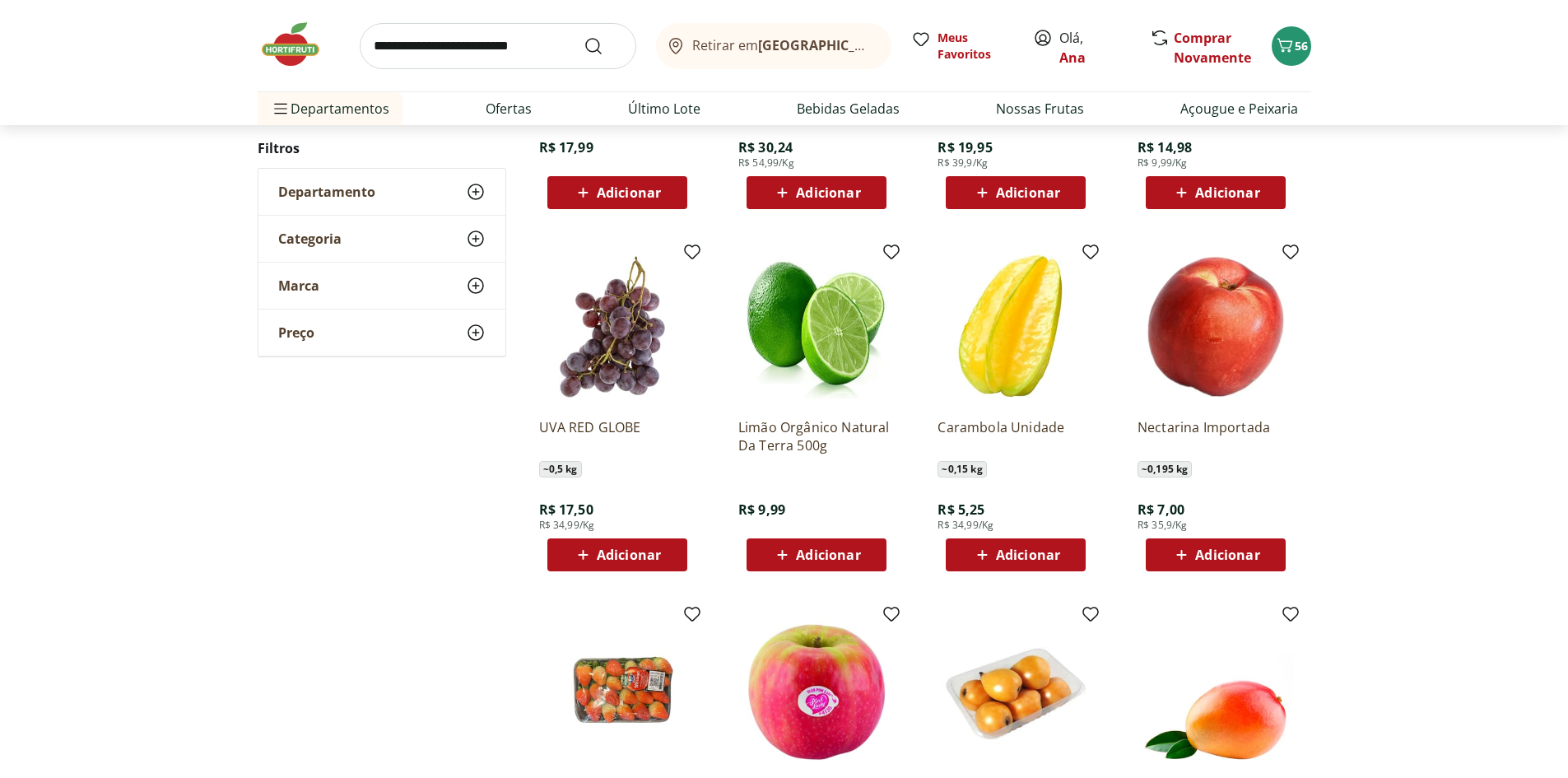
scroll to position [559, 0]
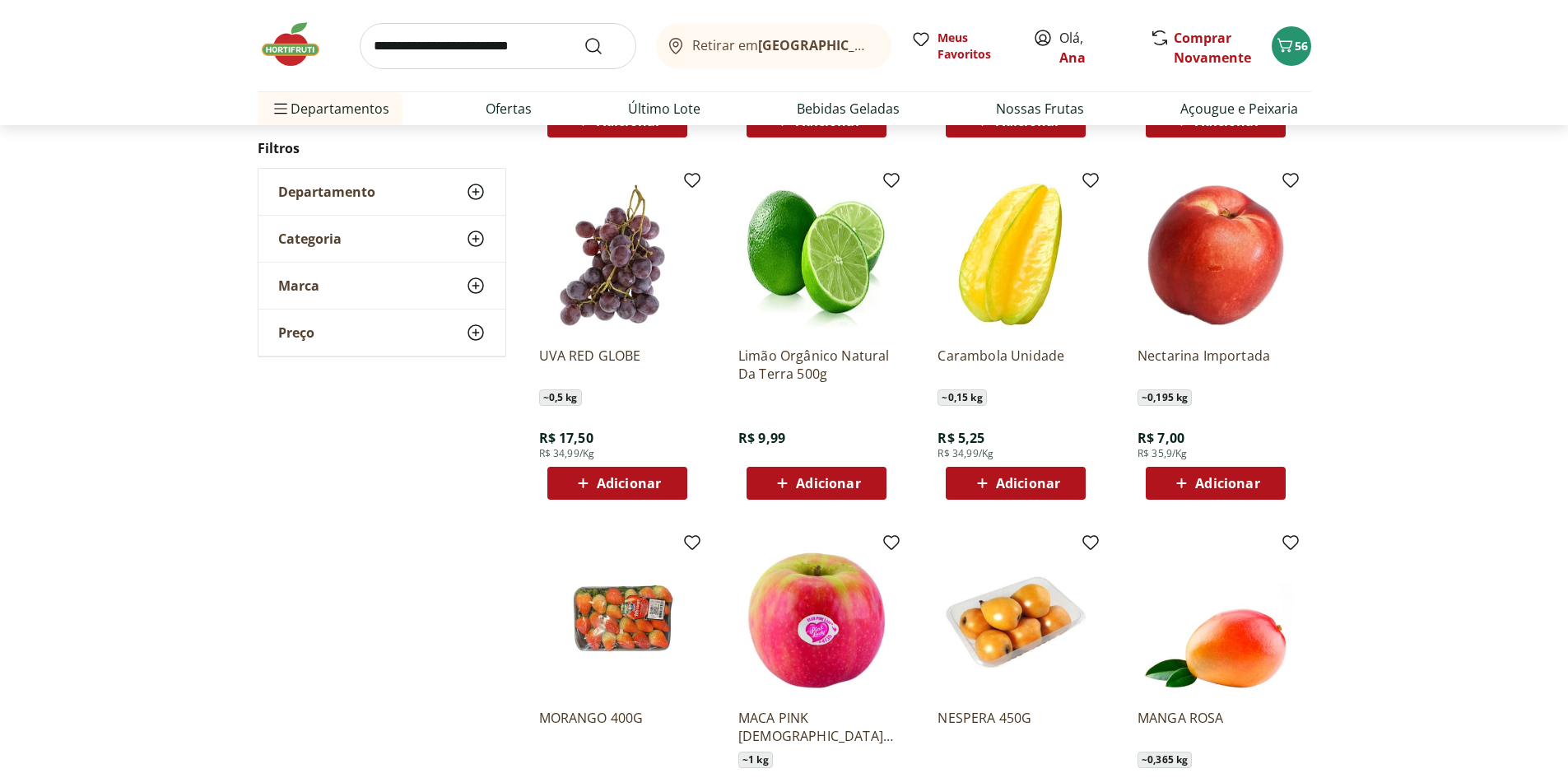
click at [590, 486] on icon at bounding box center [582, 483] width 20 height 19
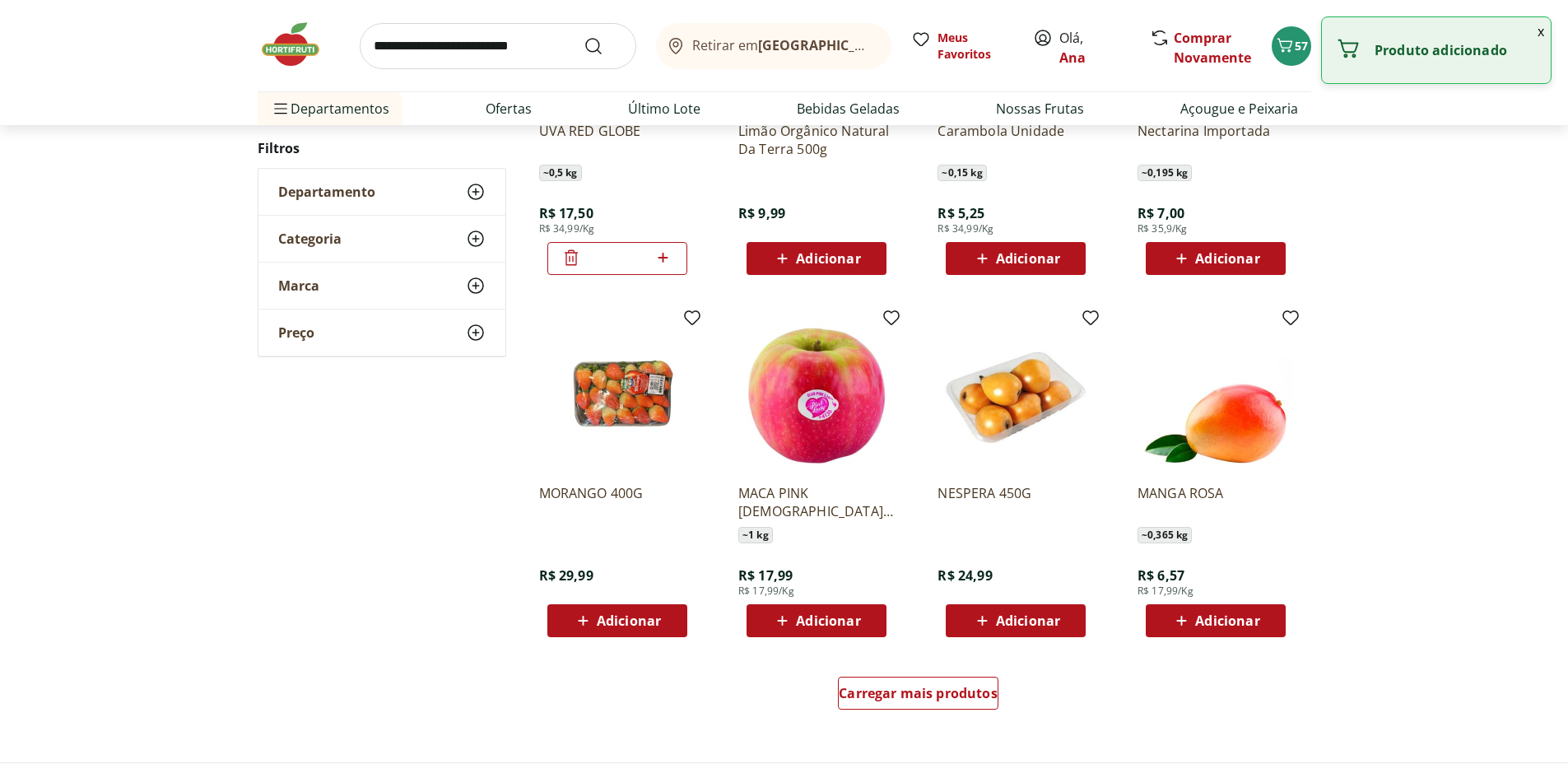
scroll to position [807, 0]
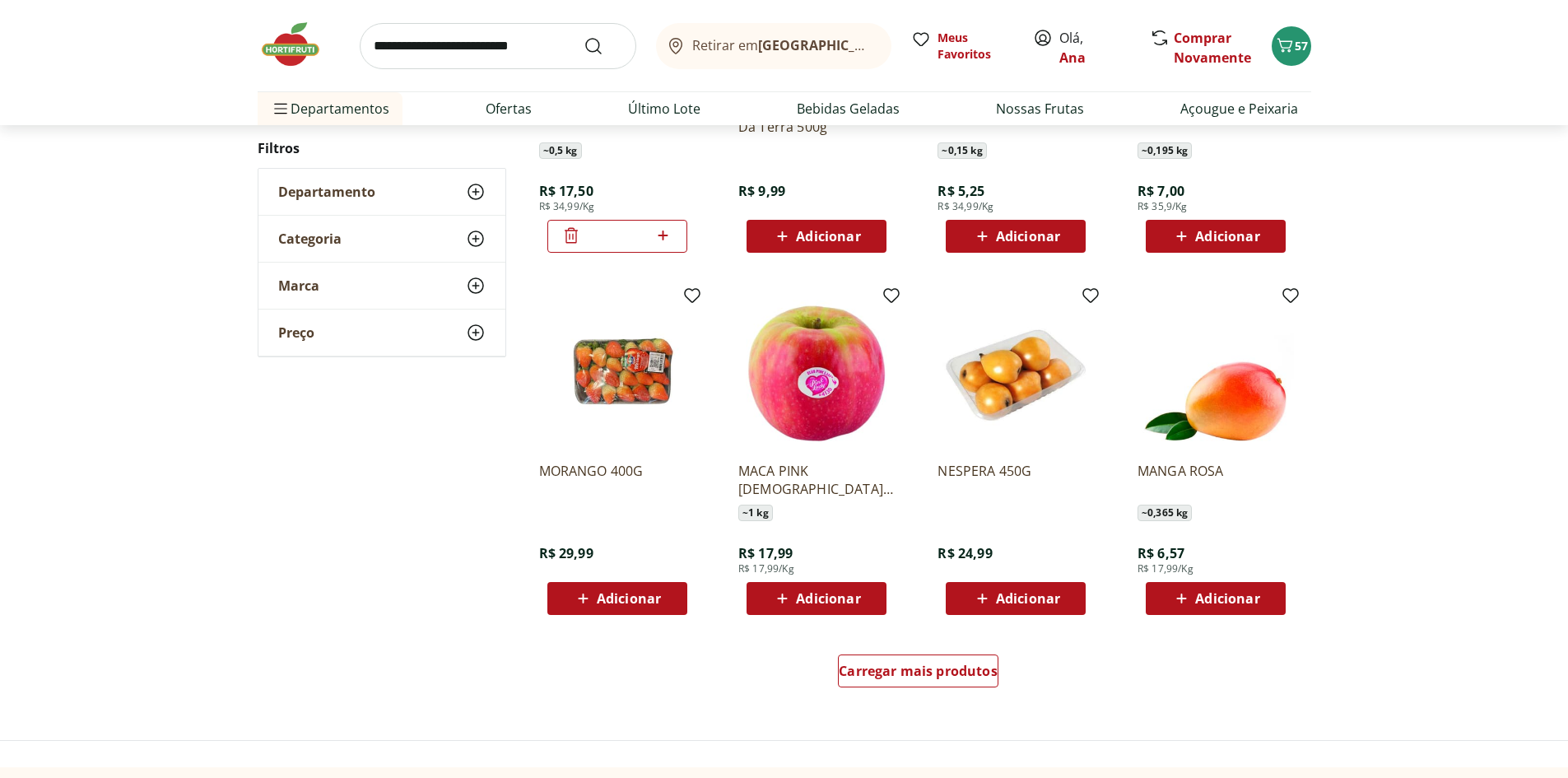
click at [369, 188] on span "Departamento" at bounding box center [327, 191] width 97 height 17
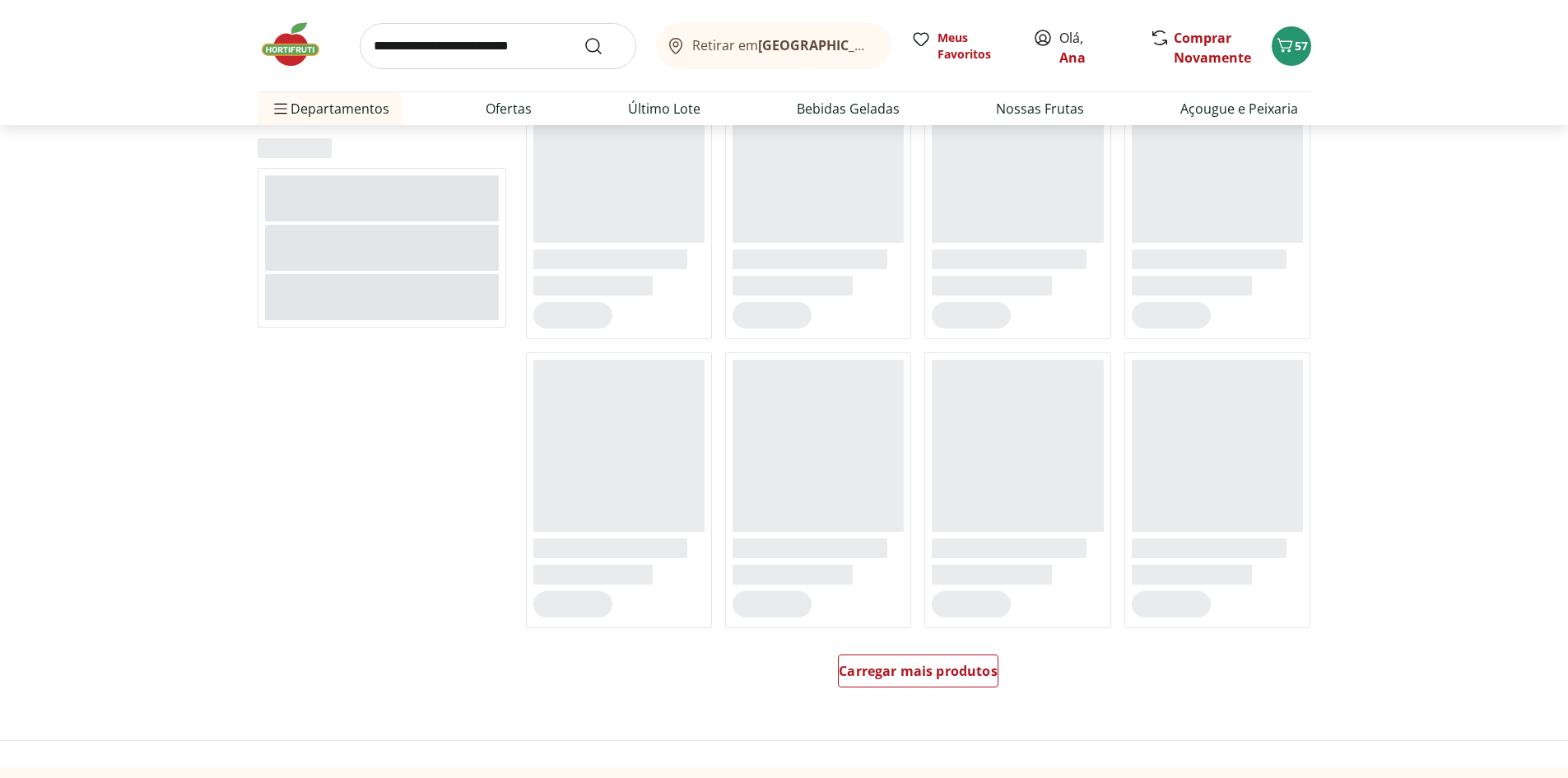
scroll to position [721, 0]
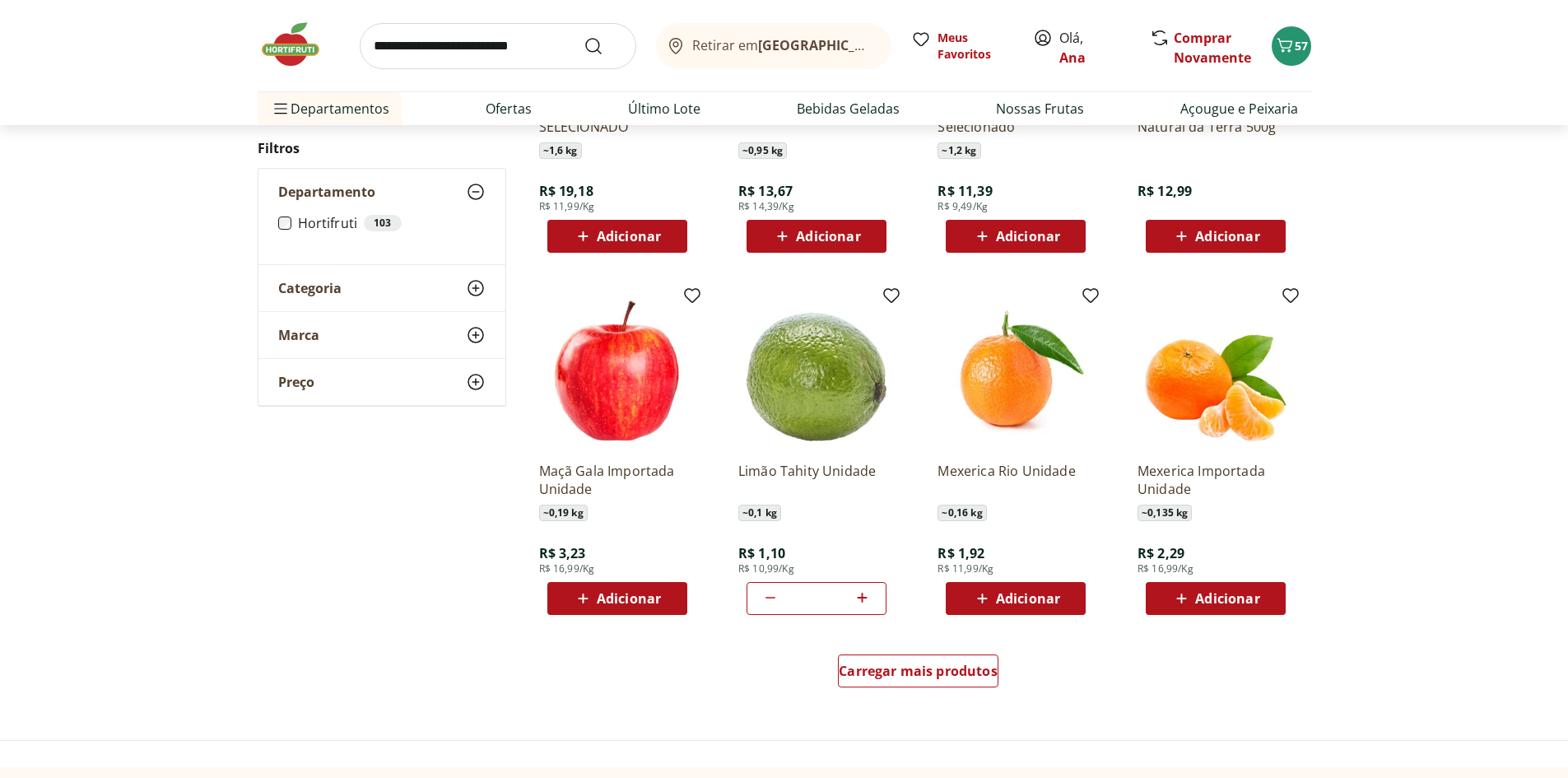
click at [314, 283] on span "Categoria" at bounding box center [310, 288] width 63 height 17
click at [474, 287] on icon at bounding box center [476, 288] width 19 height 19
click at [316, 288] on span "Categoria" at bounding box center [310, 288] width 63 height 17
click at [331, 229] on label "Hortifruti 103" at bounding box center [391, 223] width 188 height 17
click at [472, 193] on icon at bounding box center [476, 191] width 19 height 19
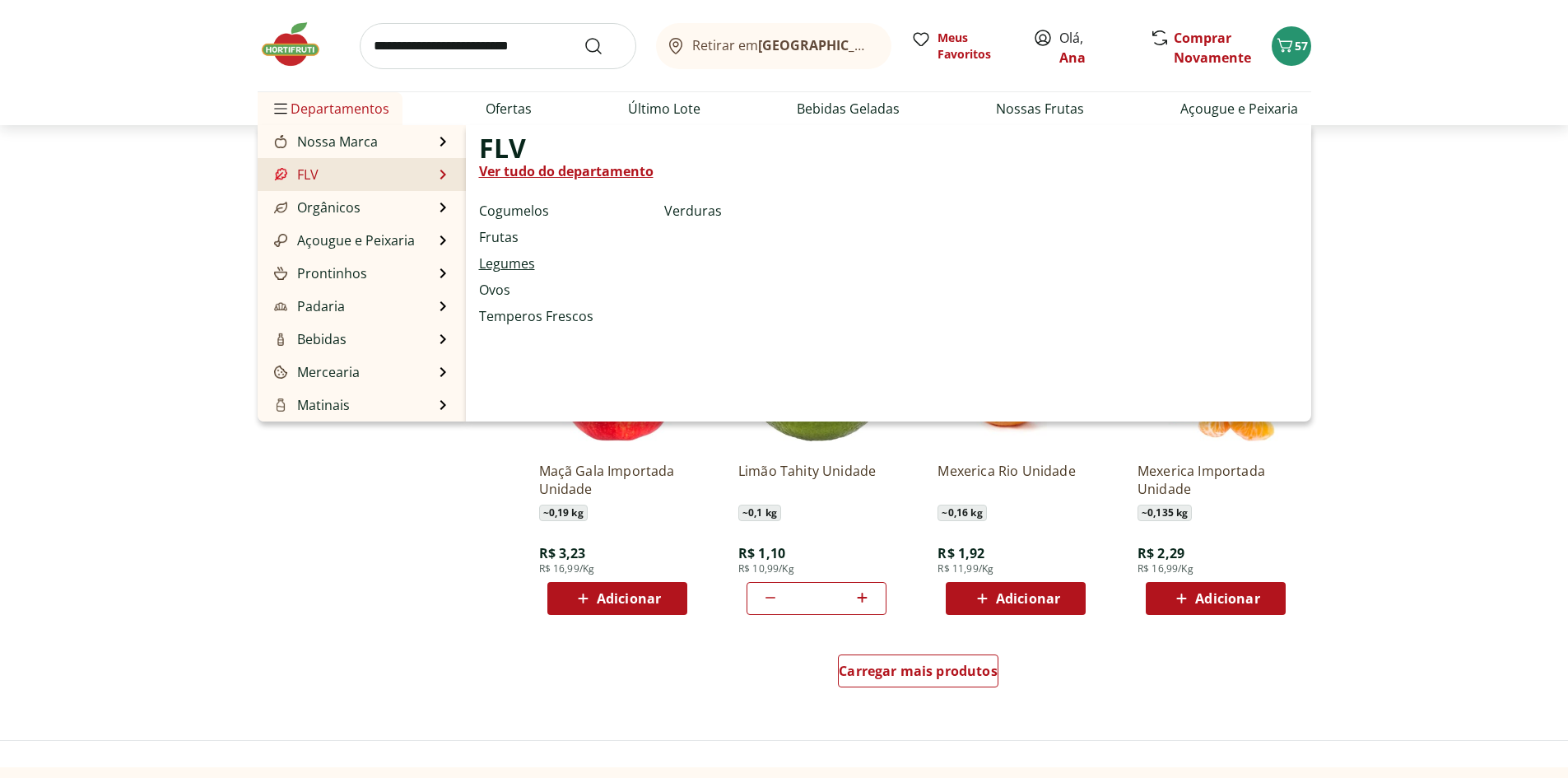
click at [522, 264] on link "Legumes" at bounding box center [507, 263] width 56 height 19
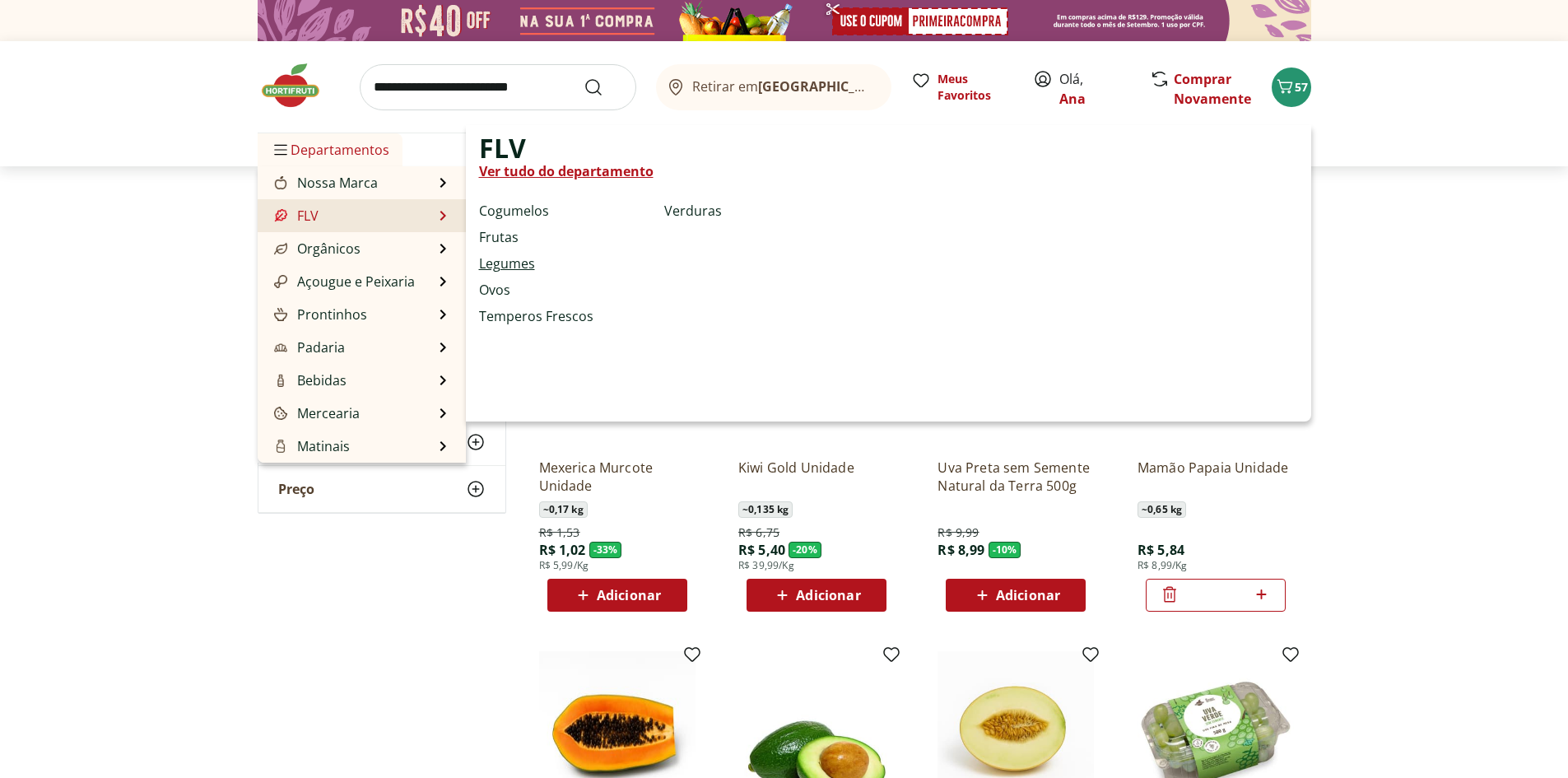
select select "**********"
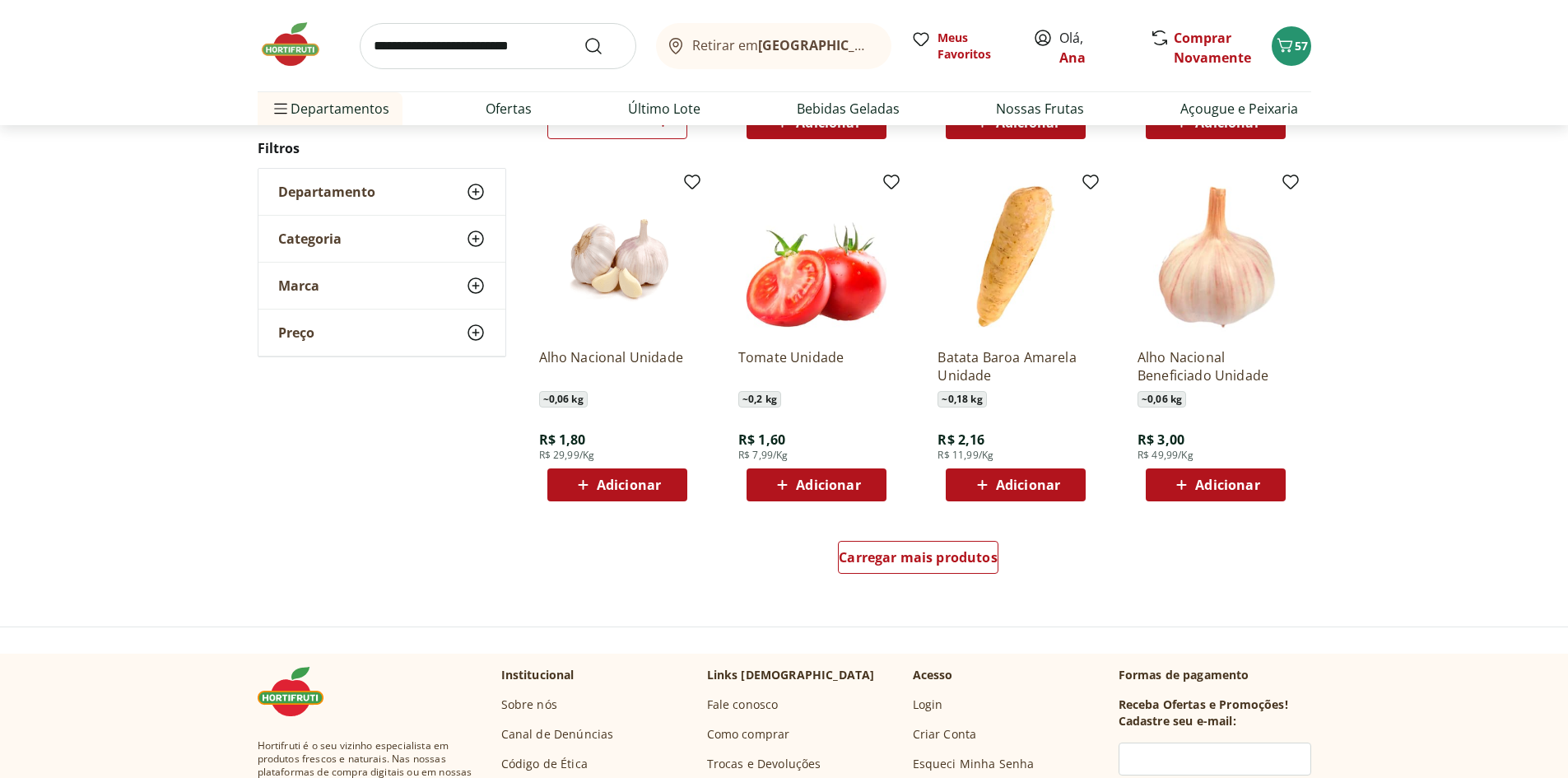
scroll to position [988, 0]
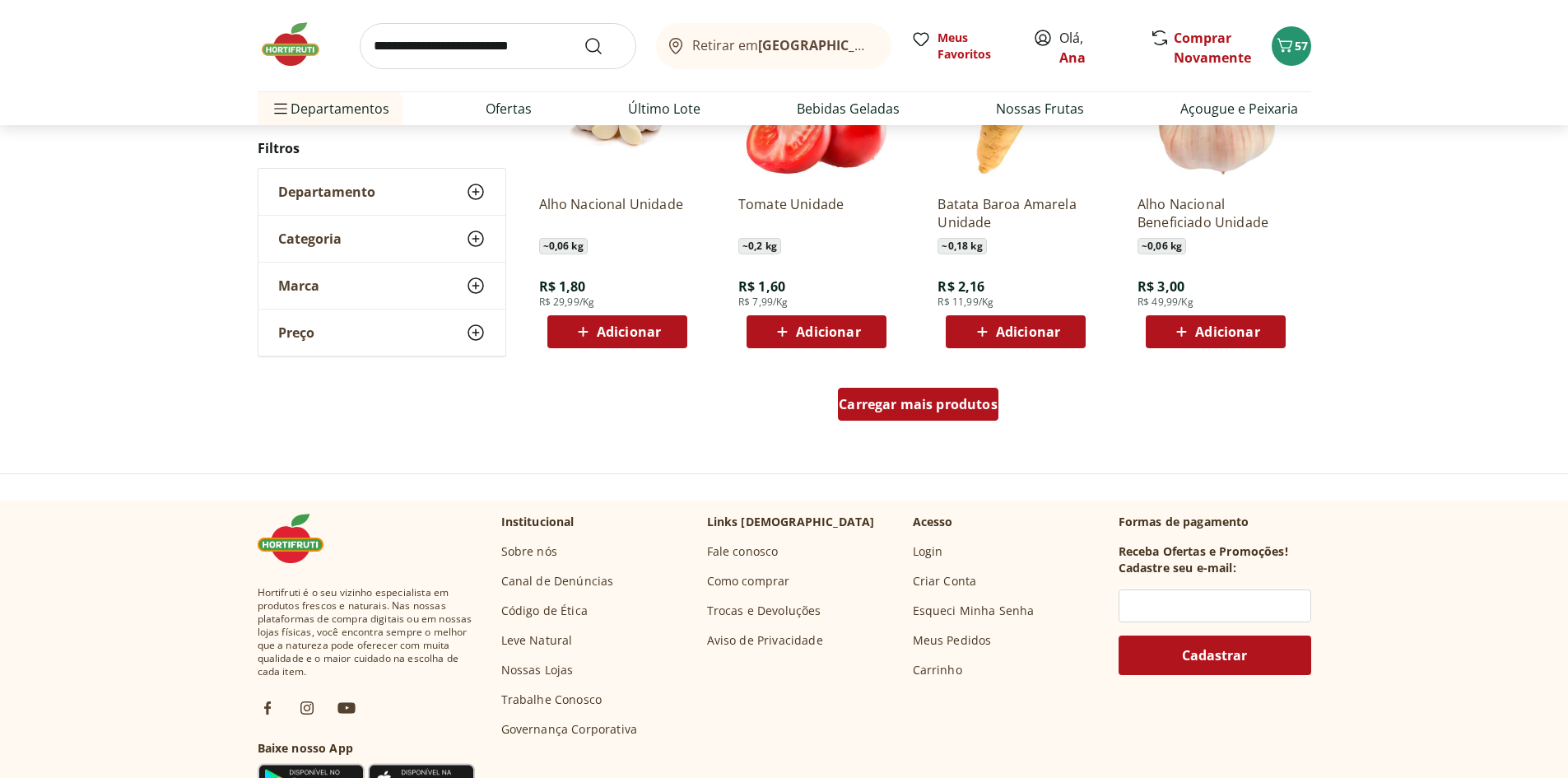
click at [927, 404] on span "Carregar mais produtos" at bounding box center [918, 404] width 159 height 13
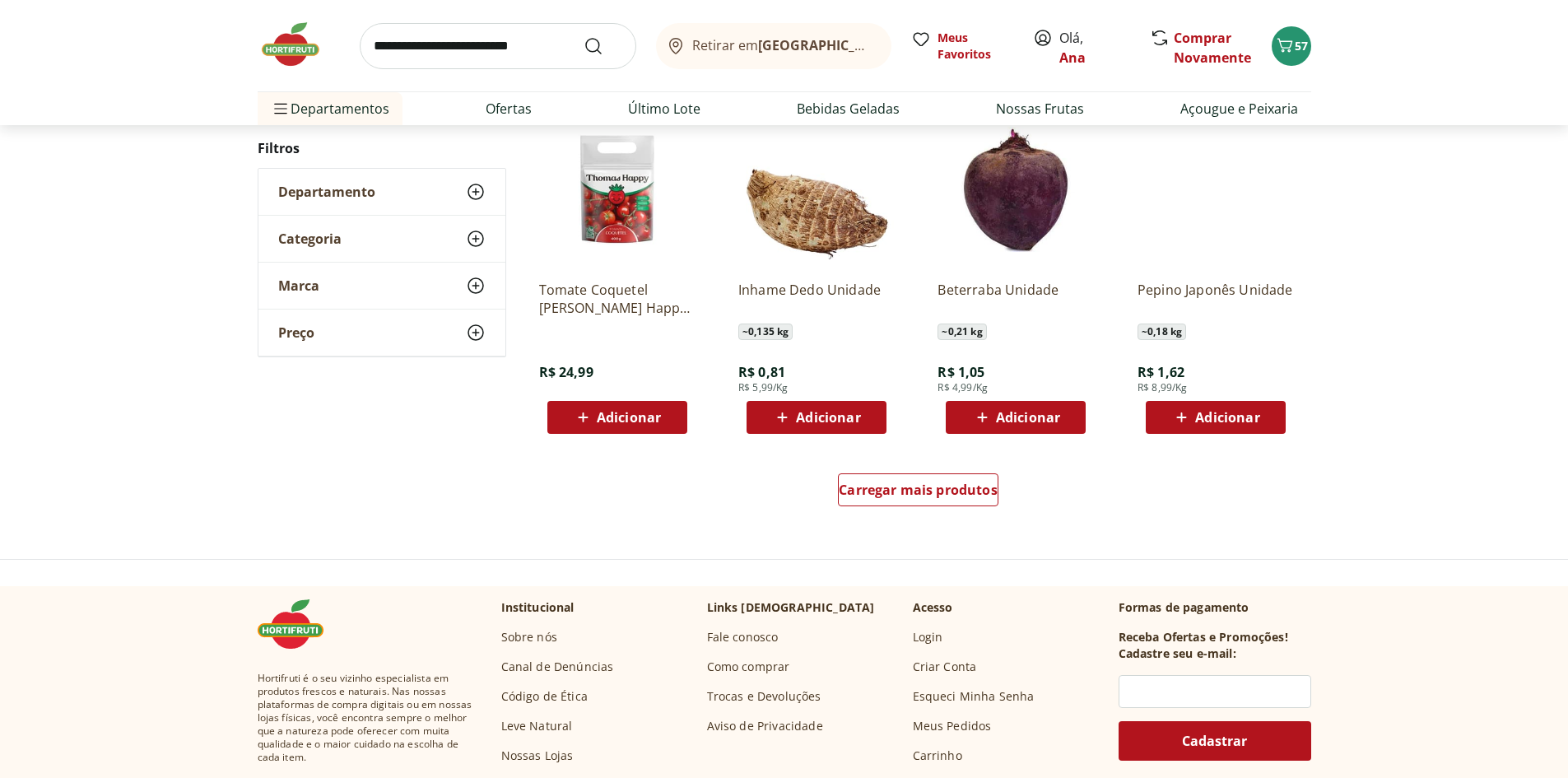
scroll to position [1070, 0]
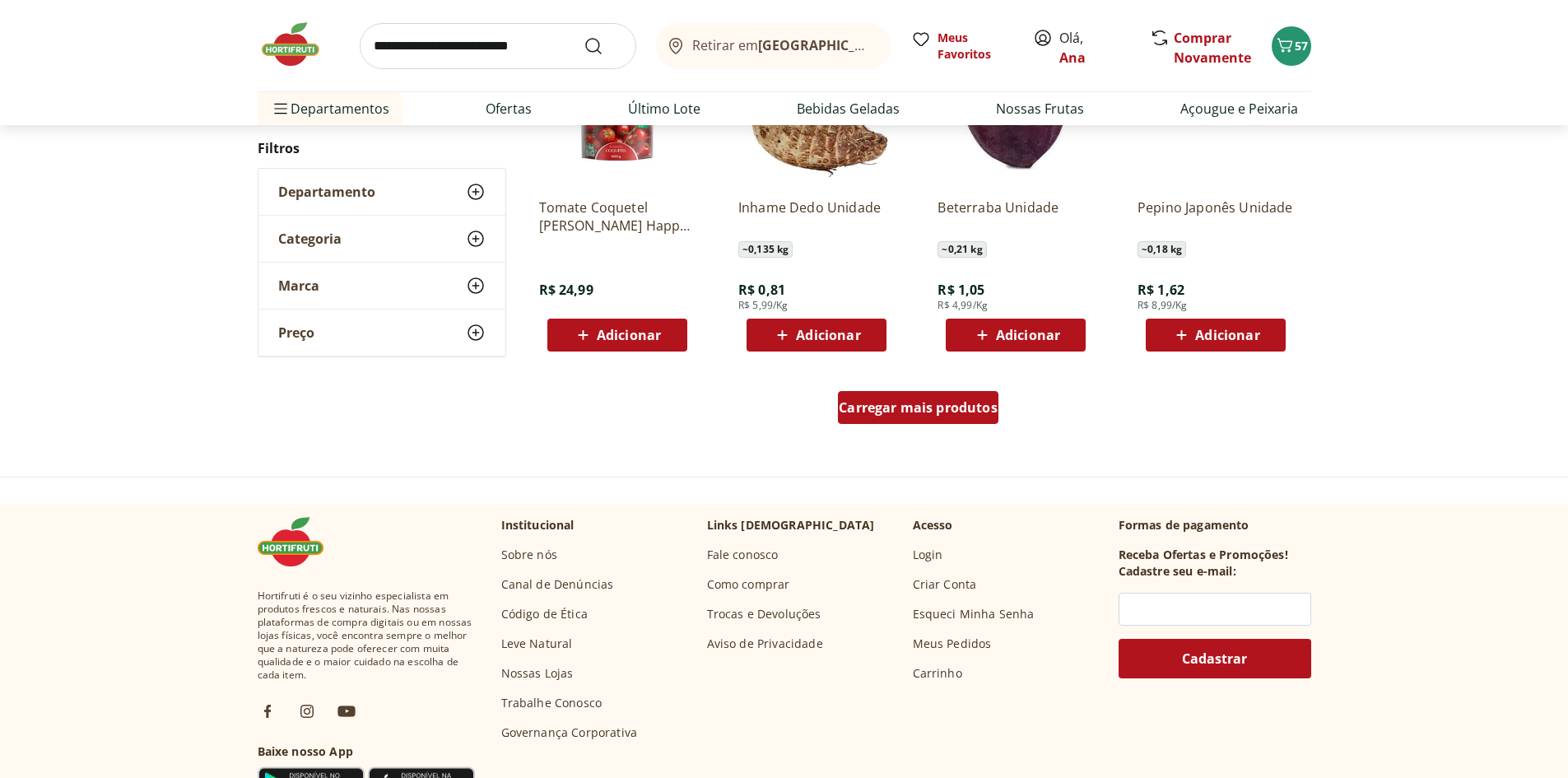
click at [974, 405] on span "Carregar mais produtos" at bounding box center [918, 407] width 159 height 13
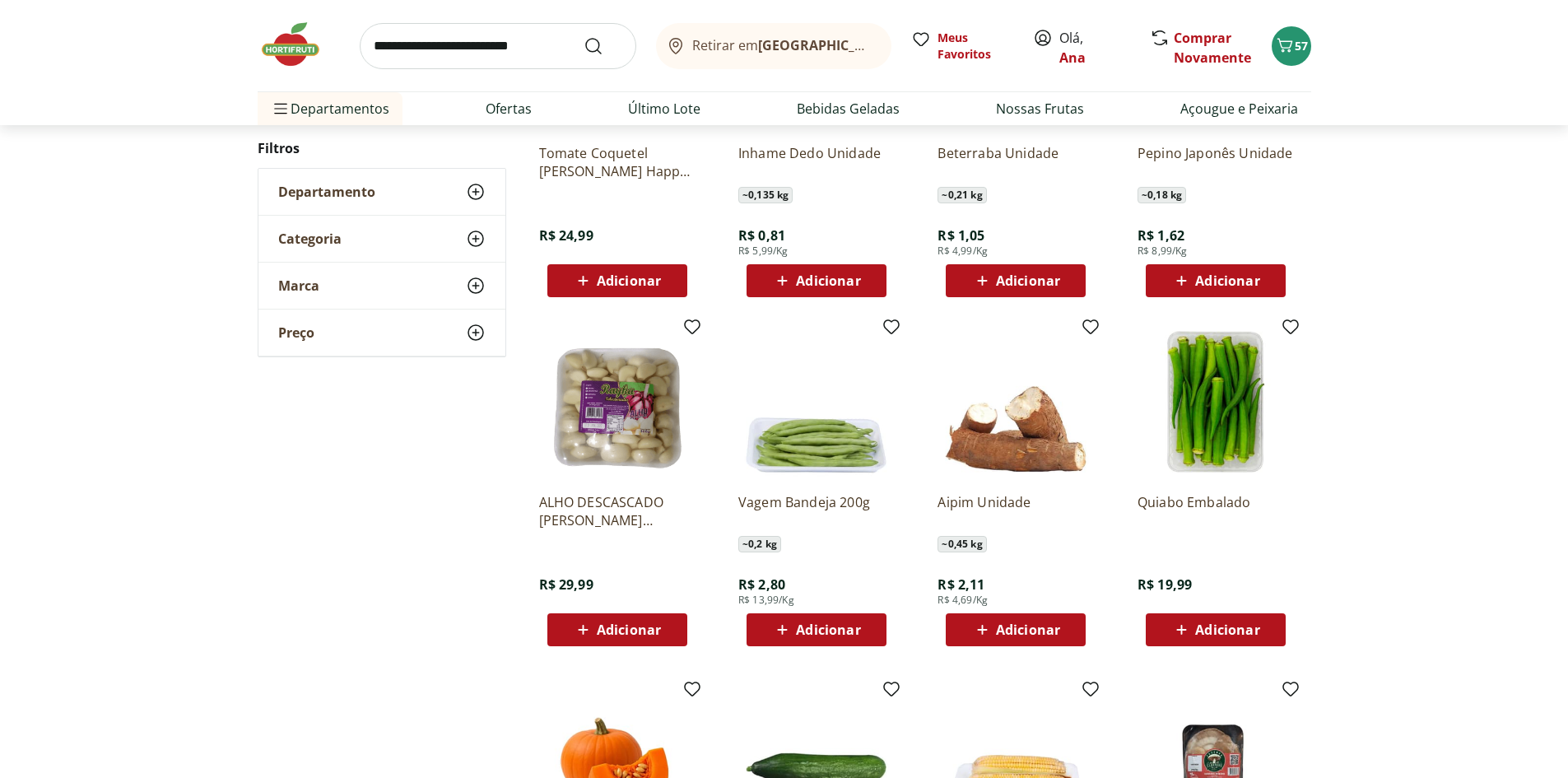
scroll to position [1317, 0]
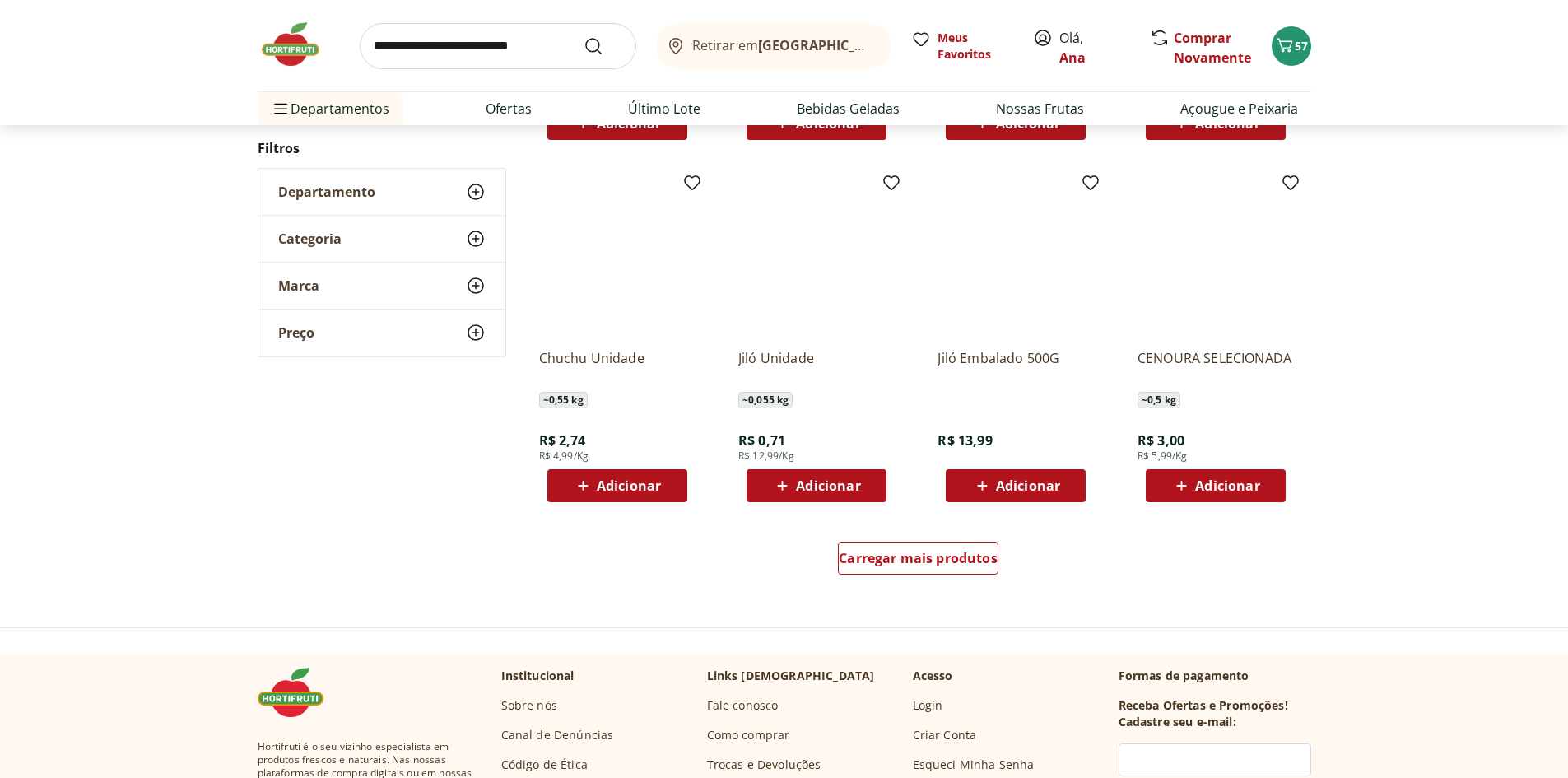
scroll to position [984, 0]
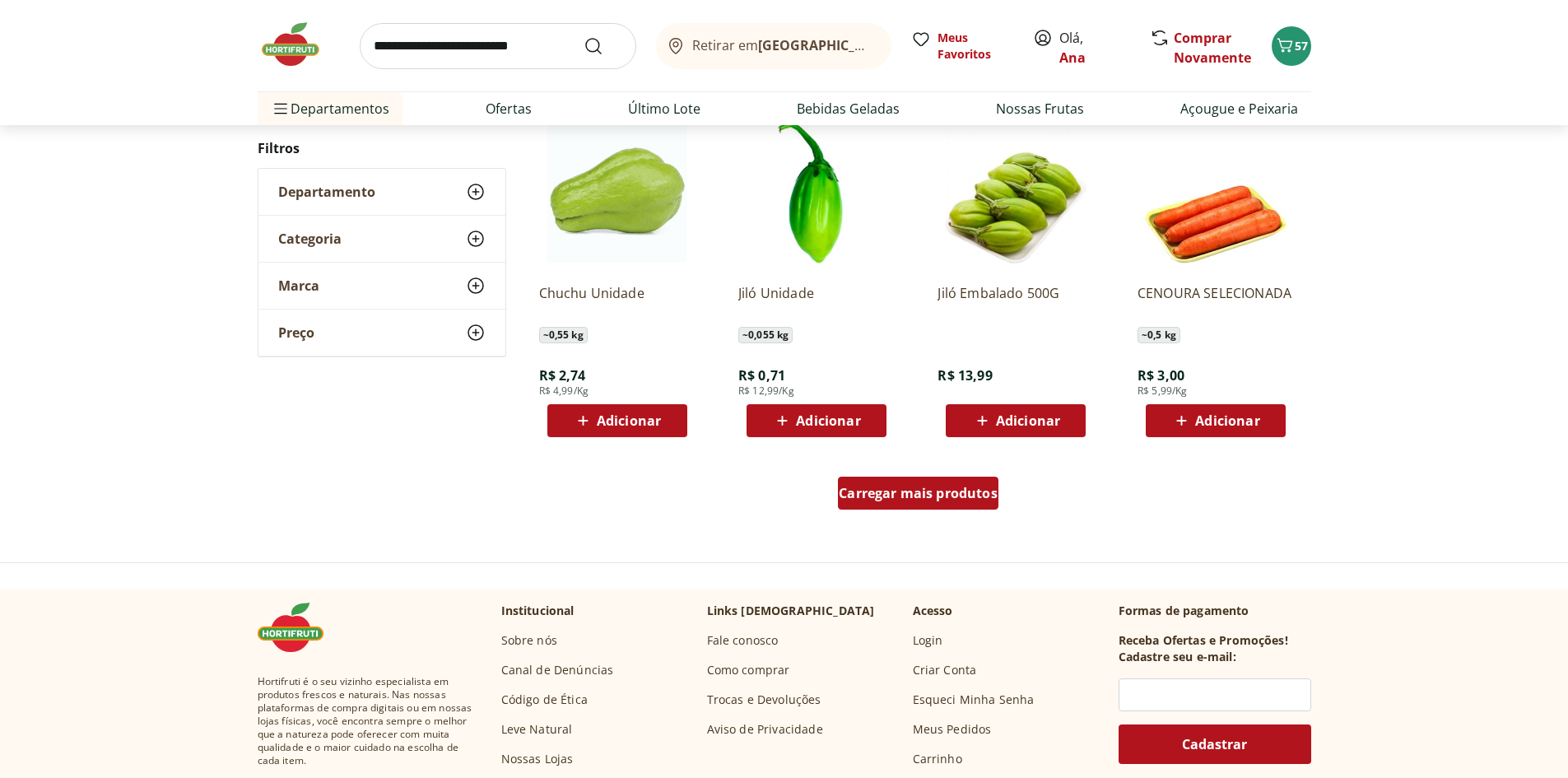
click at [916, 500] on span "Carregar mais produtos" at bounding box center [918, 493] width 159 height 13
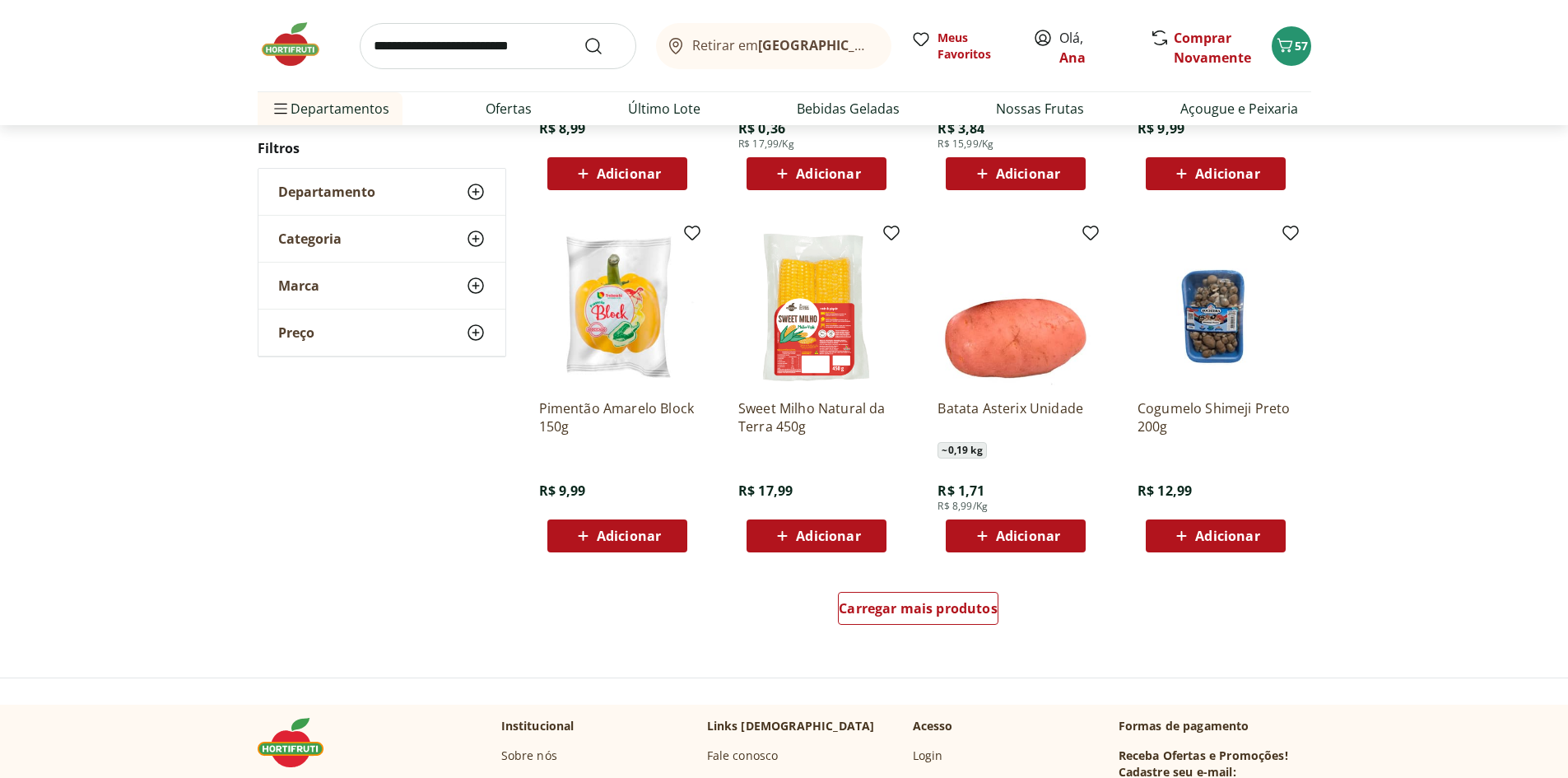
scroll to position [899, 0]
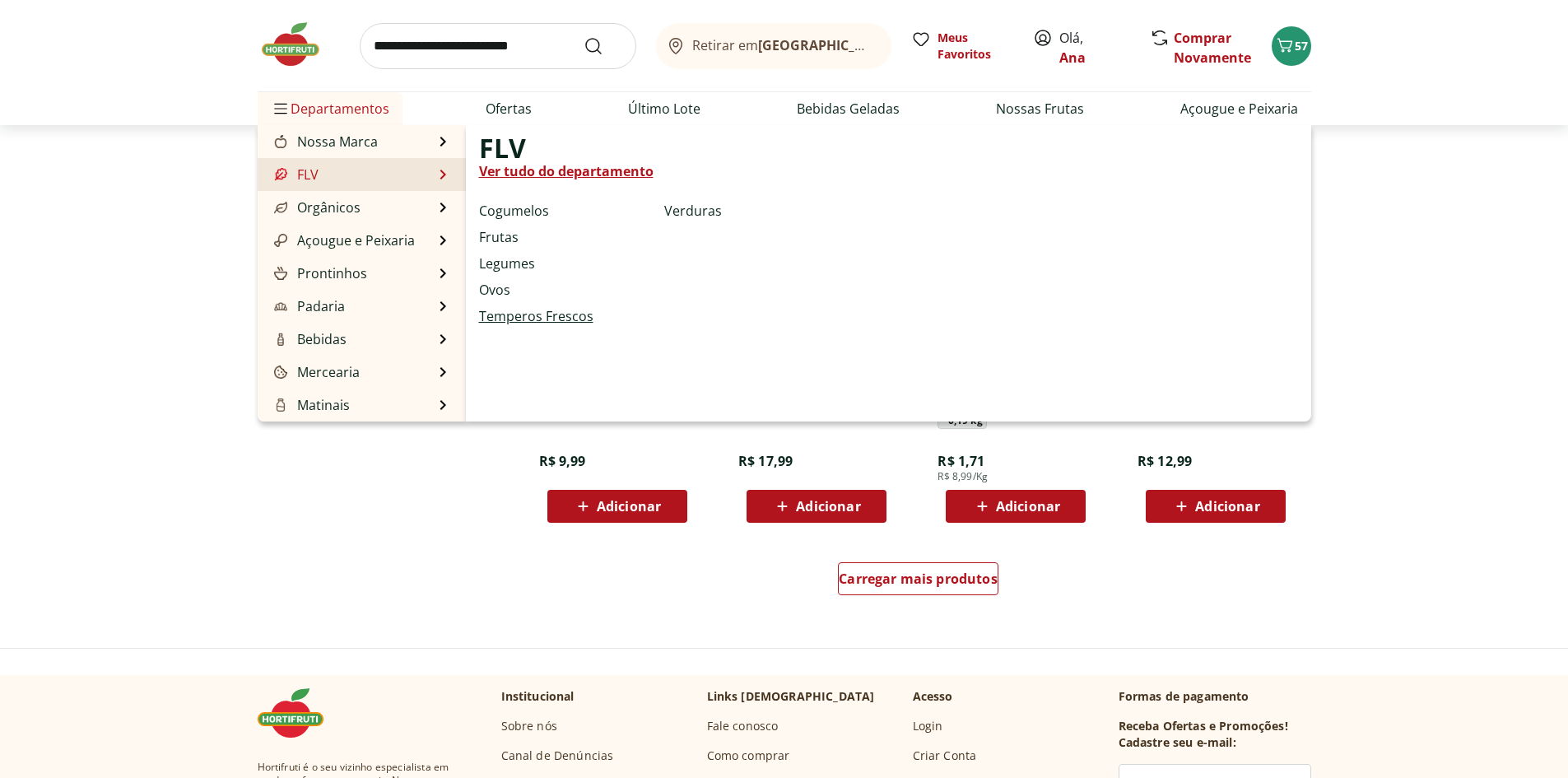
click at [546, 314] on link "Temperos Frescos" at bounding box center [536, 316] width 115 height 19
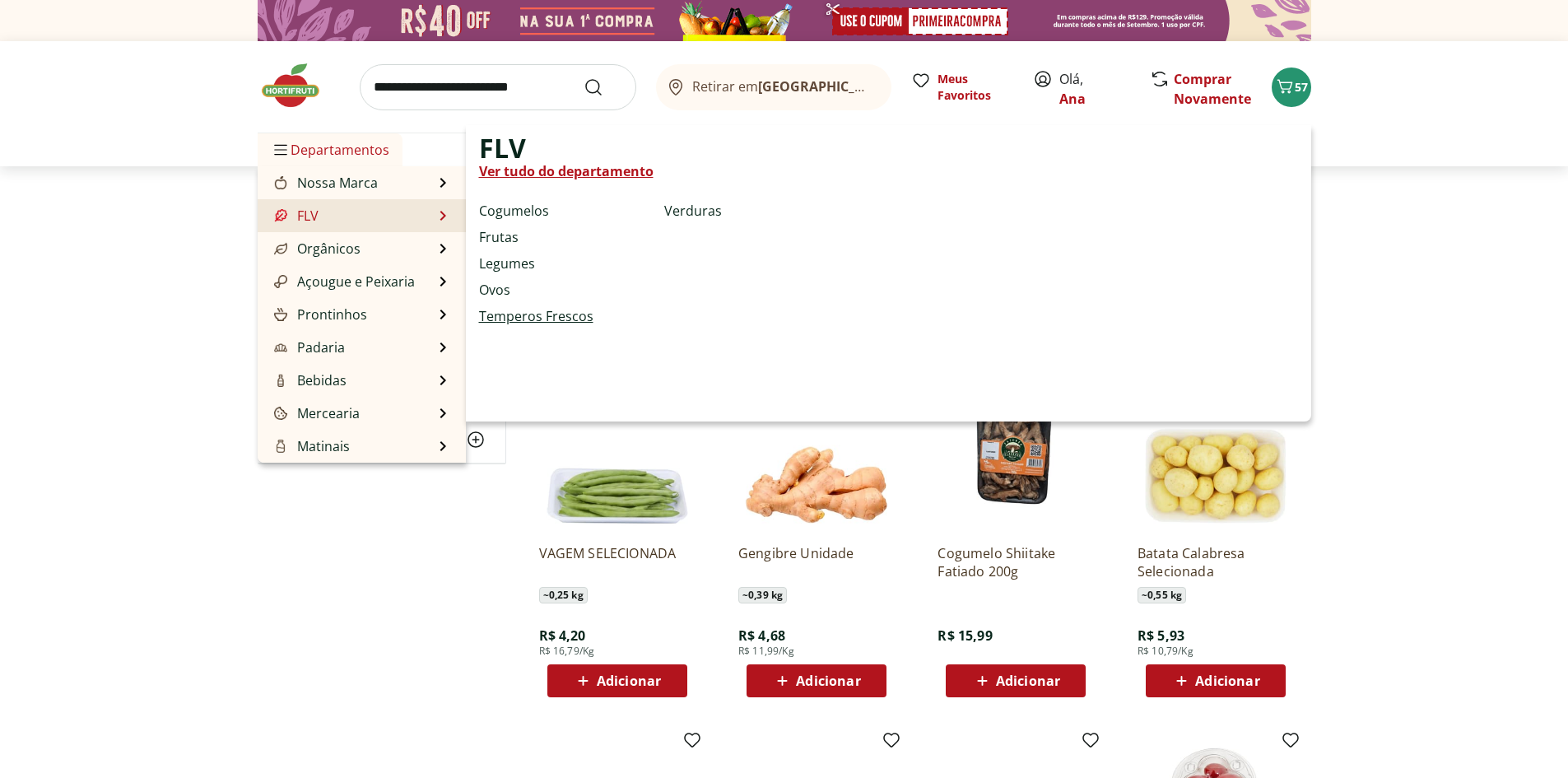
select select "**********"
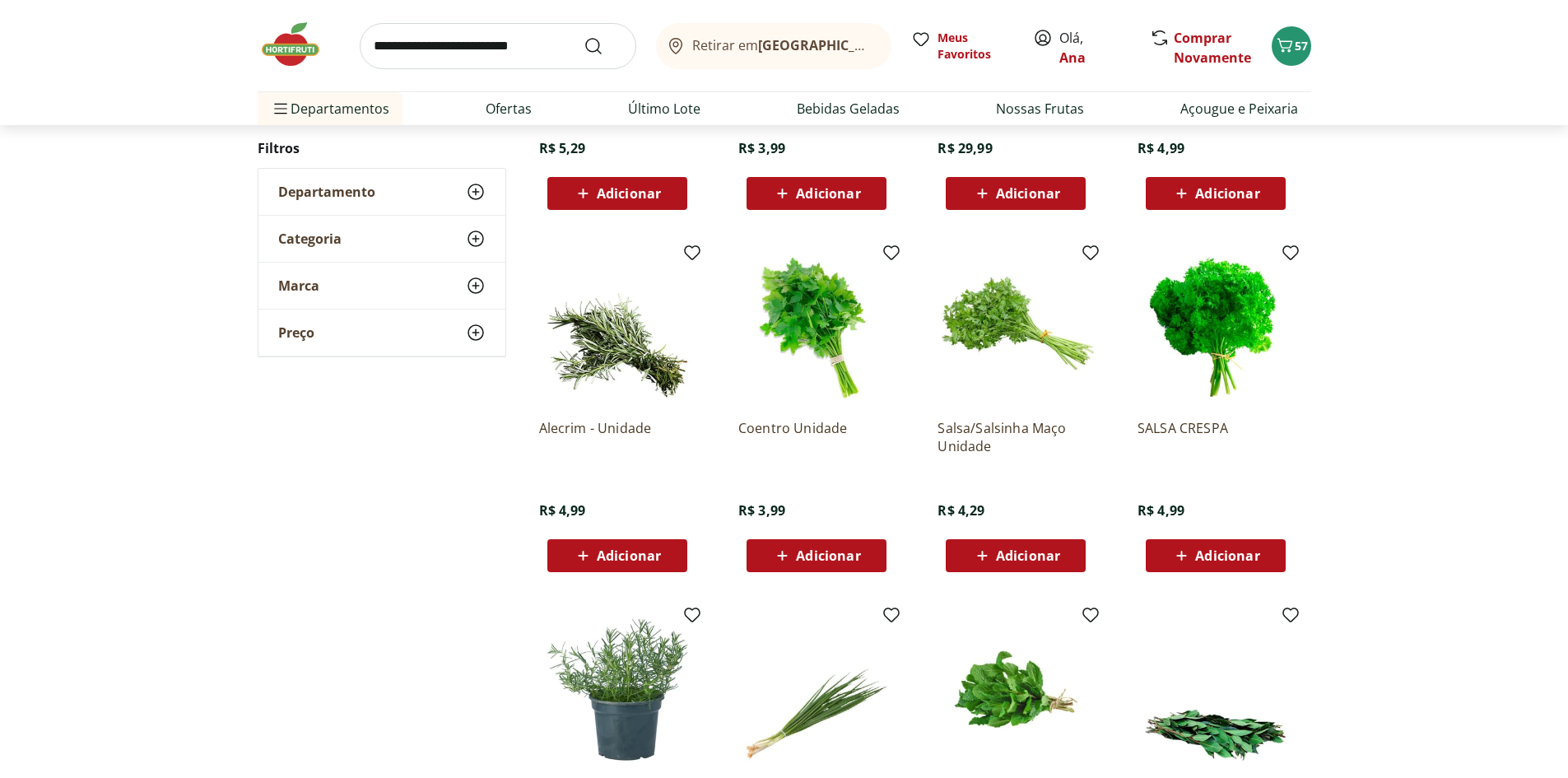
scroll to position [411, 0]
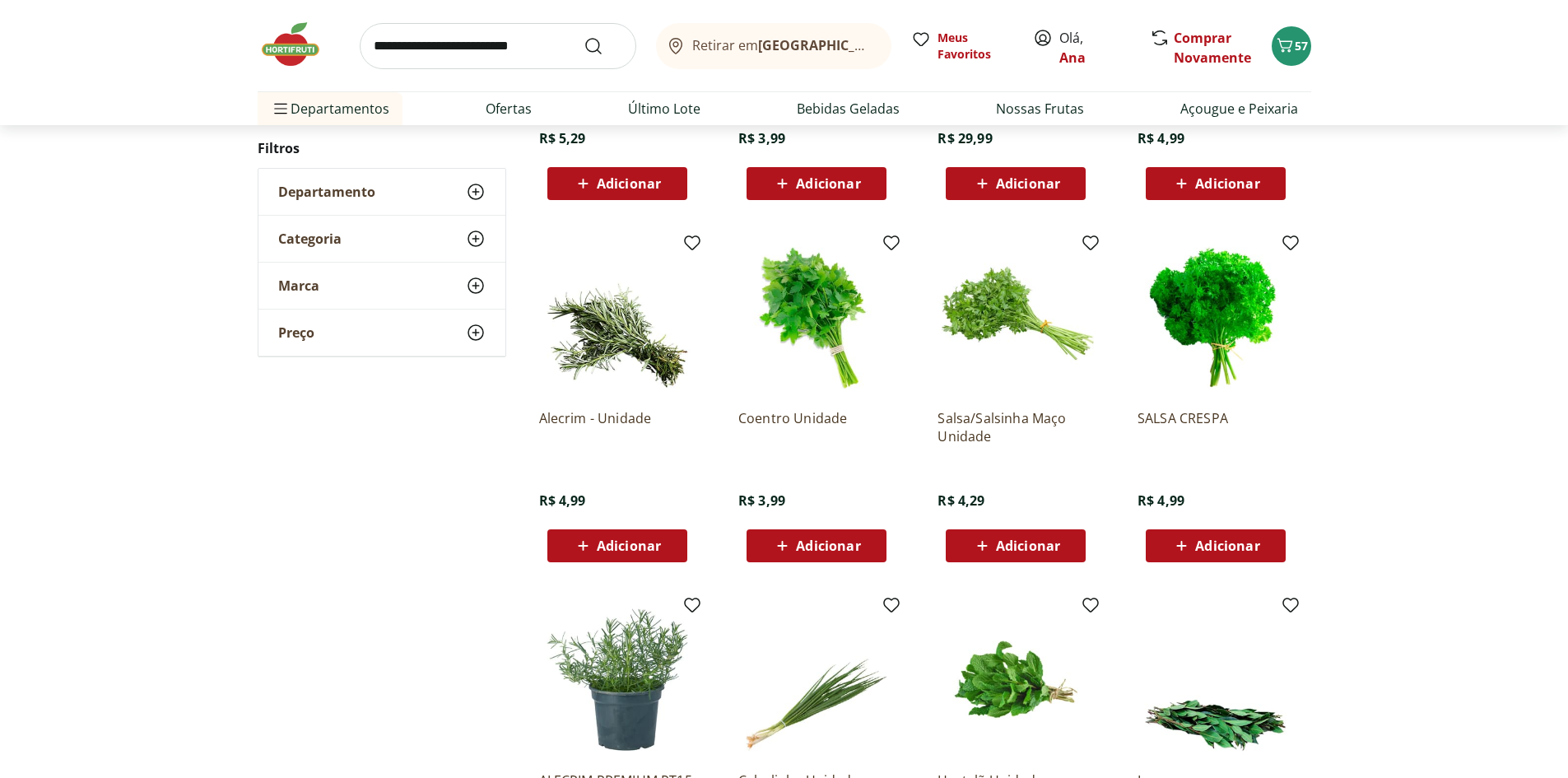
click at [805, 546] on span "Adicionar" at bounding box center [827, 545] width 64 height 13
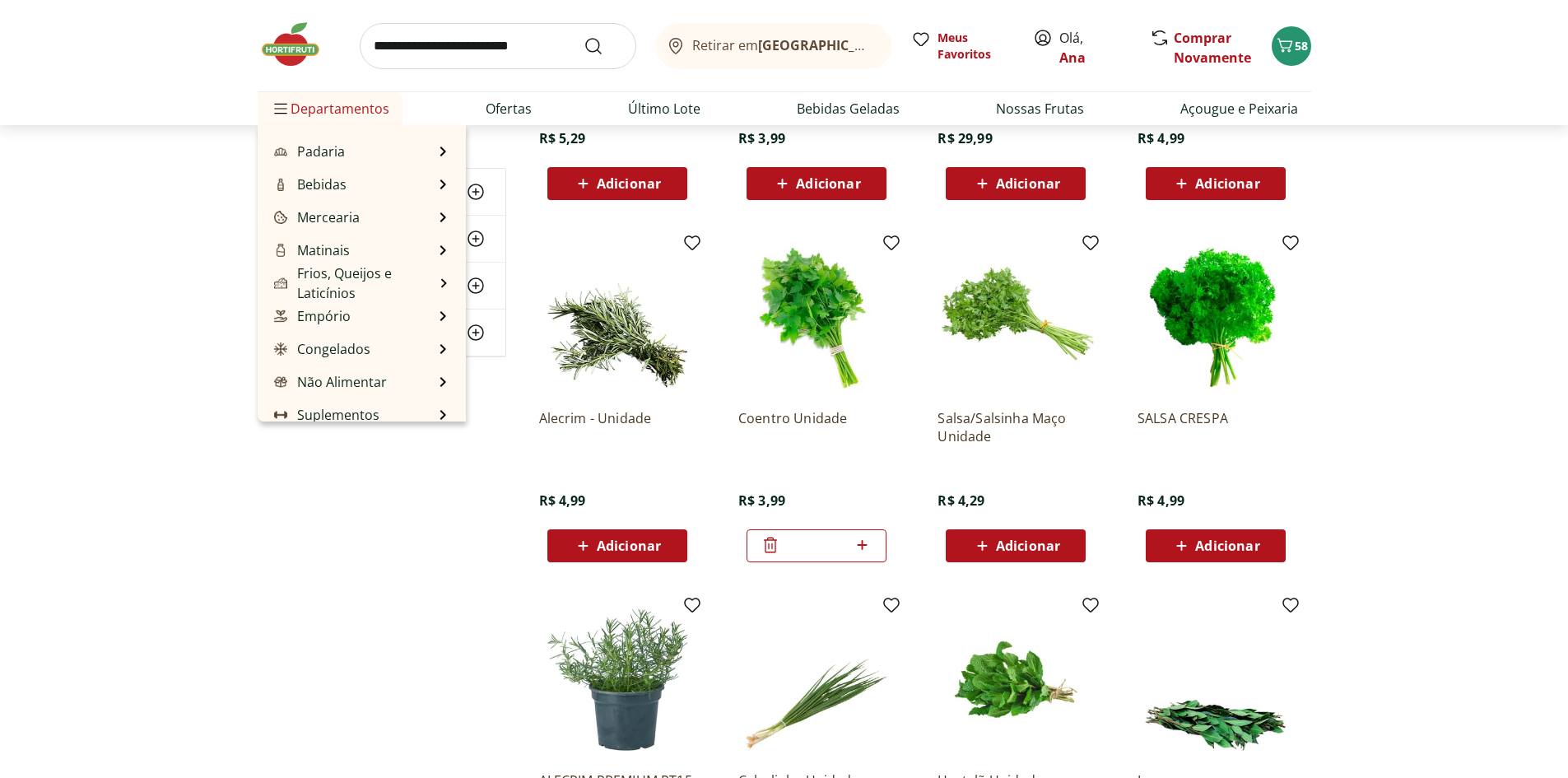
scroll to position [165, 0]
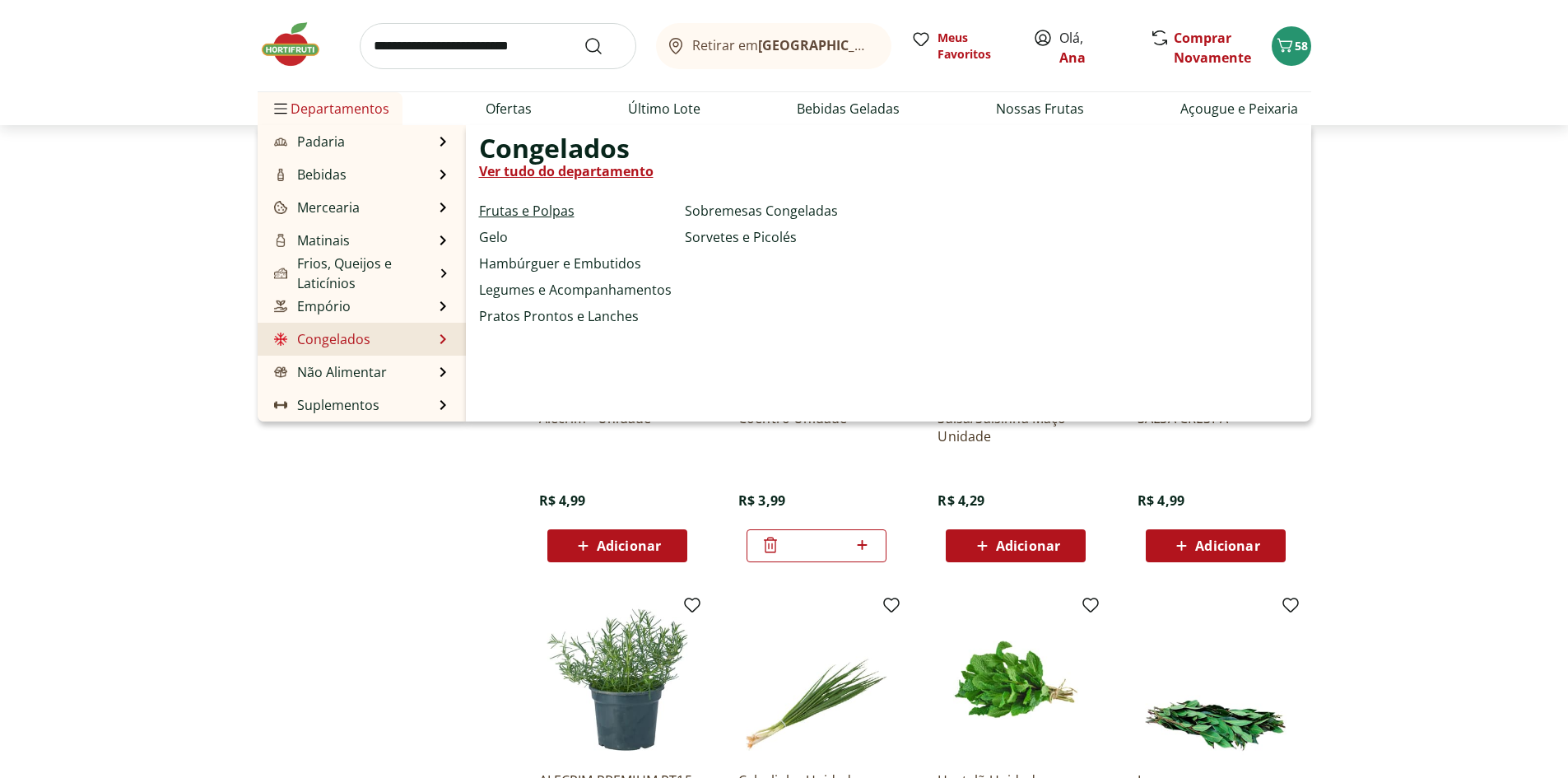
click at [527, 208] on link "Frutas e Polpas" at bounding box center [527, 211] width 95 height 19
select select "**********"
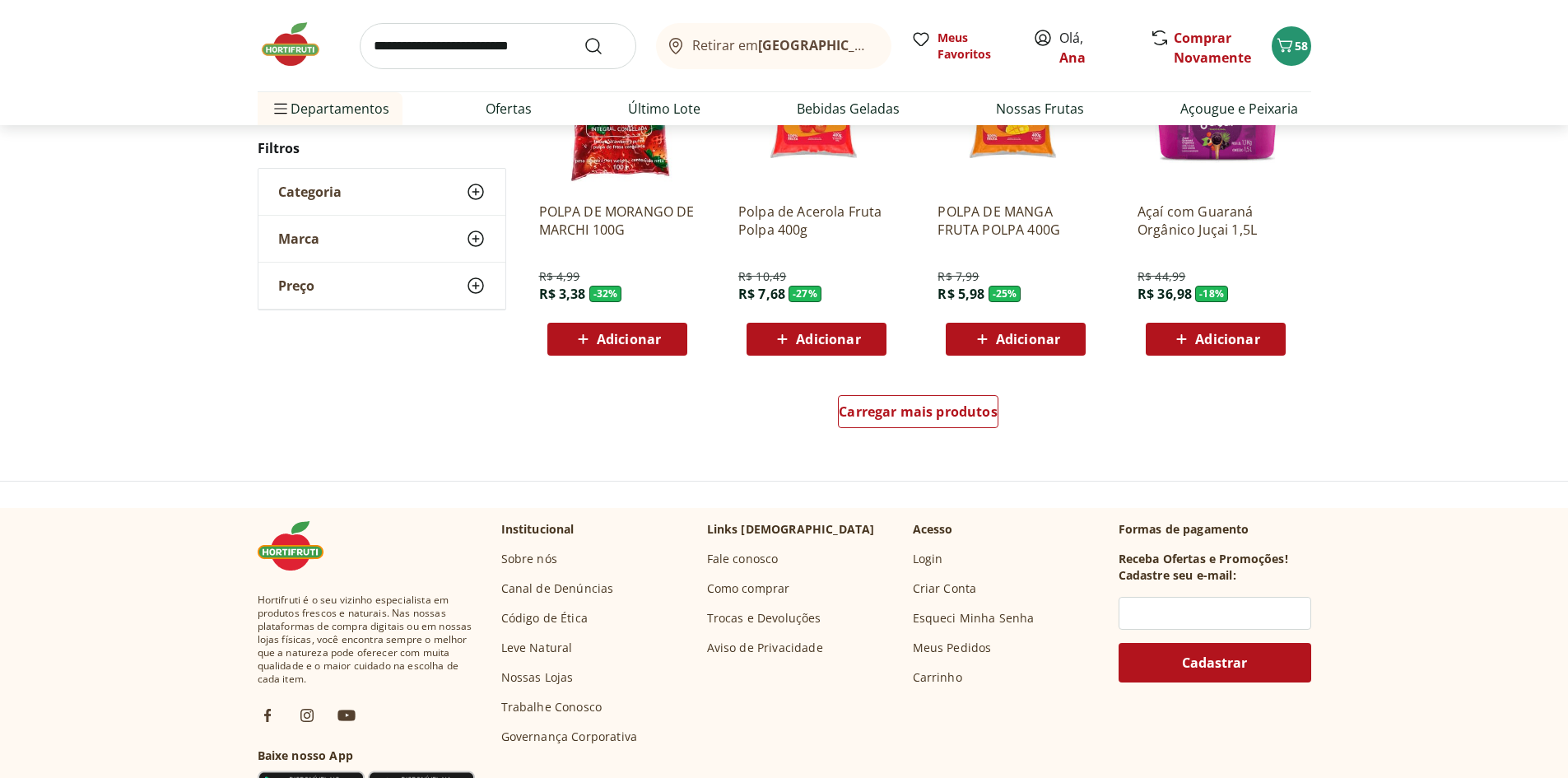
scroll to position [988, 0]
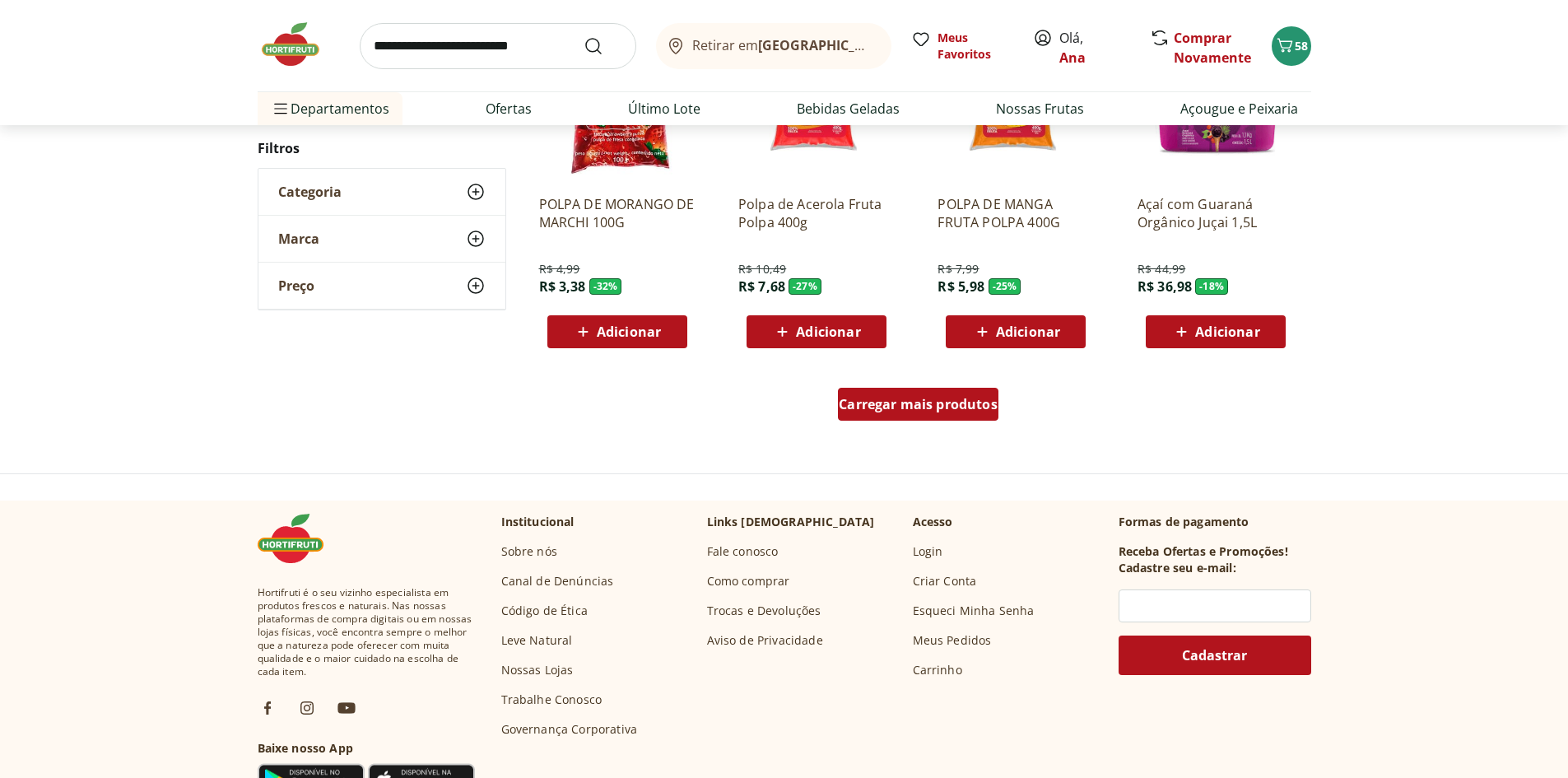
click at [896, 416] on div "Carregar mais produtos" at bounding box center [918, 404] width 160 height 33
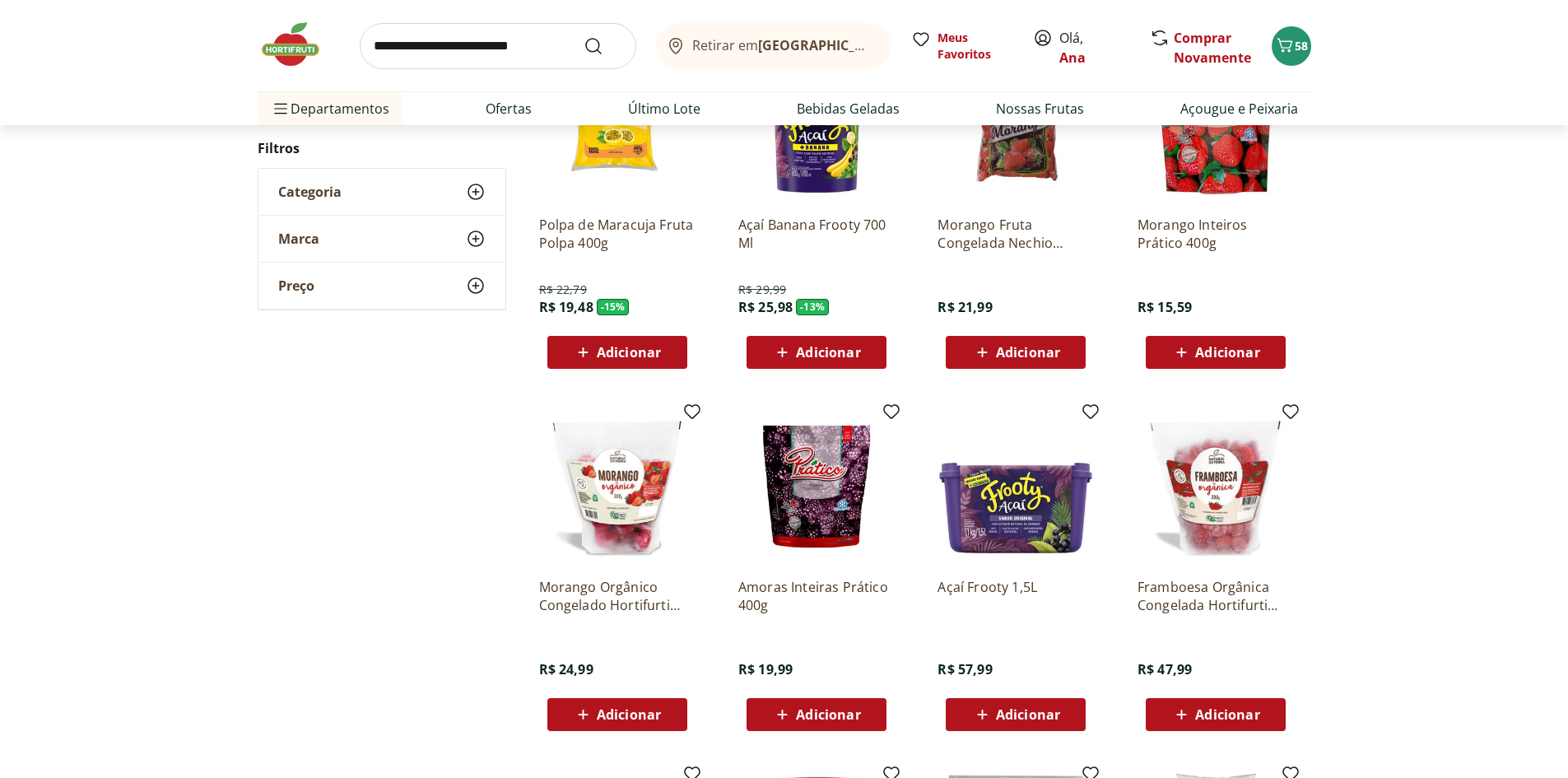
scroll to position [1317, 0]
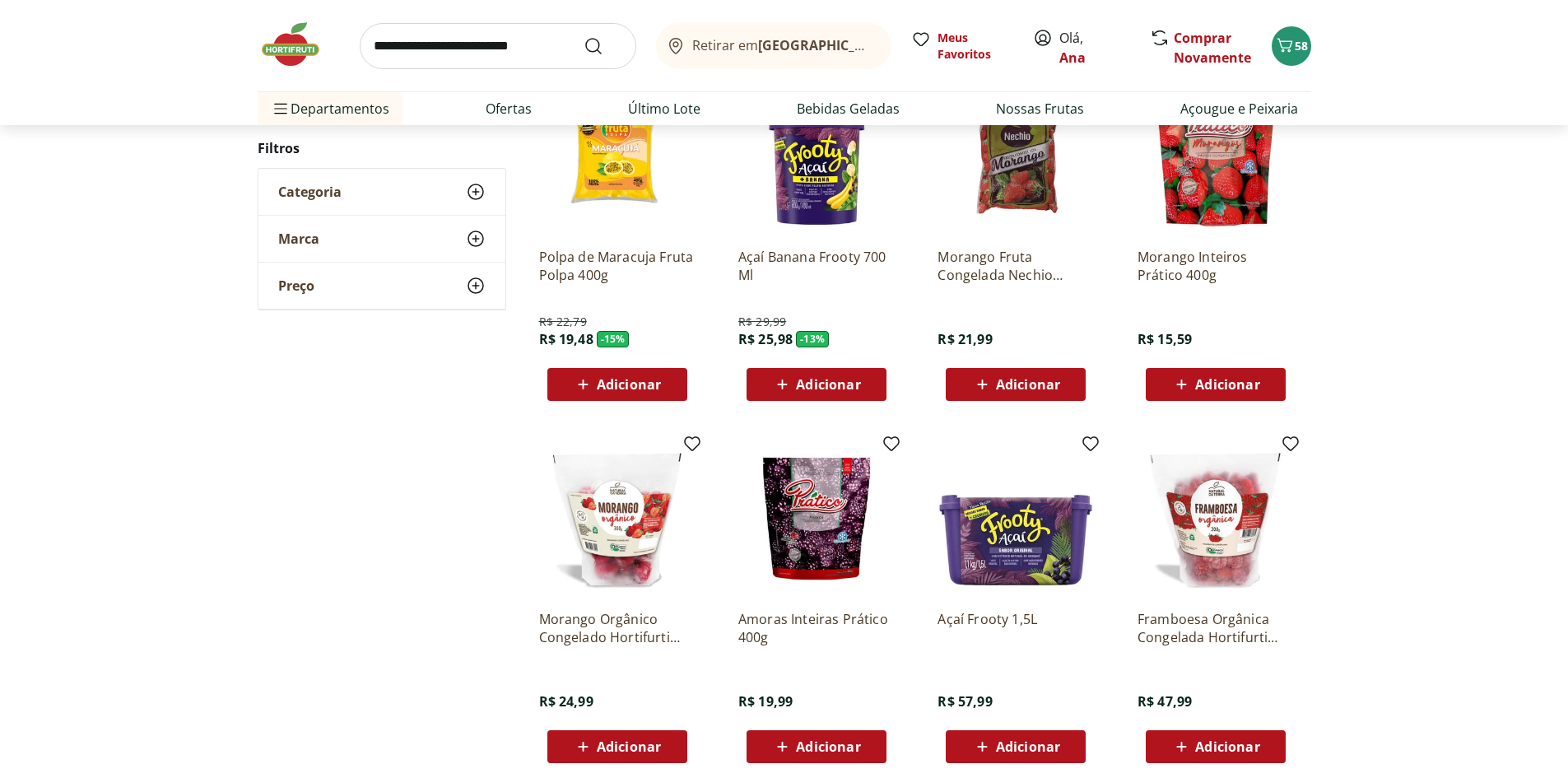
scroll to position [247, 0]
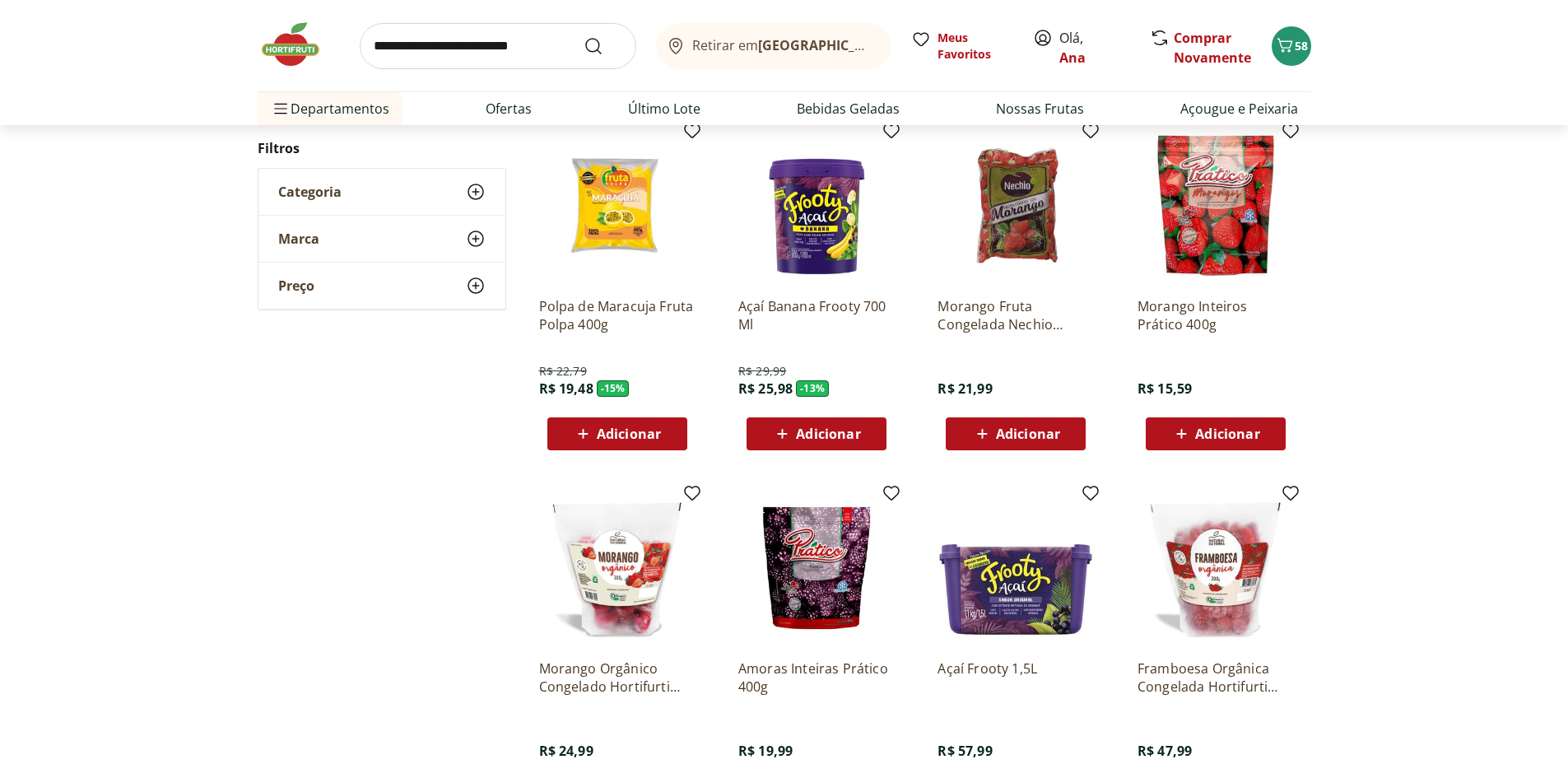
click at [1229, 436] on span "Adicionar" at bounding box center [1226, 433] width 64 height 13
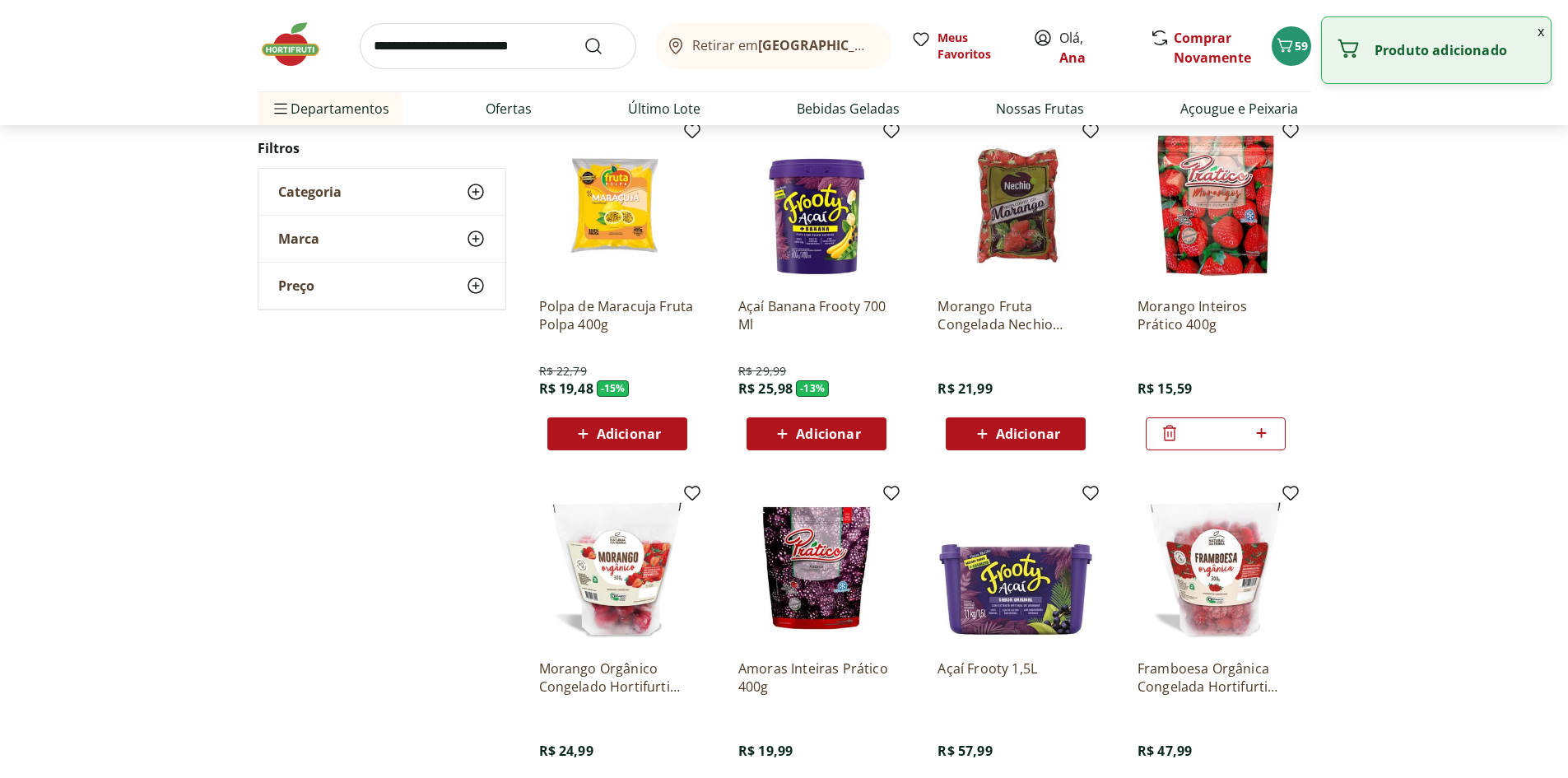
click at [1260, 432] on icon at bounding box center [1261, 433] width 20 height 19
type input "*"
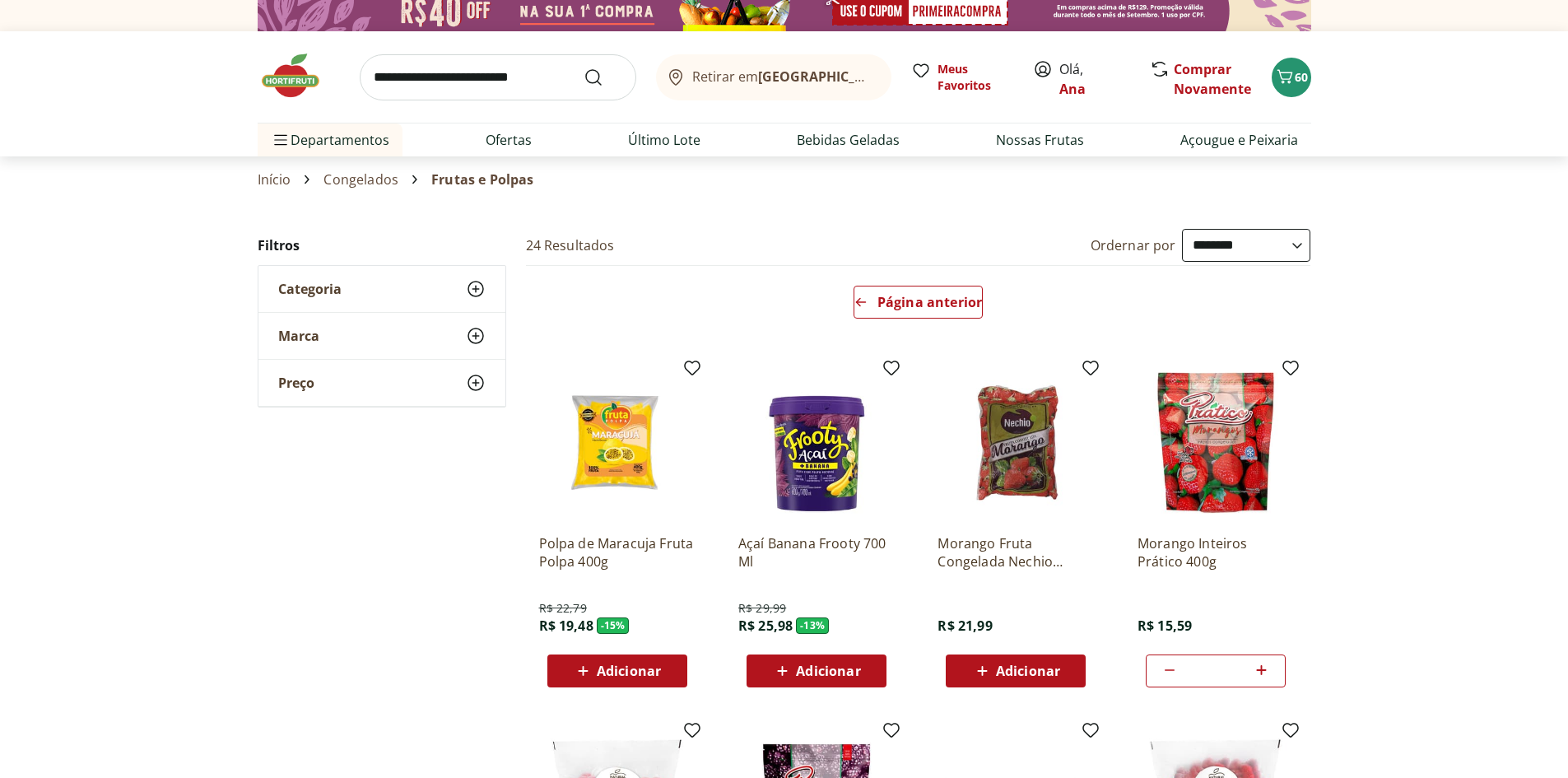
scroll to position [0, 0]
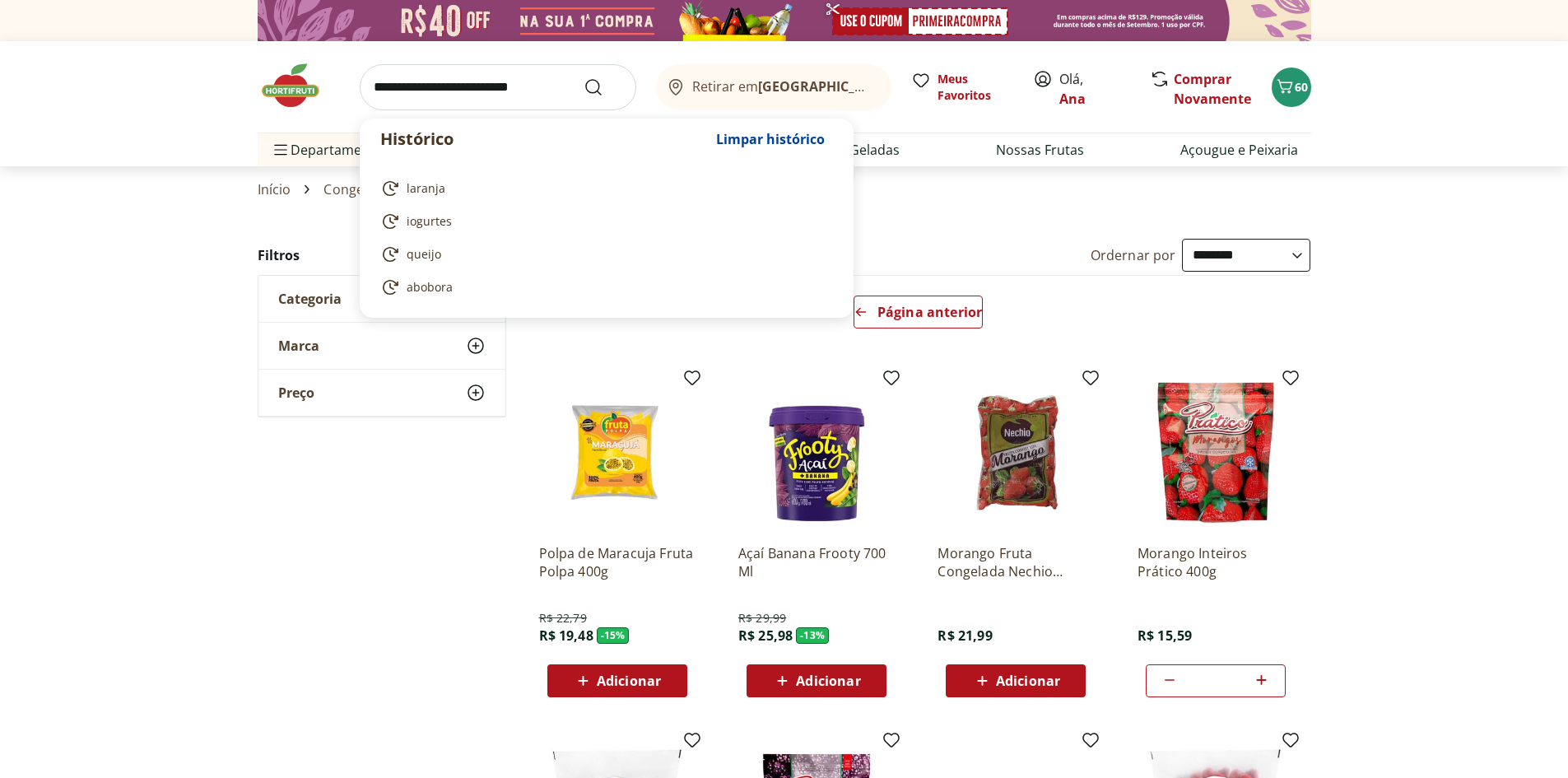
click at [416, 98] on input "search" at bounding box center [498, 87] width 277 height 46
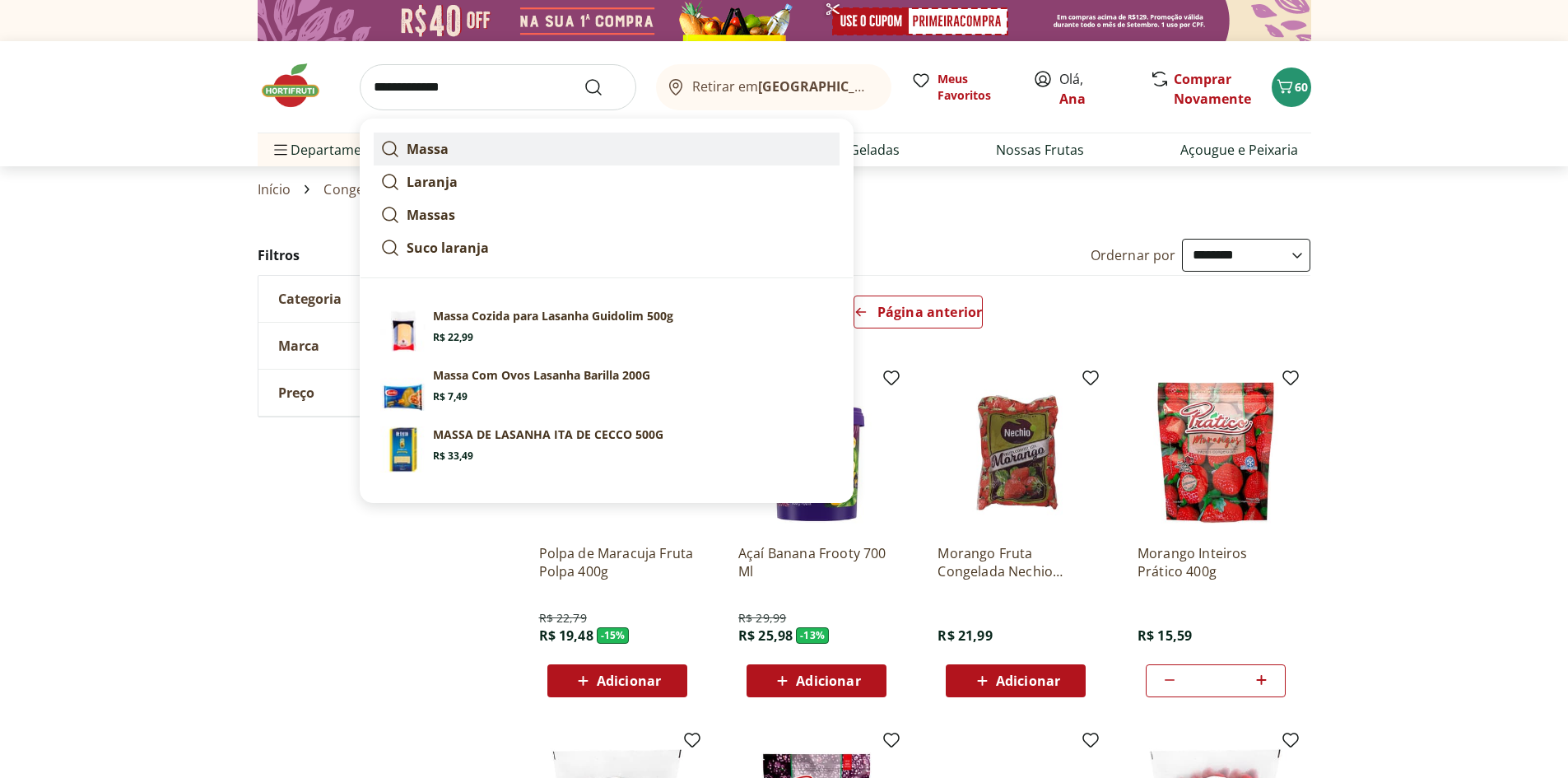
click at [418, 143] on strong "Massa" at bounding box center [427, 149] width 42 height 19
type input "*****"
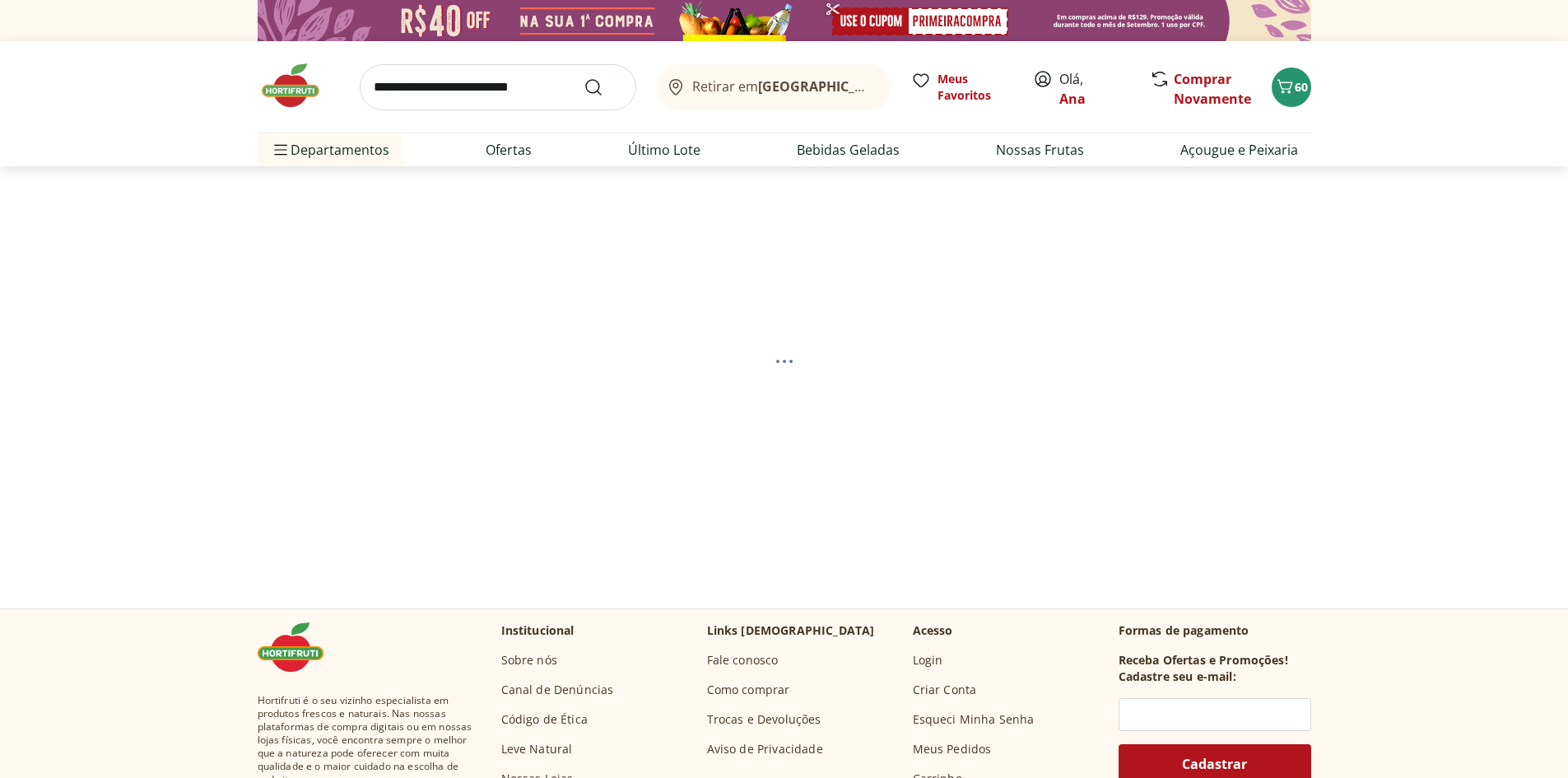
select select "**********"
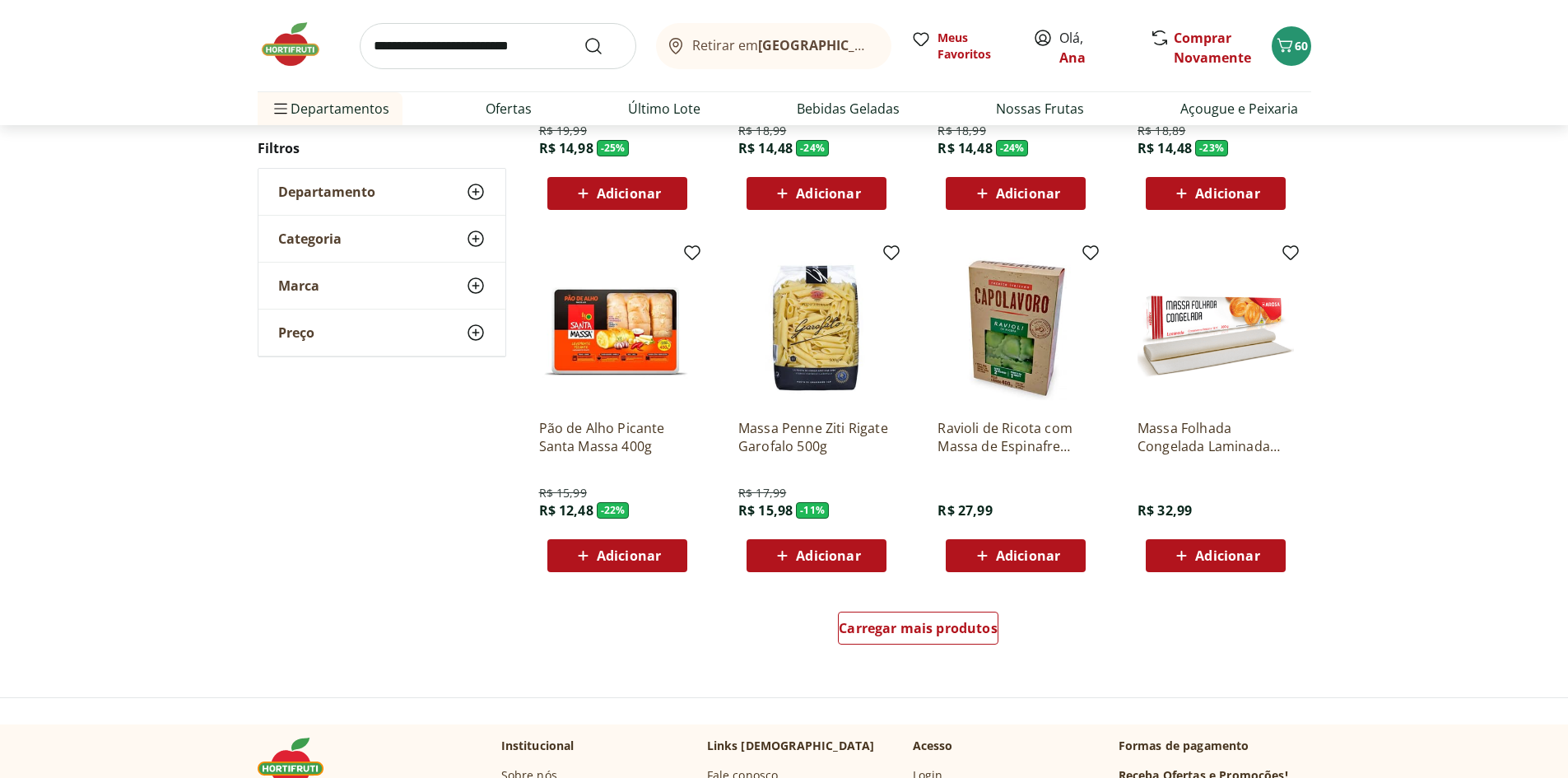
scroll to position [906, 0]
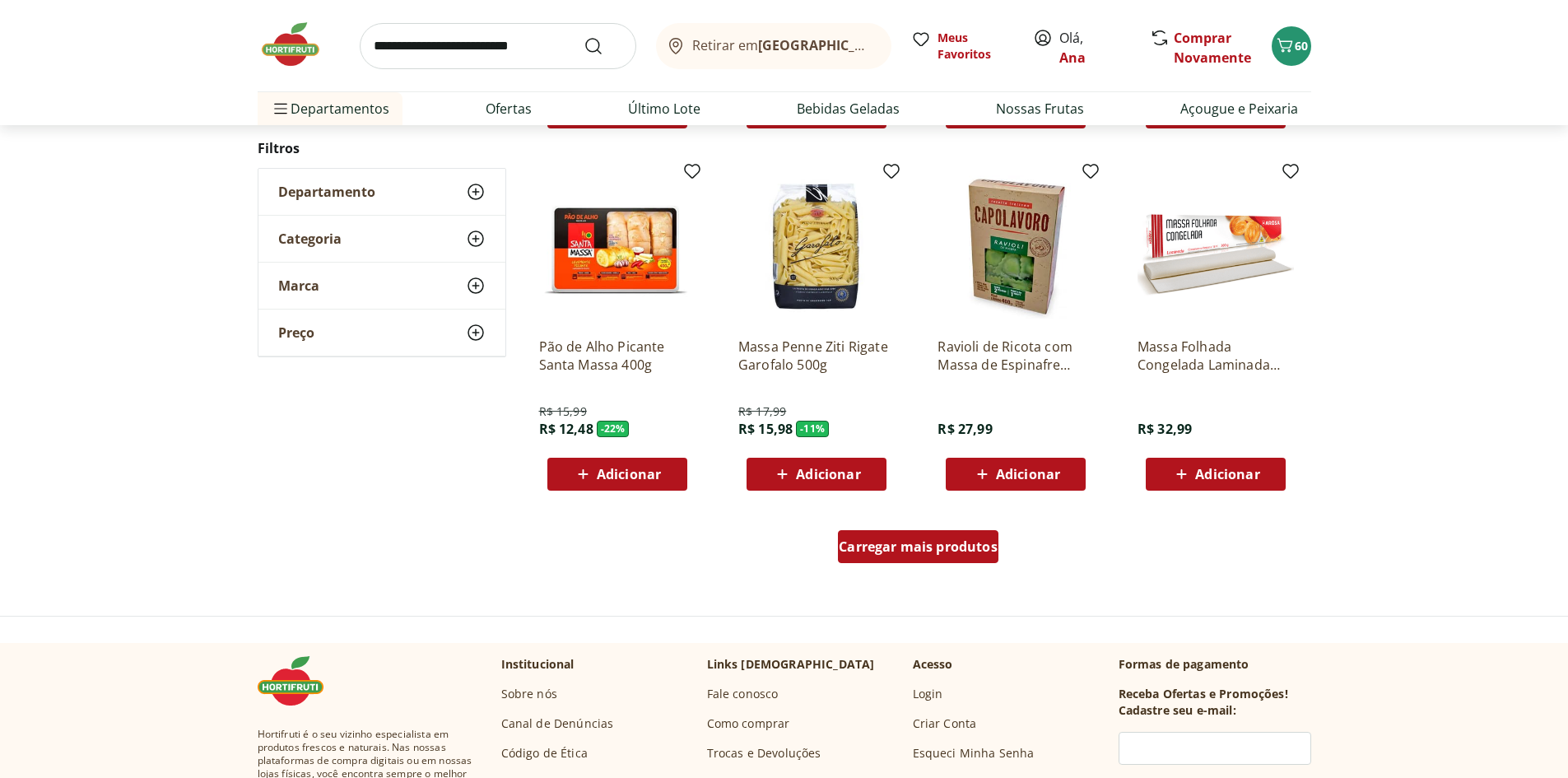
click at [934, 553] on span "Carregar mais produtos" at bounding box center [918, 546] width 159 height 13
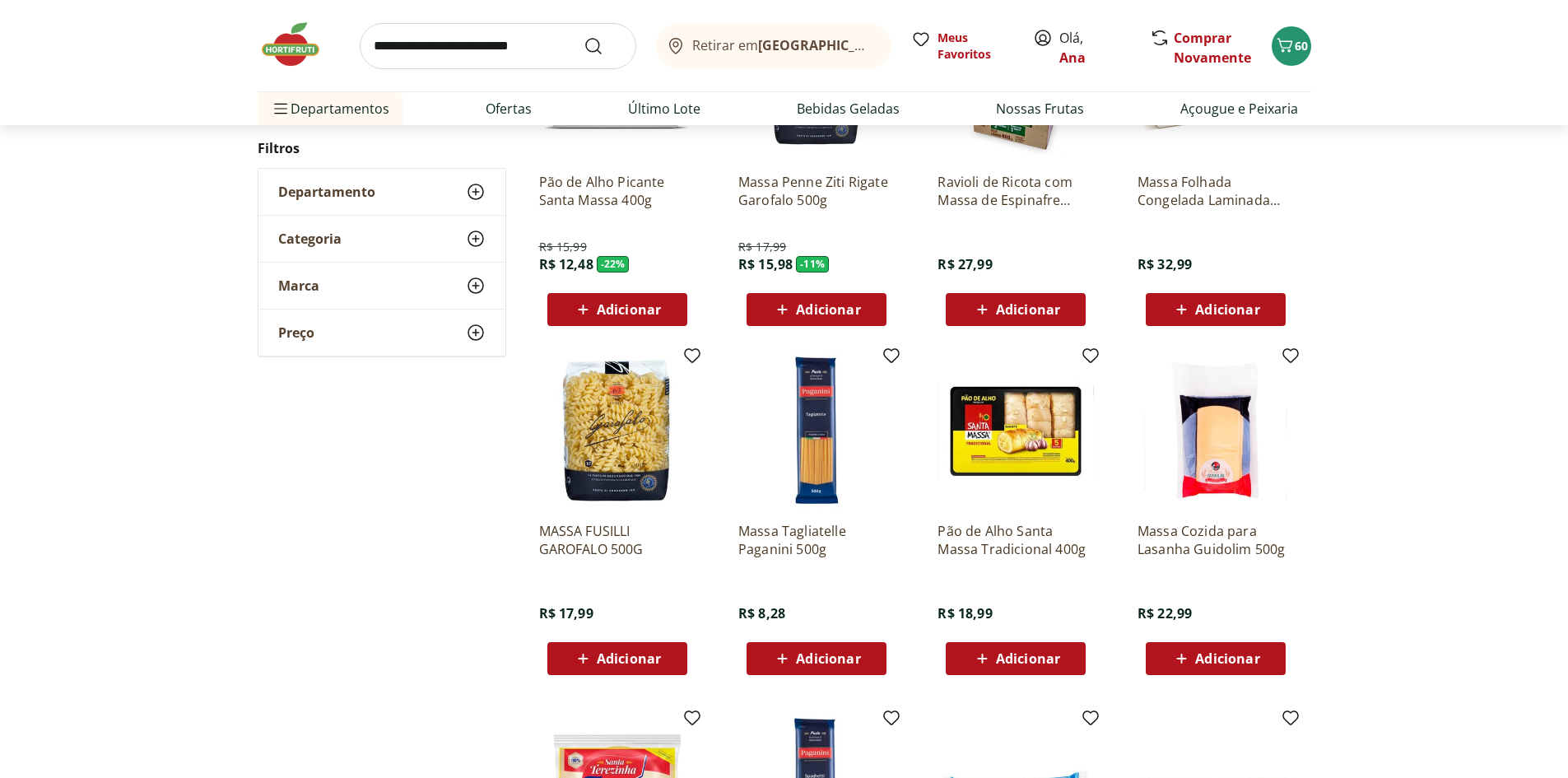
scroll to position [1234, 0]
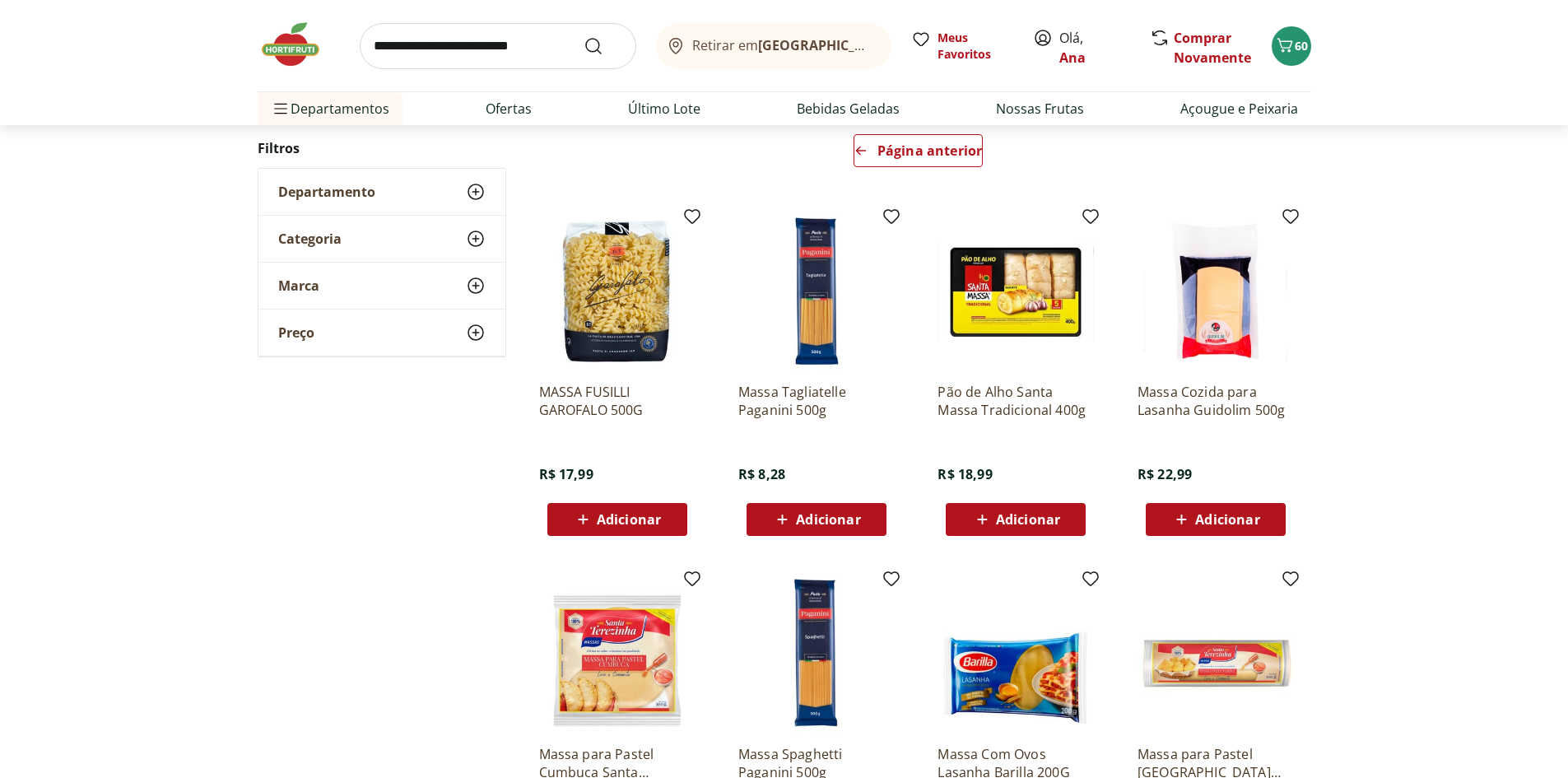
scroll to position [247, 0]
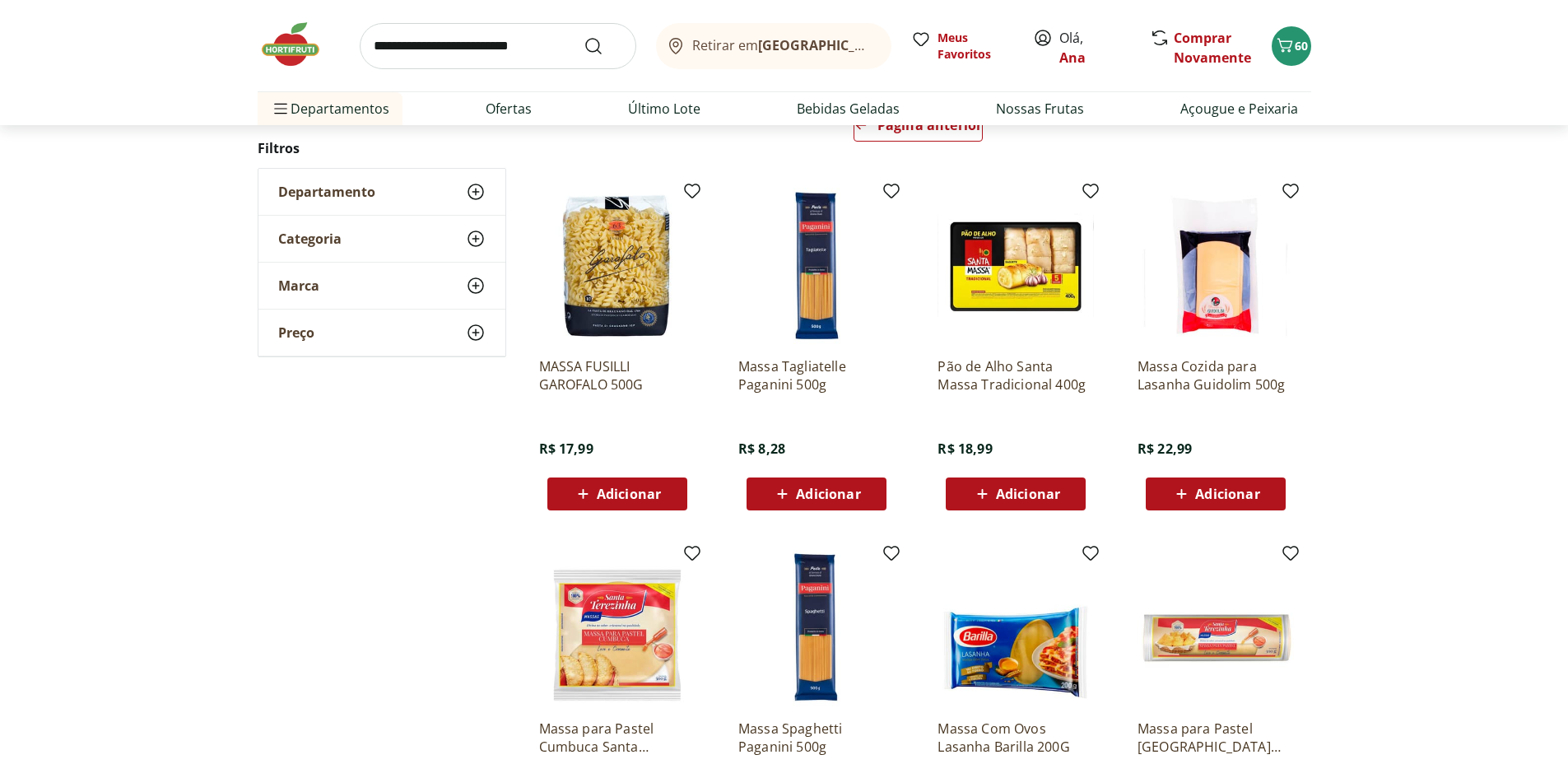
click at [1212, 493] on span "Adicionar" at bounding box center [1226, 493] width 64 height 13
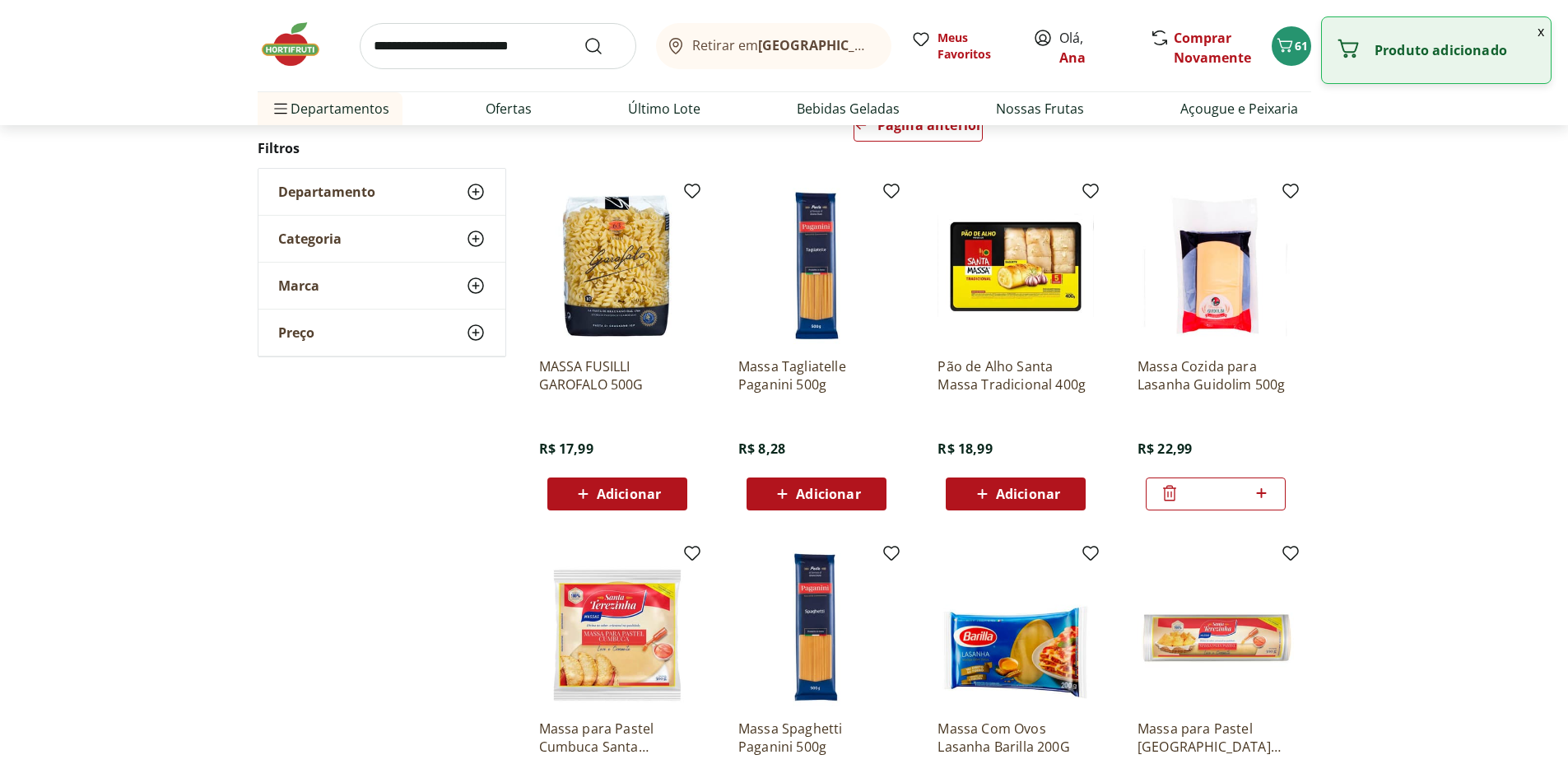
click at [1266, 492] on icon at bounding box center [1261, 493] width 20 height 19
type input "*"
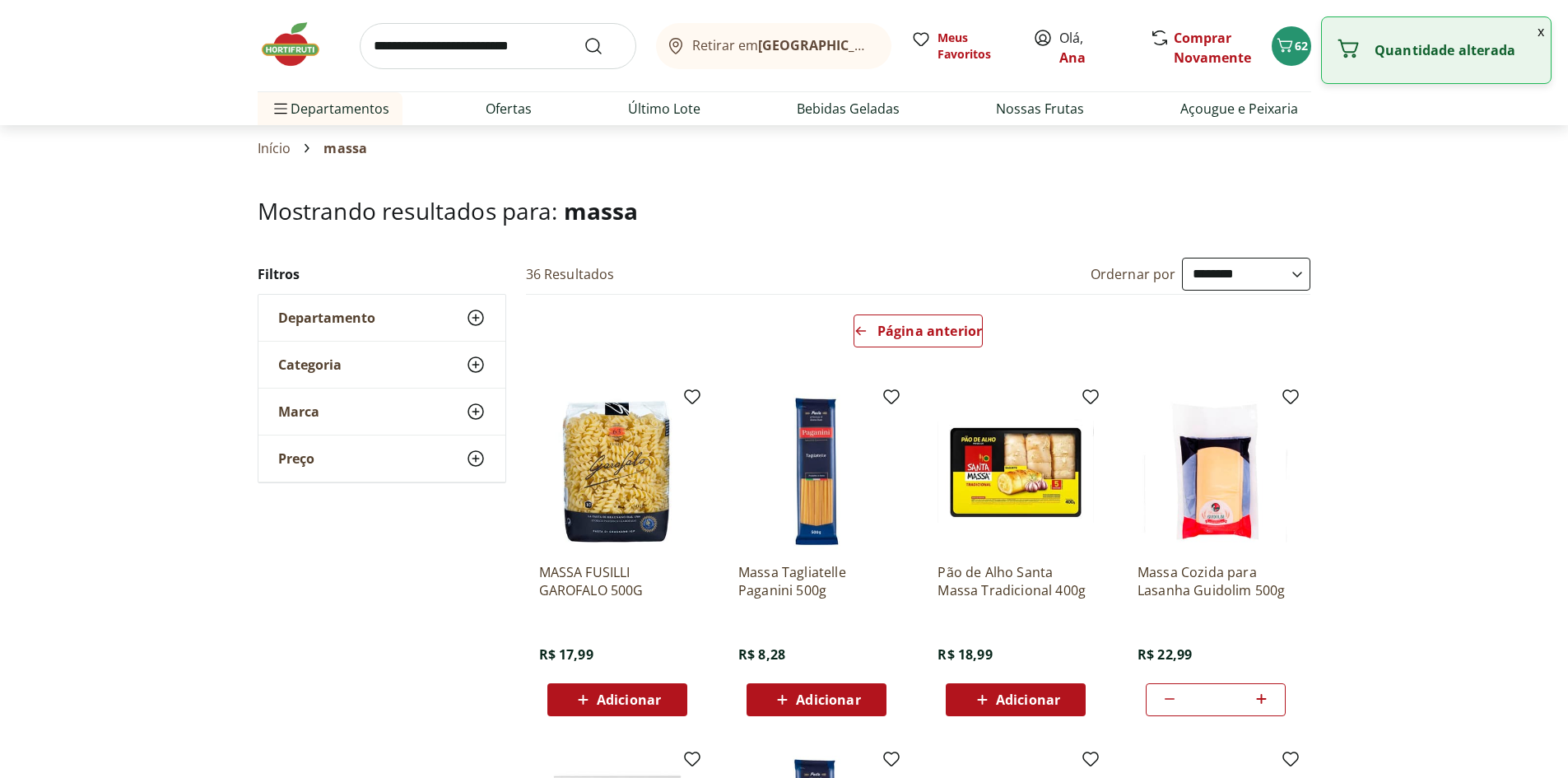
scroll to position [0, 0]
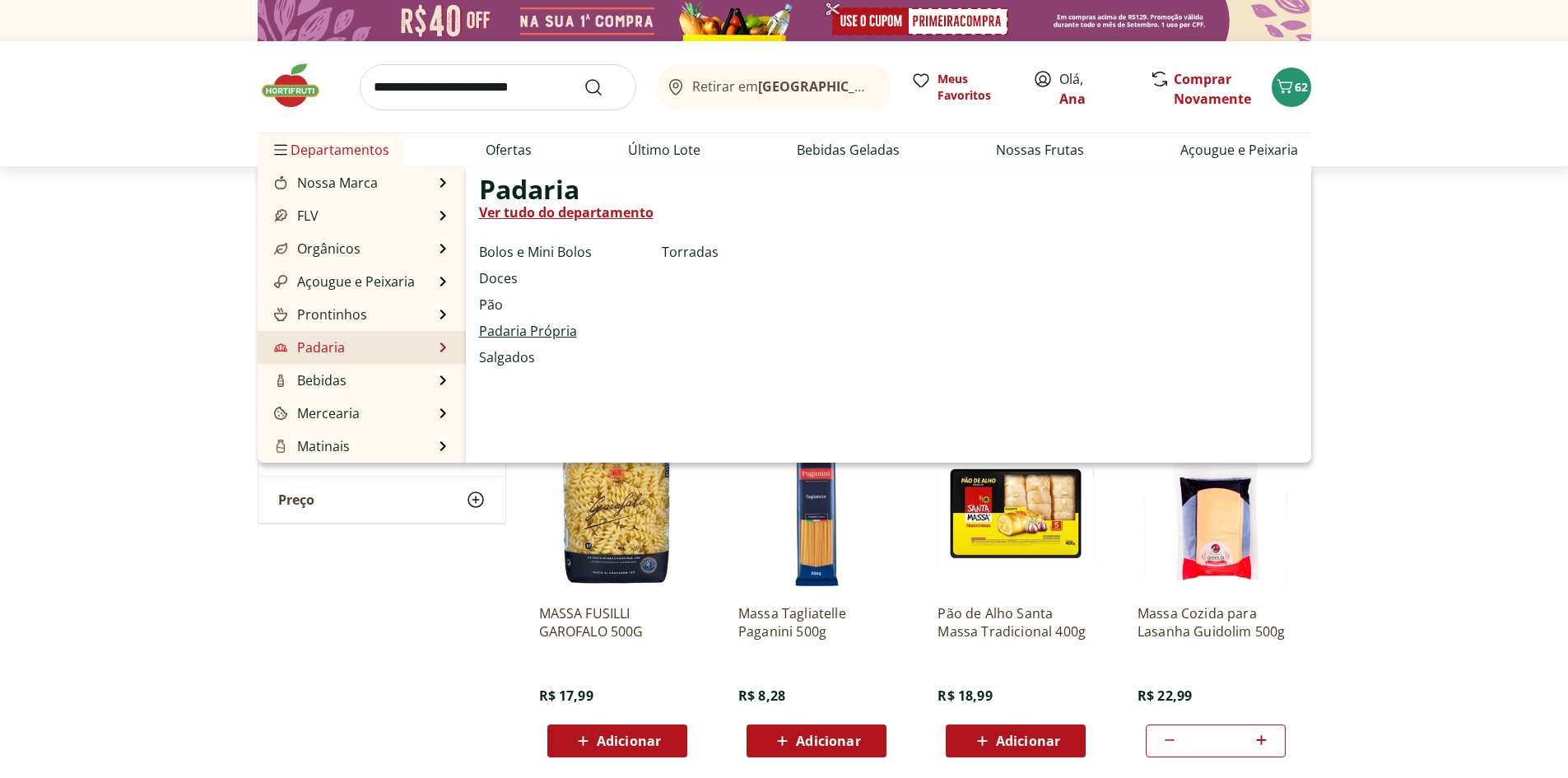
click at [536, 328] on link "Padaria Própria" at bounding box center [528, 330] width 98 height 19
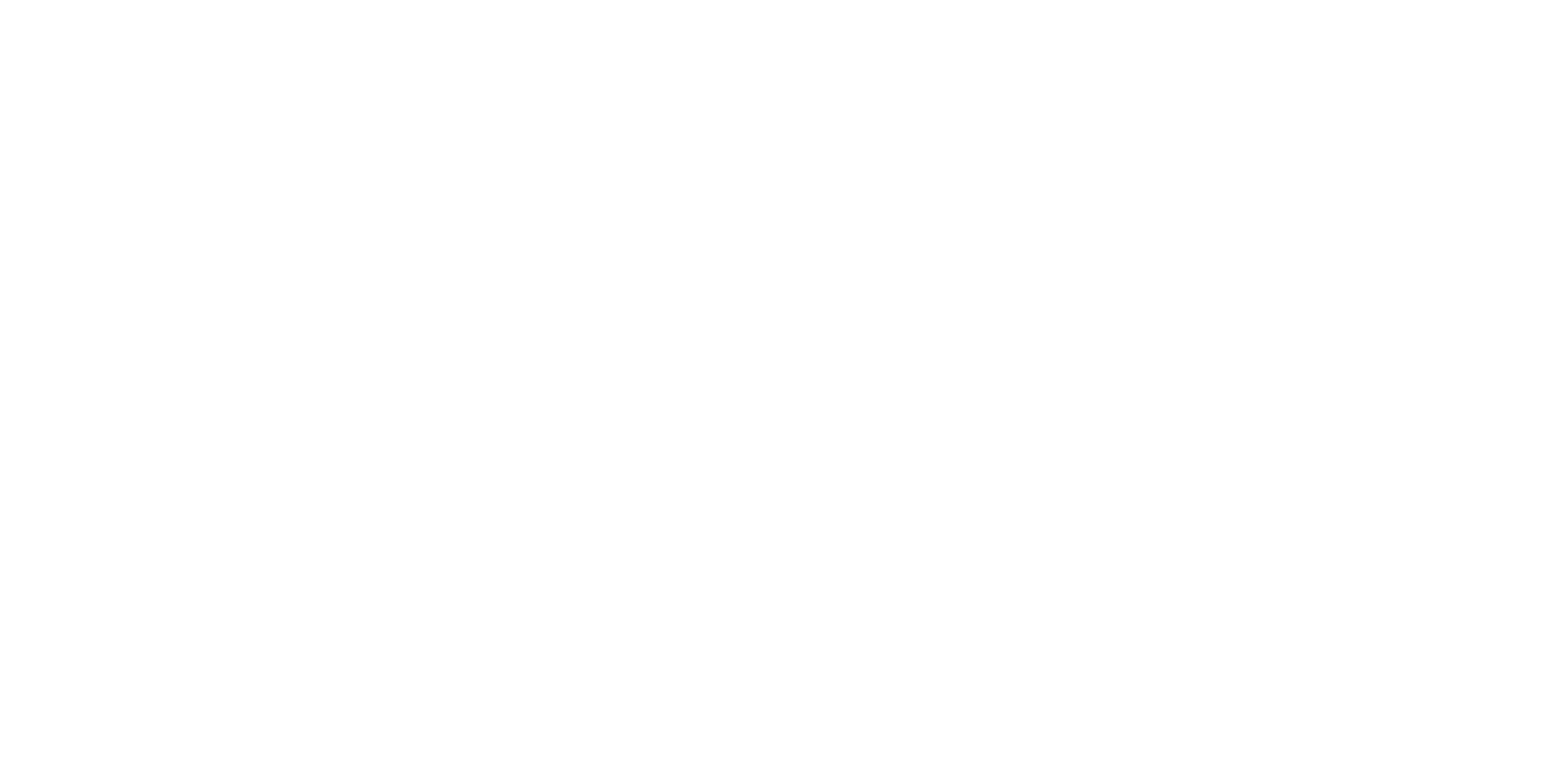
select select "**********"
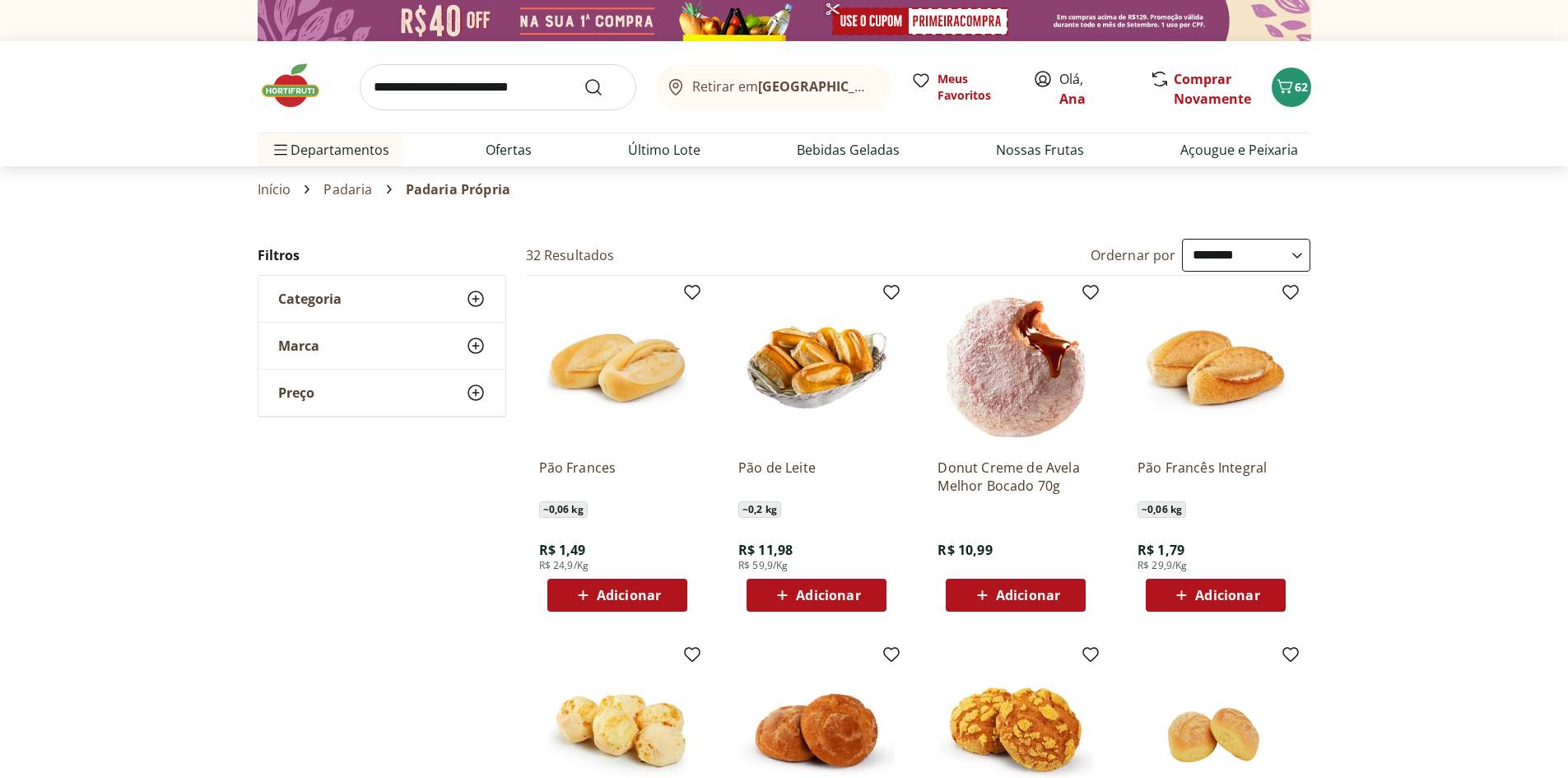
click at [672, 601] on div "Adicionar" at bounding box center [617, 596] width 114 height 30
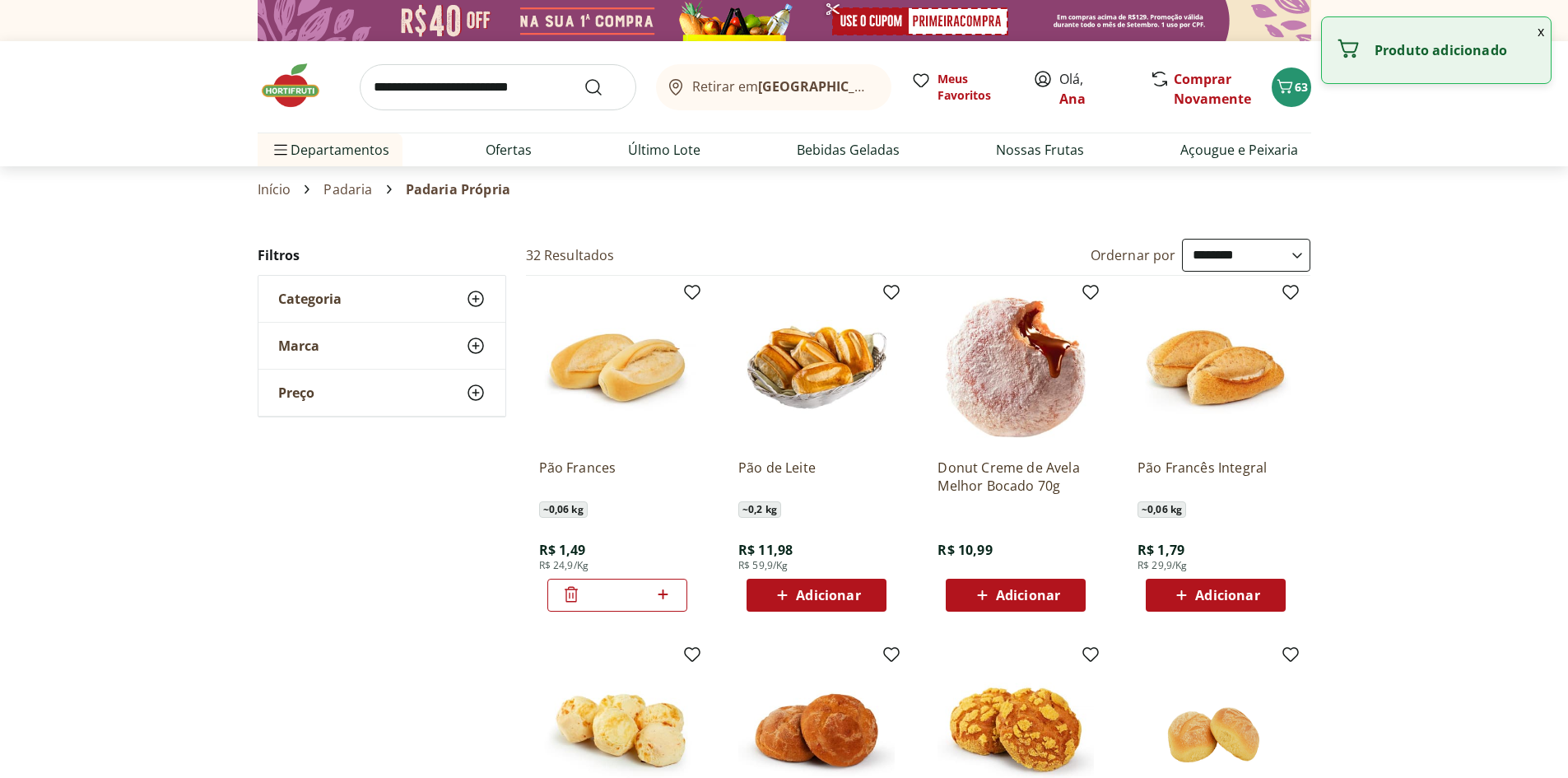
click at [660, 594] on icon at bounding box center [662, 594] width 20 height 19
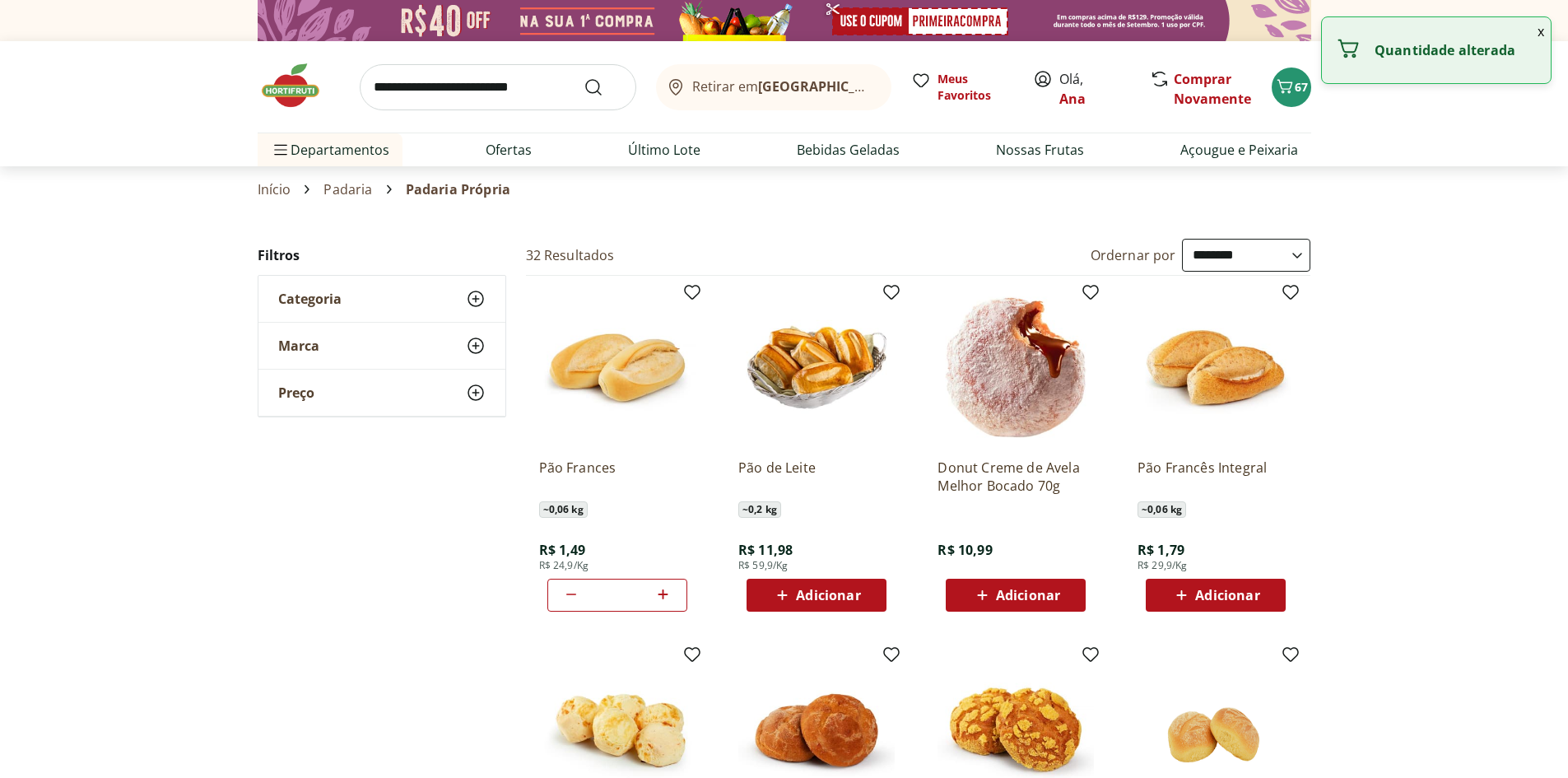
type input "*"
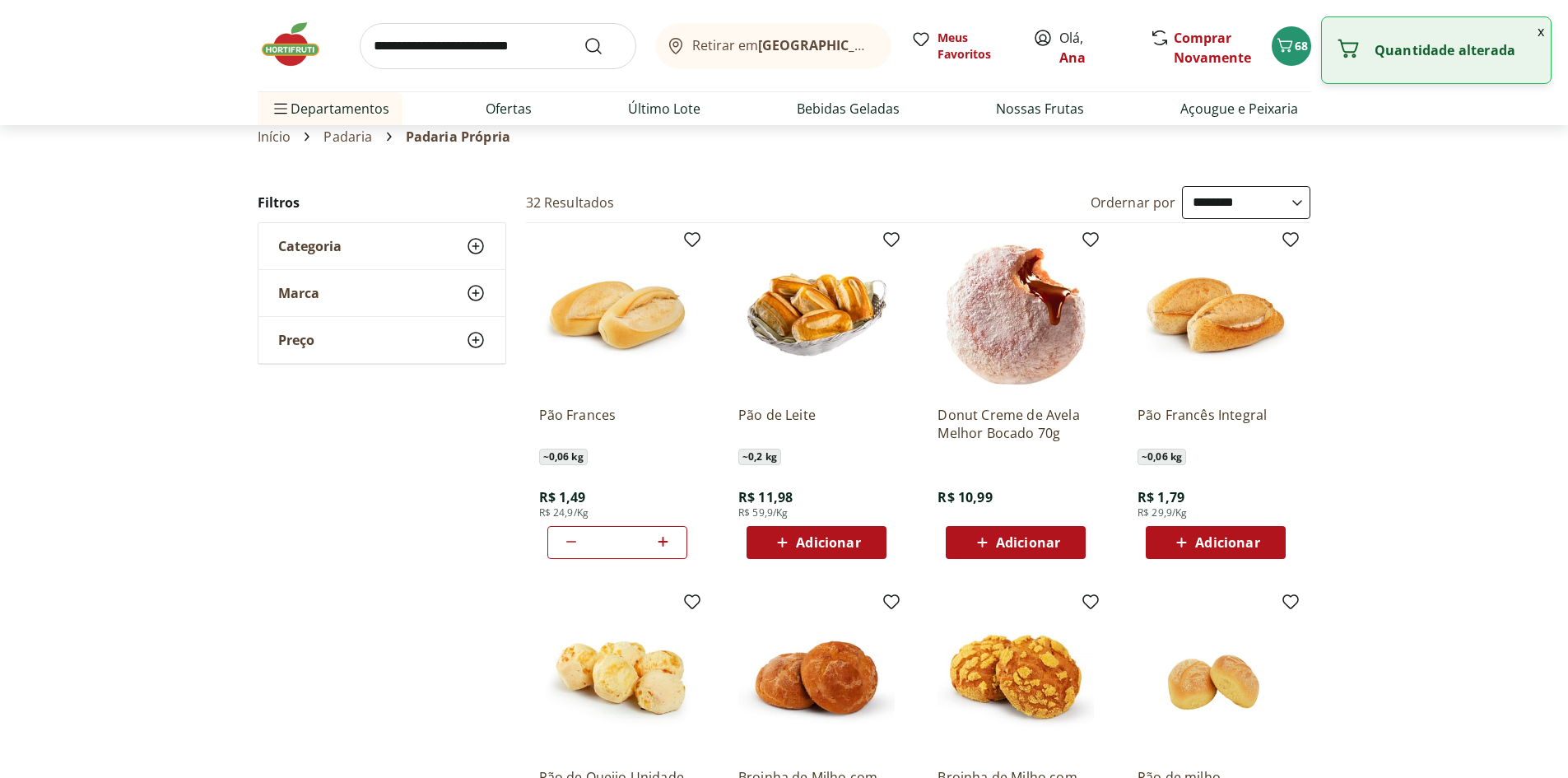
scroll to position [82, 0]
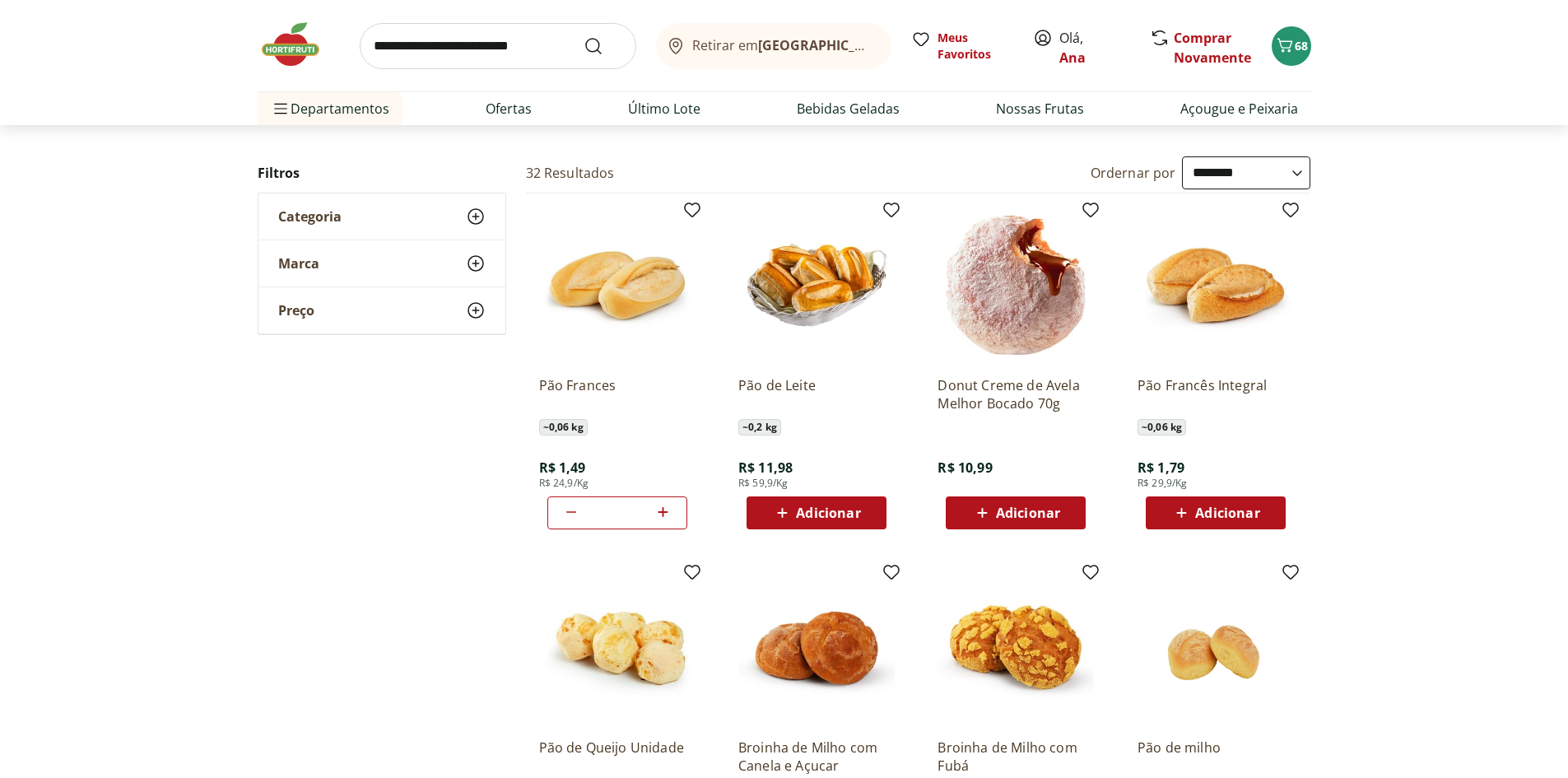
click at [810, 263] on img at bounding box center [816, 284] width 156 height 156
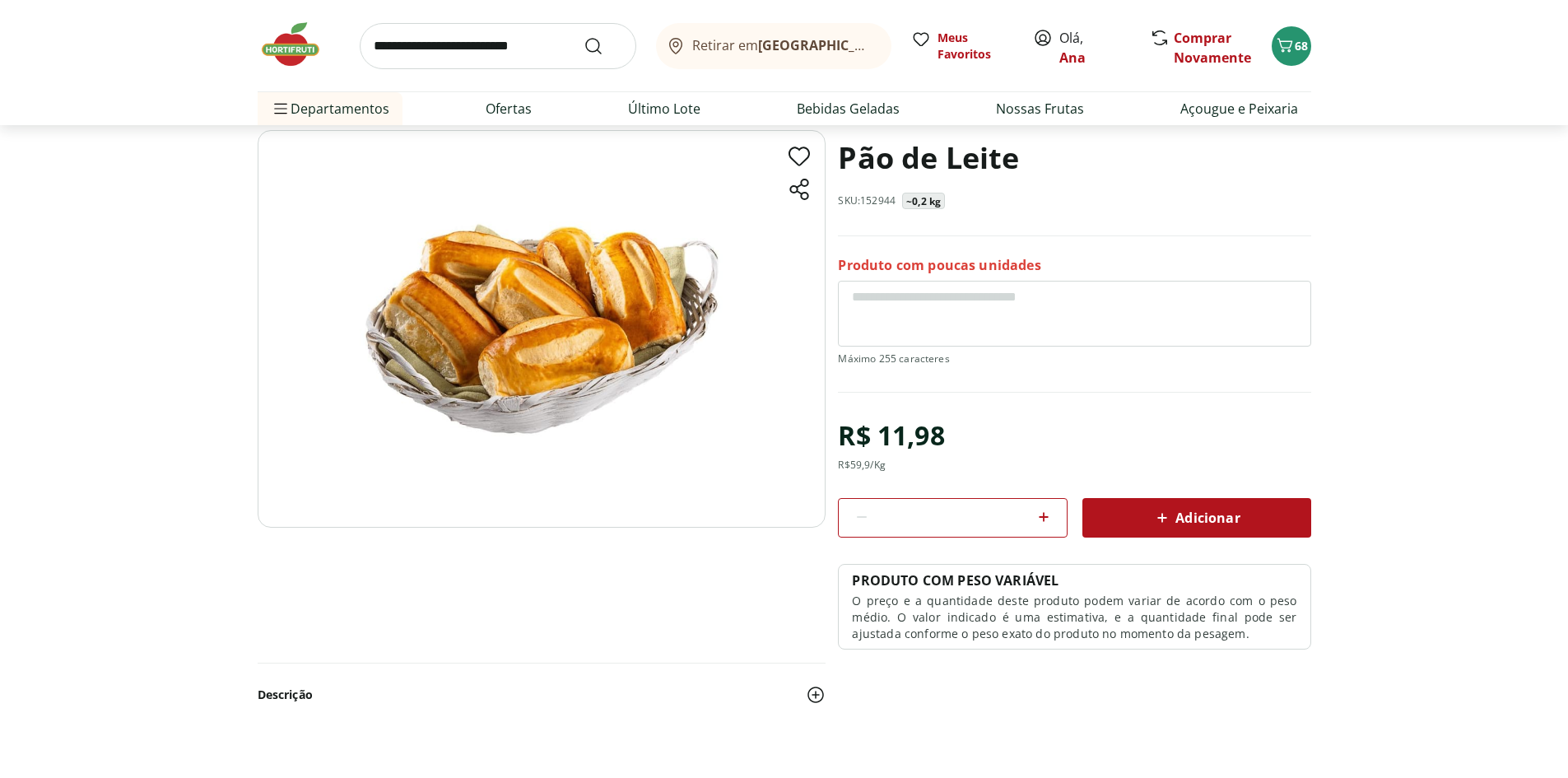
select select "**********"
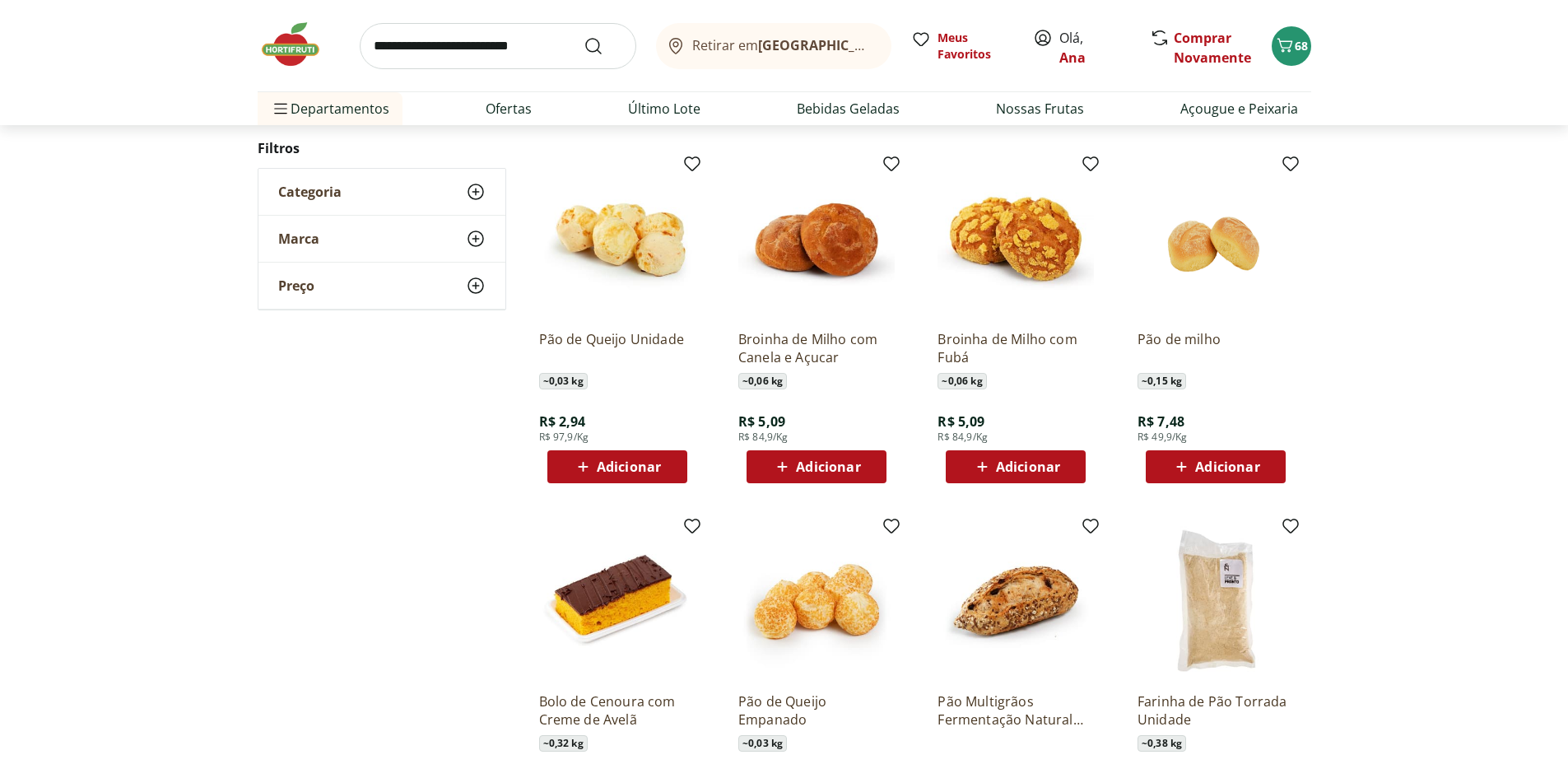
scroll to position [494, 0]
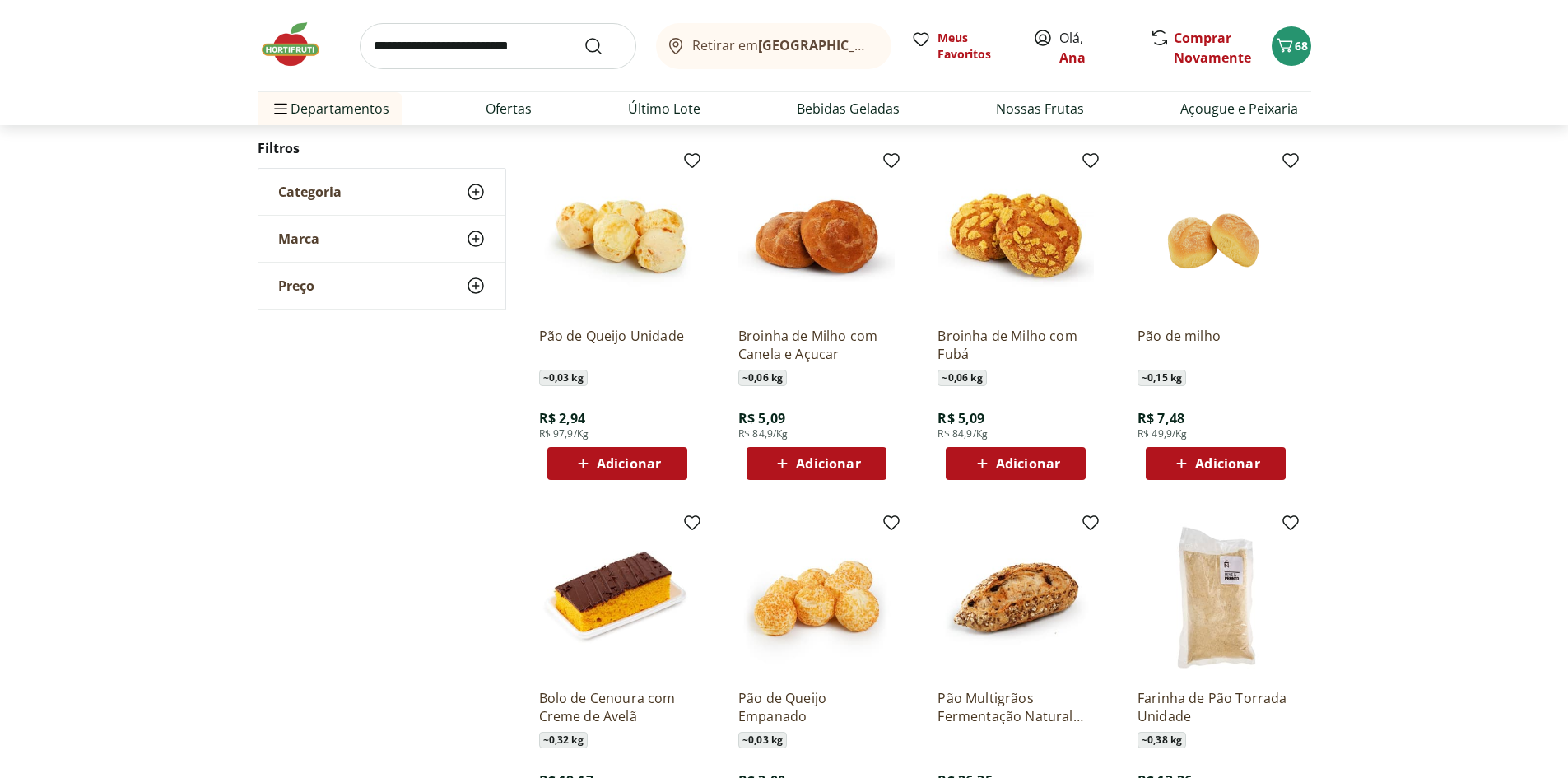
click at [808, 458] on span "Adicionar" at bounding box center [827, 463] width 64 height 13
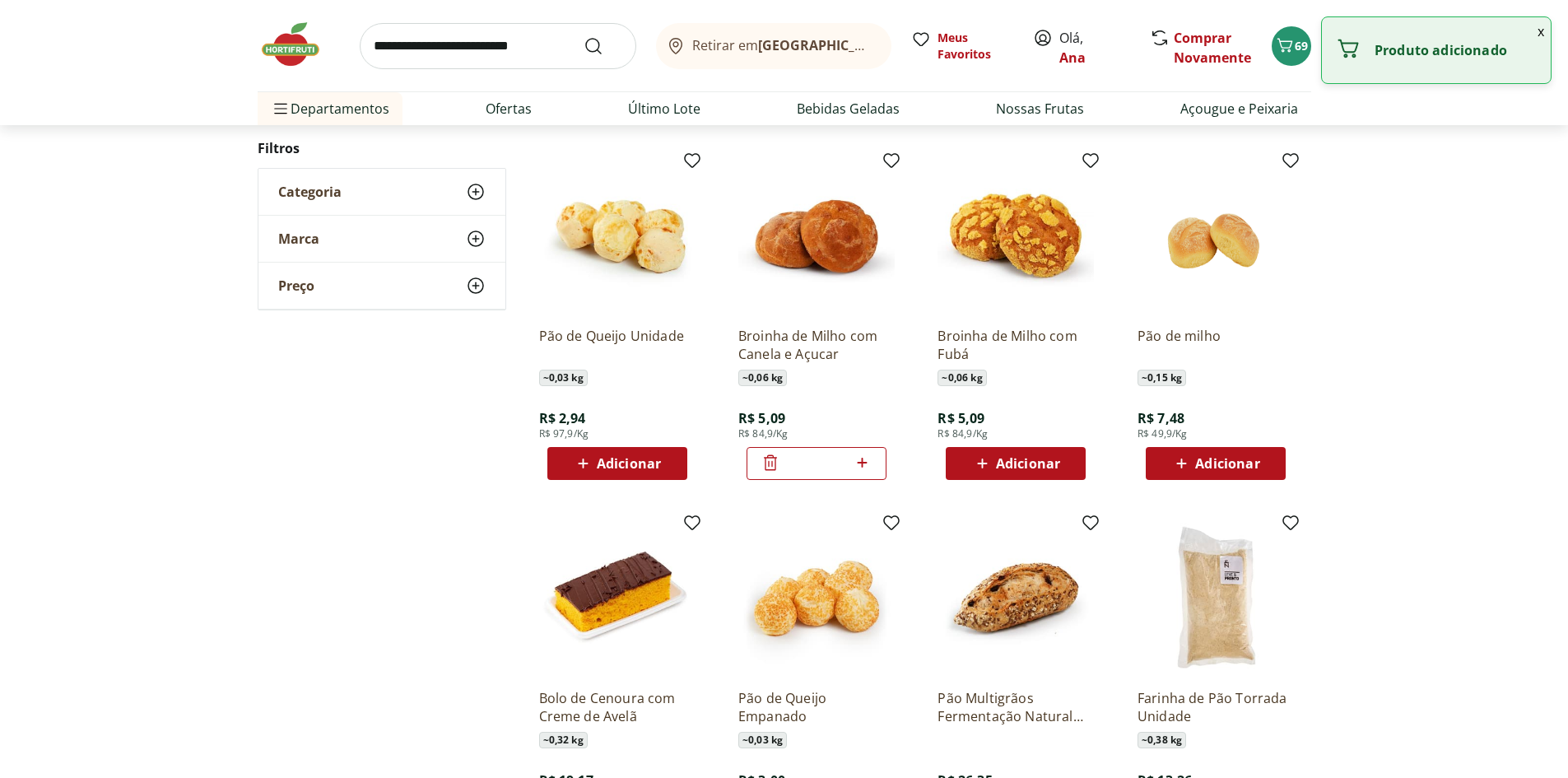
click at [865, 468] on icon at bounding box center [862, 463] width 20 height 19
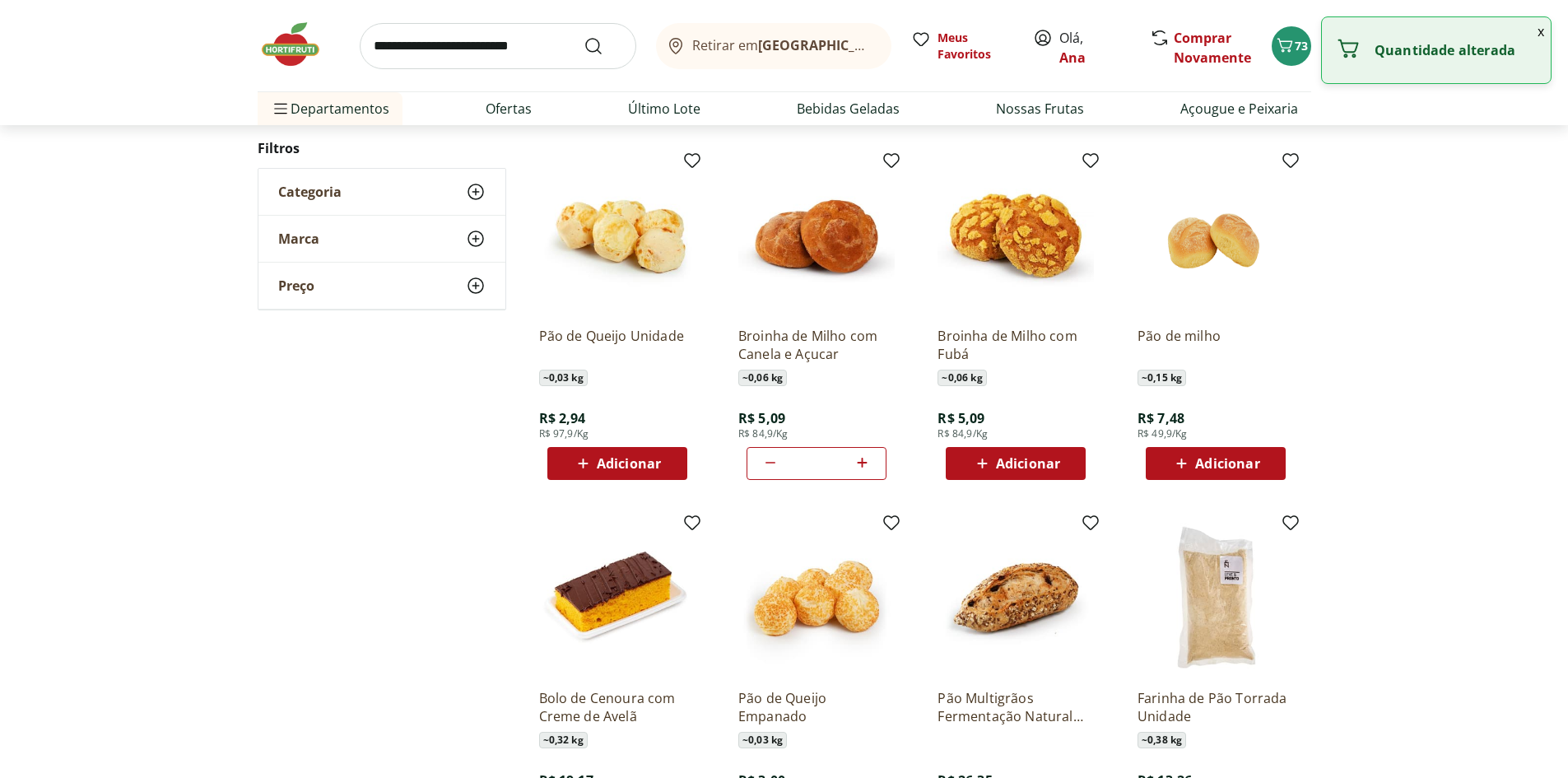
type input "*"
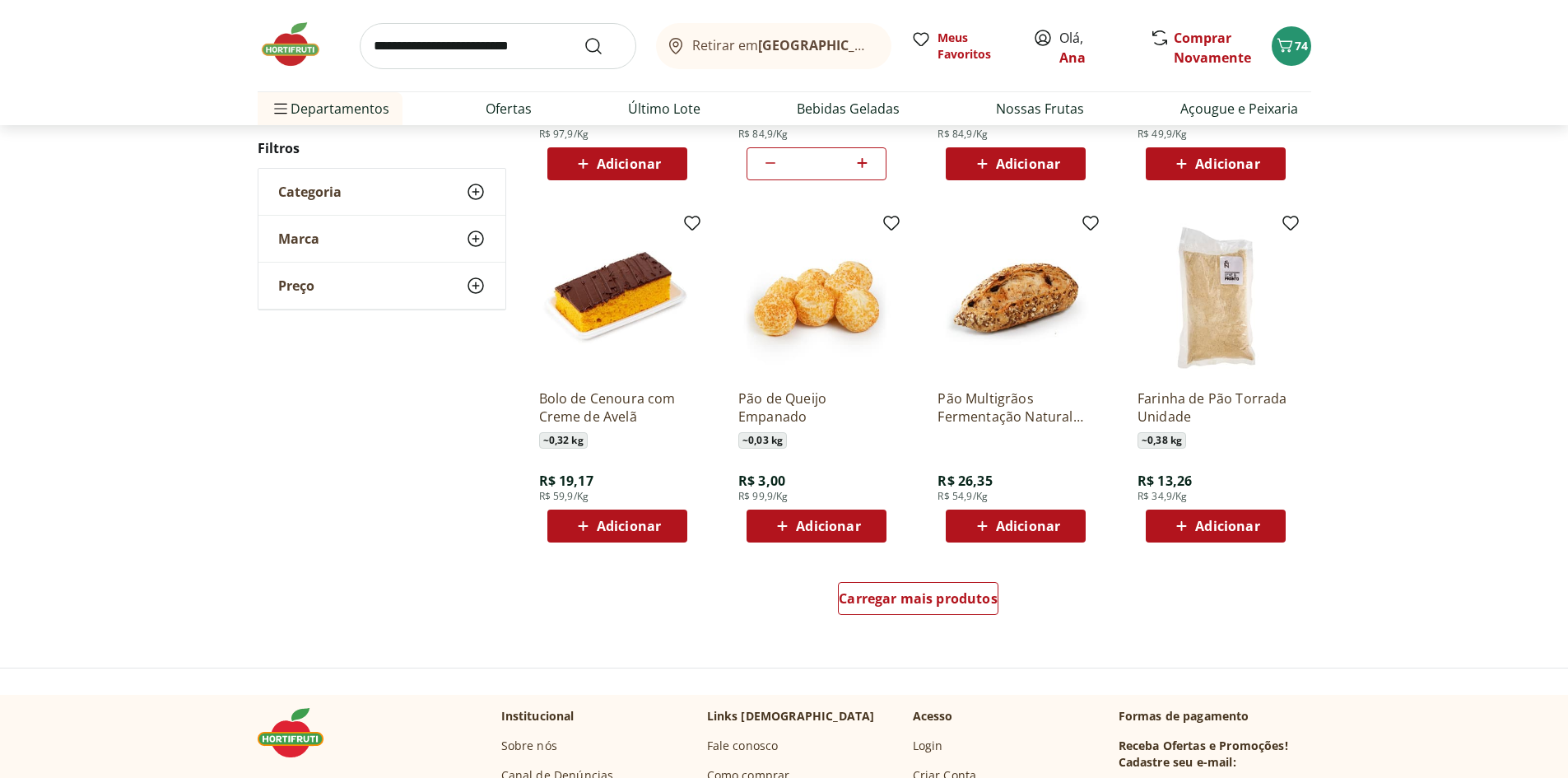
scroll to position [823, 0]
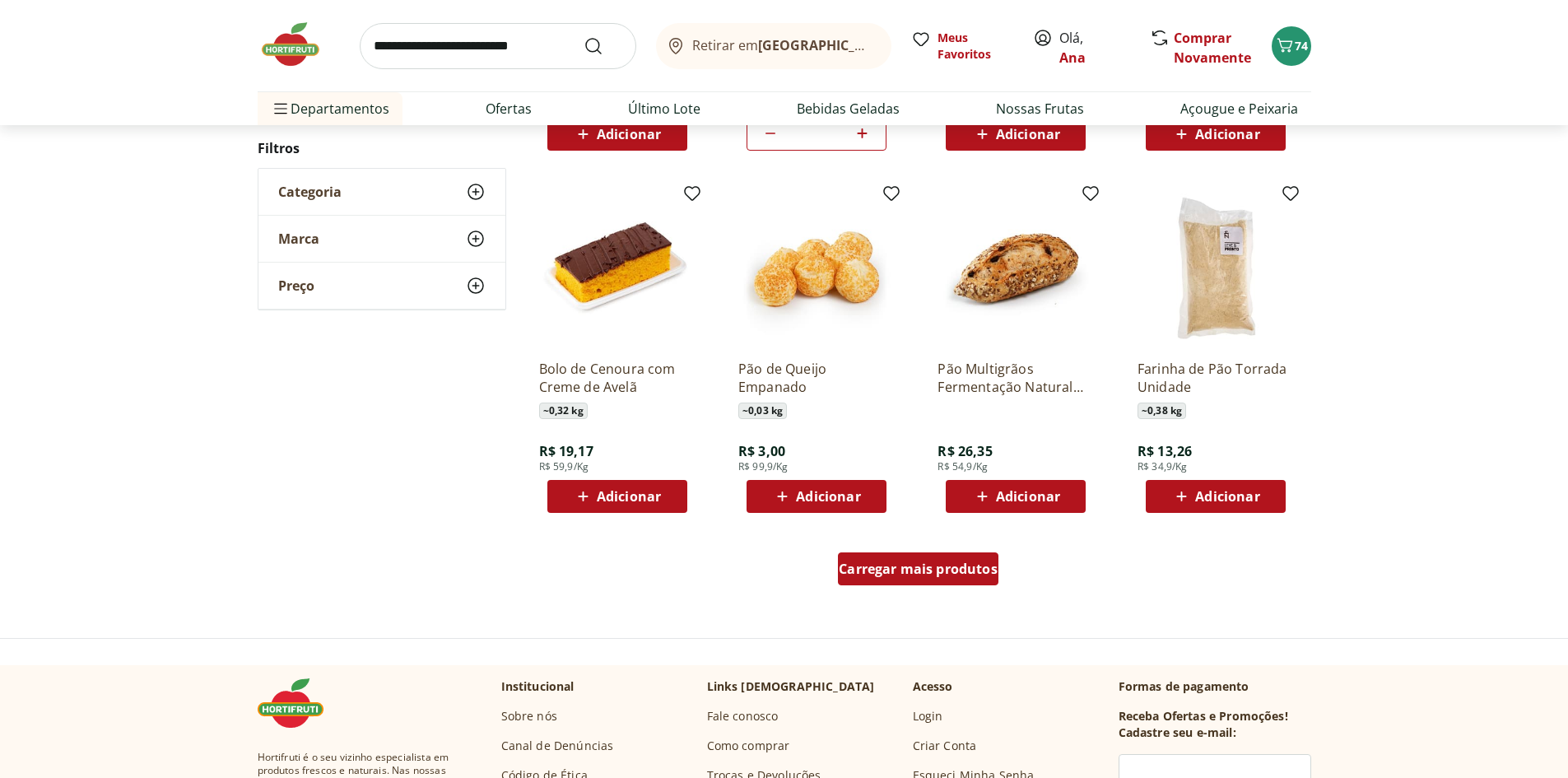
click at [947, 575] on span "Carregar mais produtos" at bounding box center [918, 568] width 159 height 13
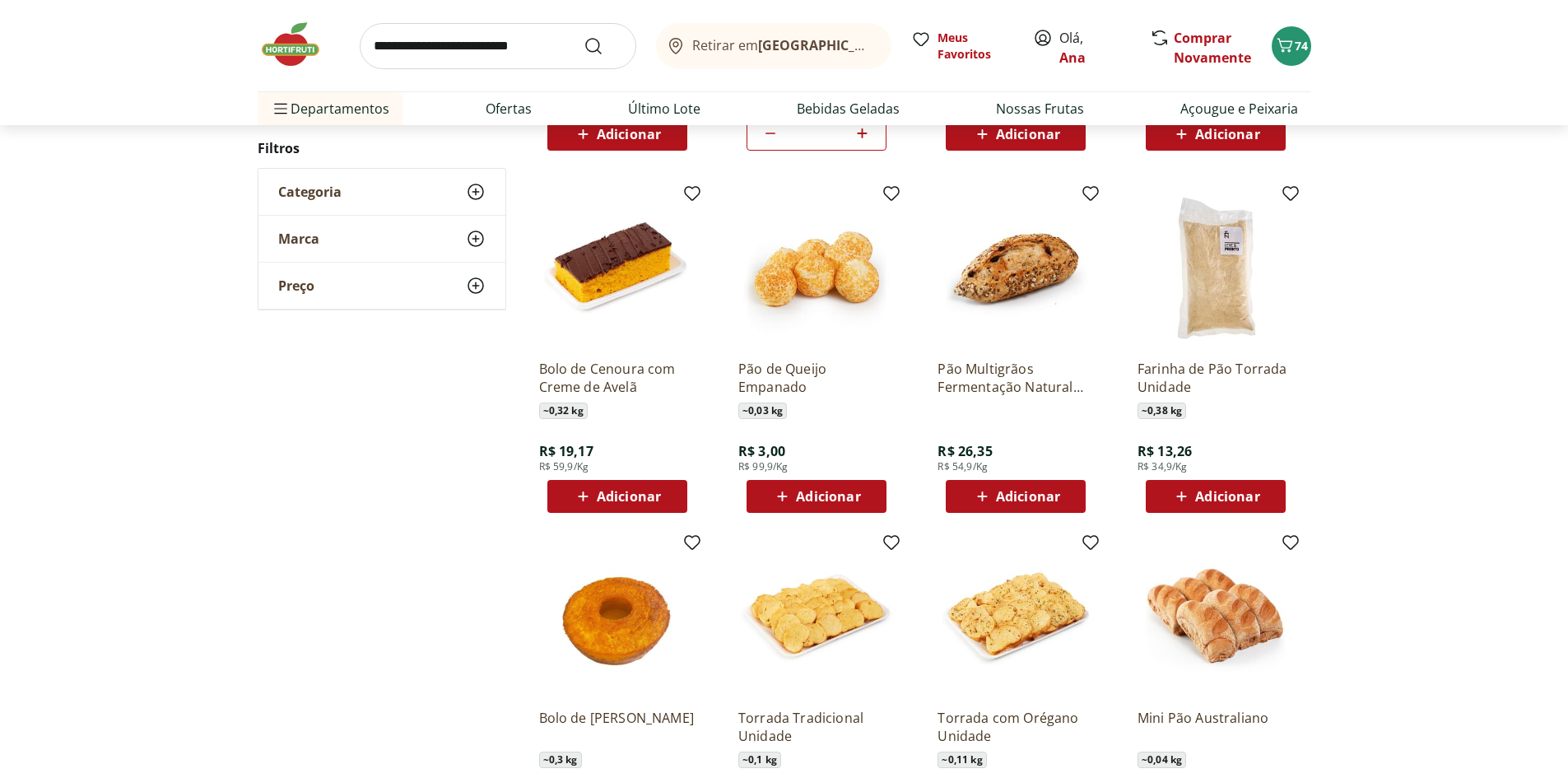
click at [394, 44] on input "search" at bounding box center [498, 46] width 277 height 46
type input "**********"
click at [594, 44] on icon "Submit Search" at bounding box center [593, 46] width 19 height 19
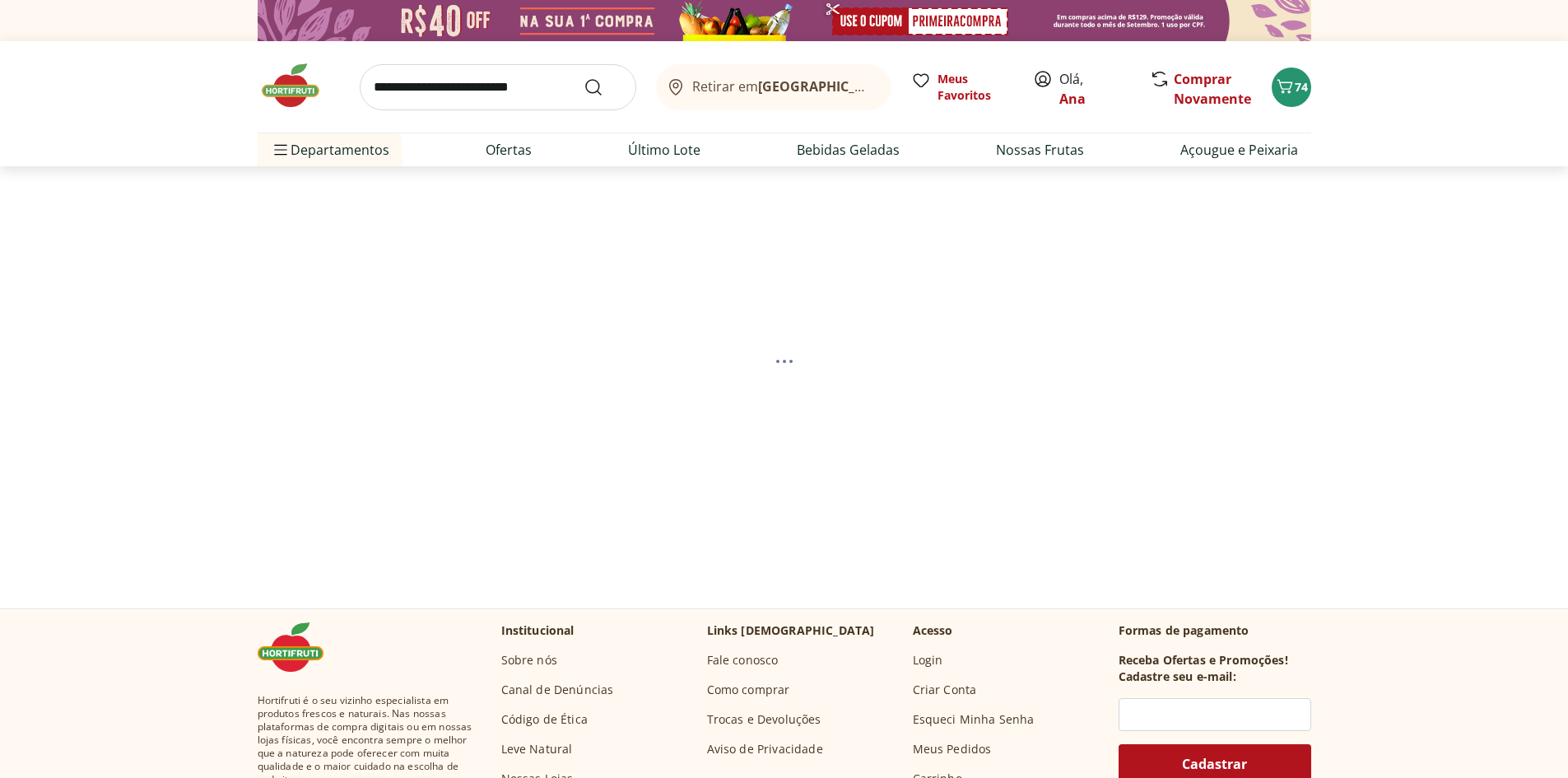
select select "**********"
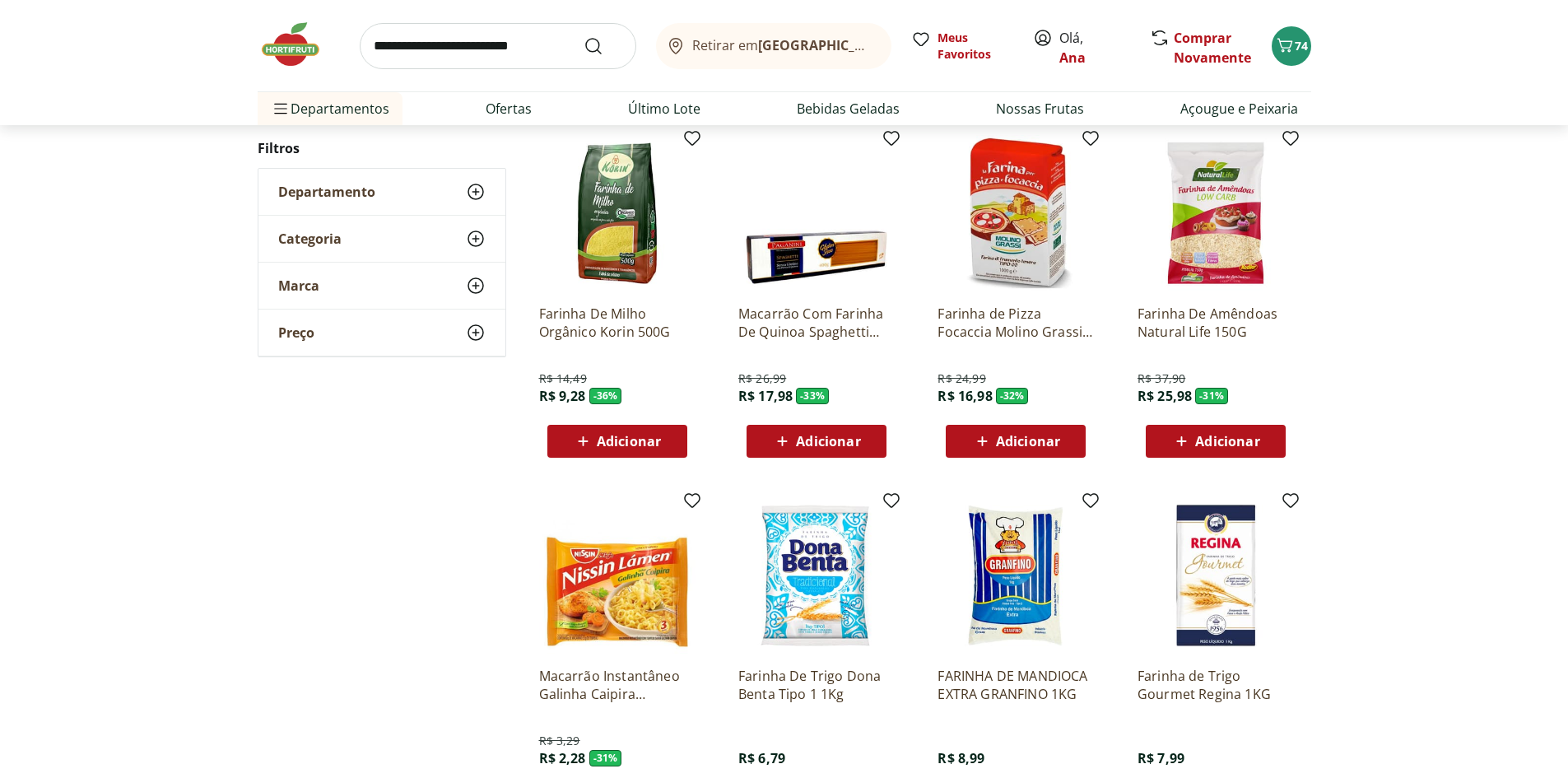
scroll to position [906, 0]
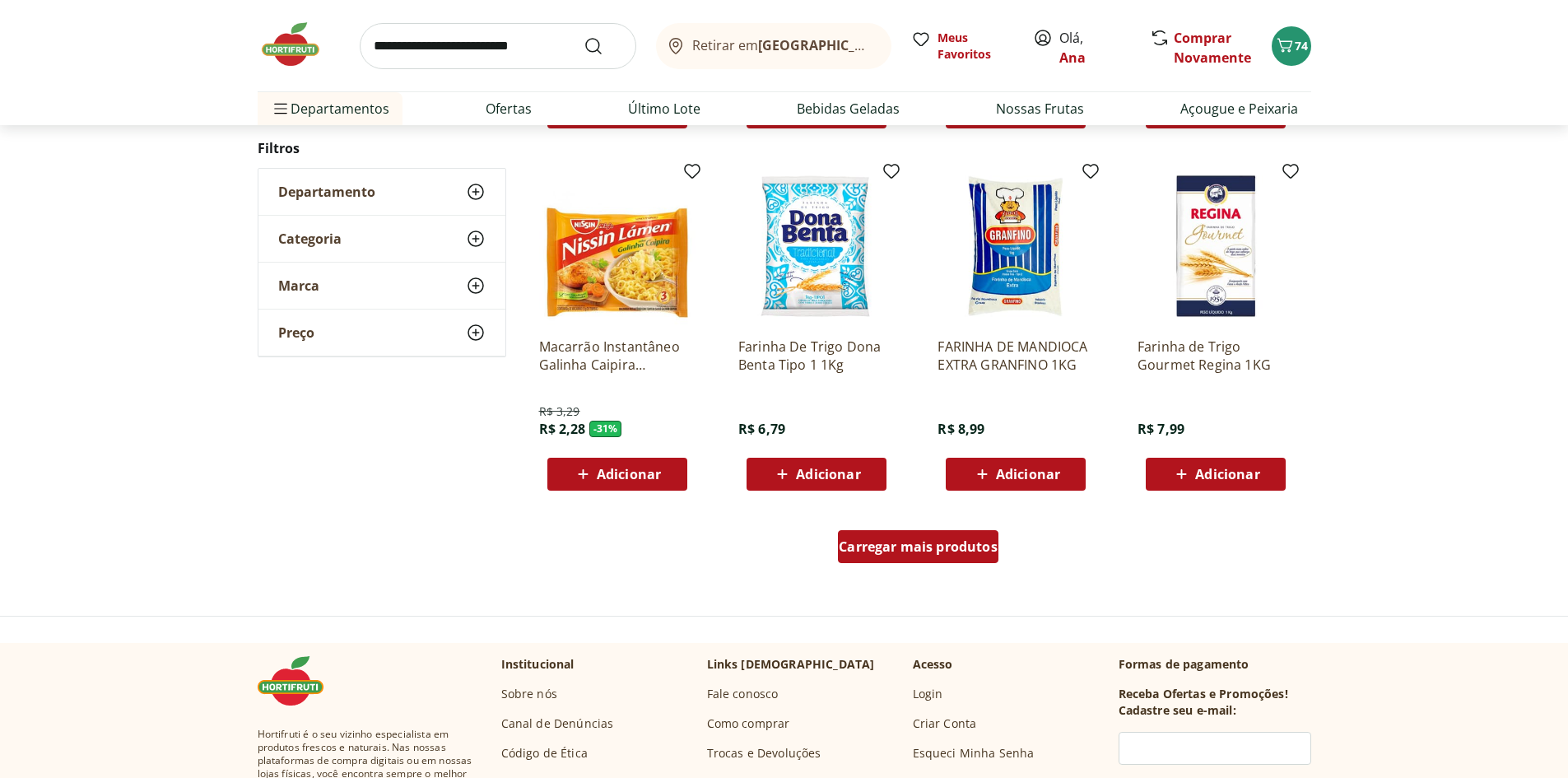
click at [912, 545] on span "Carregar mais produtos" at bounding box center [918, 546] width 159 height 13
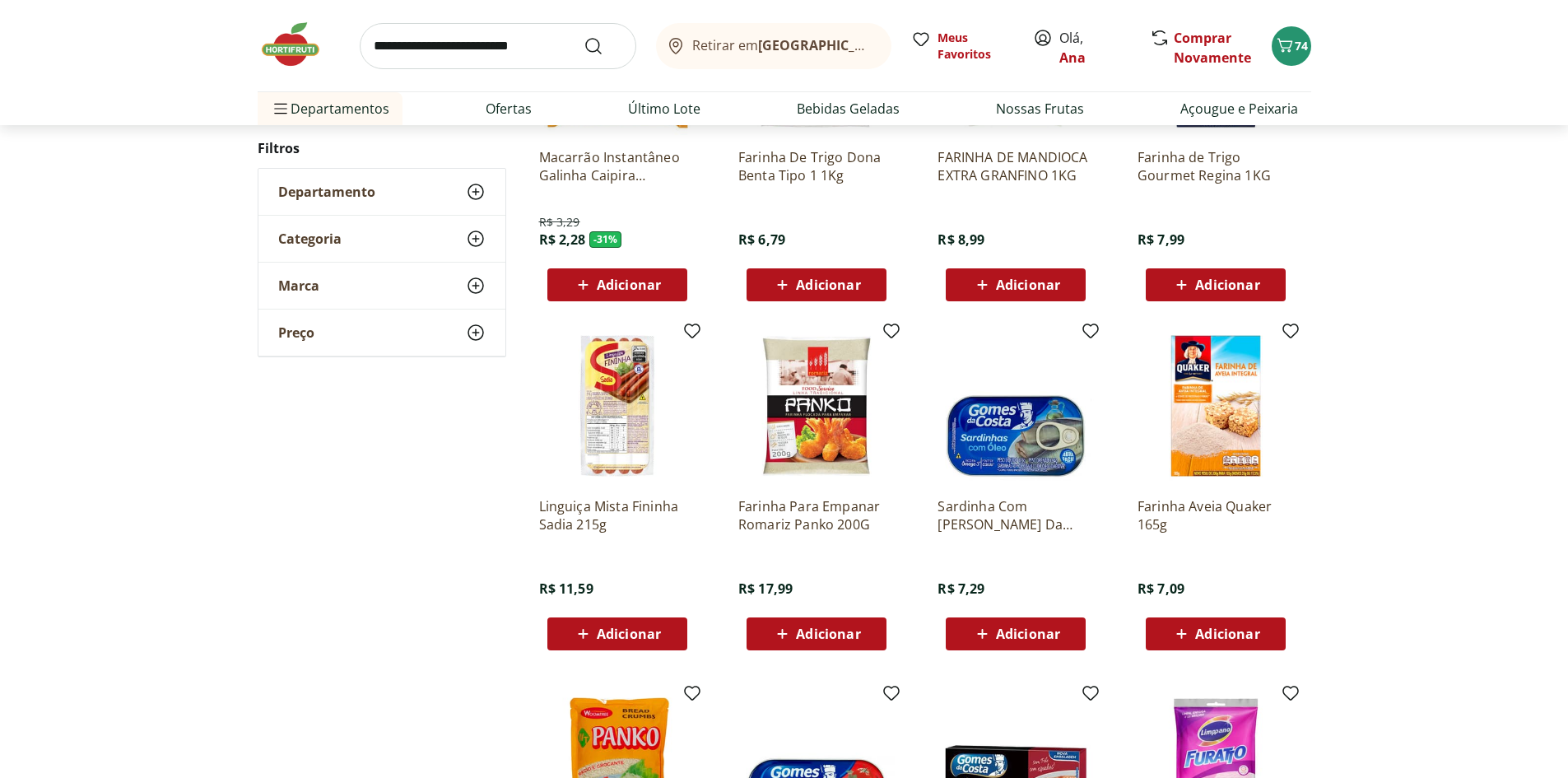
scroll to position [1317, 0]
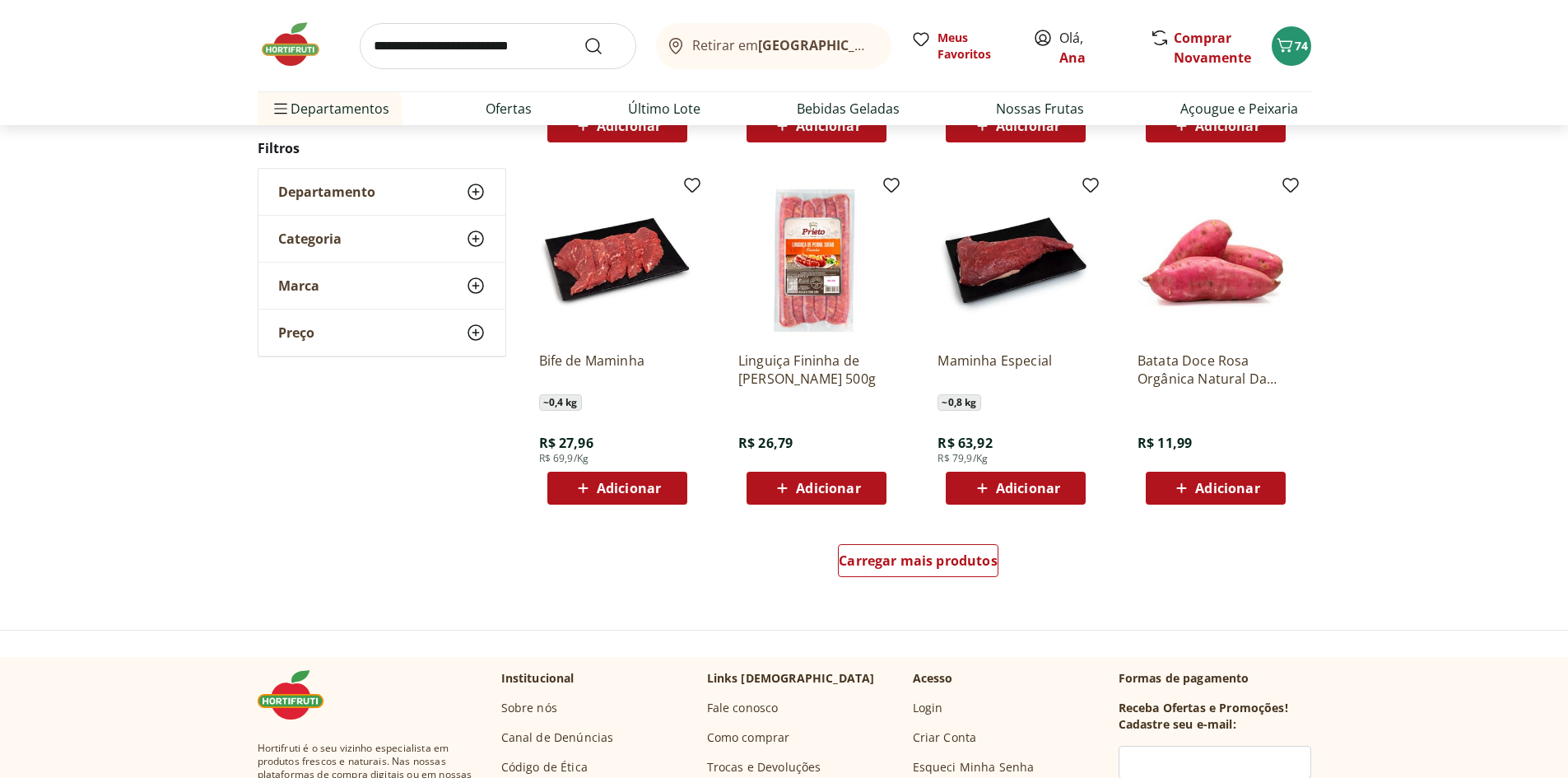
scroll to position [988, 0]
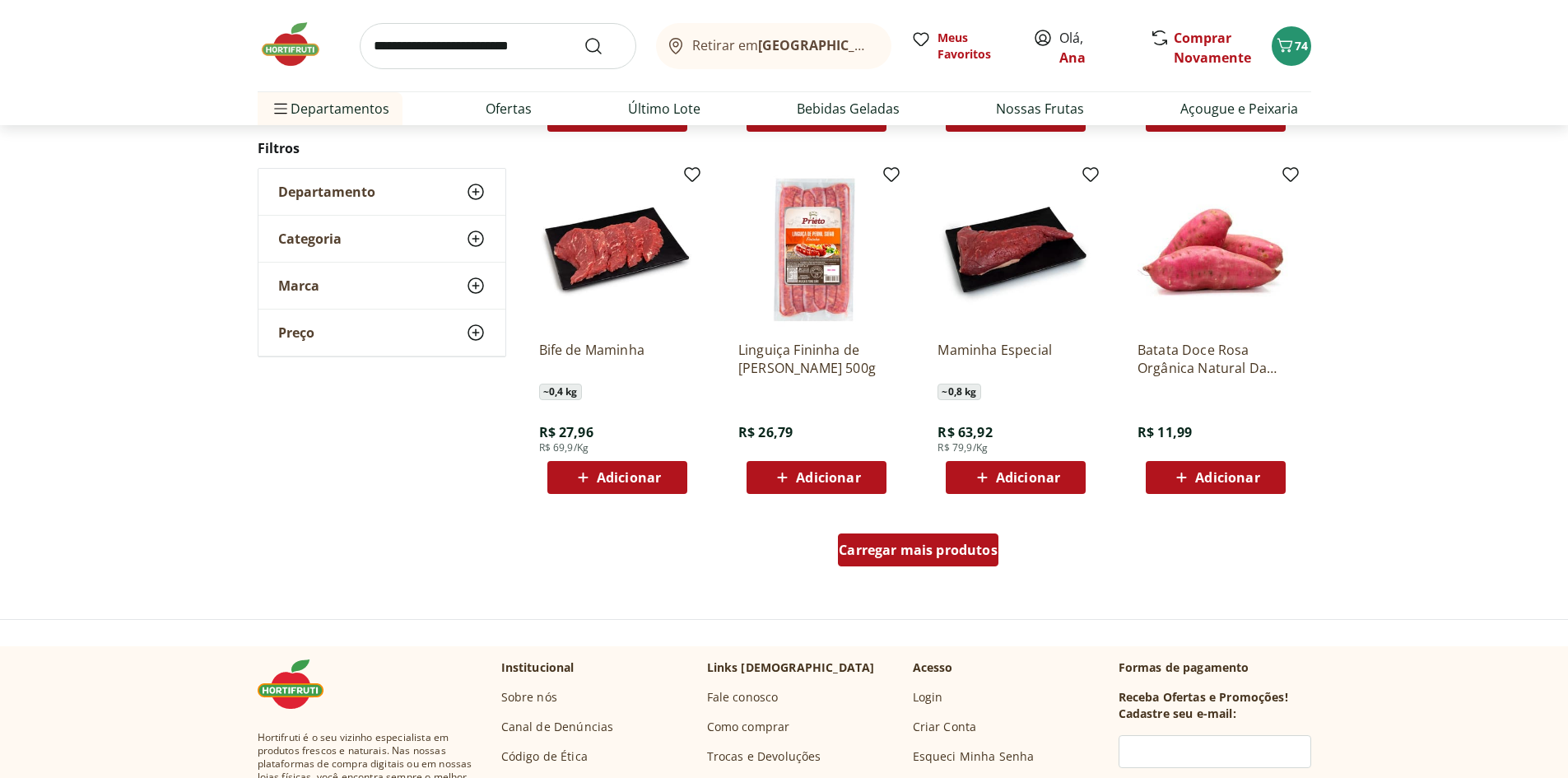
click at [948, 557] on span "Carregar mais produtos" at bounding box center [918, 550] width 159 height 13
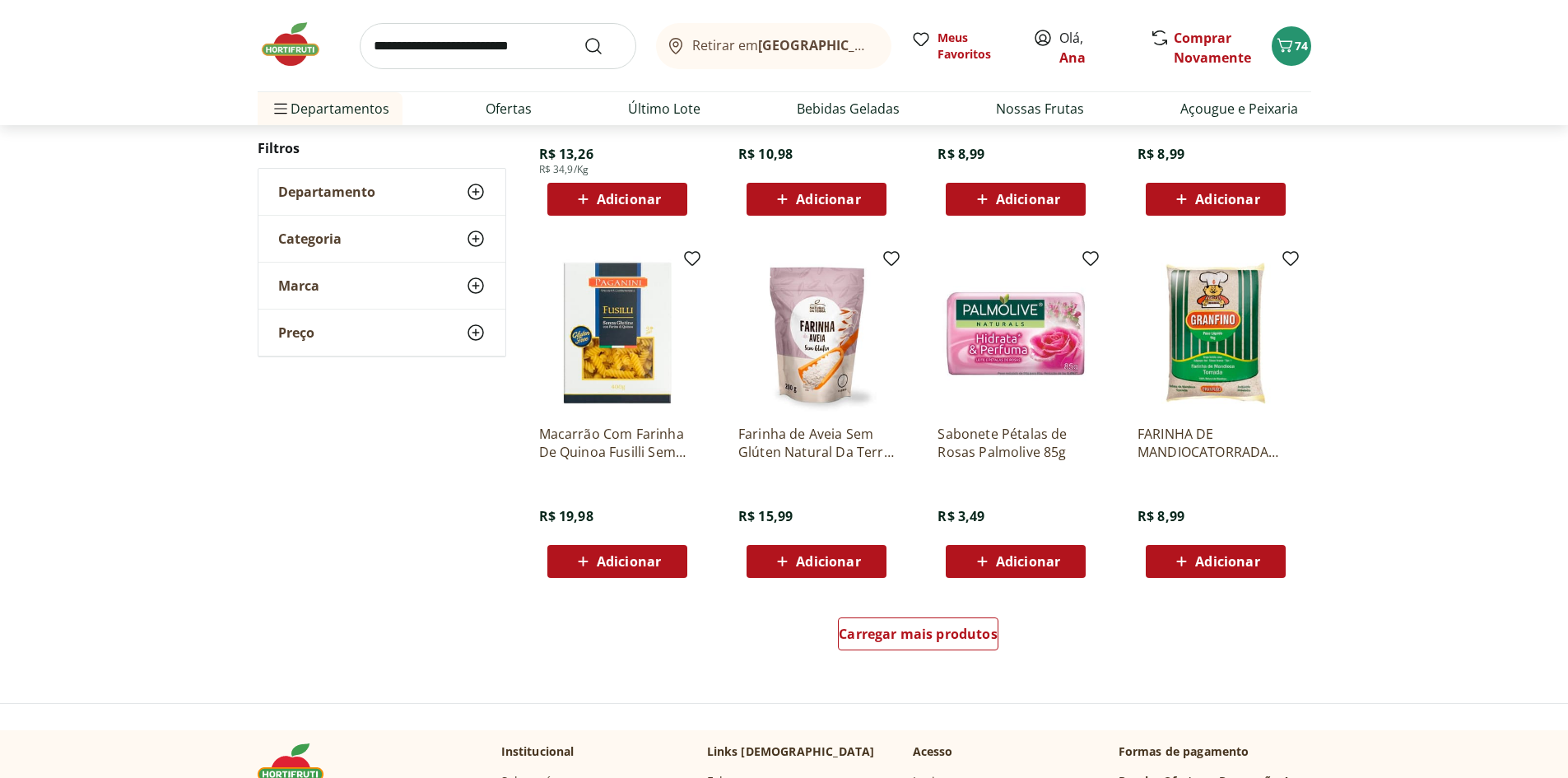
scroll to position [984, 0]
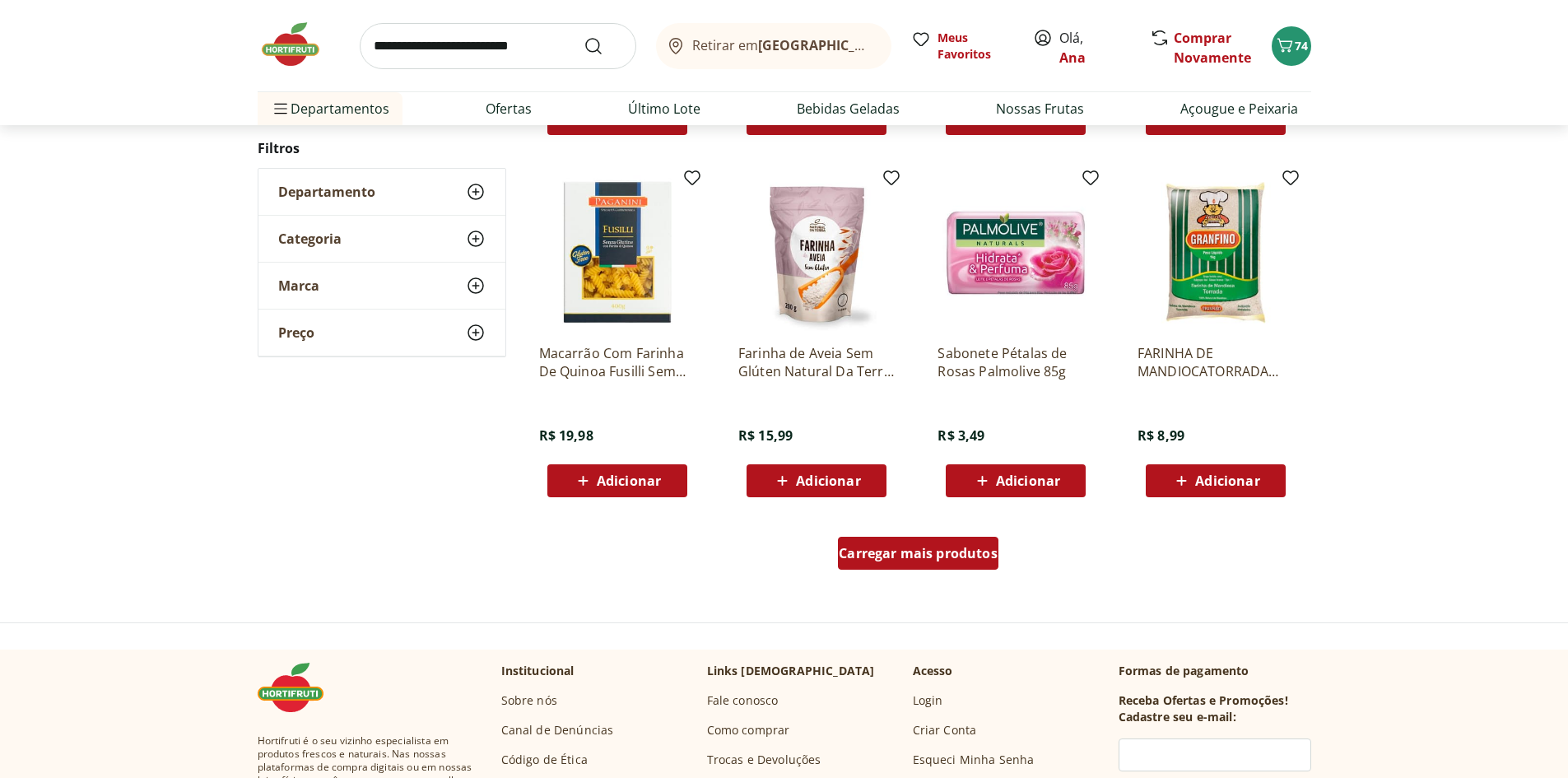
click at [920, 552] on span "Carregar mais produtos" at bounding box center [918, 552] width 159 height 13
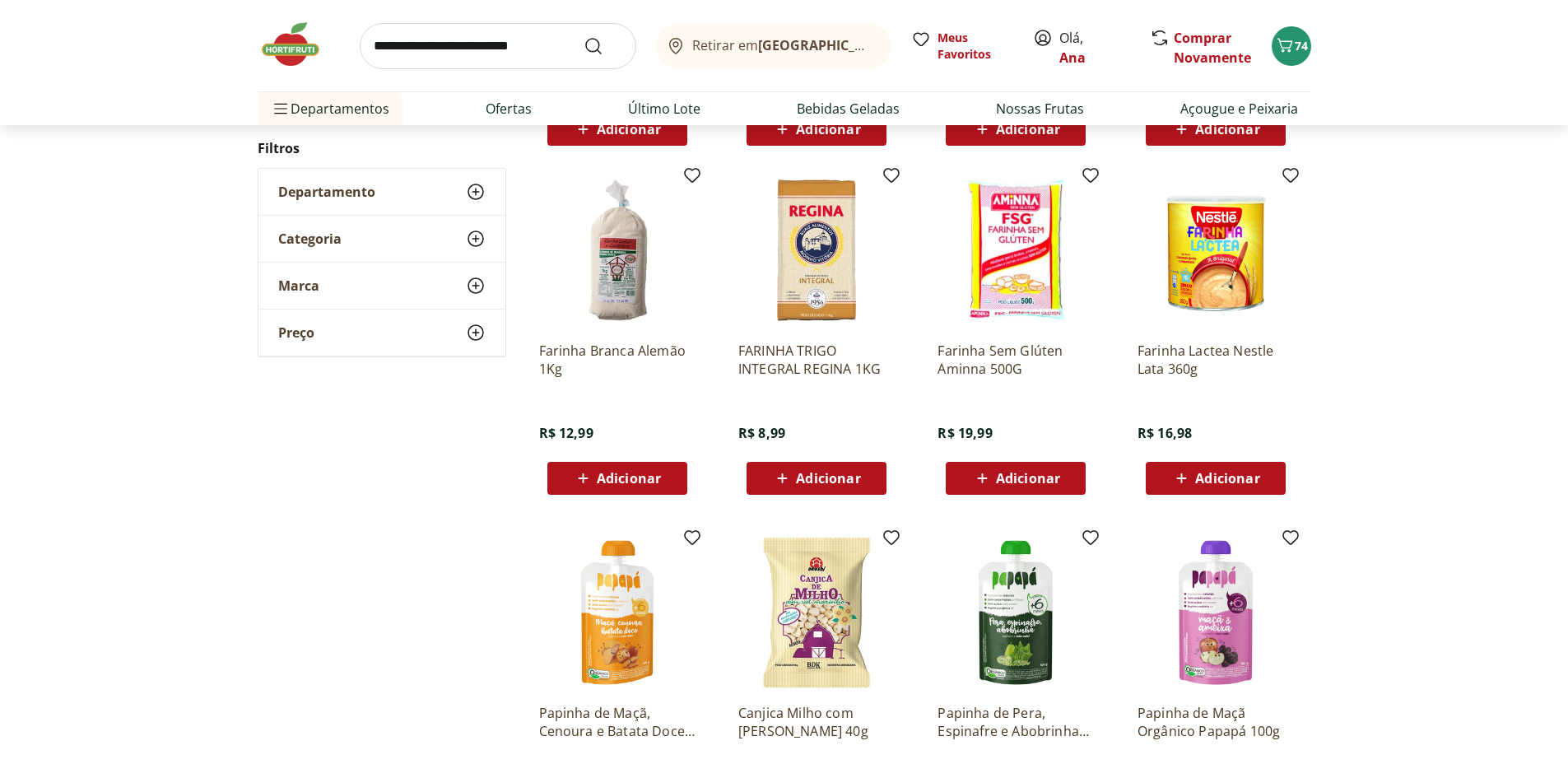
scroll to position [1396, 0]
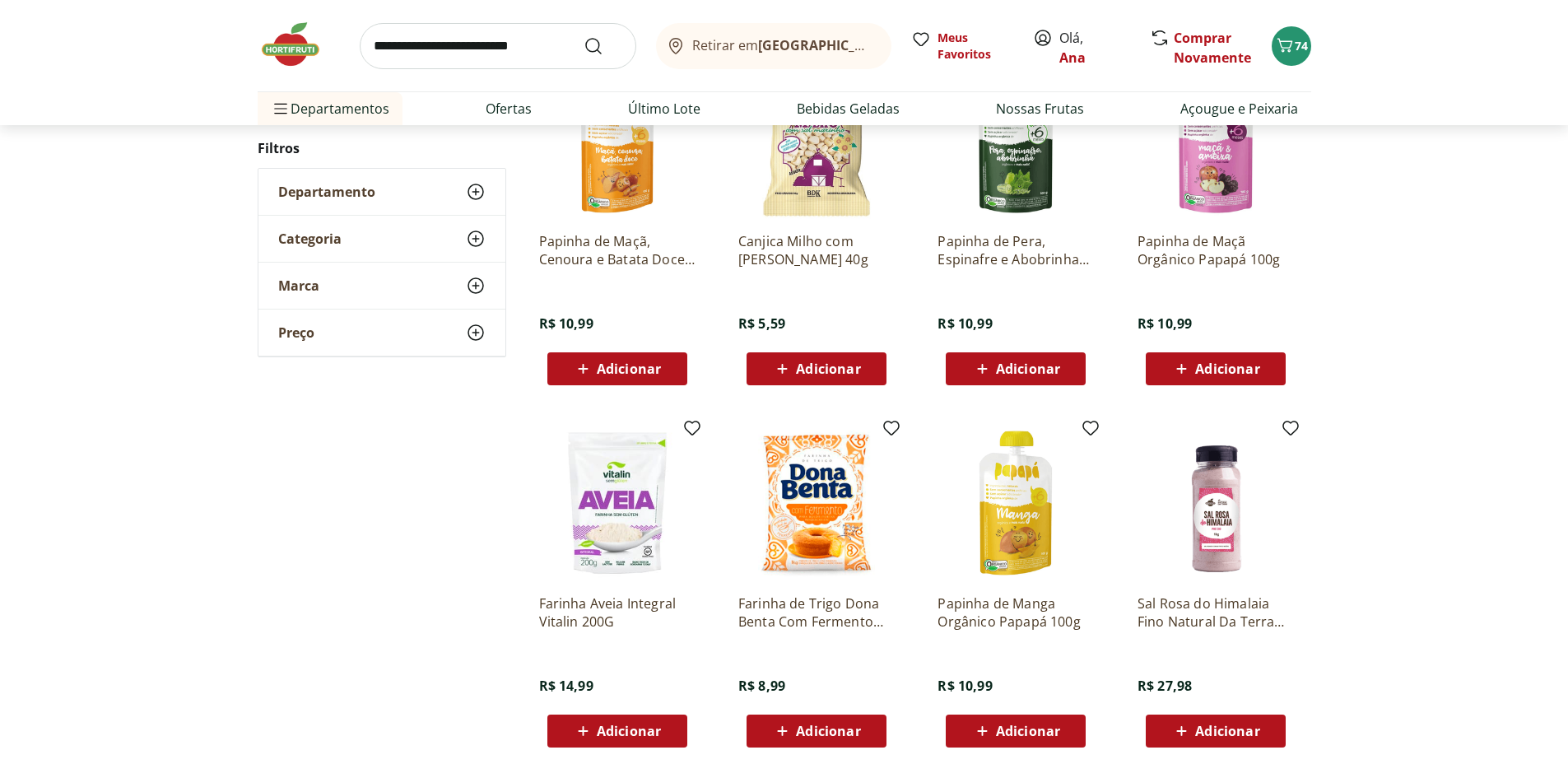
scroll to position [899, 0]
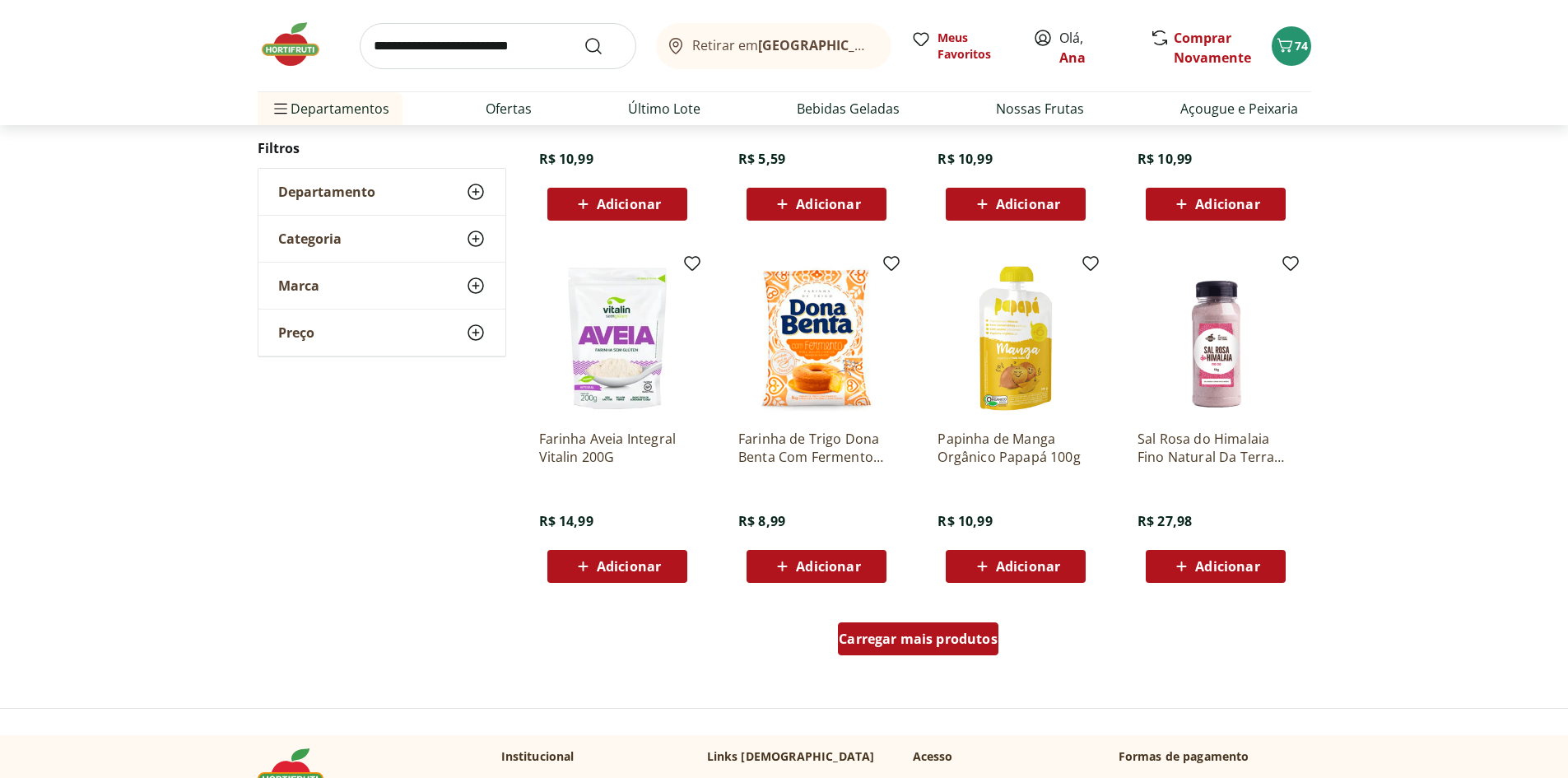
click at [922, 642] on span "Carregar mais produtos" at bounding box center [918, 638] width 159 height 13
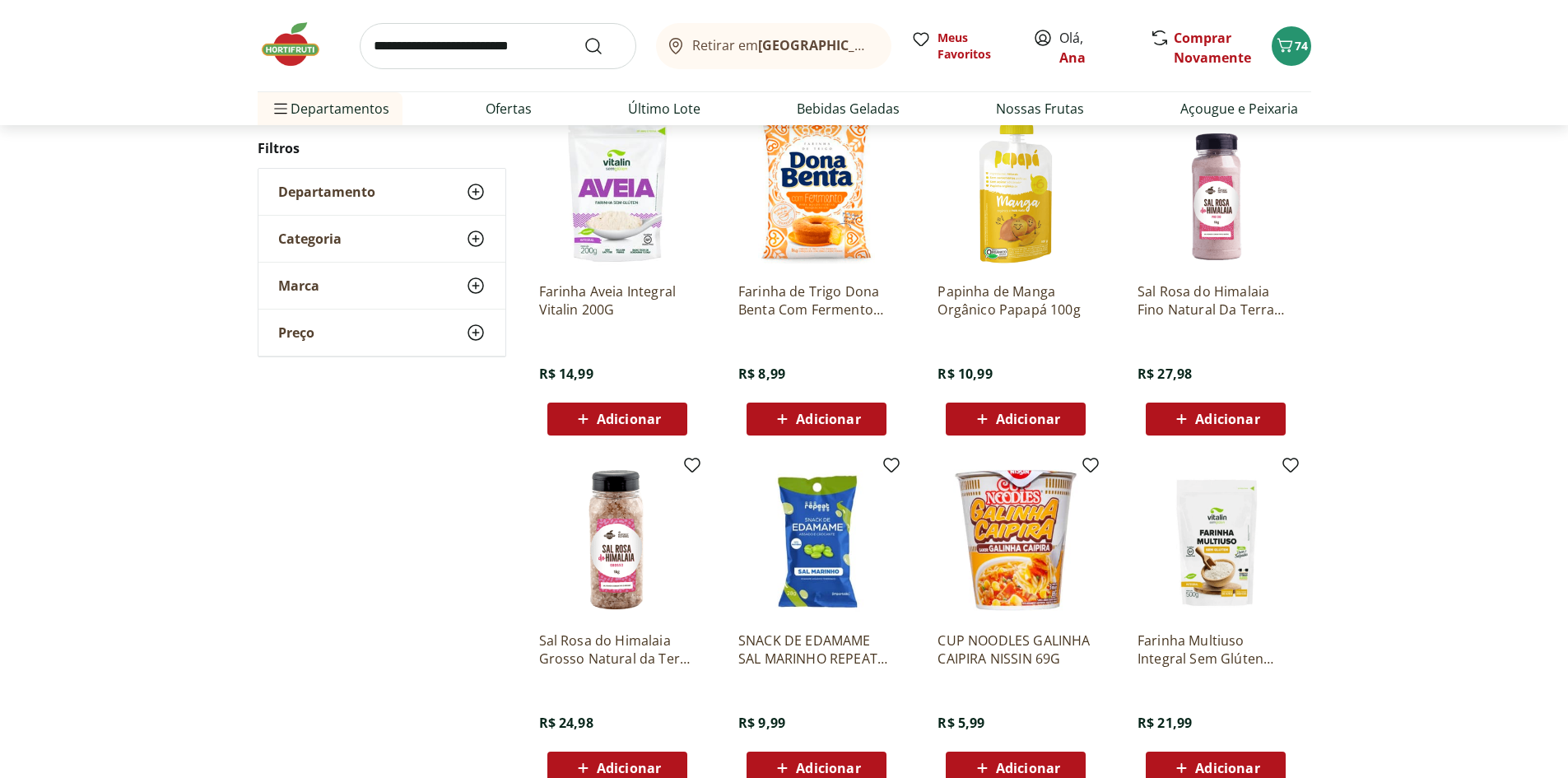
scroll to position [1063, 0]
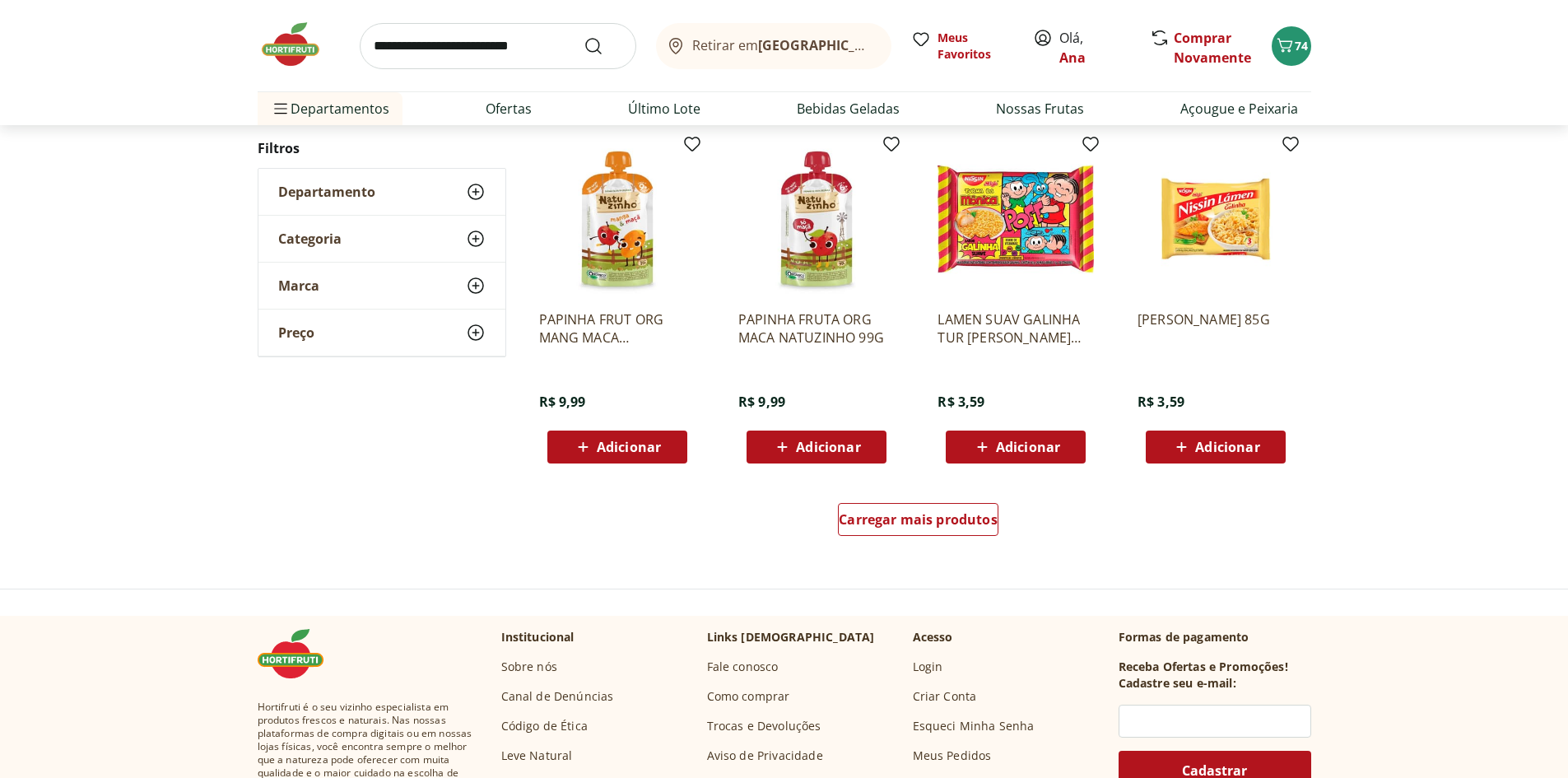
scroll to position [1060, 0]
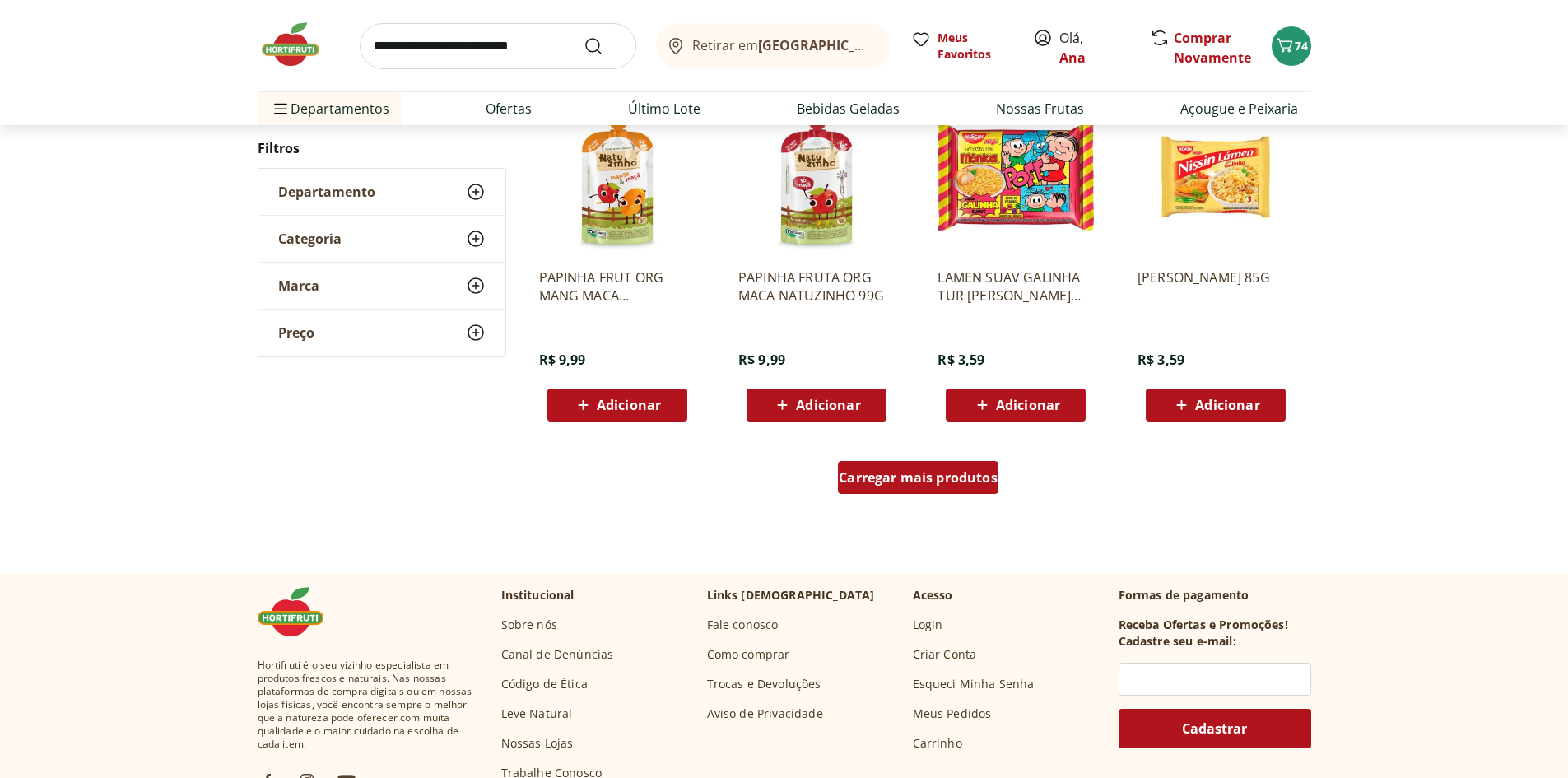
click at [941, 489] on div "Carregar mais produtos" at bounding box center [918, 477] width 160 height 33
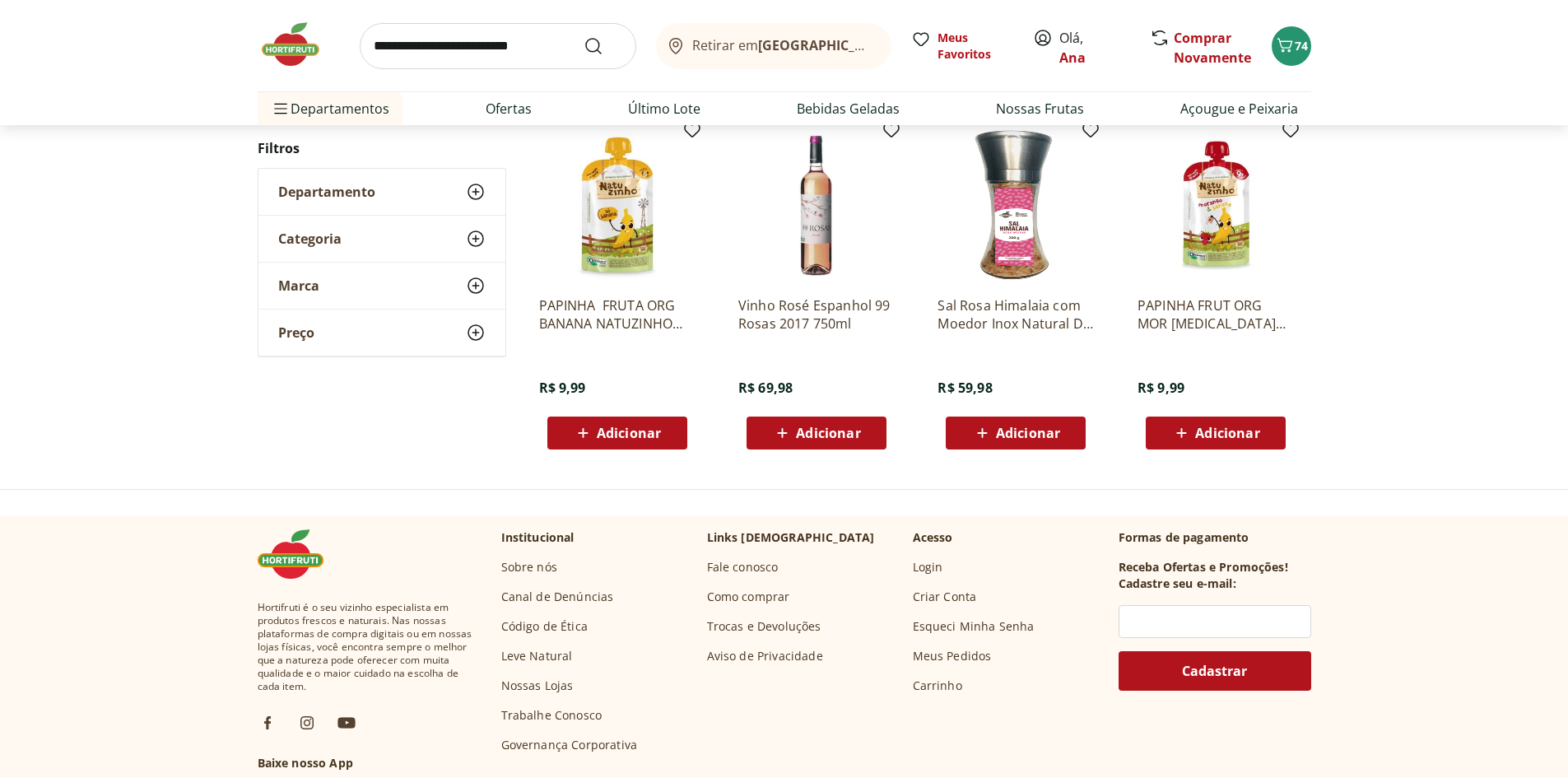
scroll to position [330, 0]
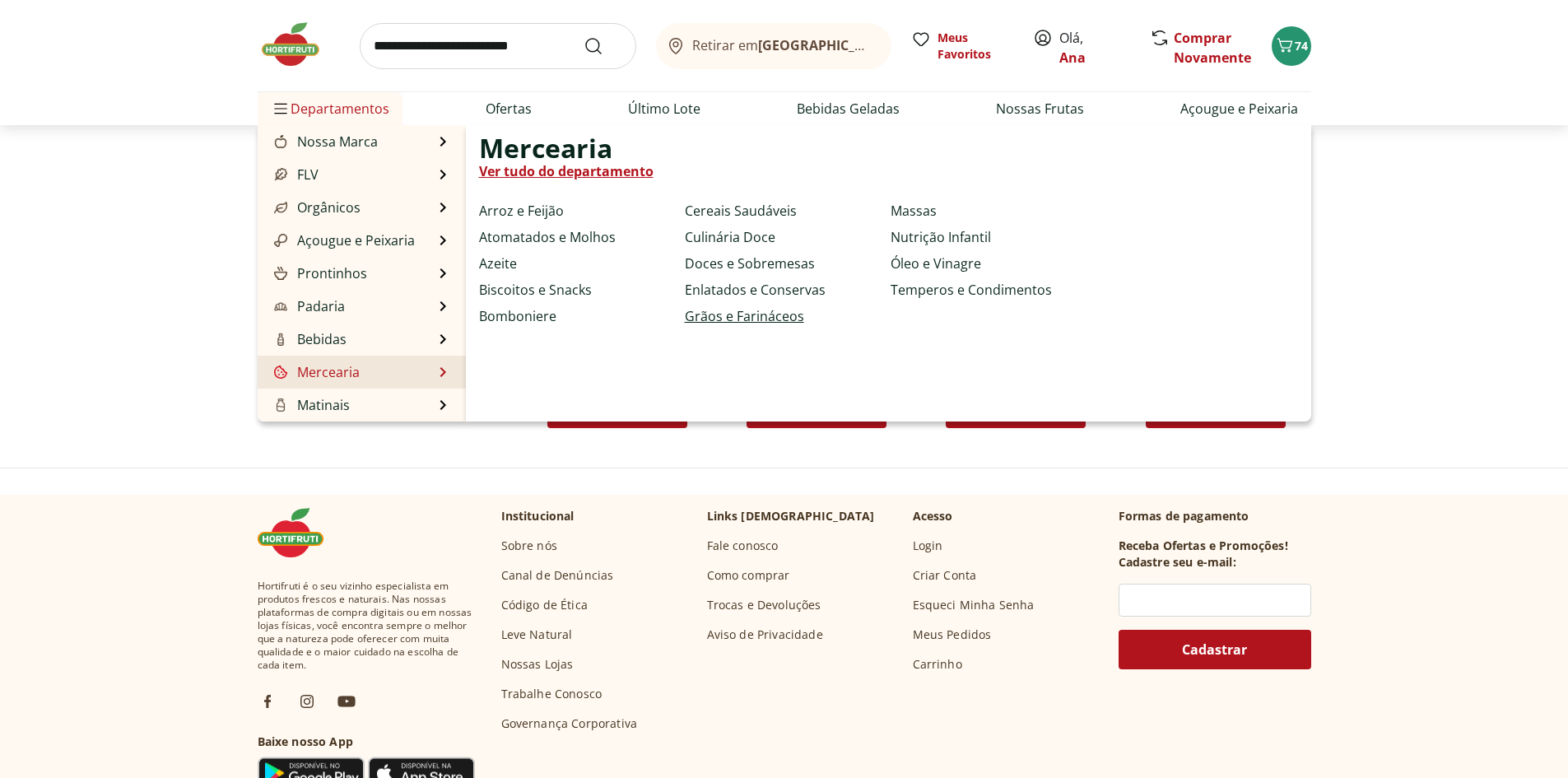
click at [770, 315] on link "Grãos e Farináceos" at bounding box center [743, 316] width 119 height 19
select select "**********"
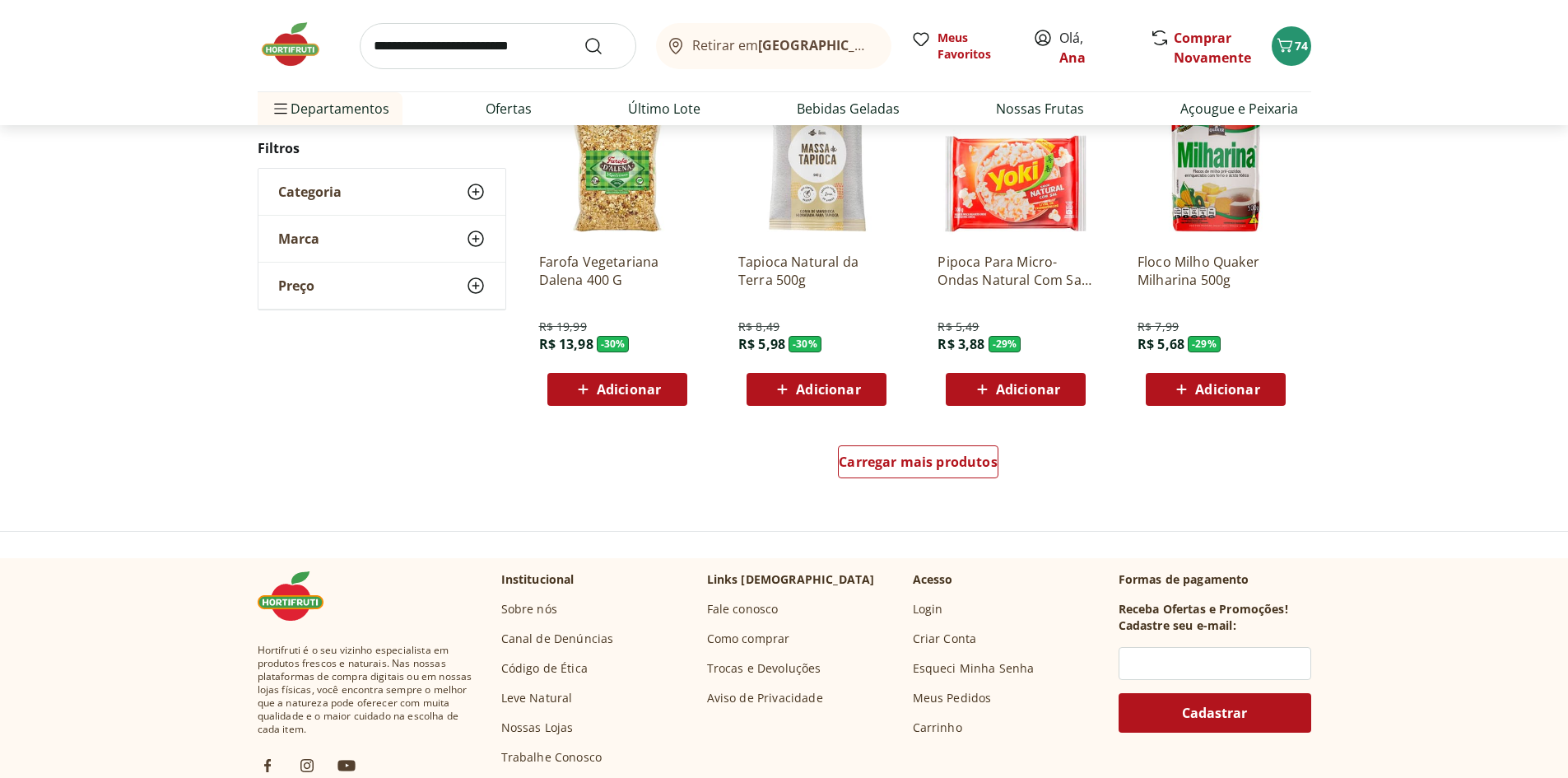
scroll to position [988, 0]
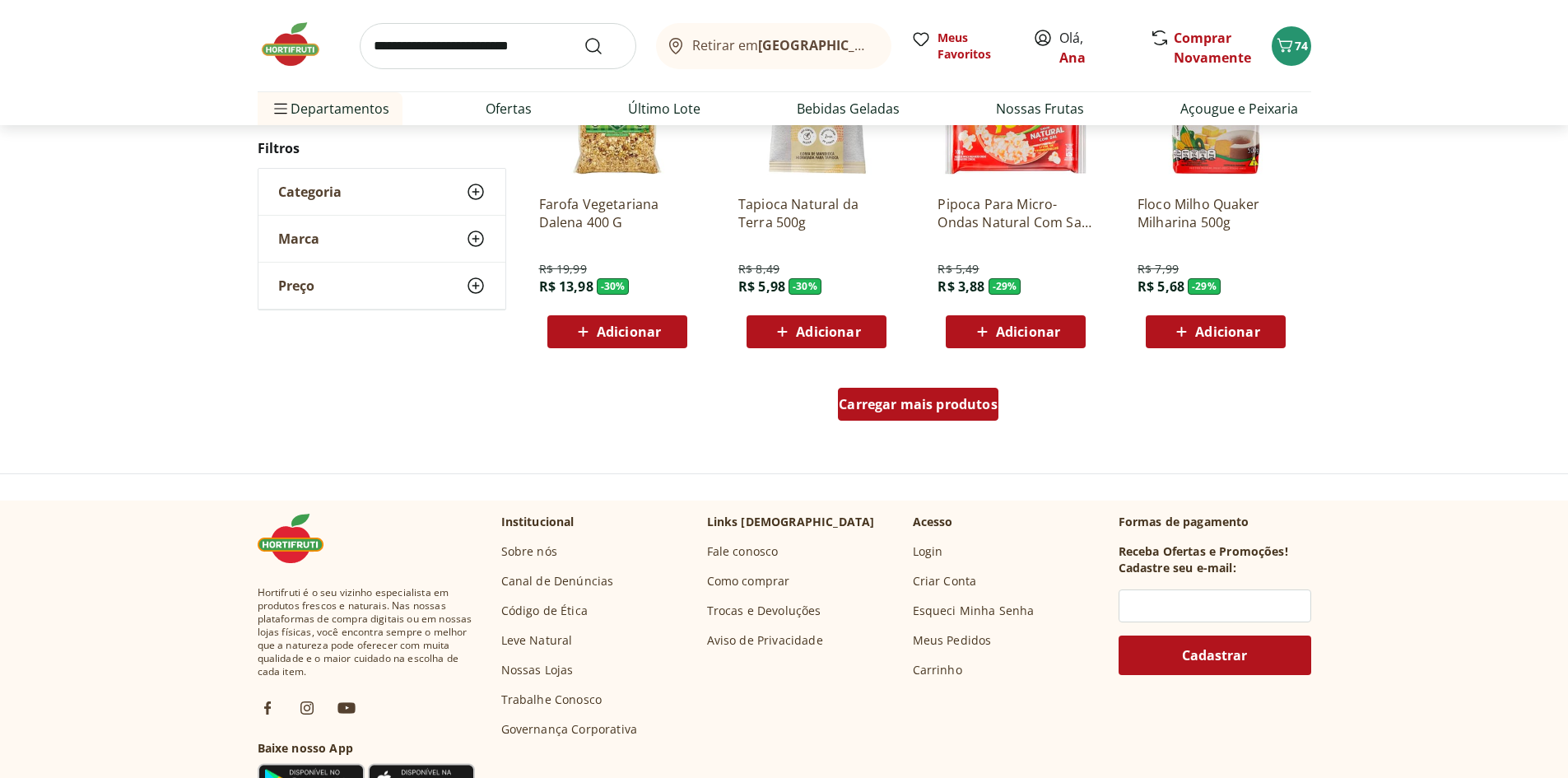
click at [869, 411] on span "Carregar mais produtos" at bounding box center [918, 404] width 159 height 13
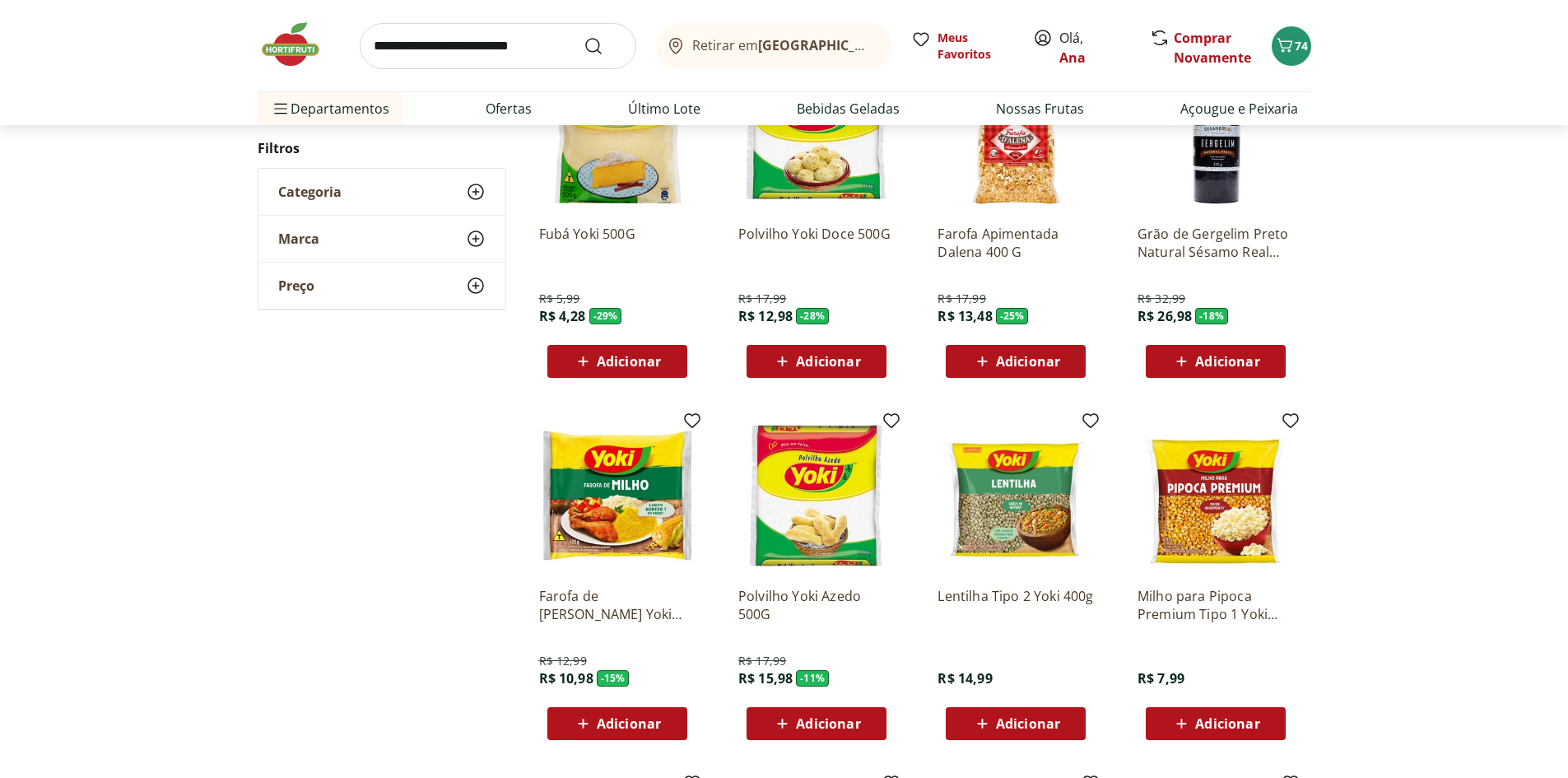
scroll to position [1317, 0]
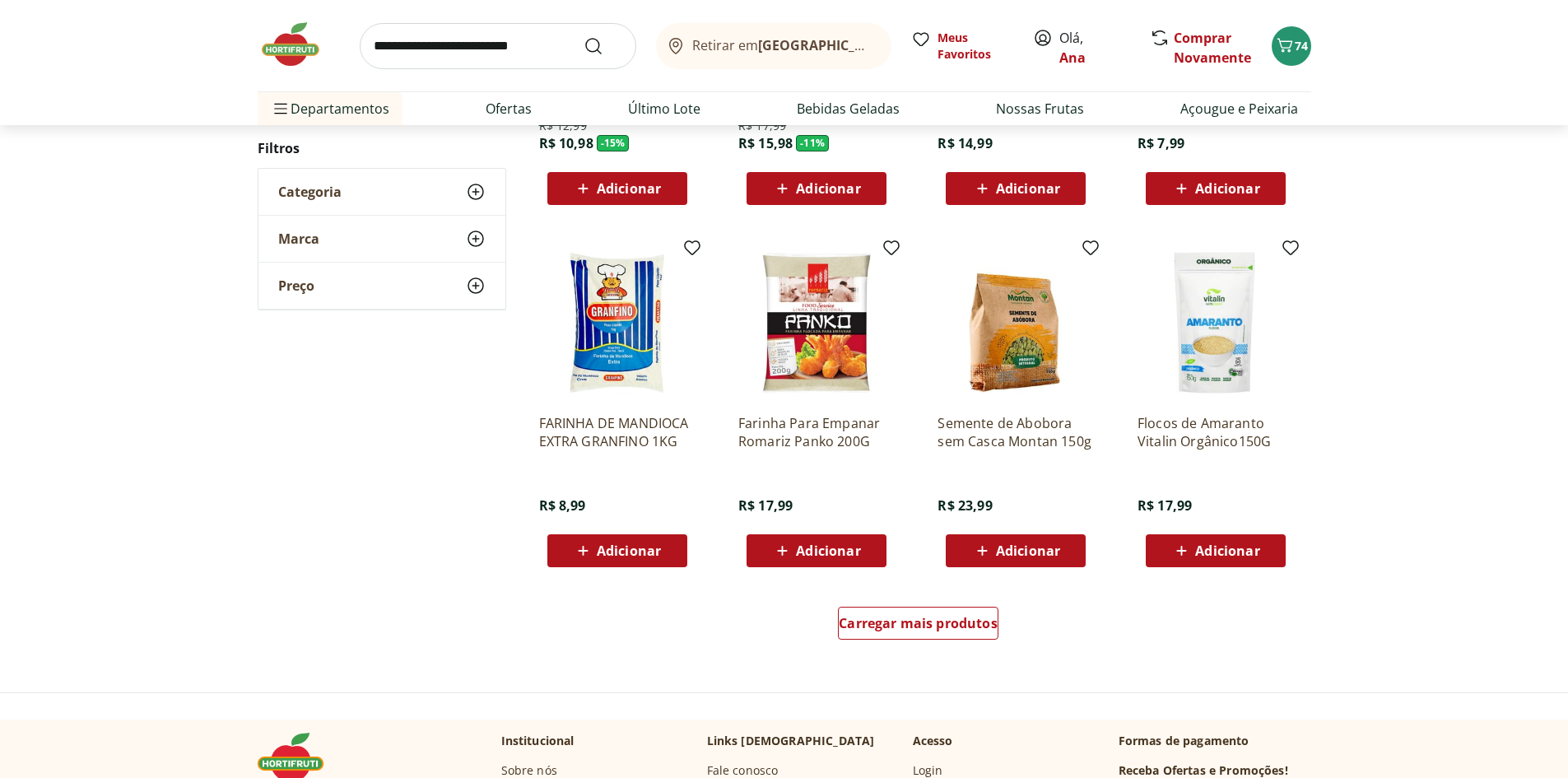
scroll to position [906, 0]
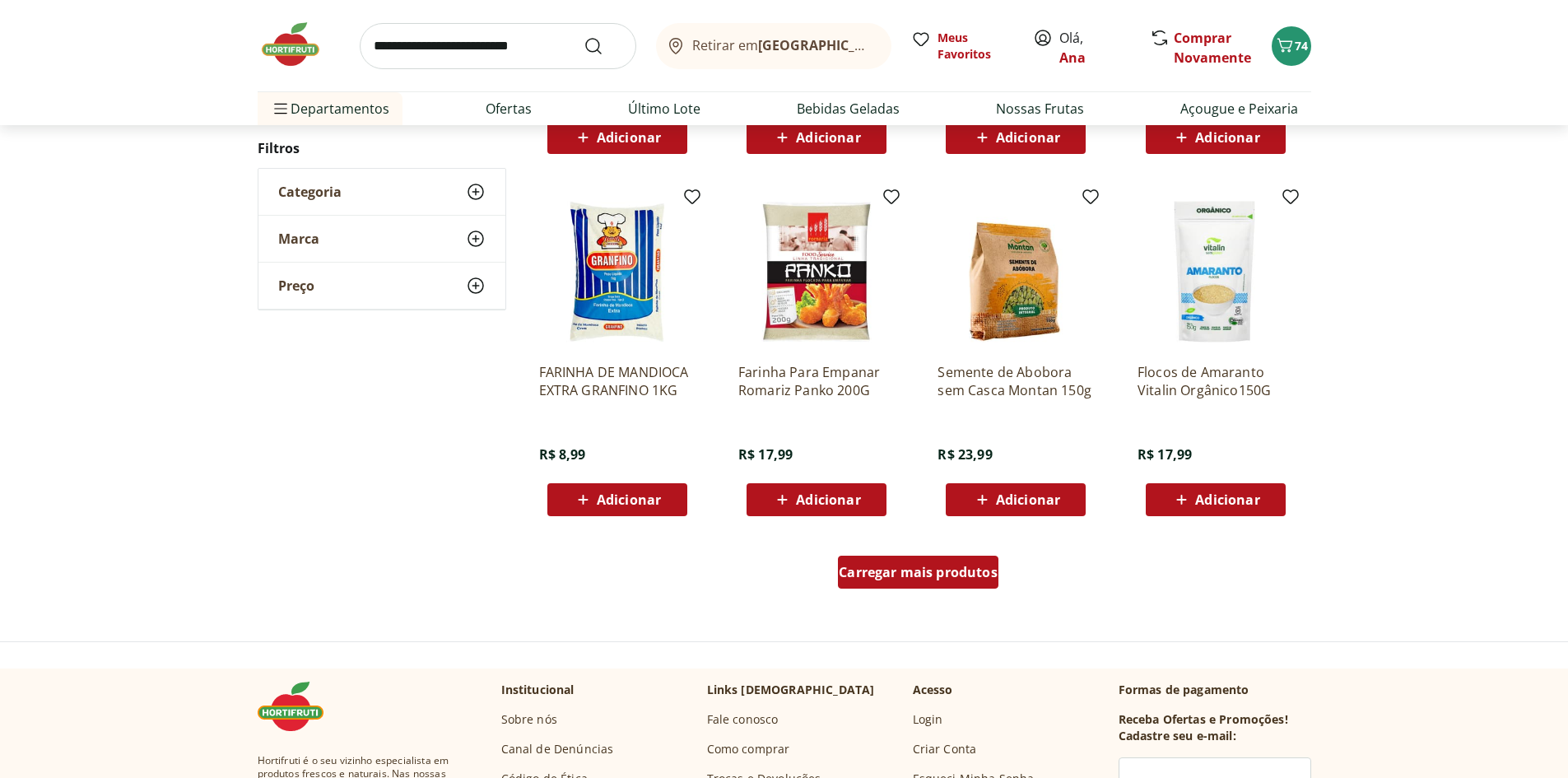
click at [944, 569] on span "Carregar mais produtos" at bounding box center [918, 572] width 159 height 13
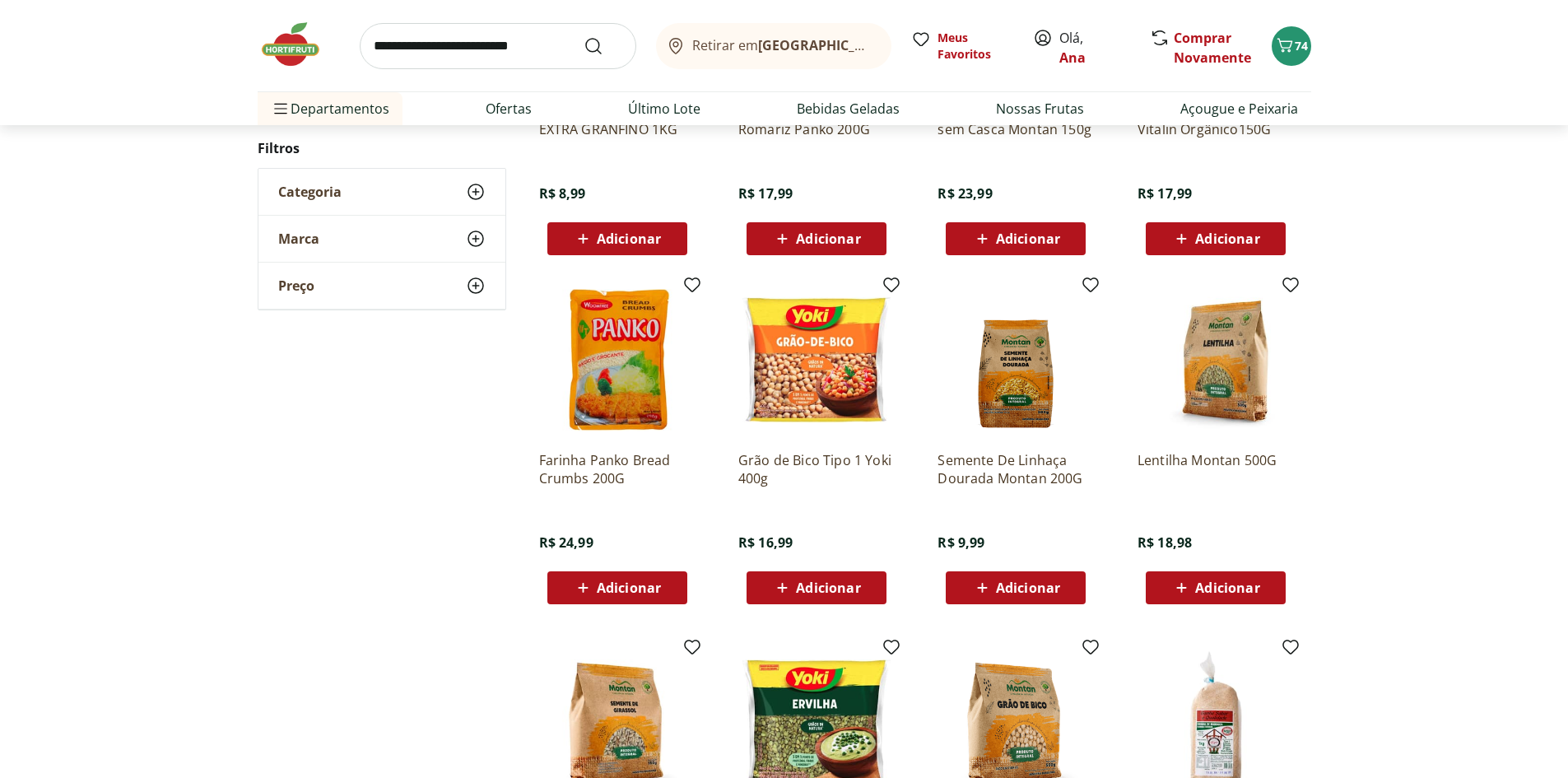
scroll to position [1317, 0]
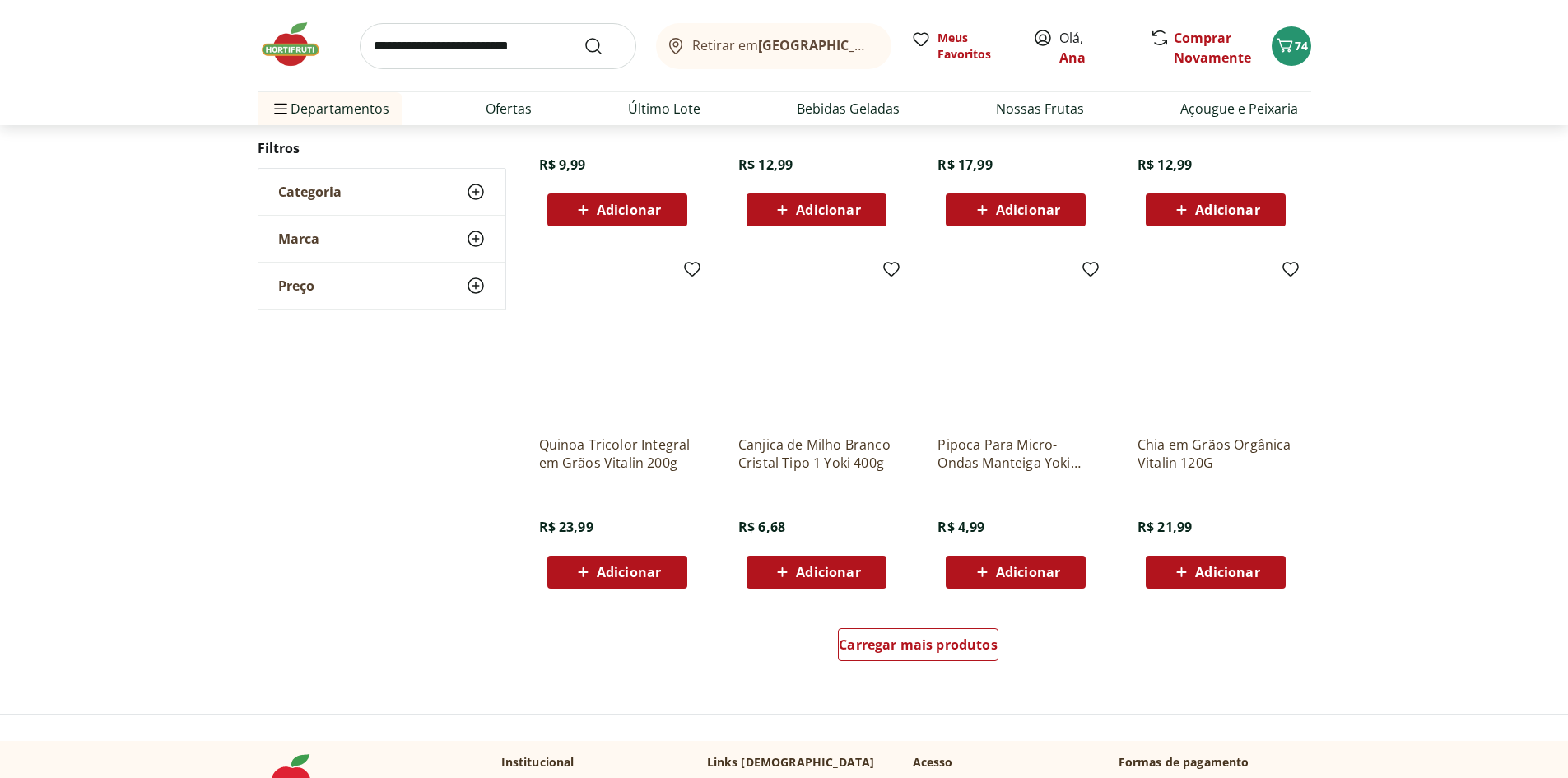
scroll to position [984, 0]
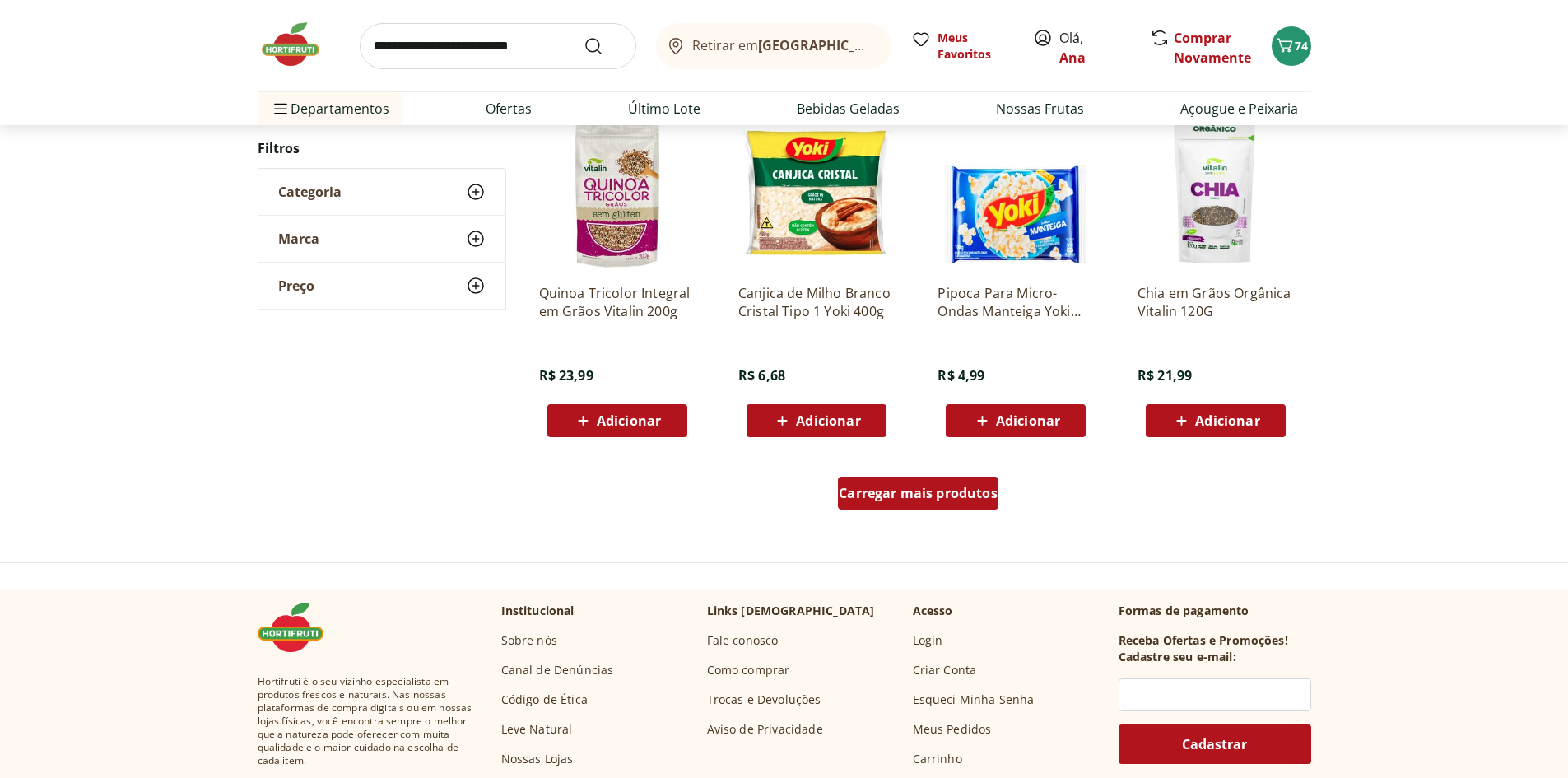
click at [924, 494] on span "Carregar mais produtos" at bounding box center [918, 493] width 159 height 13
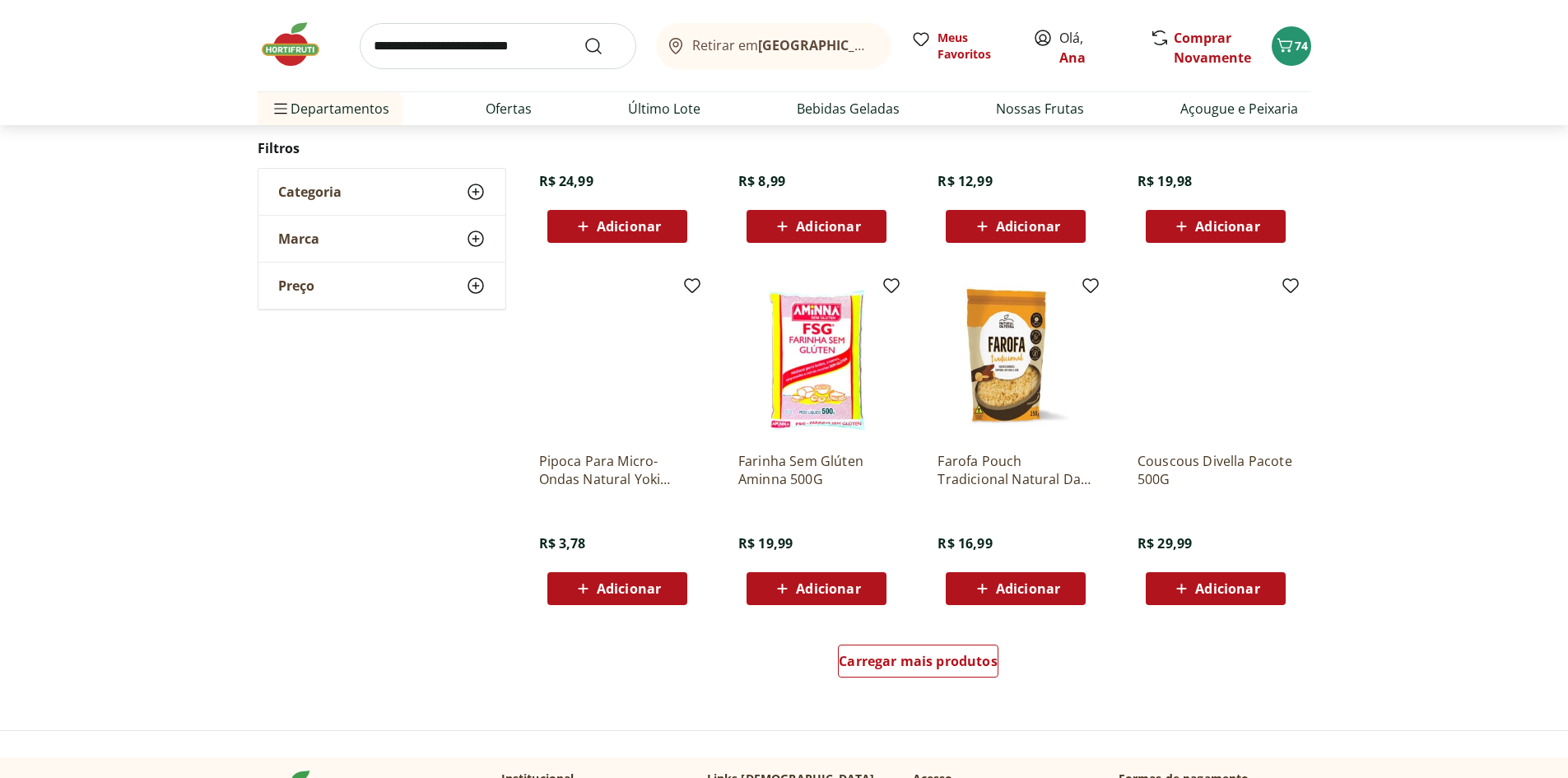
scroll to position [899, 0]
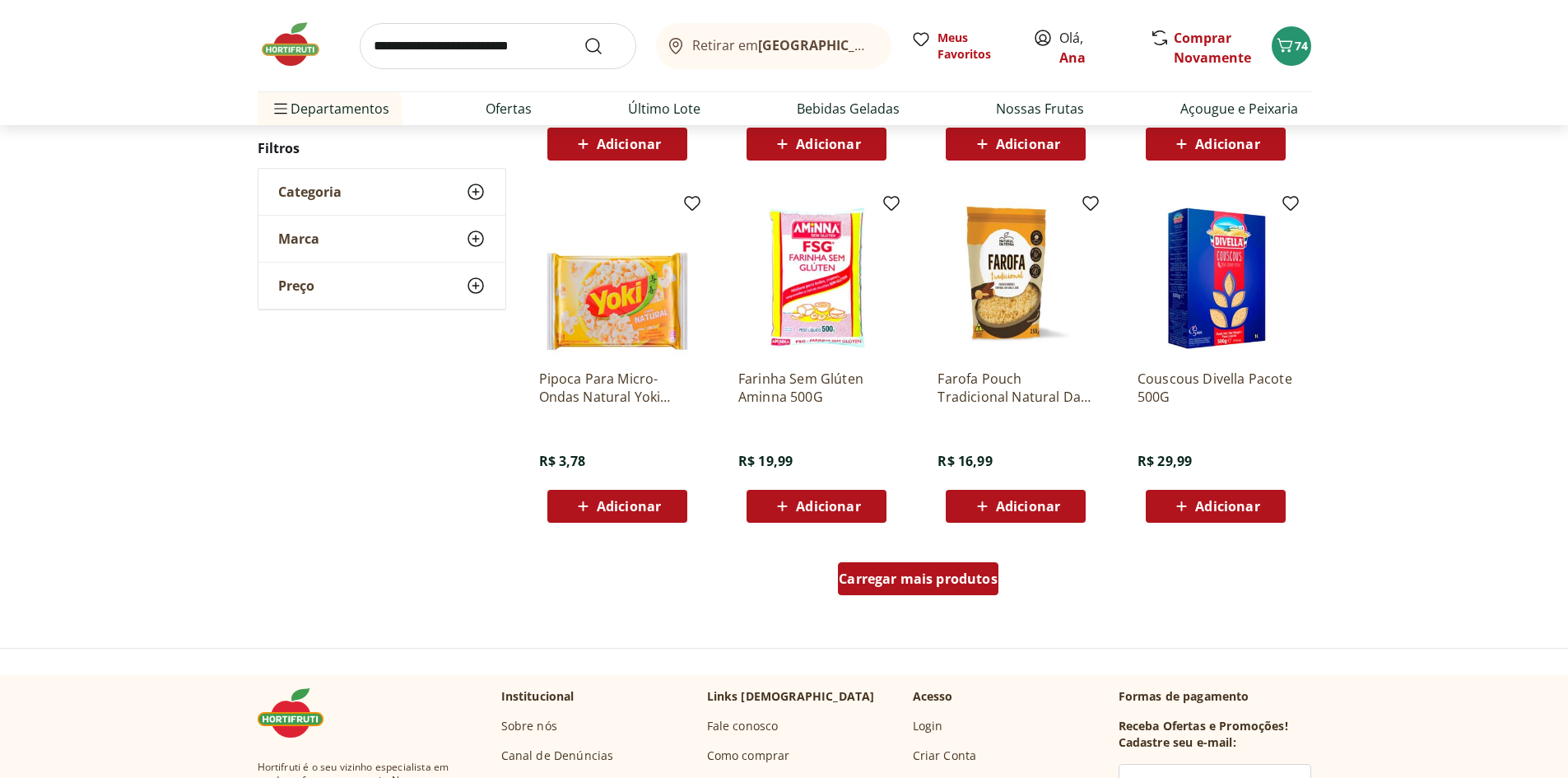
click at [936, 574] on span "Carregar mais produtos" at bounding box center [918, 578] width 159 height 13
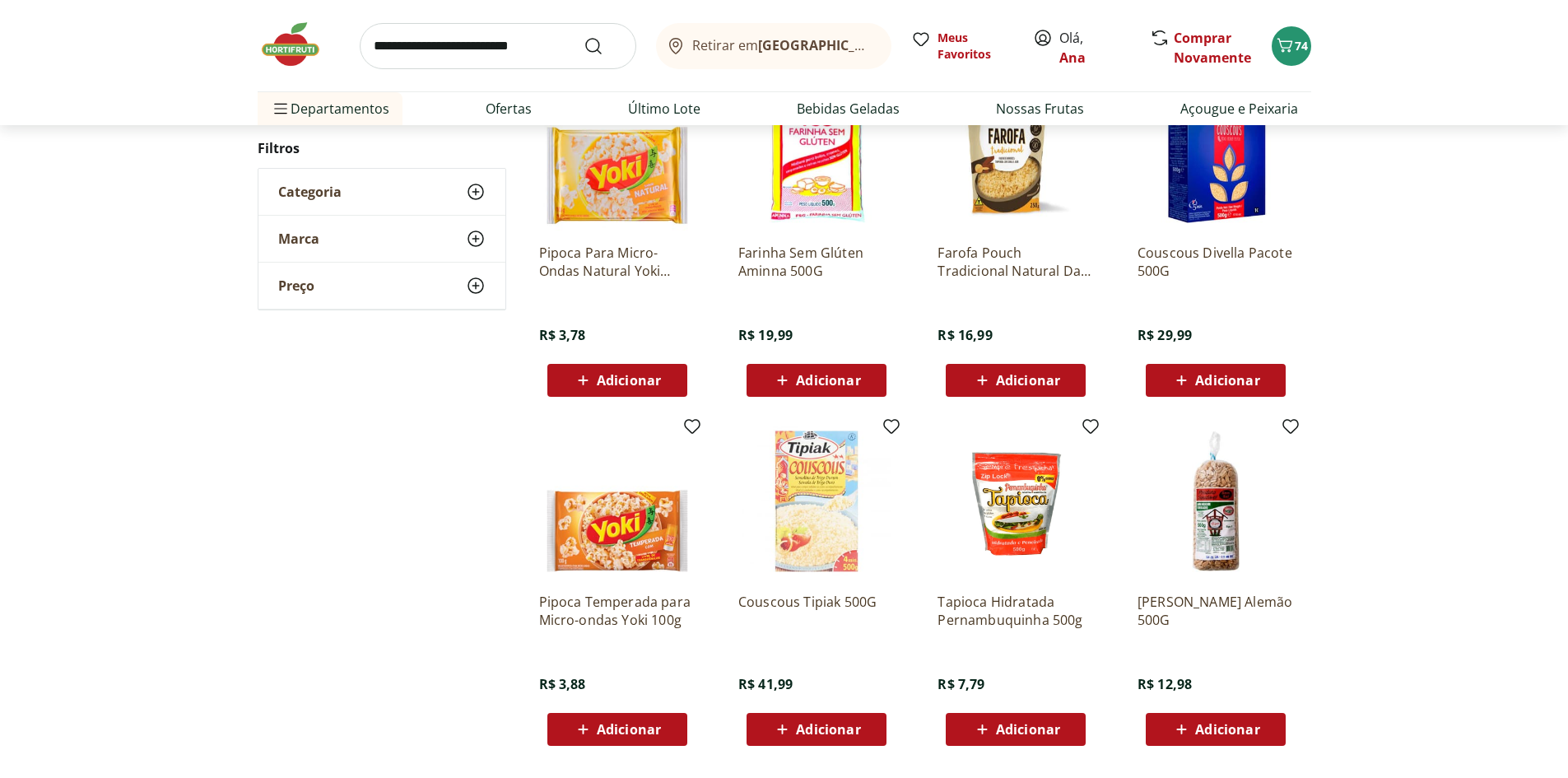
scroll to position [1063, 0]
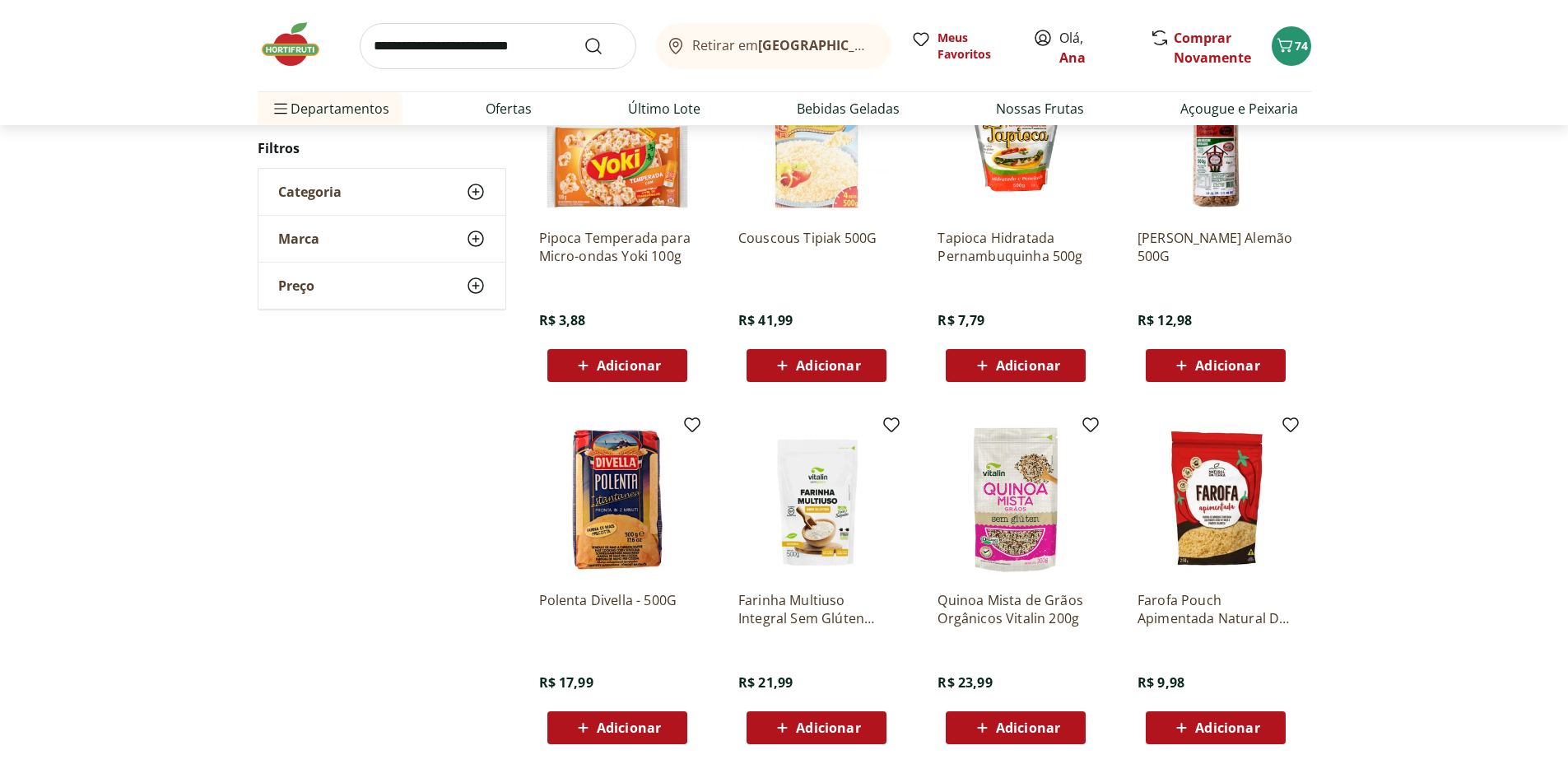
scroll to position [319, 0]
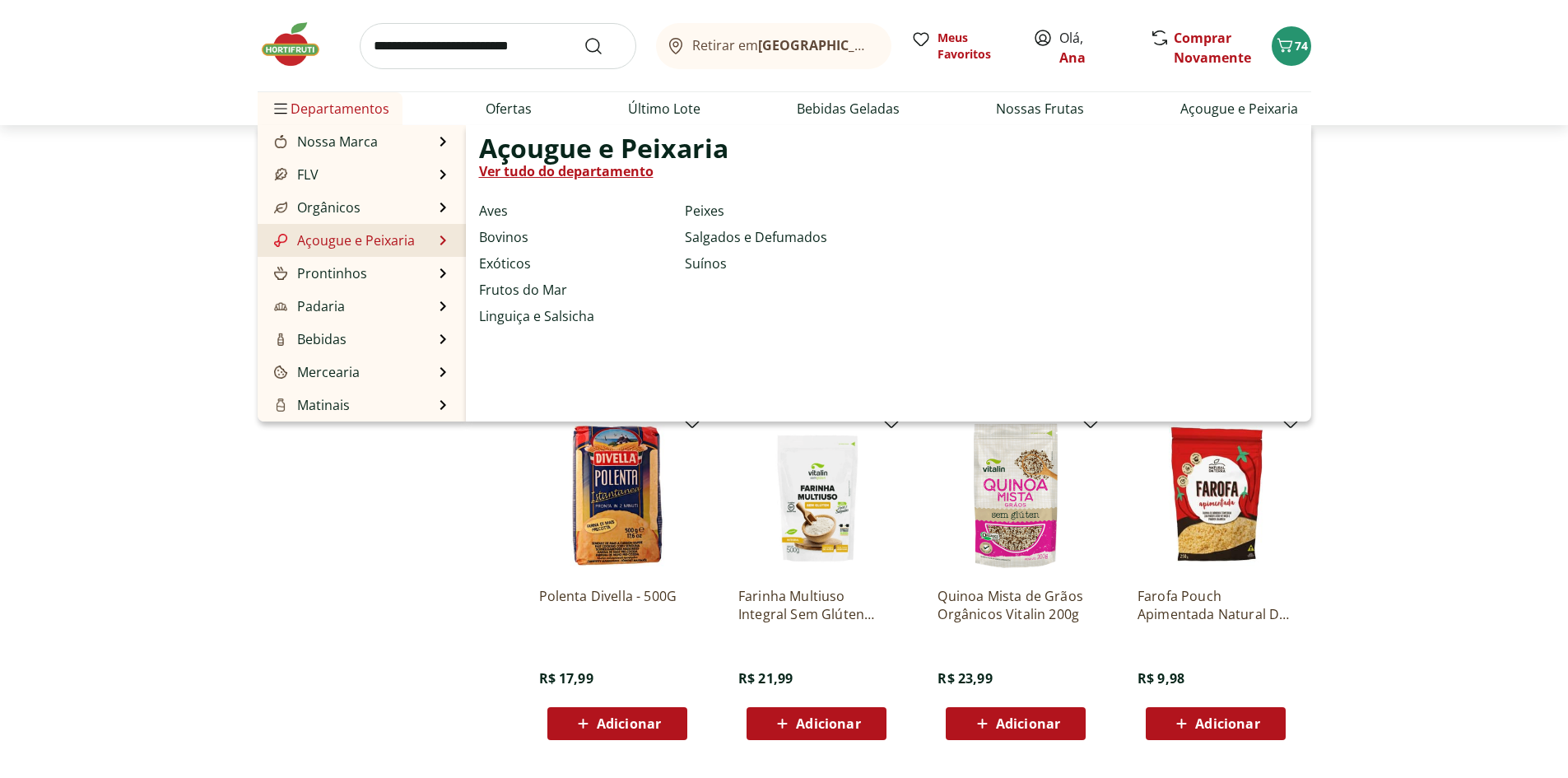
click at [383, 244] on link "Açougue e Peixaria" at bounding box center [342, 241] width 144 height 19
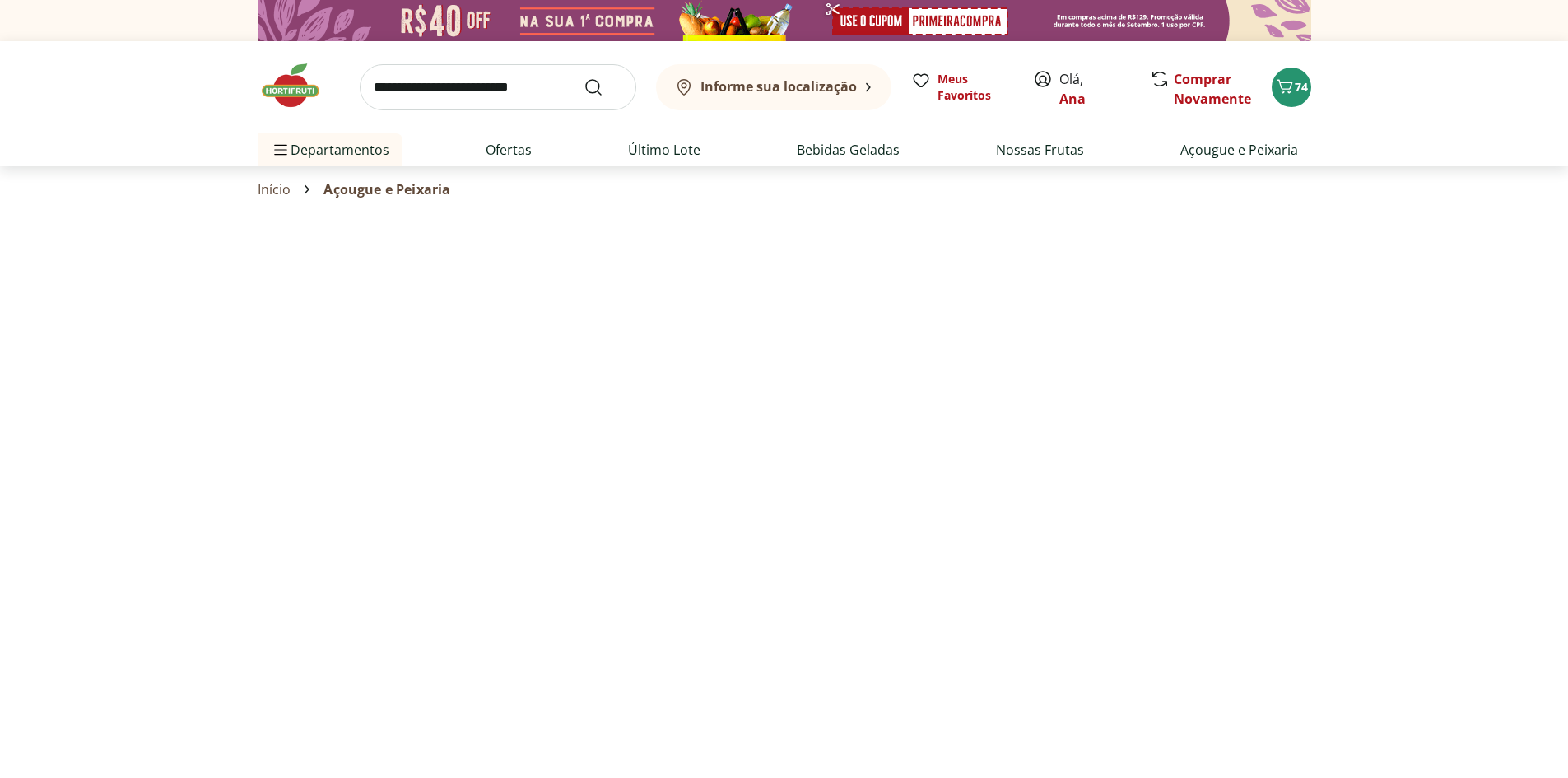
select select "**********"
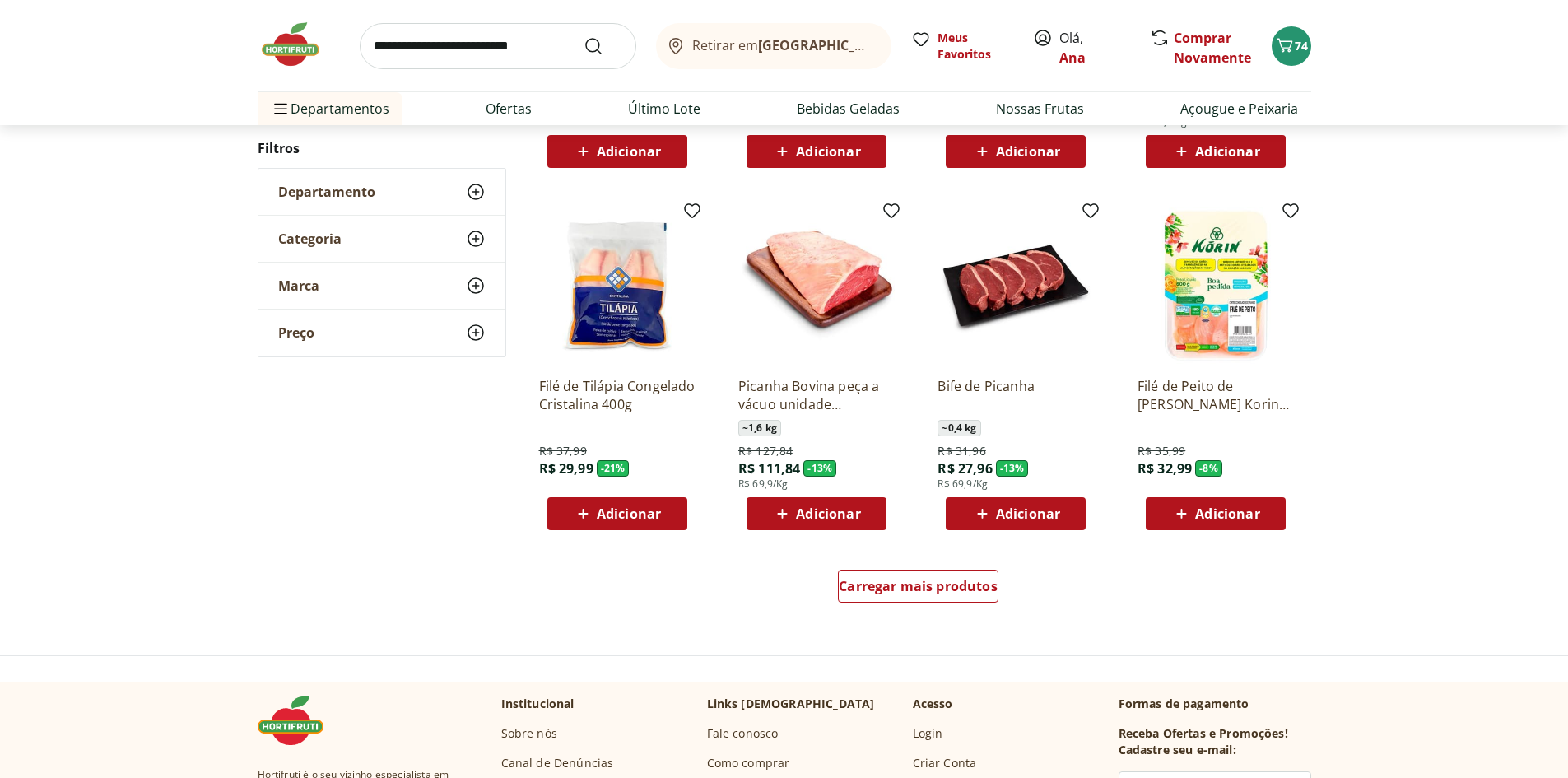
scroll to position [906, 0]
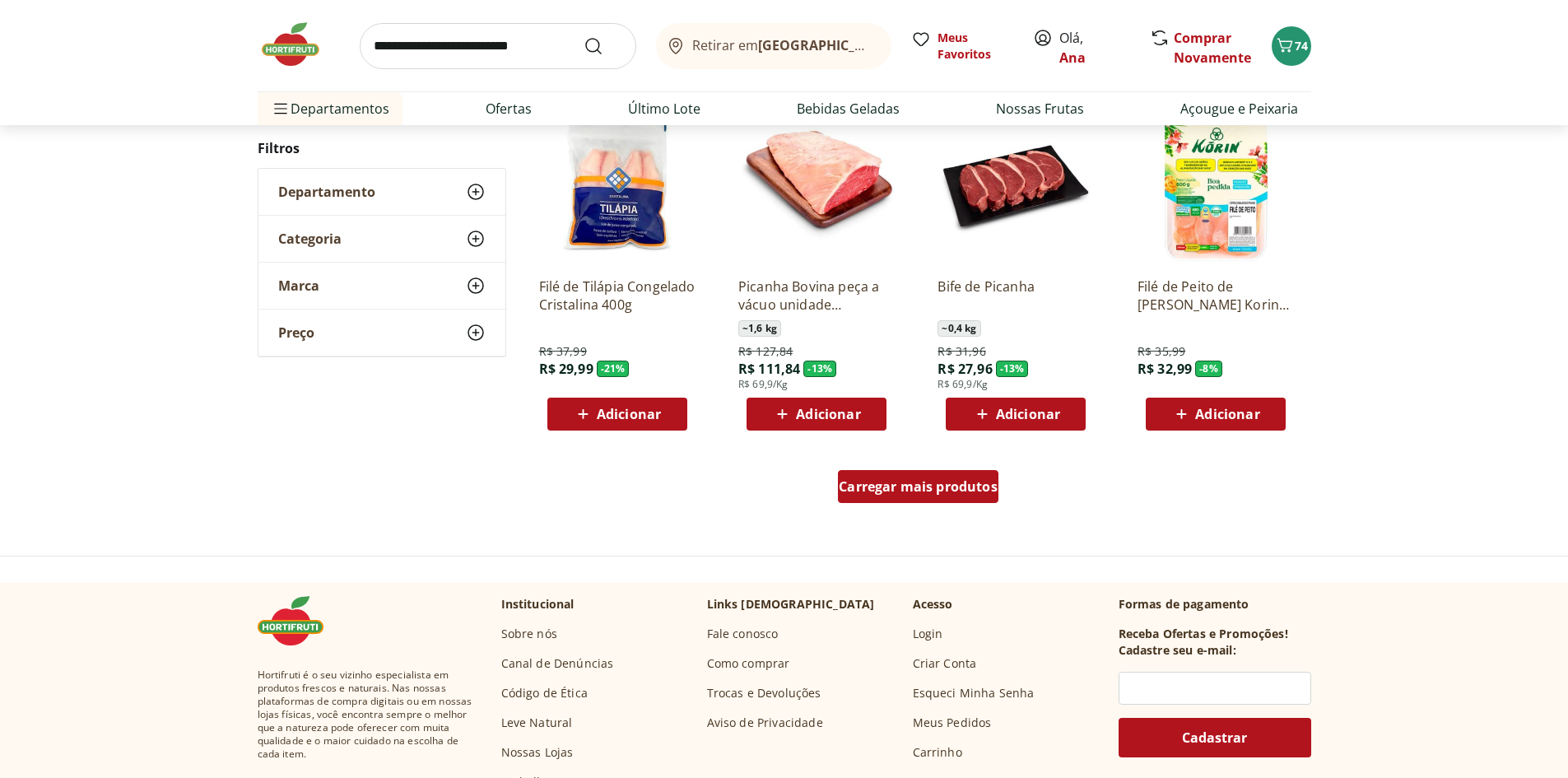
click at [913, 492] on span "Carregar mais produtos" at bounding box center [918, 486] width 159 height 13
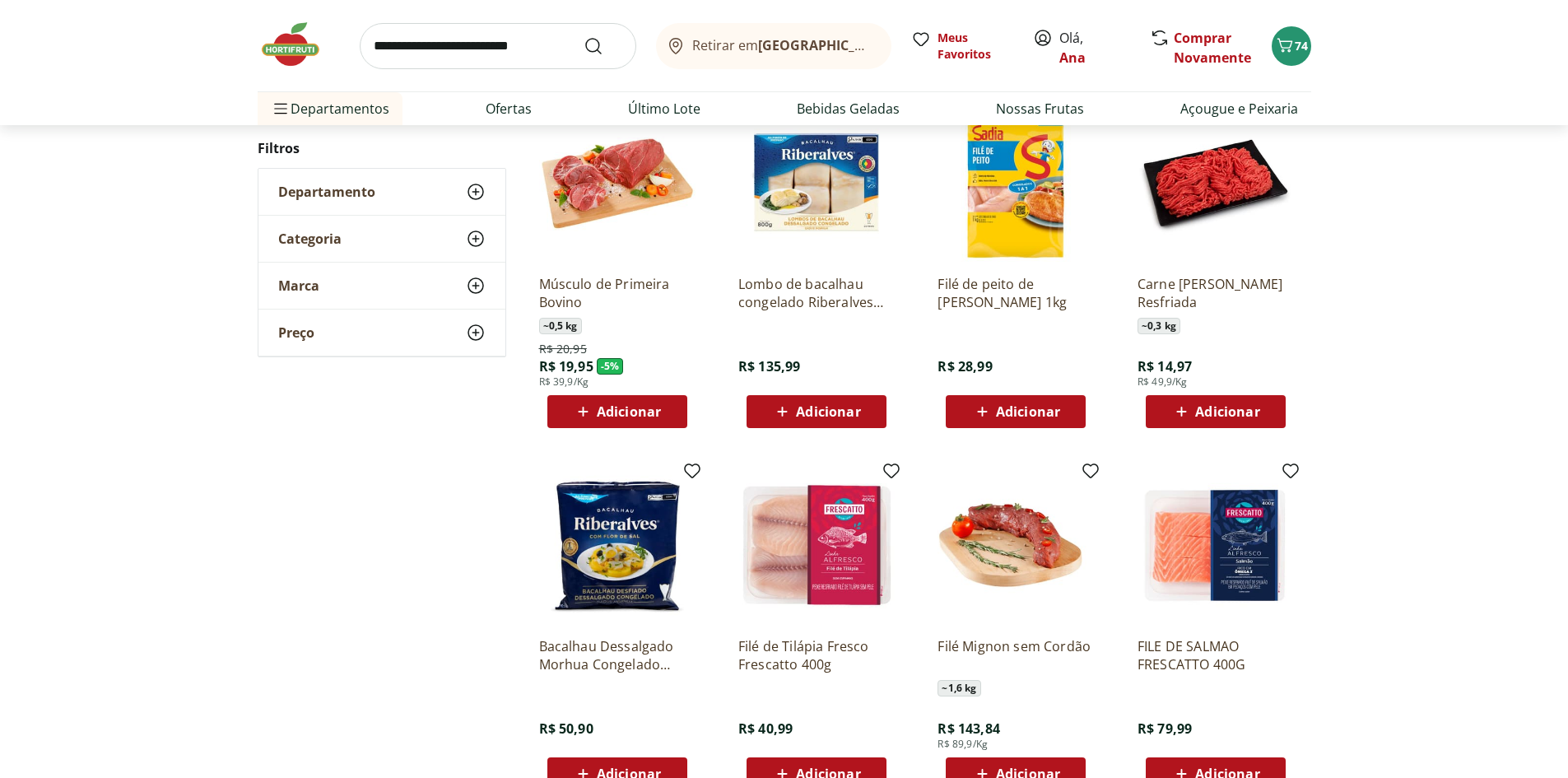
scroll to position [1317, 0]
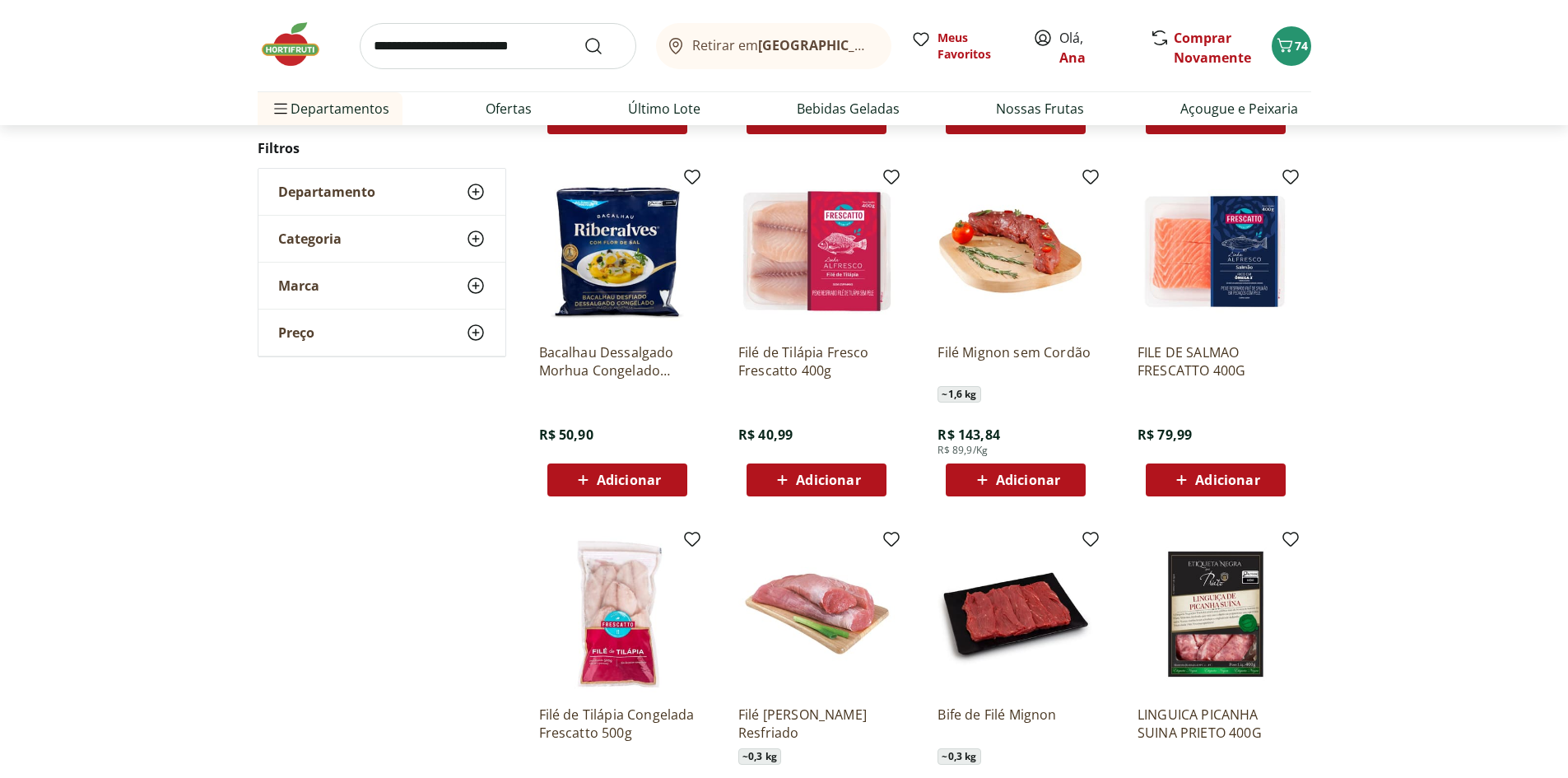
scroll to position [576, 0]
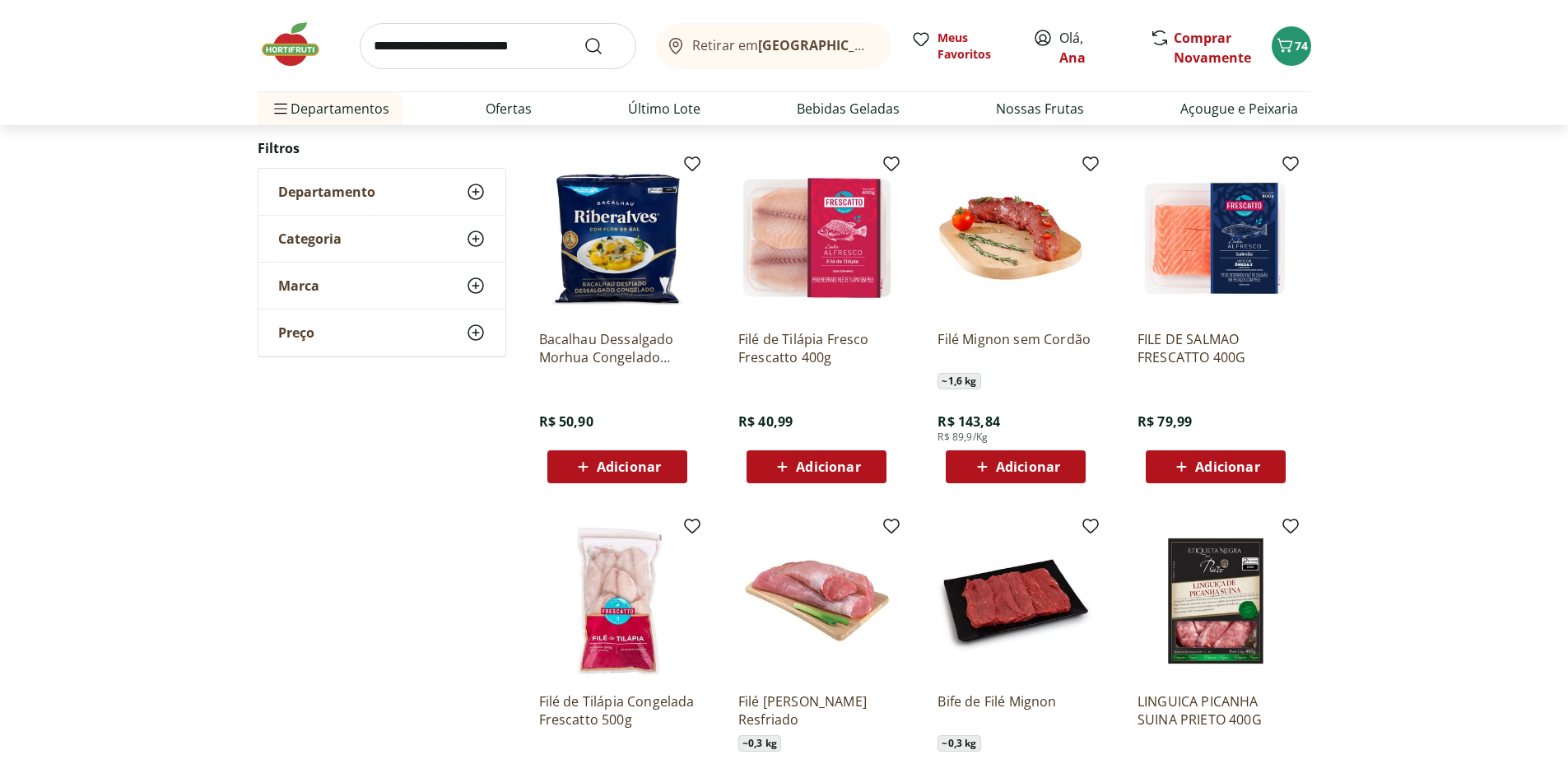
click at [1222, 463] on span "Adicionar" at bounding box center [1226, 466] width 64 height 13
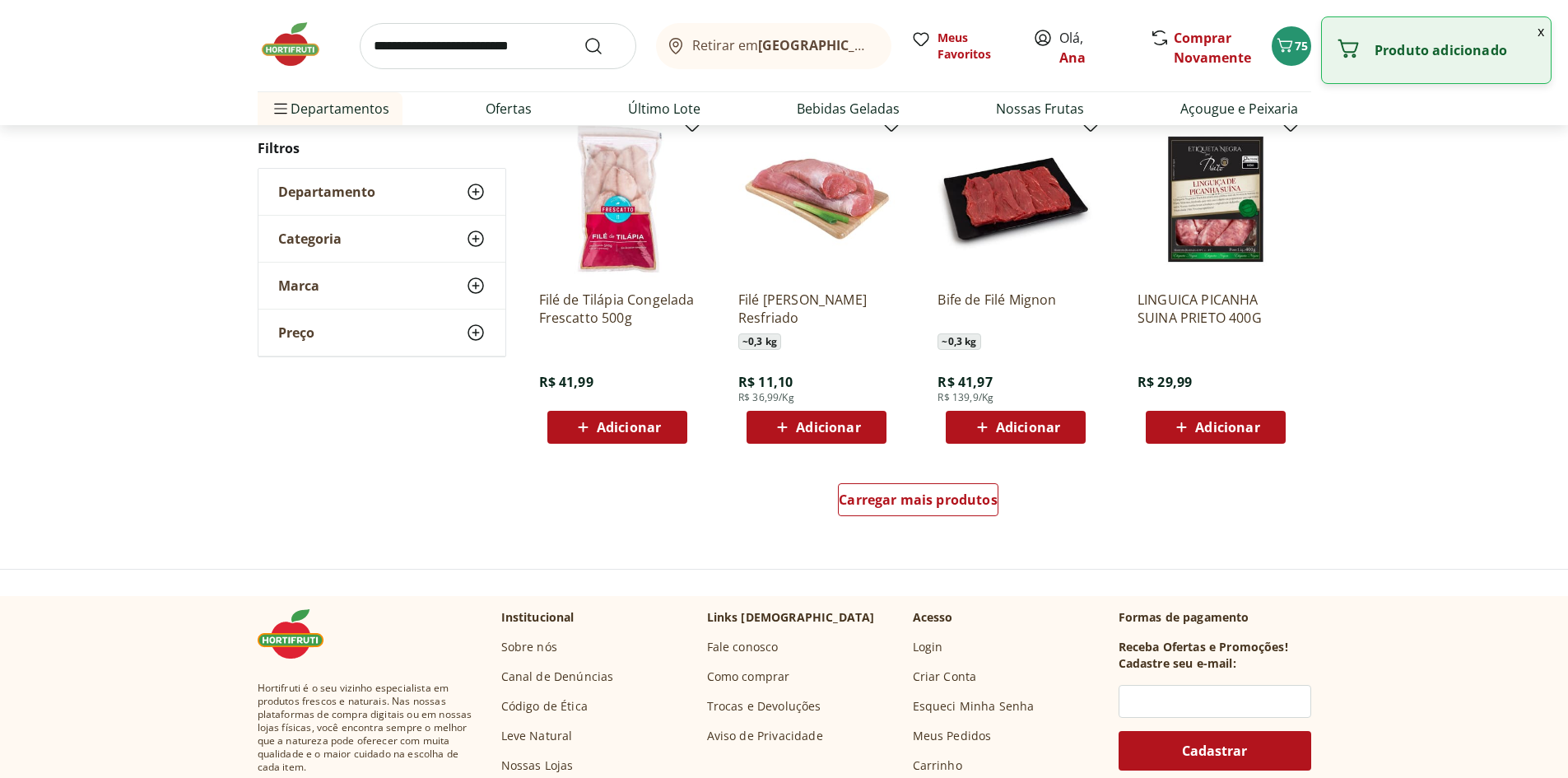
scroll to position [988, 0]
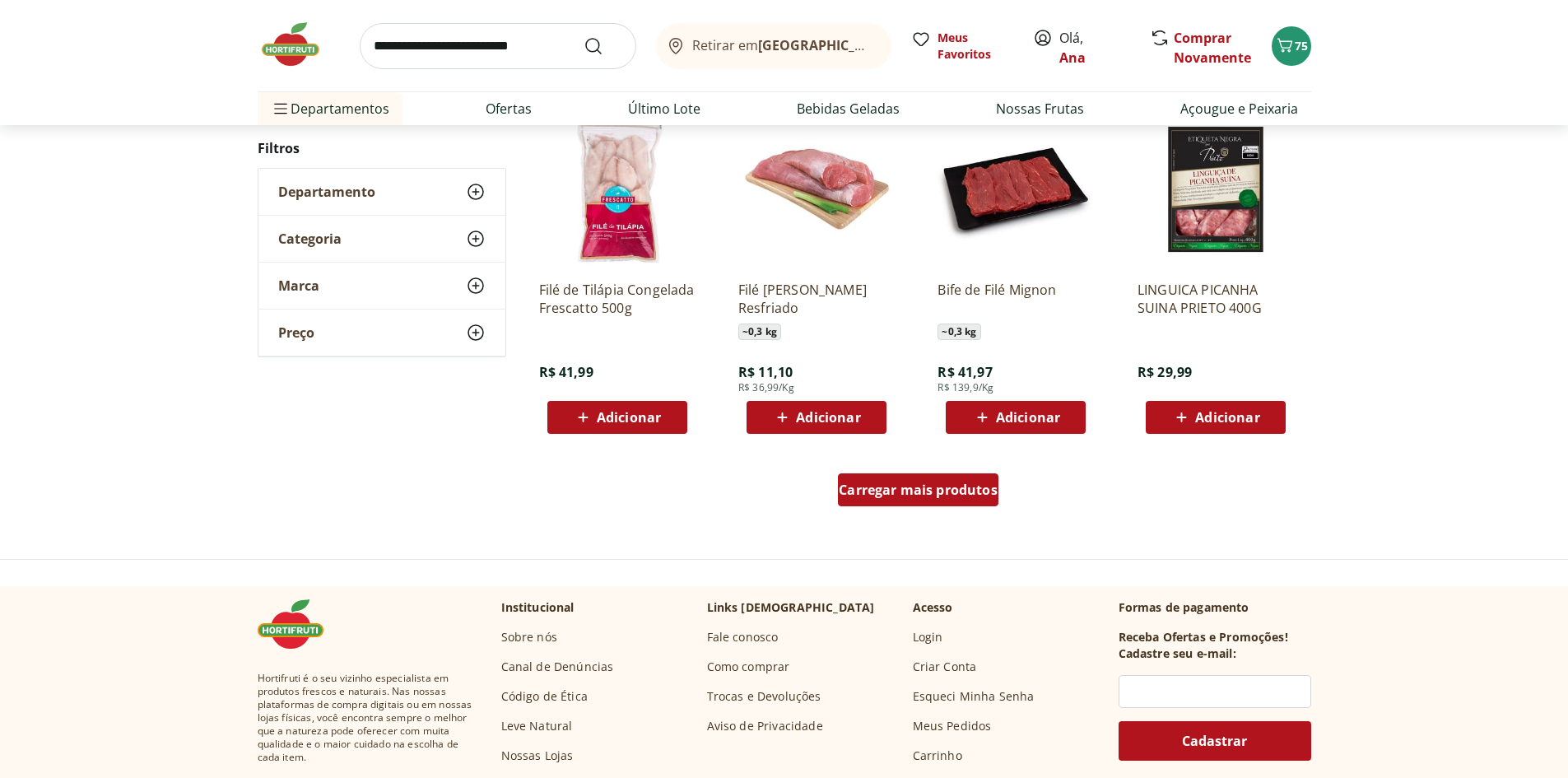
click at [948, 491] on span "Carregar mais produtos" at bounding box center [918, 489] width 159 height 13
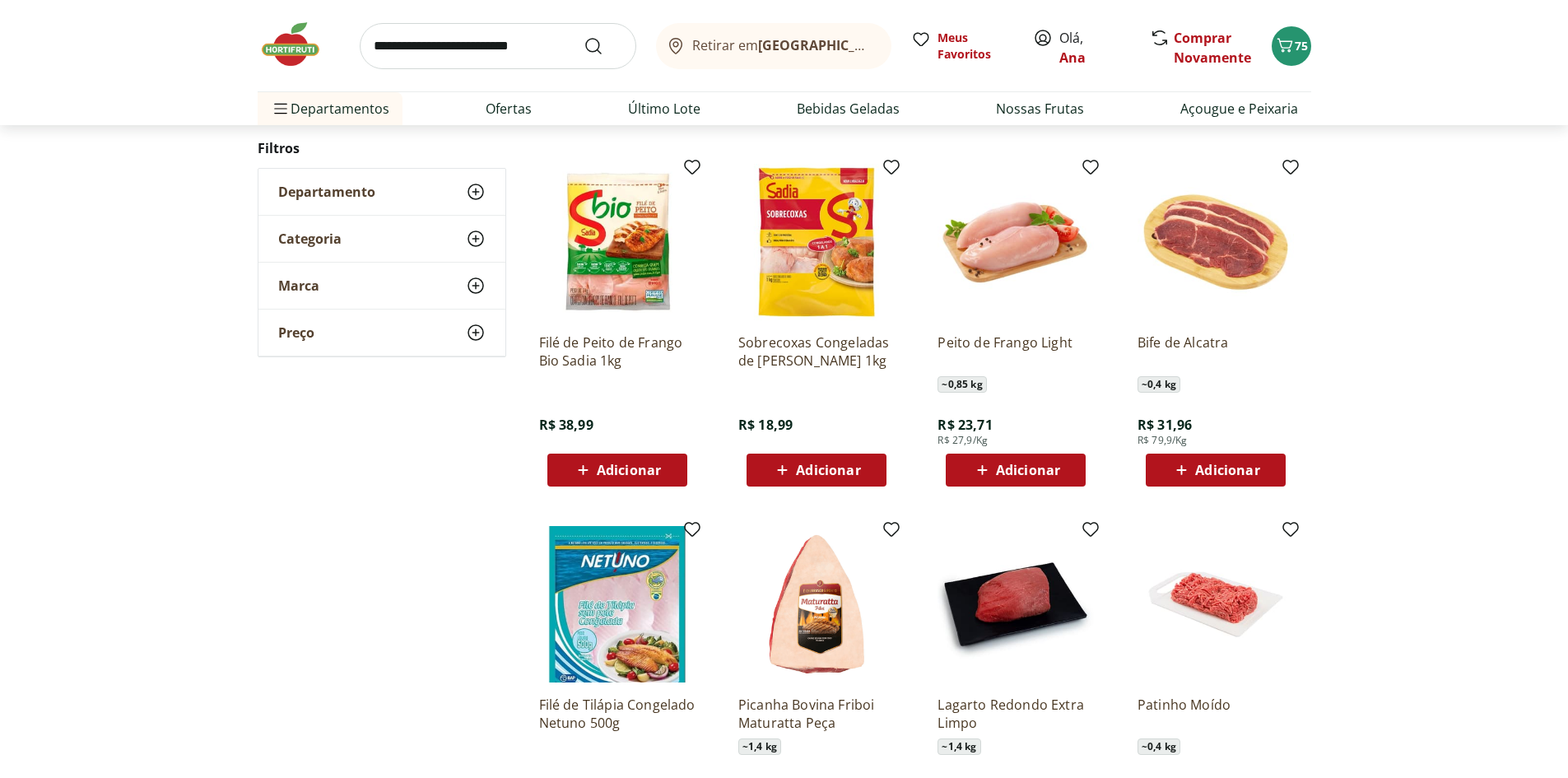
scroll to position [656, 0]
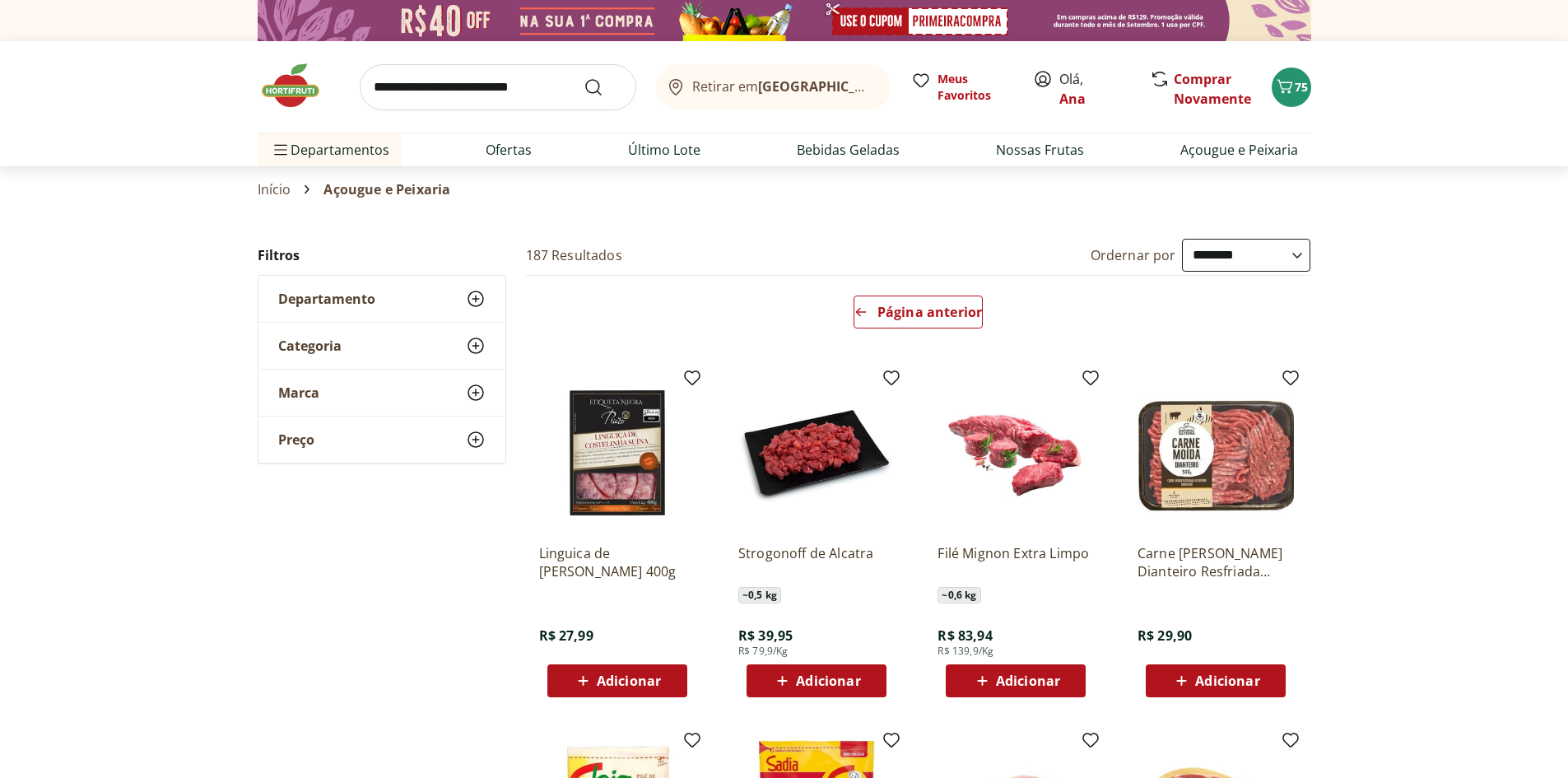
select select "**********"
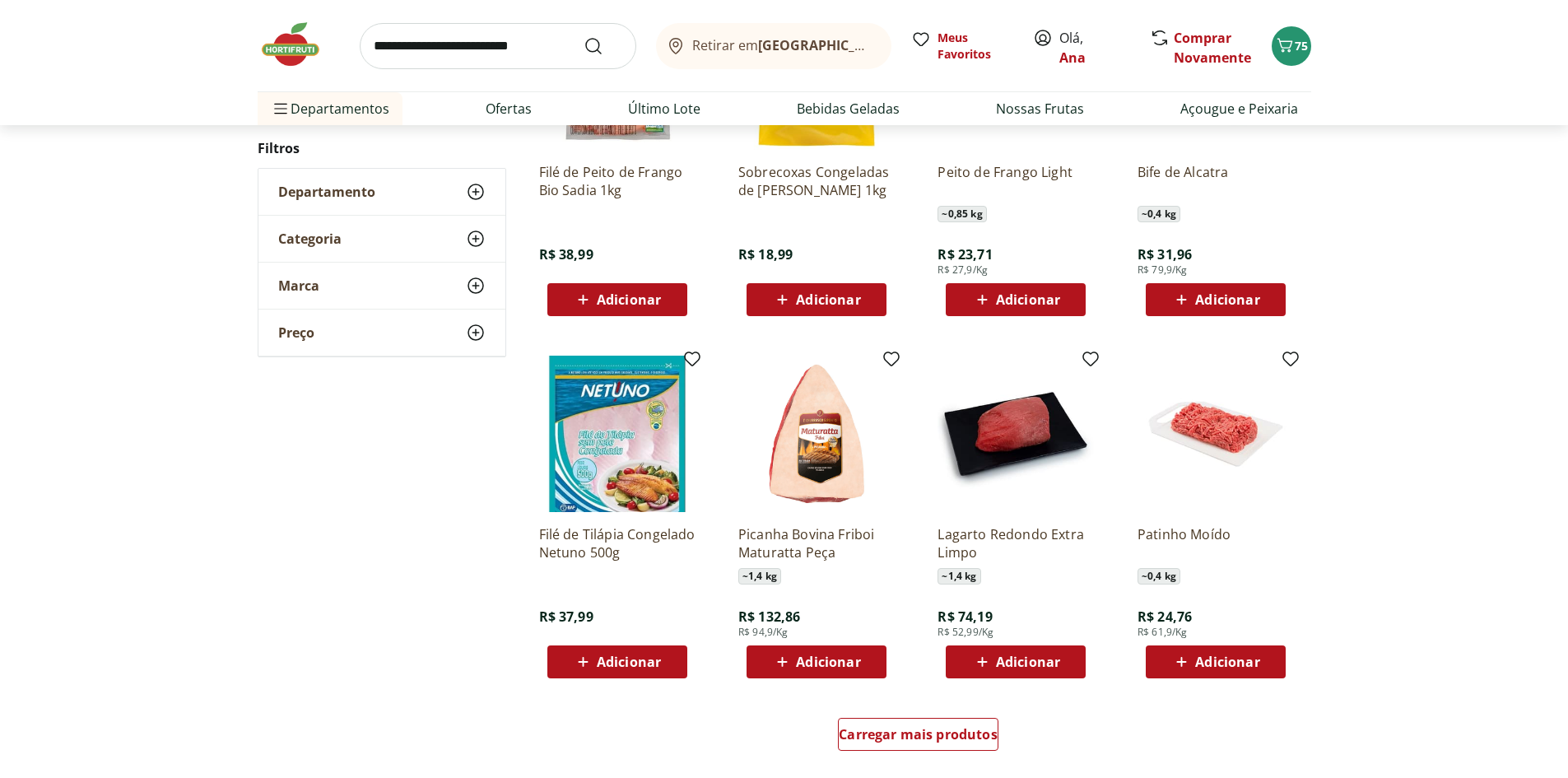
scroll to position [1067, 0]
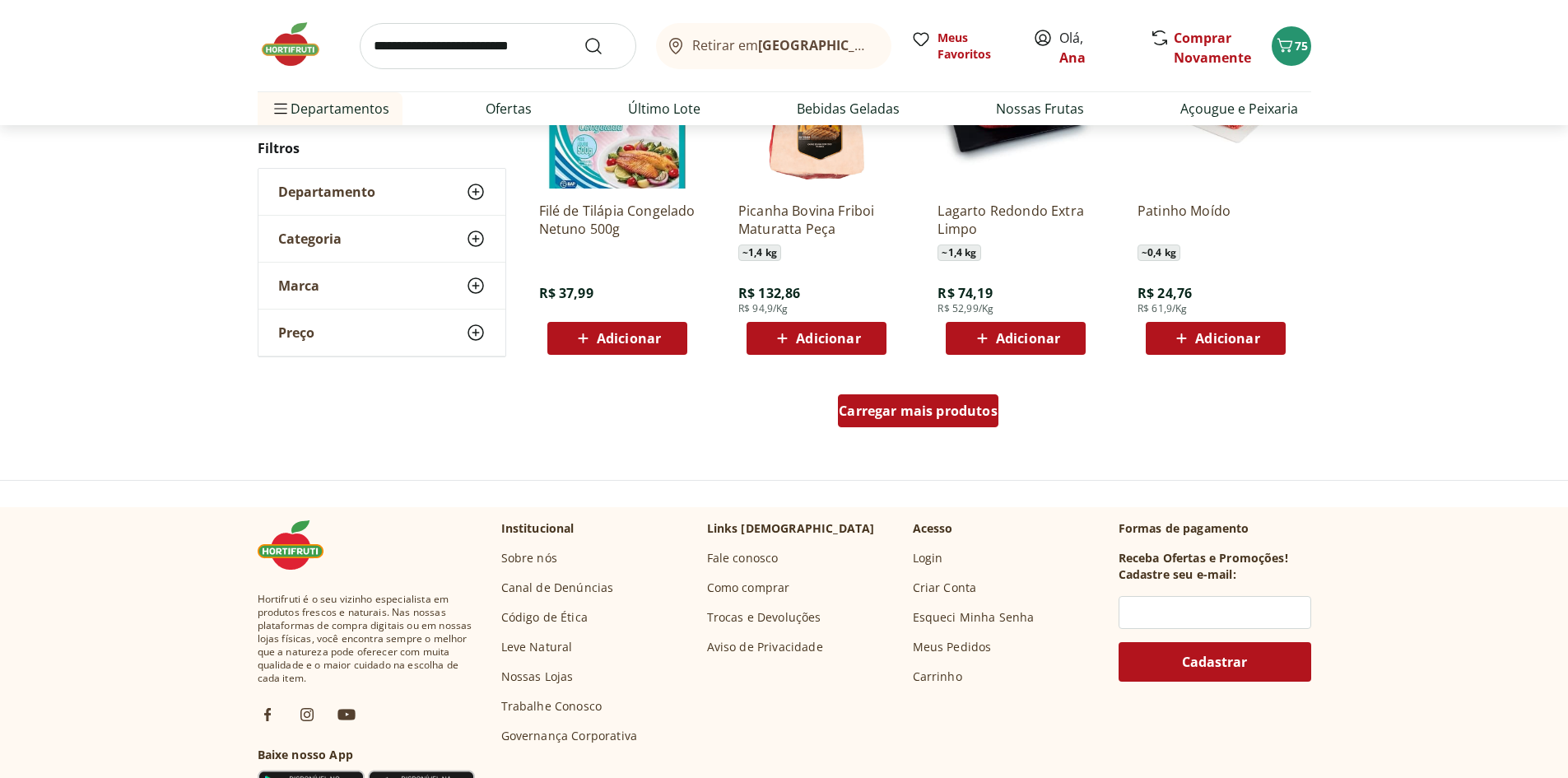
click at [917, 404] on span "Carregar mais produtos" at bounding box center [918, 411] width 159 height 13
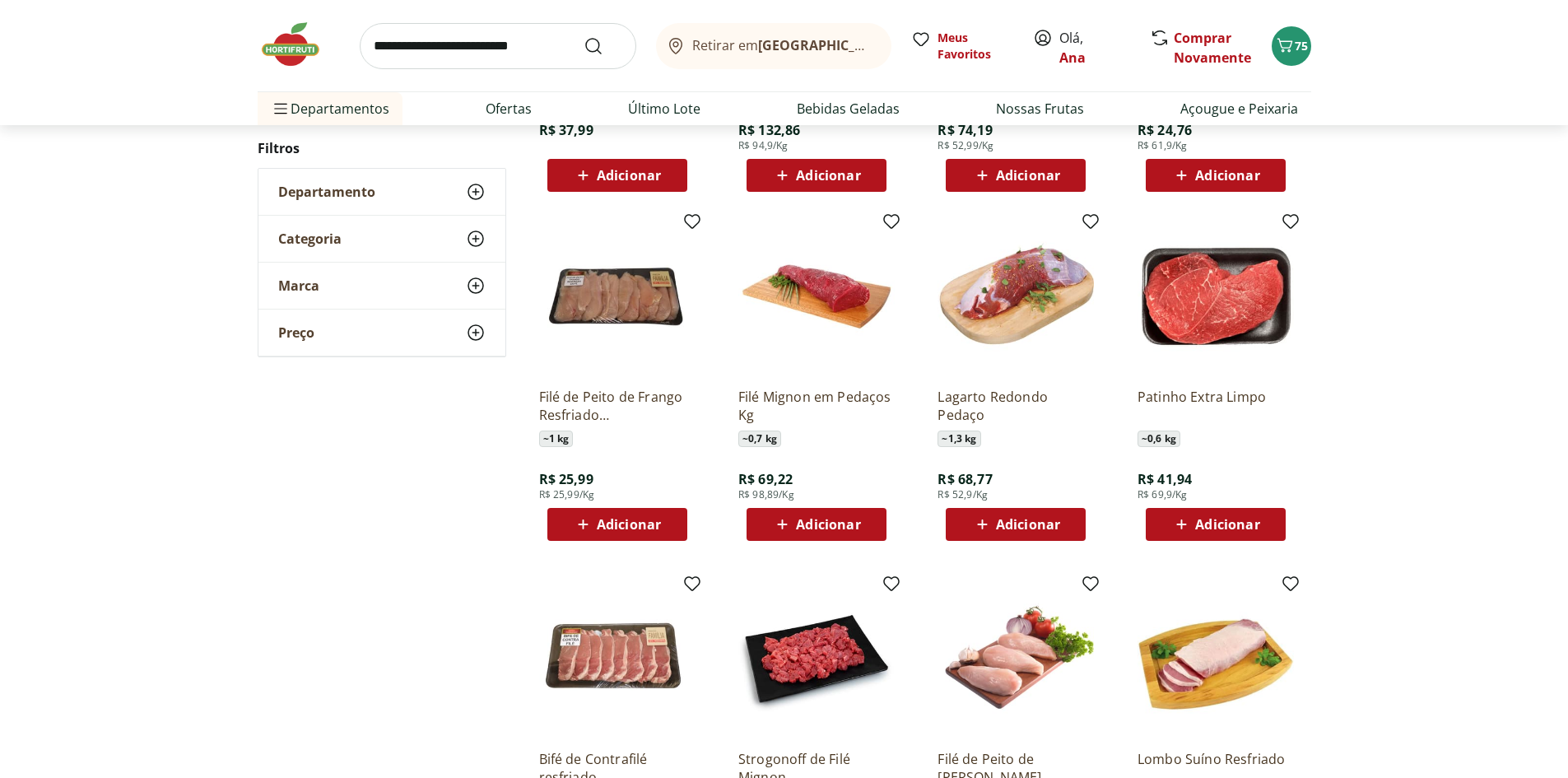
scroll to position [1232, 0]
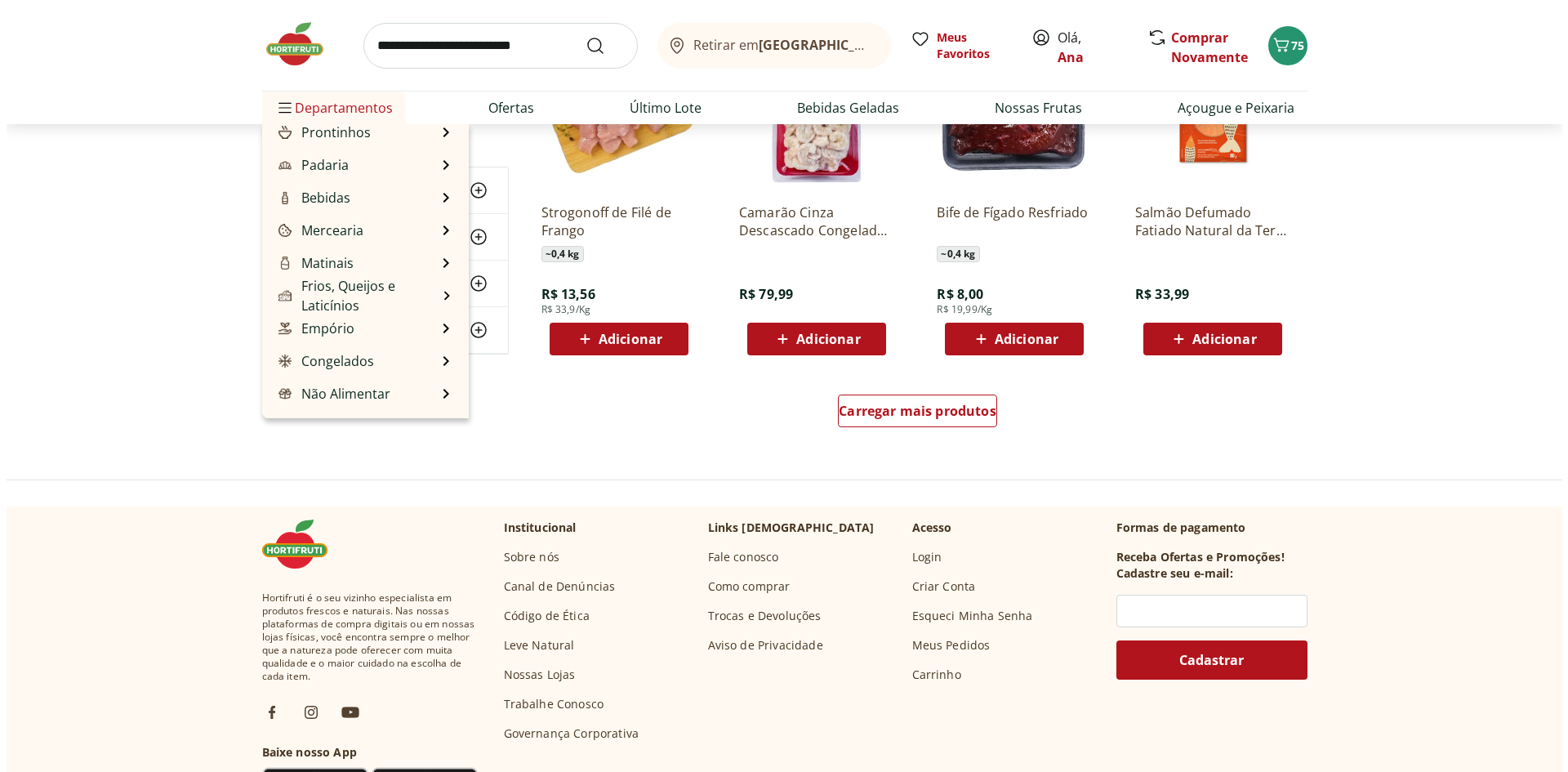
scroll to position [163, 0]
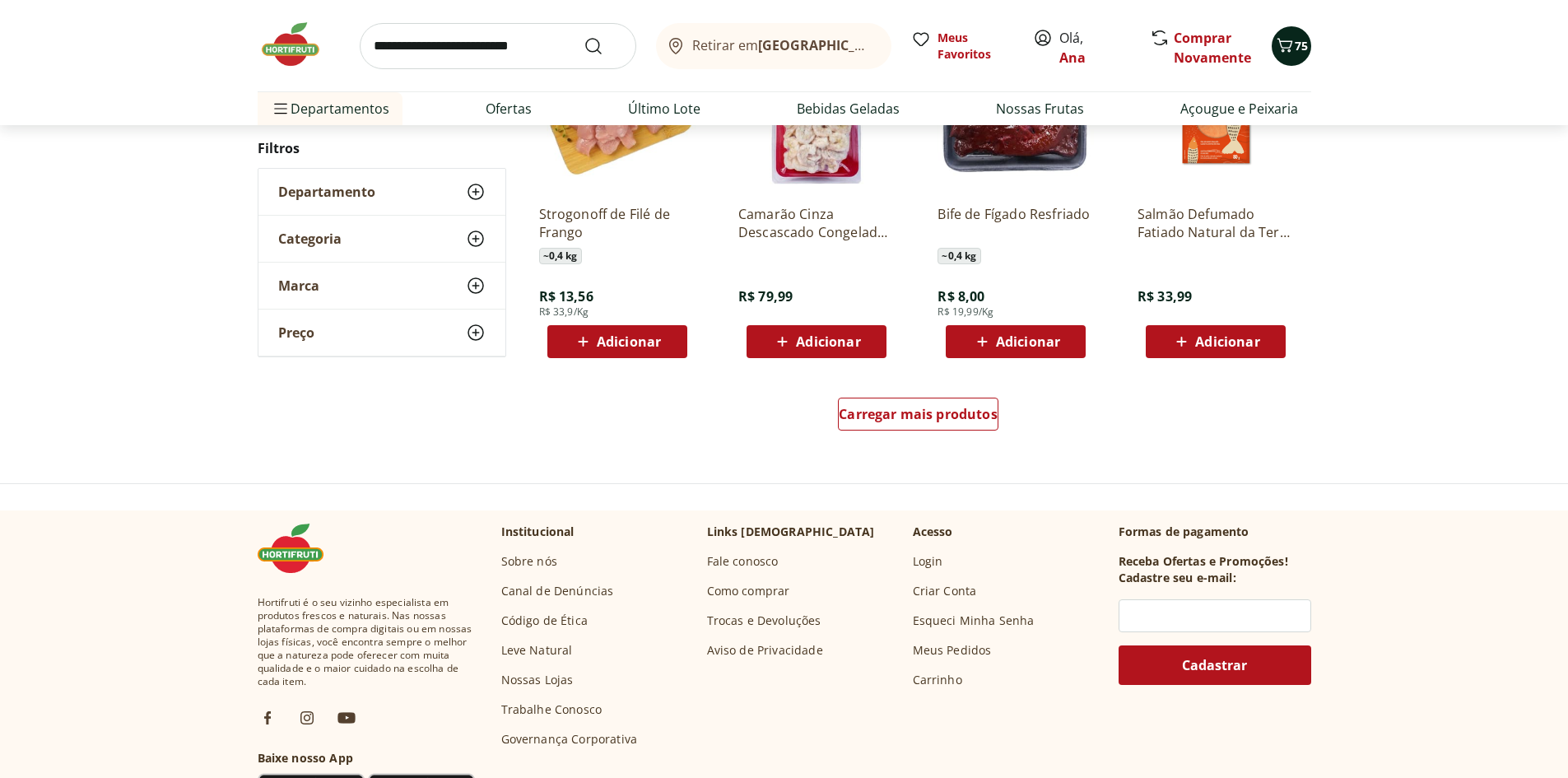
click at [1281, 44] on icon "Carrinho" at bounding box center [1284, 45] width 16 height 14
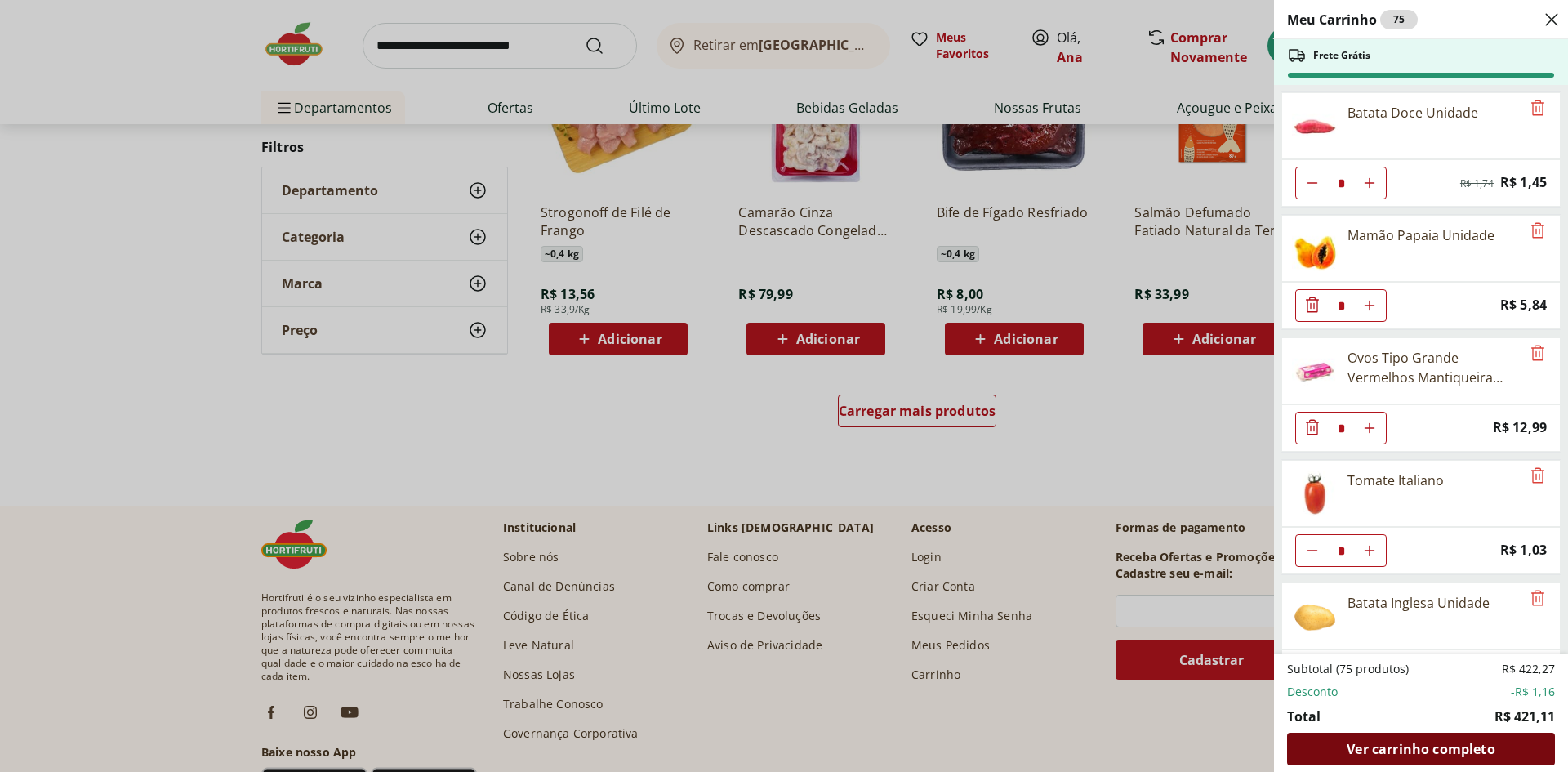
click at [1421, 744] on span "Ver carrinho completo" at bounding box center [1419, 748] width 148 height 13
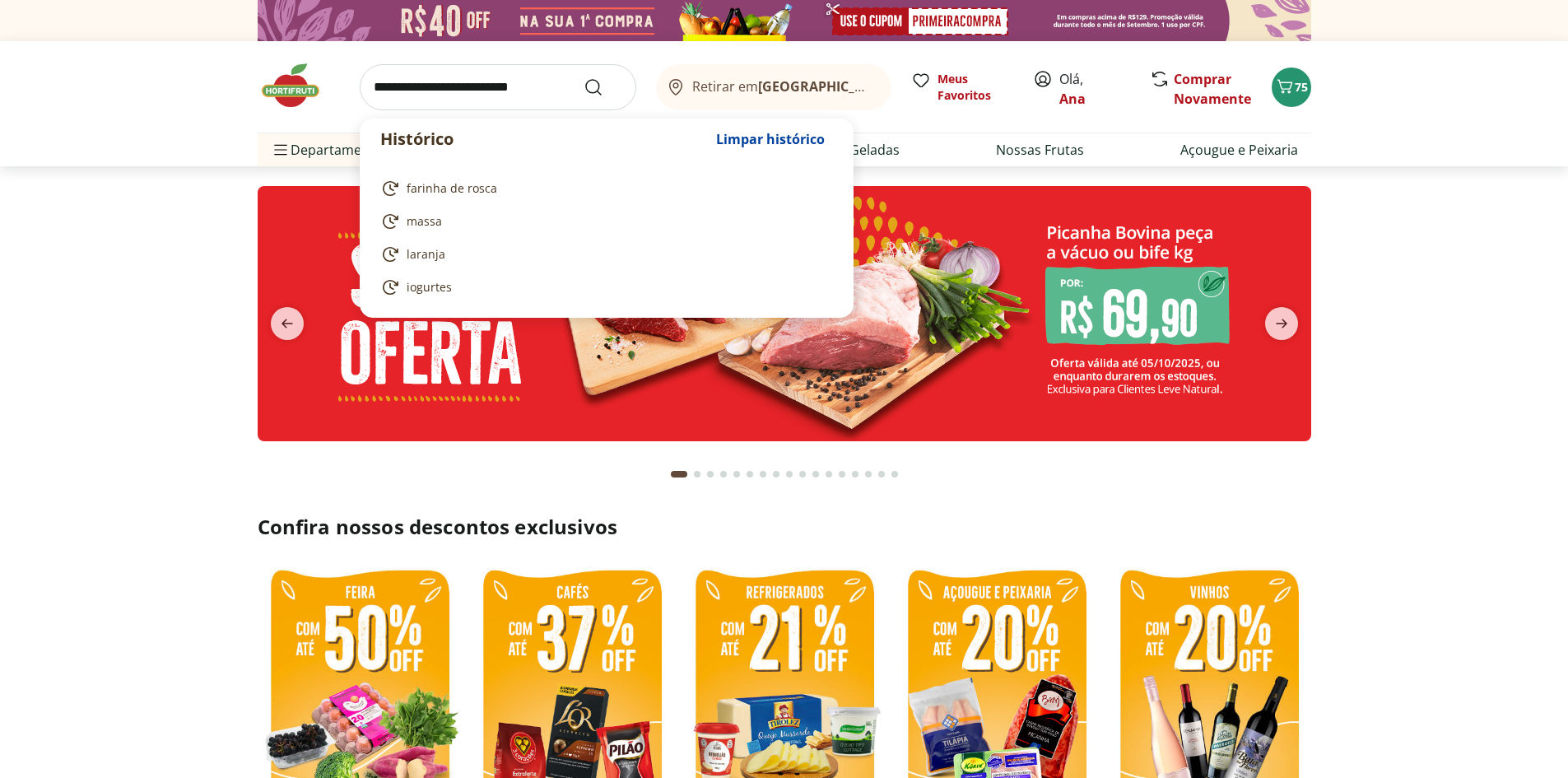
click at [444, 78] on input "search" at bounding box center [498, 87] width 277 height 46
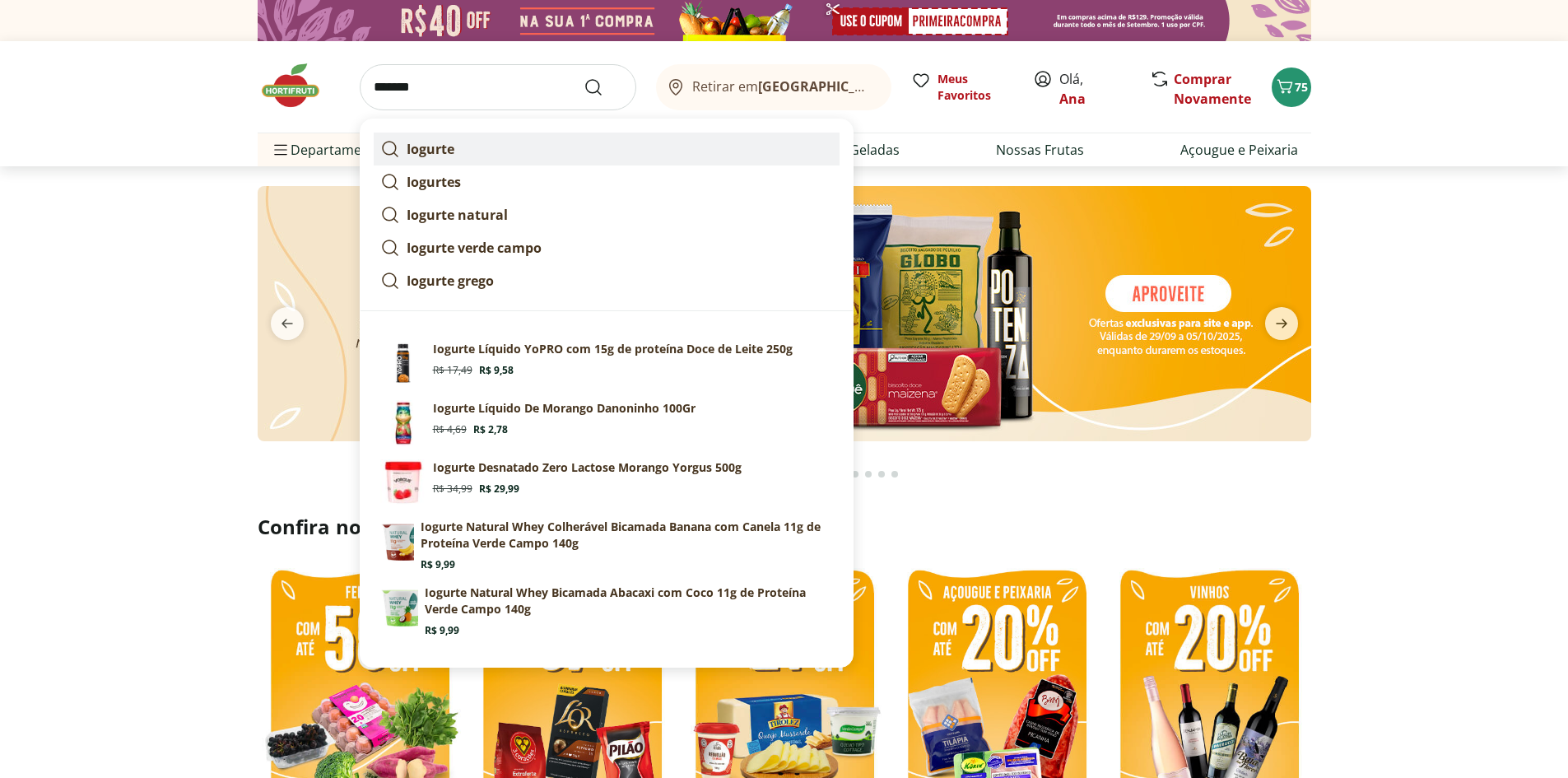
click at [437, 148] on strong "Iogurte" at bounding box center [430, 149] width 48 height 19
type input "*******"
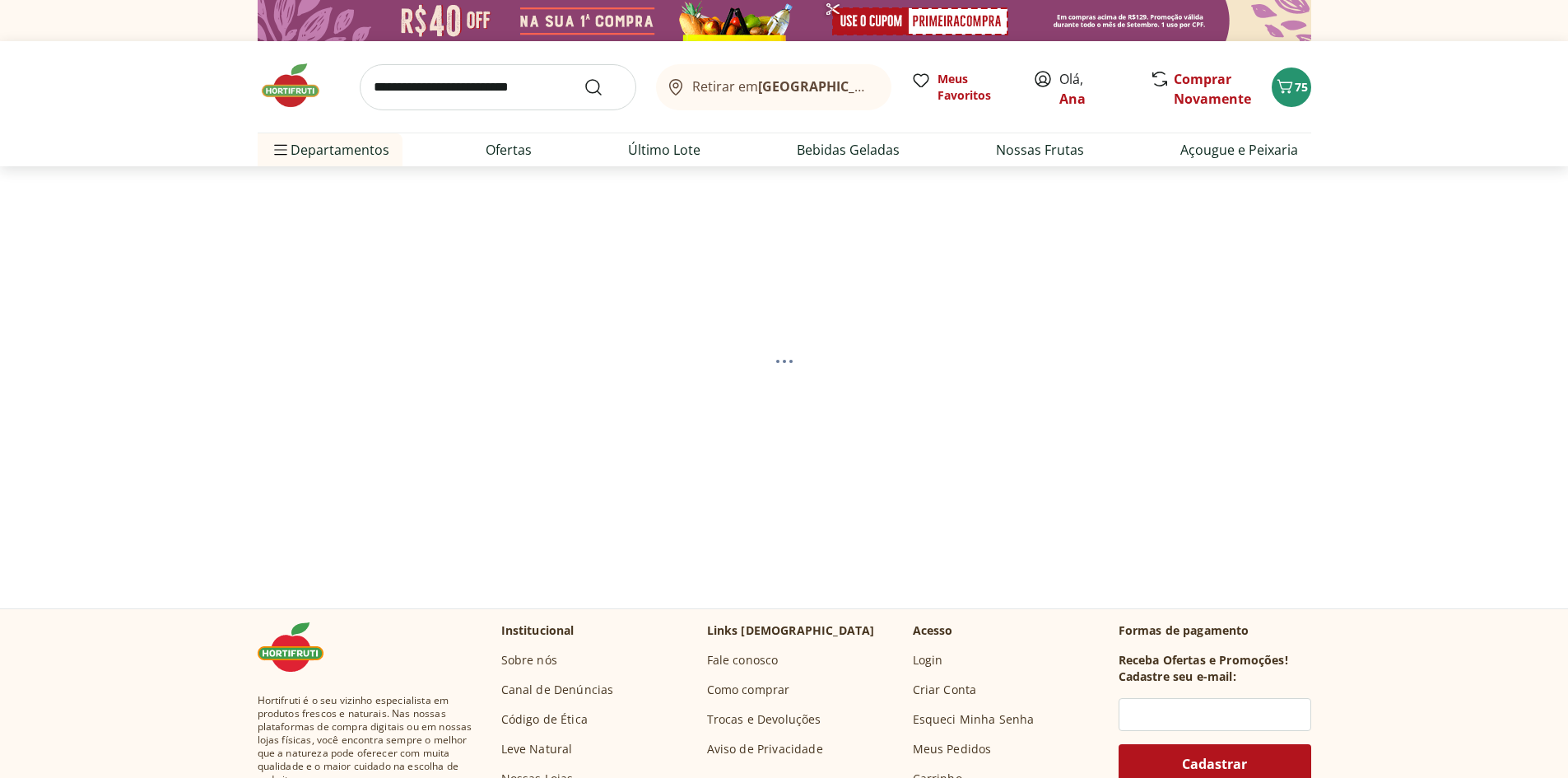
select select "**********"
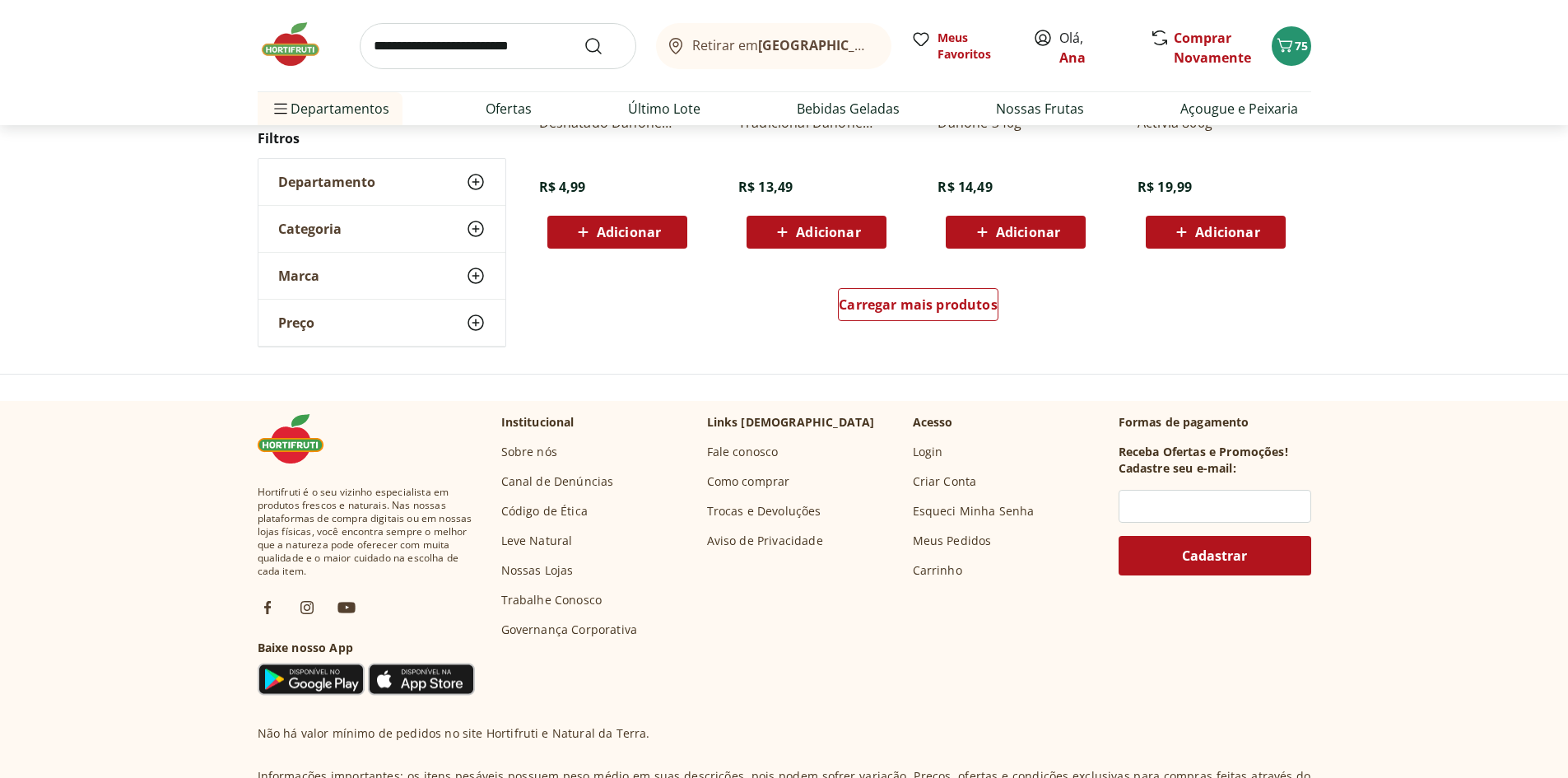
scroll to position [1152, 0]
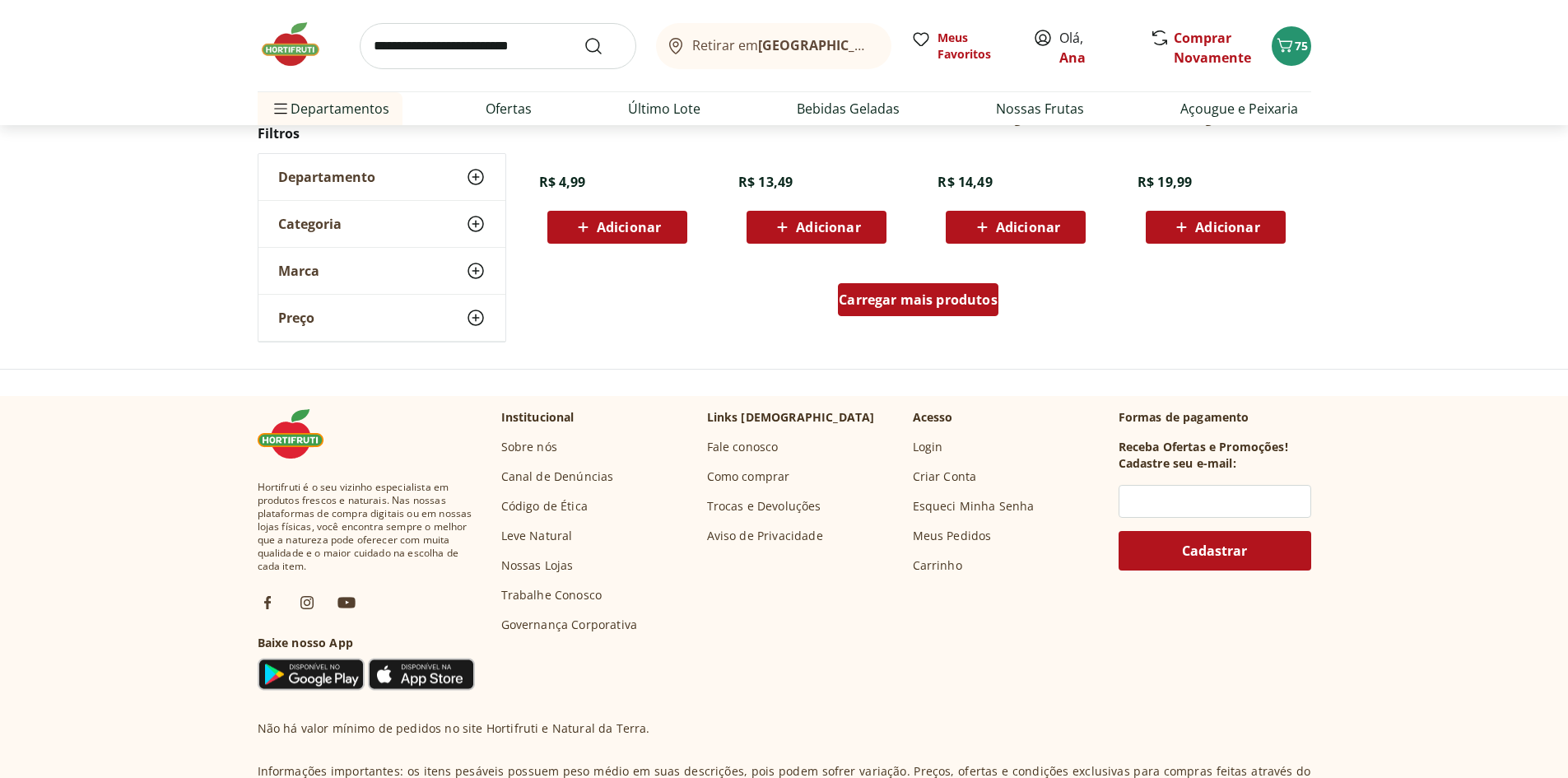
click at [964, 300] on span "Carregar mais produtos" at bounding box center [918, 300] width 159 height 13
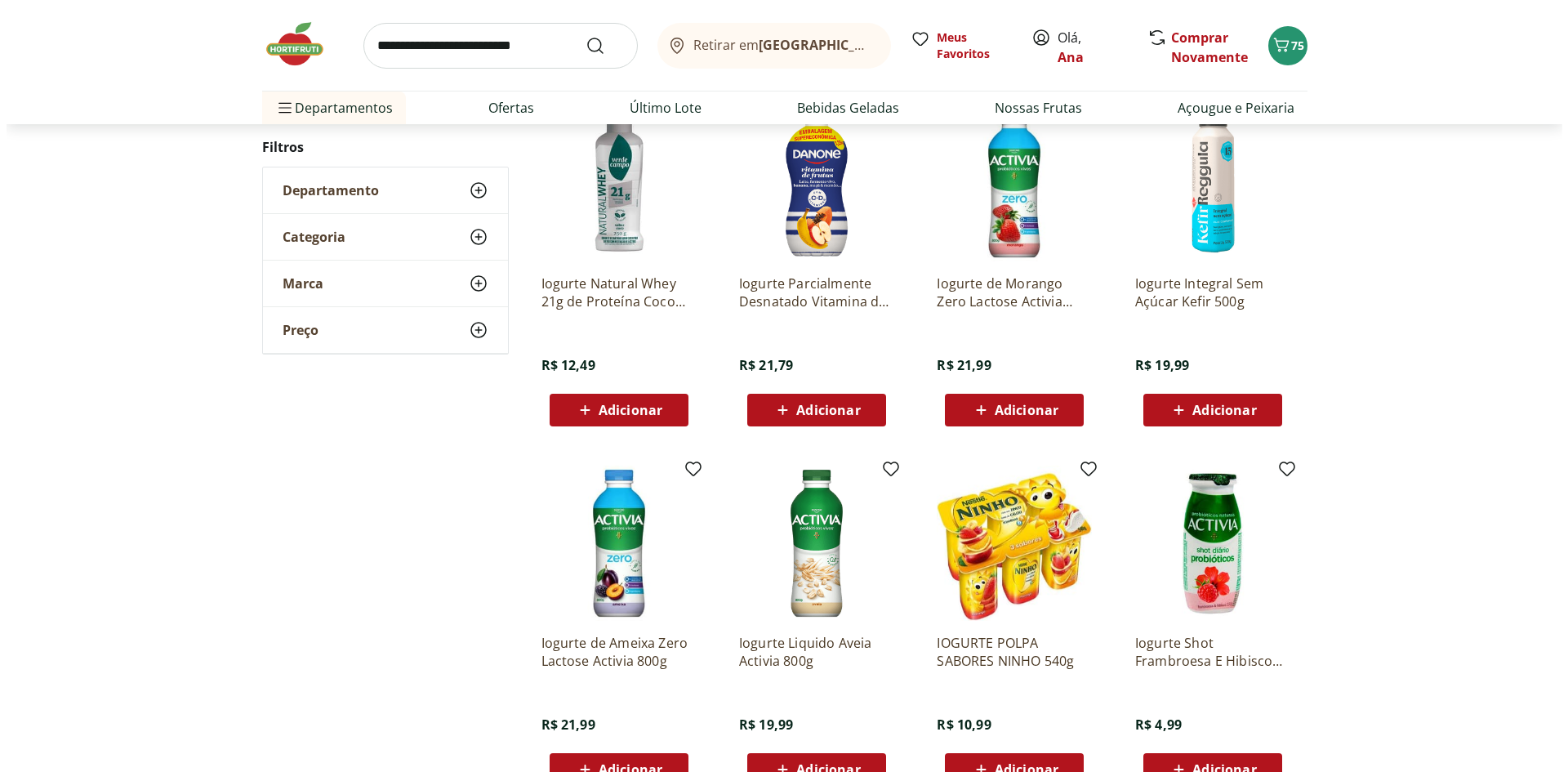
scroll to position [1307, 0]
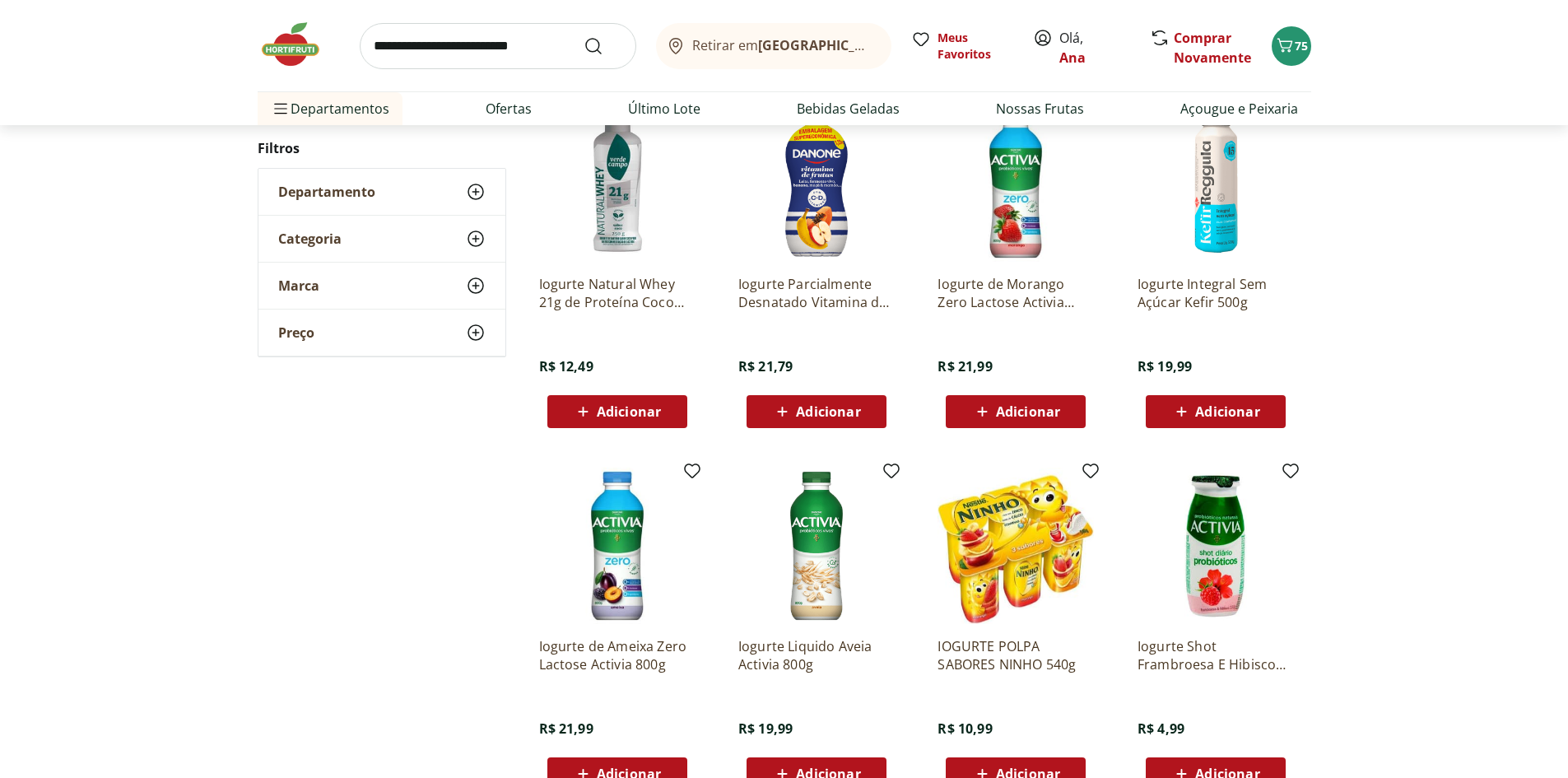
click at [1054, 411] on span "Adicionar" at bounding box center [1027, 411] width 64 height 13
click at [1290, 33] on div "76" at bounding box center [1291, 46] width 13 height 26
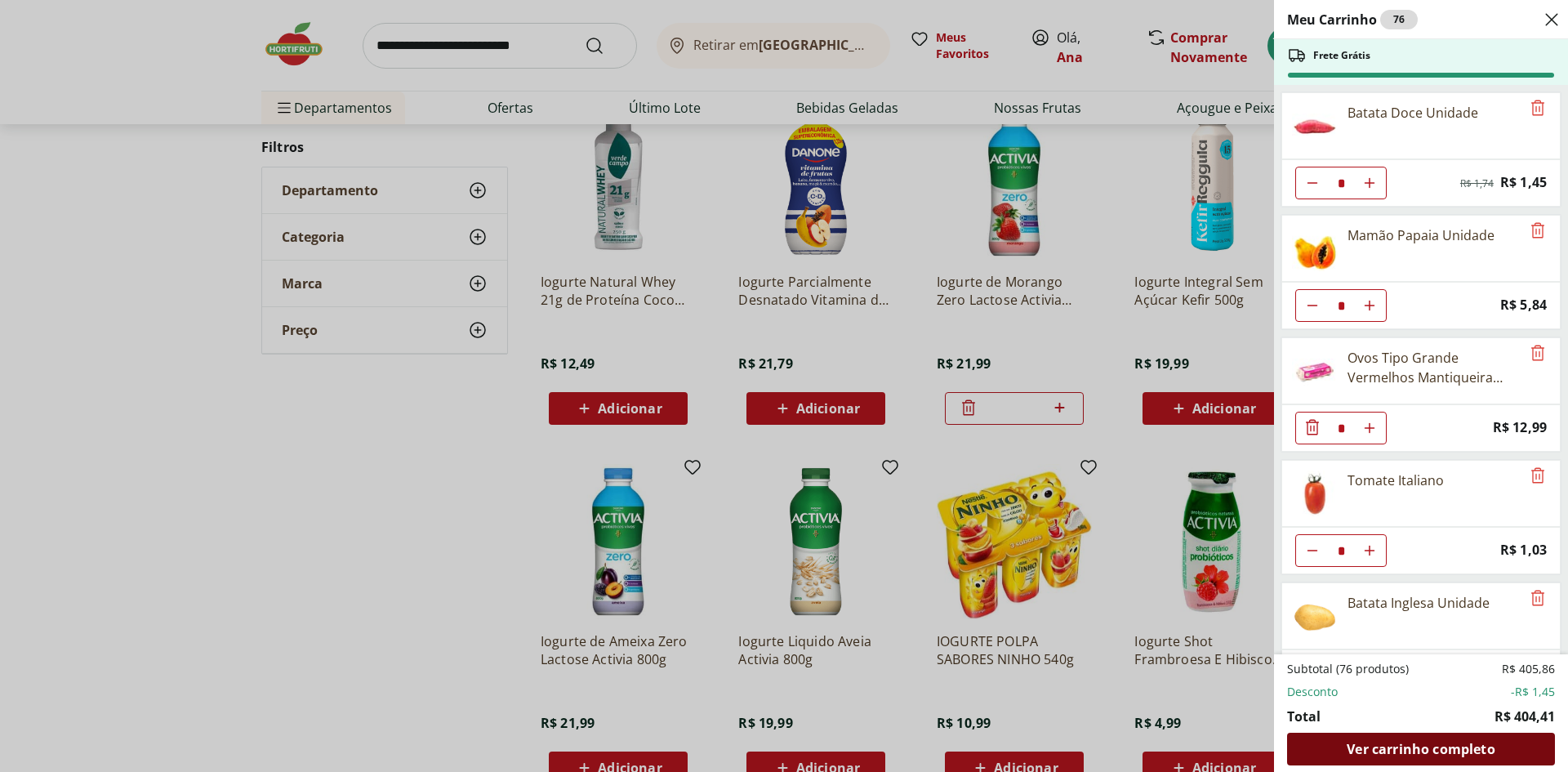
click at [1420, 751] on span "Ver carrinho completo" at bounding box center [1419, 748] width 148 height 13
